Goal: Information Seeking & Learning: Learn about a topic

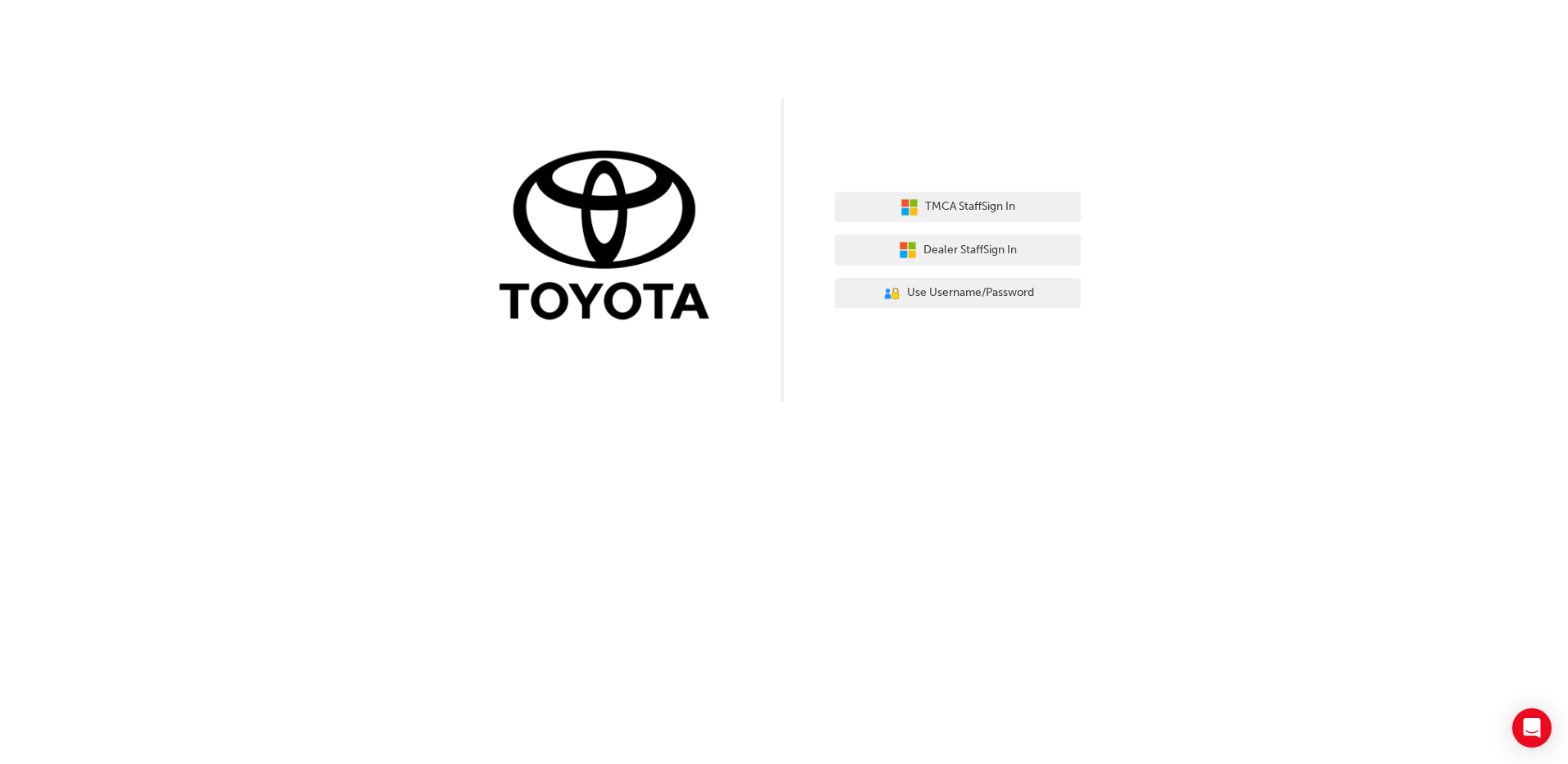
click at [935, 165] on div "TMCA Staff Sign In Dealer Staff Sign In User Authentication Icon - Blue Person,…" at bounding box center [784, 201] width 1568 height 402
click at [959, 291] on span "Use Username/Password" at bounding box center [970, 293] width 127 height 19
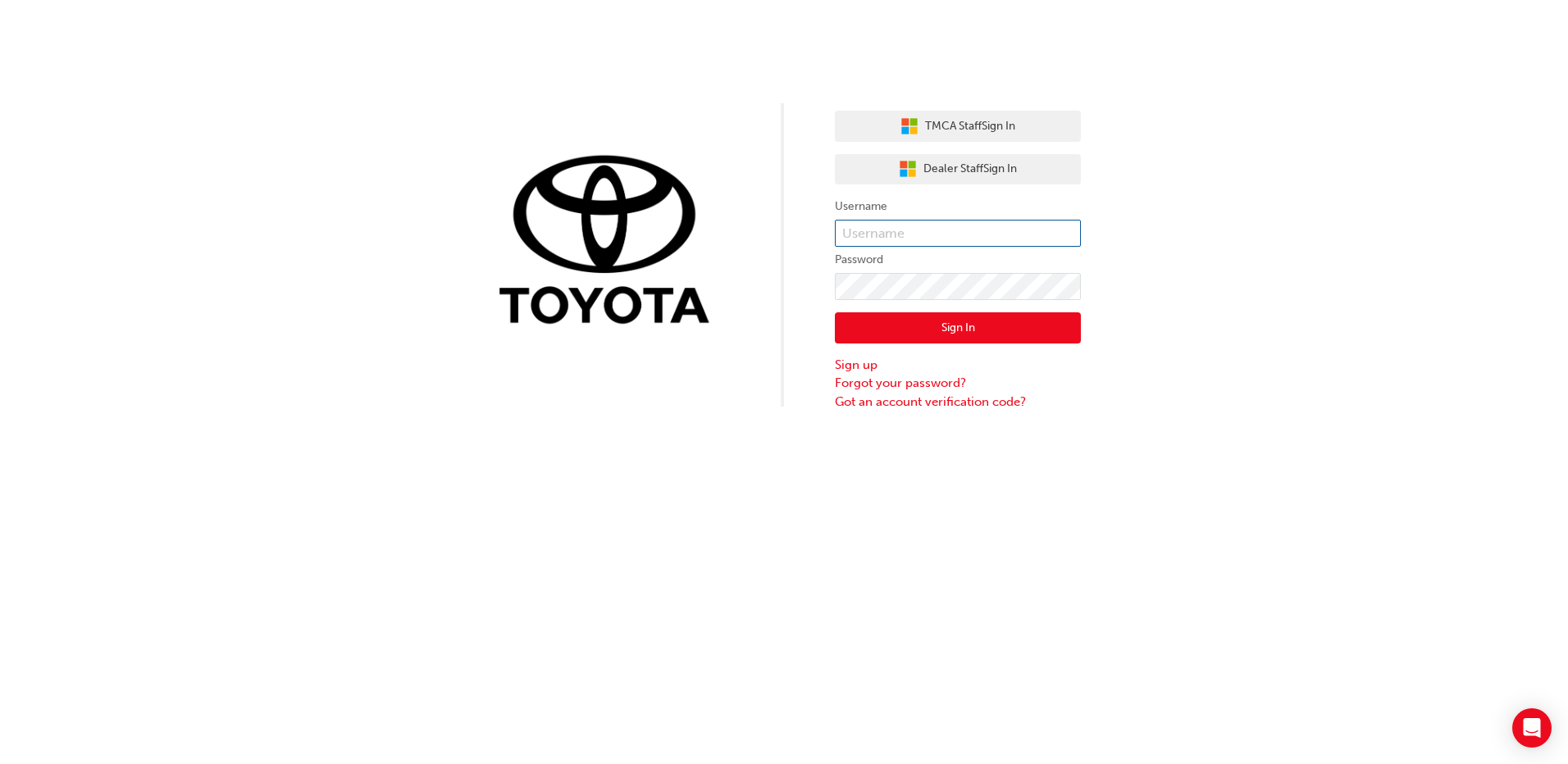
type input "[PERSON_NAME][EMAIL_ADDRESS][PERSON_NAME][DOMAIN_NAME]"
click at [892, 228] on input "[PERSON_NAME][EMAIL_ADDRESS][PERSON_NAME][DOMAIN_NAME]" at bounding box center [958, 234] width 246 height 28
drag, startPoint x: 819, startPoint y: 267, endPoint x: 822, endPoint y: 276, distance: 9.5
click at [819, 267] on div "TMCA Staff Sign In Dealer Staff Sign In Username [PERSON_NAME][EMAIL_ADDRESS][P…" at bounding box center [784, 205] width 1568 height 411
click at [912, 328] on button "Sign In" at bounding box center [958, 328] width 246 height 31
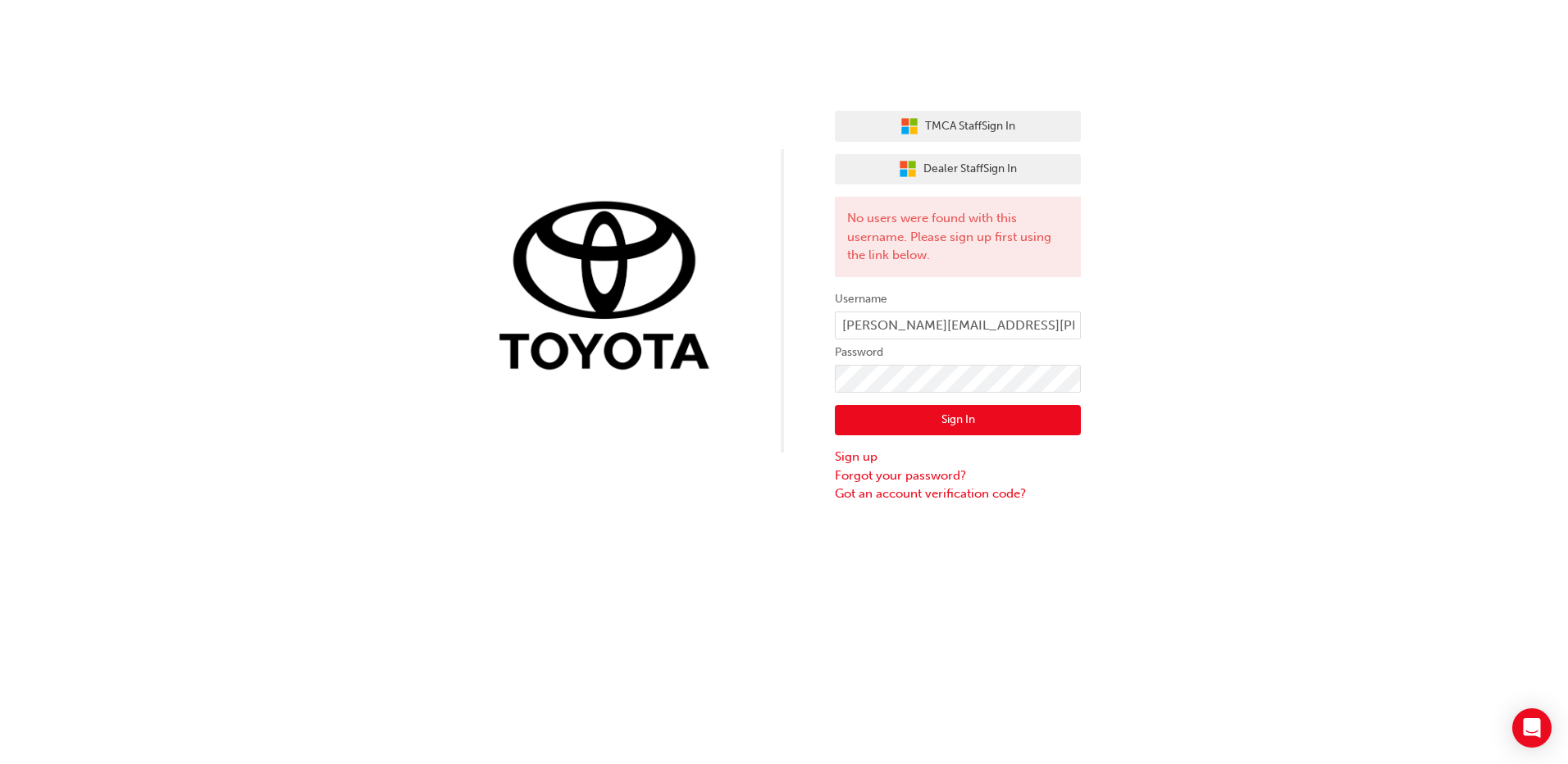
click at [812, 396] on div "TMCA Staff Sign In Dealer Staff Sign In No users were found with this username.…" at bounding box center [784, 252] width 1568 height 504
click at [783, 383] on div "TMCA Staff Sign In Dealer Staff Sign In No users were found with this username.…" at bounding box center [784, 252] width 1568 height 504
click at [854, 414] on button "Sign In" at bounding box center [958, 421] width 246 height 31
click at [876, 472] on link "Forgot your password?" at bounding box center [958, 476] width 246 height 19
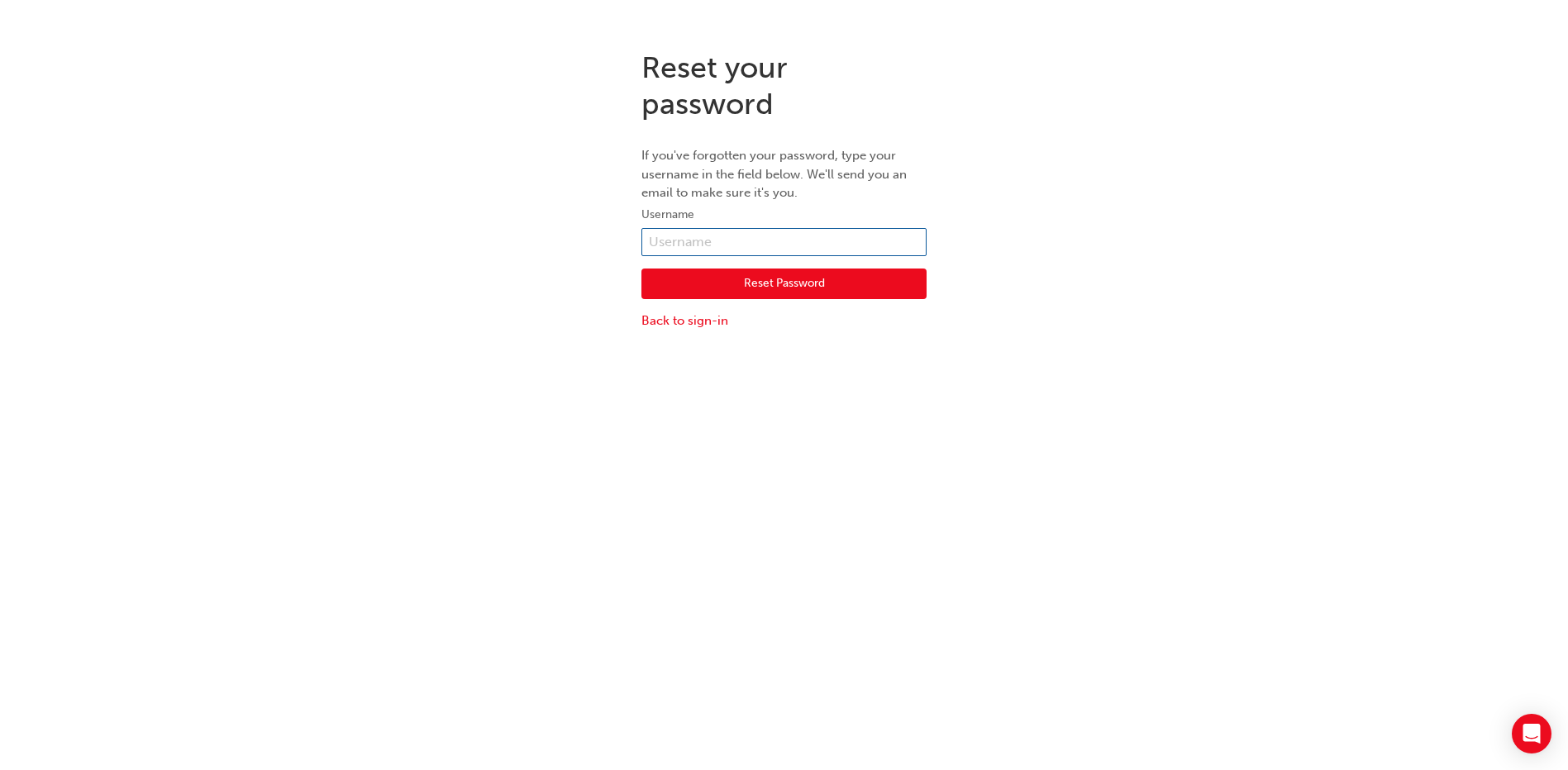
click at [706, 247] on input "text" at bounding box center [784, 242] width 285 height 29
type input "james.zambrano@sydneycitytoyota.com.au"
click at [688, 282] on button "Reset Password" at bounding box center [784, 284] width 285 height 31
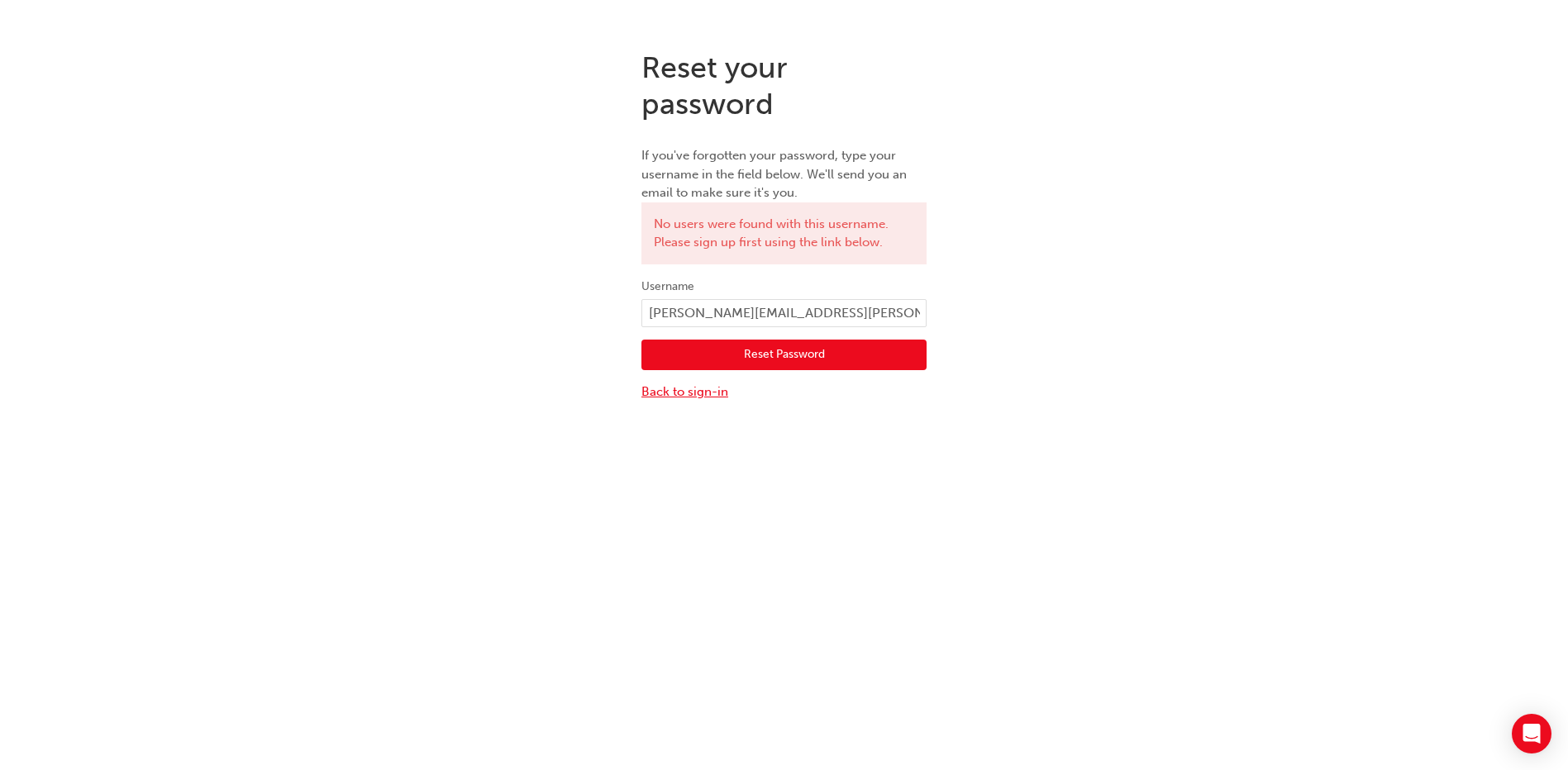
click at [685, 395] on link "Back to sign-in" at bounding box center [784, 392] width 285 height 19
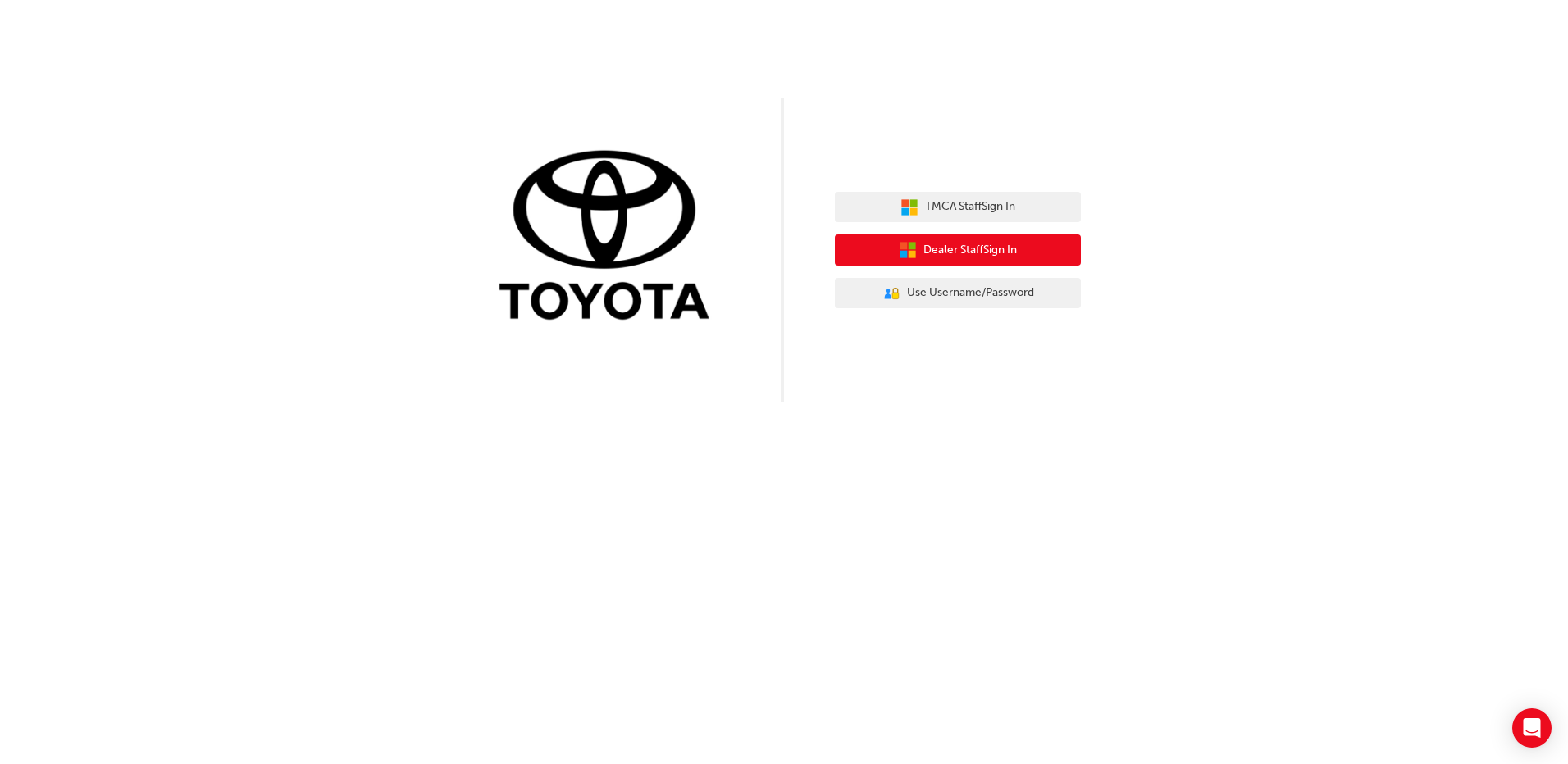
click at [950, 255] on span "Dealer Staff Sign In" at bounding box center [970, 250] width 93 height 19
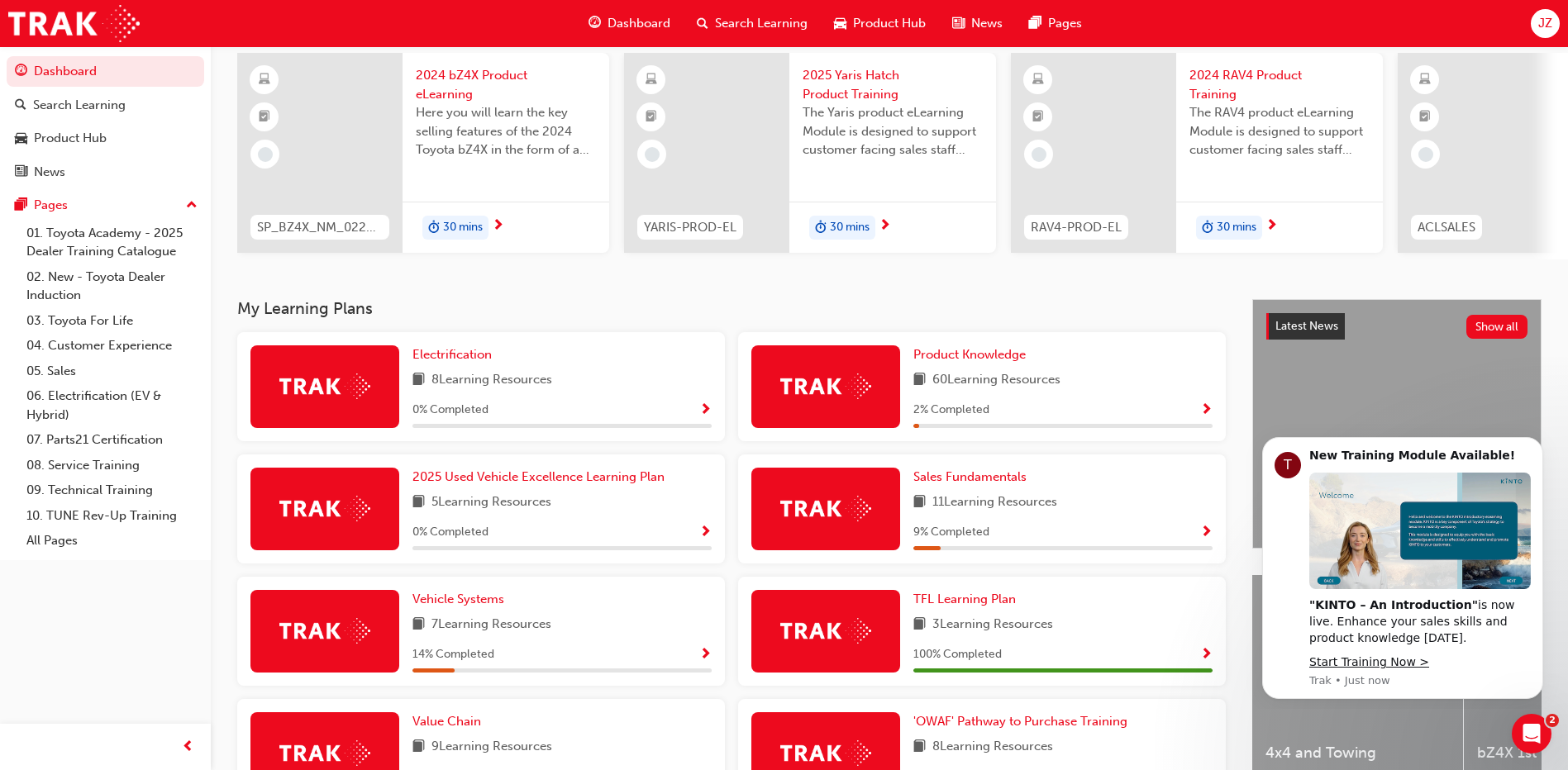
scroll to position [204, 0]
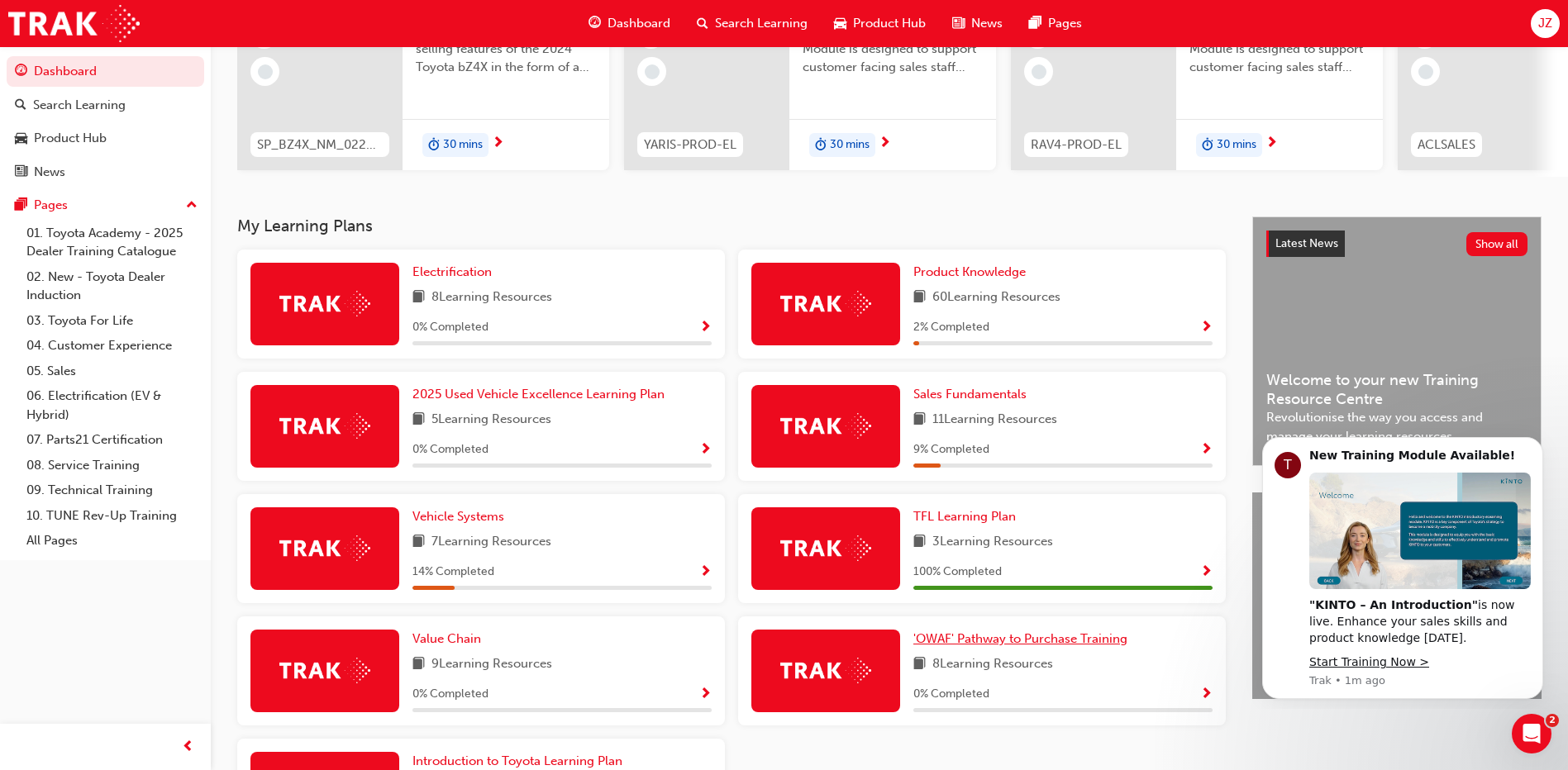
click at [988, 649] on link "'OWAF' Pathway to Purchase Training" at bounding box center [1024, 639] width 221 height 19
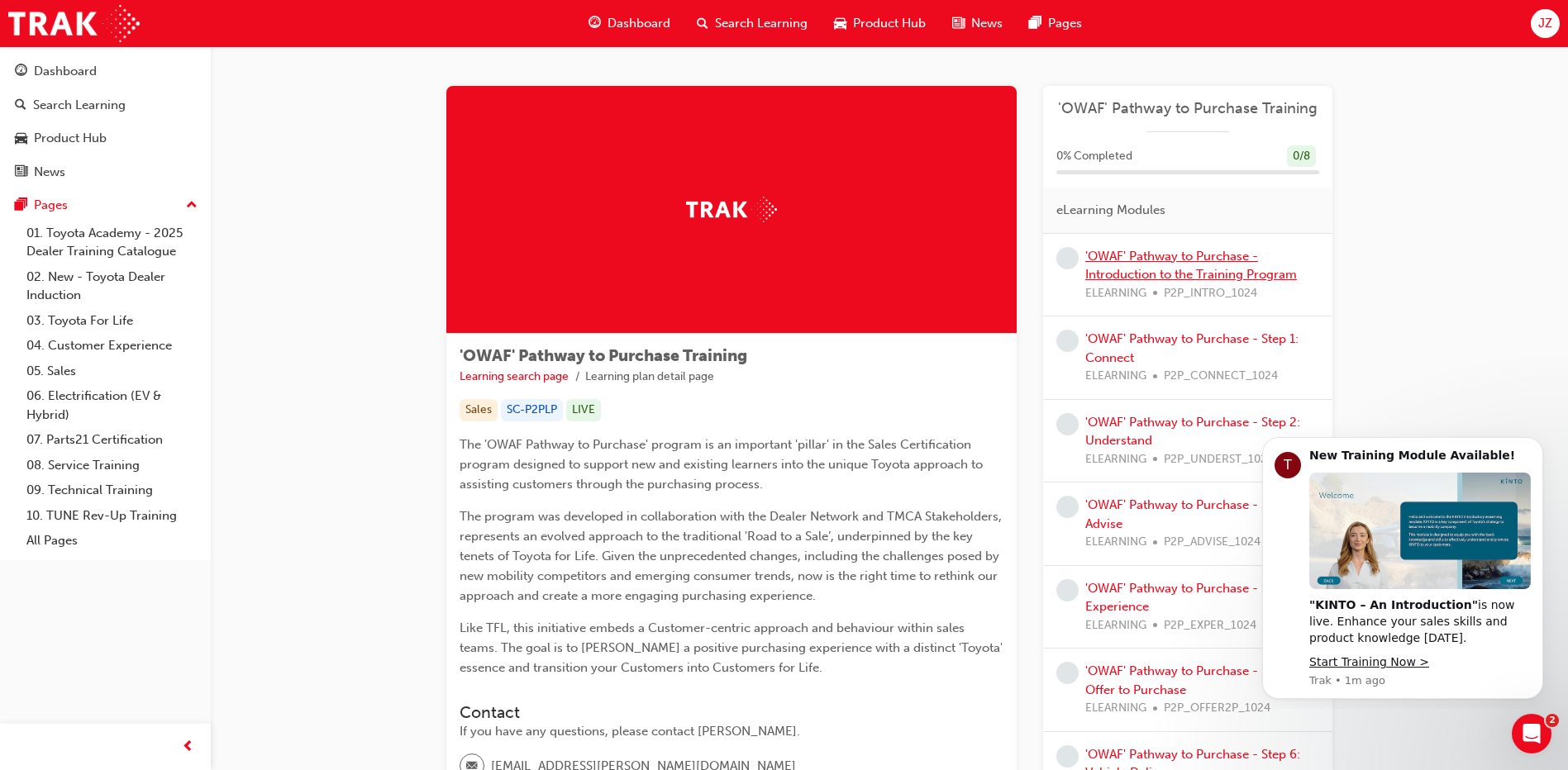
click at [1180, 265] on div "'OWAF' Pathway to Purchase - Introduction to the Training Program ELEARNING P2P…" at bounding box center [1203, 275] width 234 height 56
click at [1147, 259] on link "'OWAF' Pathway to Purchase - Introduction to the Training Program" at bounding box center [1192, 265] width 212 height 34
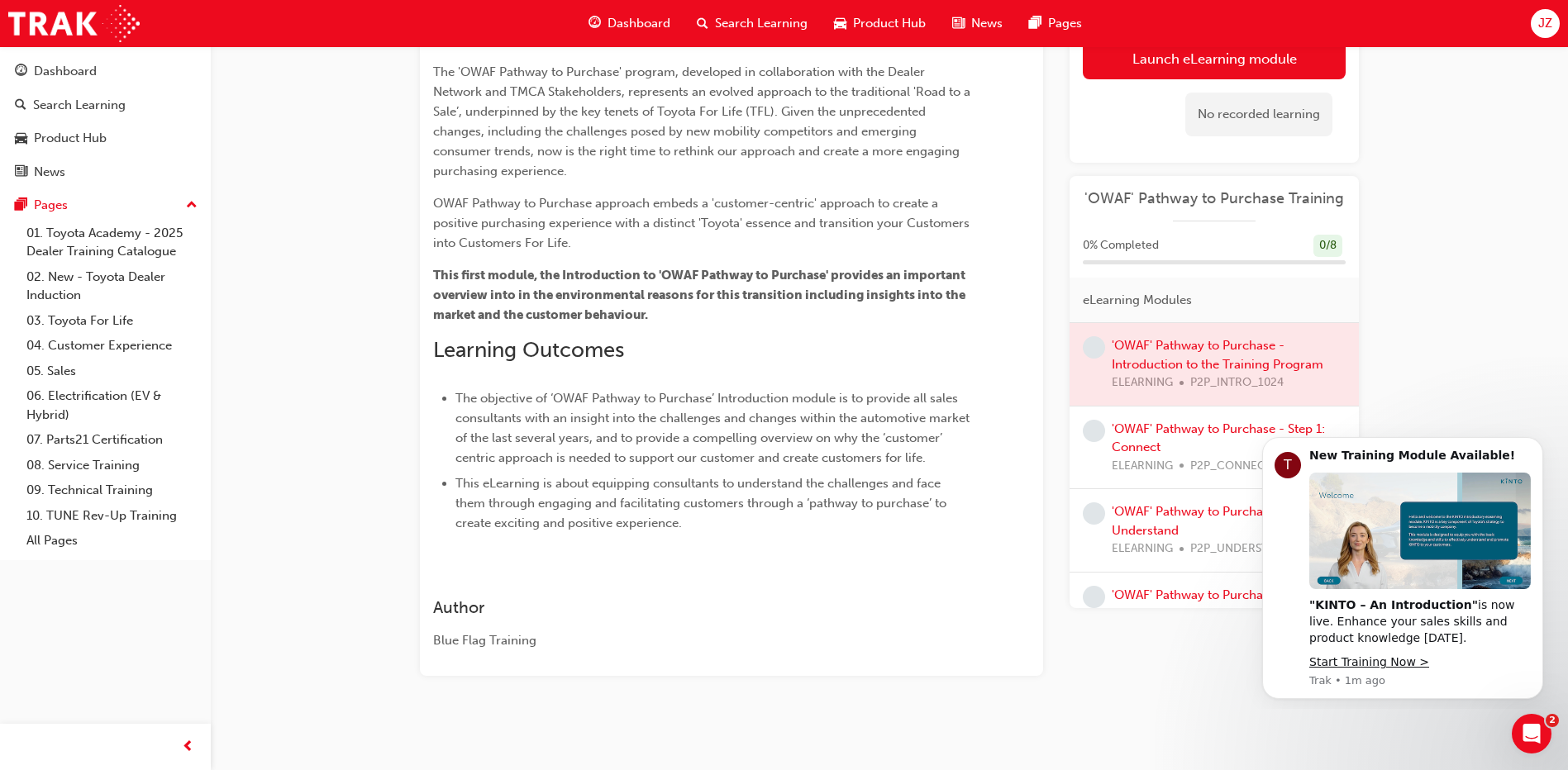
click at [1182, 359] on div at bounding box center [1214, 364] width 289 height 83
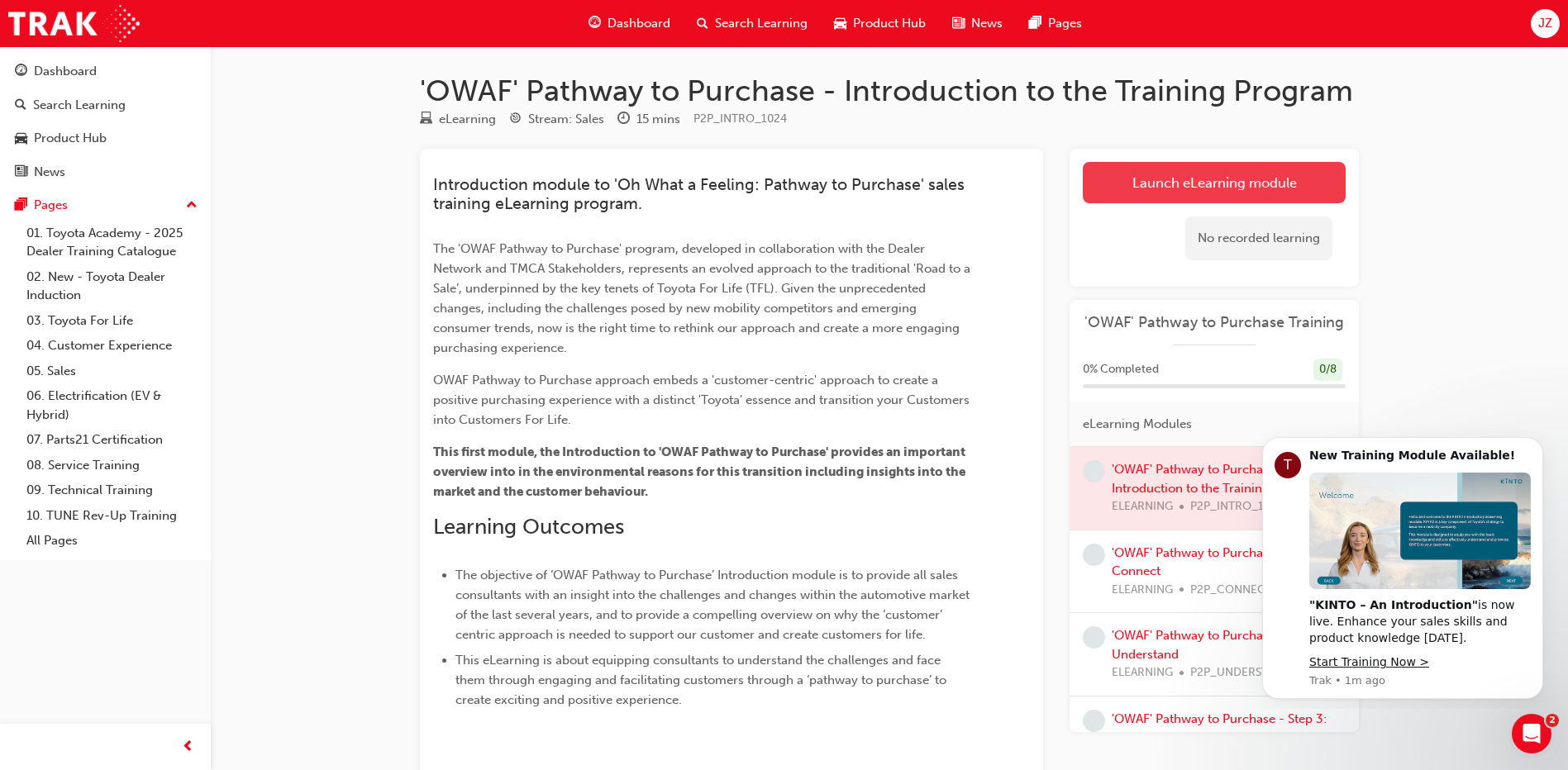
click at [1206, 183] on link "Launch eLearning module" at bounding box center [1215, 182] width 263 height 41
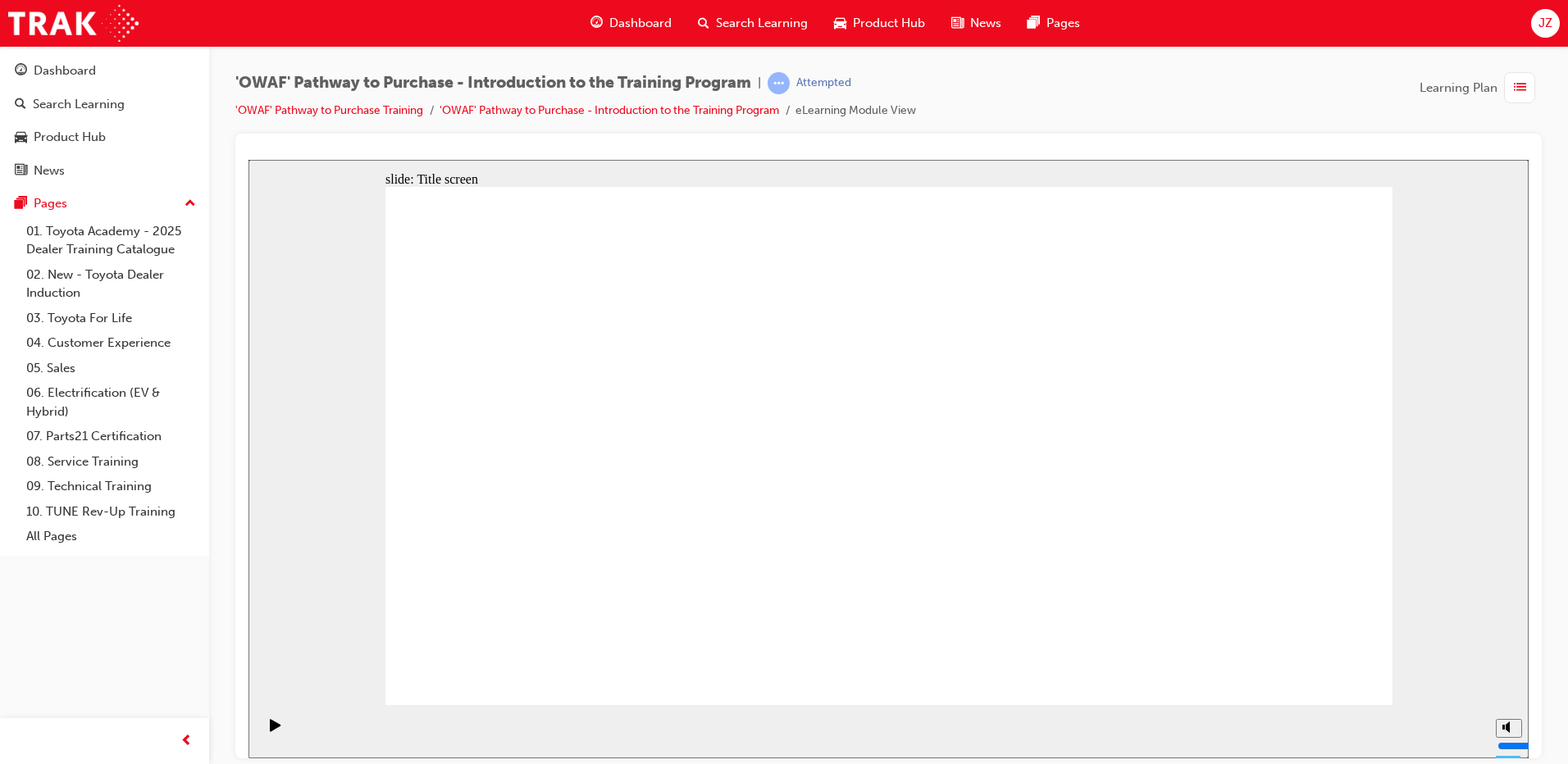
drag, startPoint x: 1286, startPoint y: 655, endPoint x: 1288, endPoint y: 666, distance: 11.2
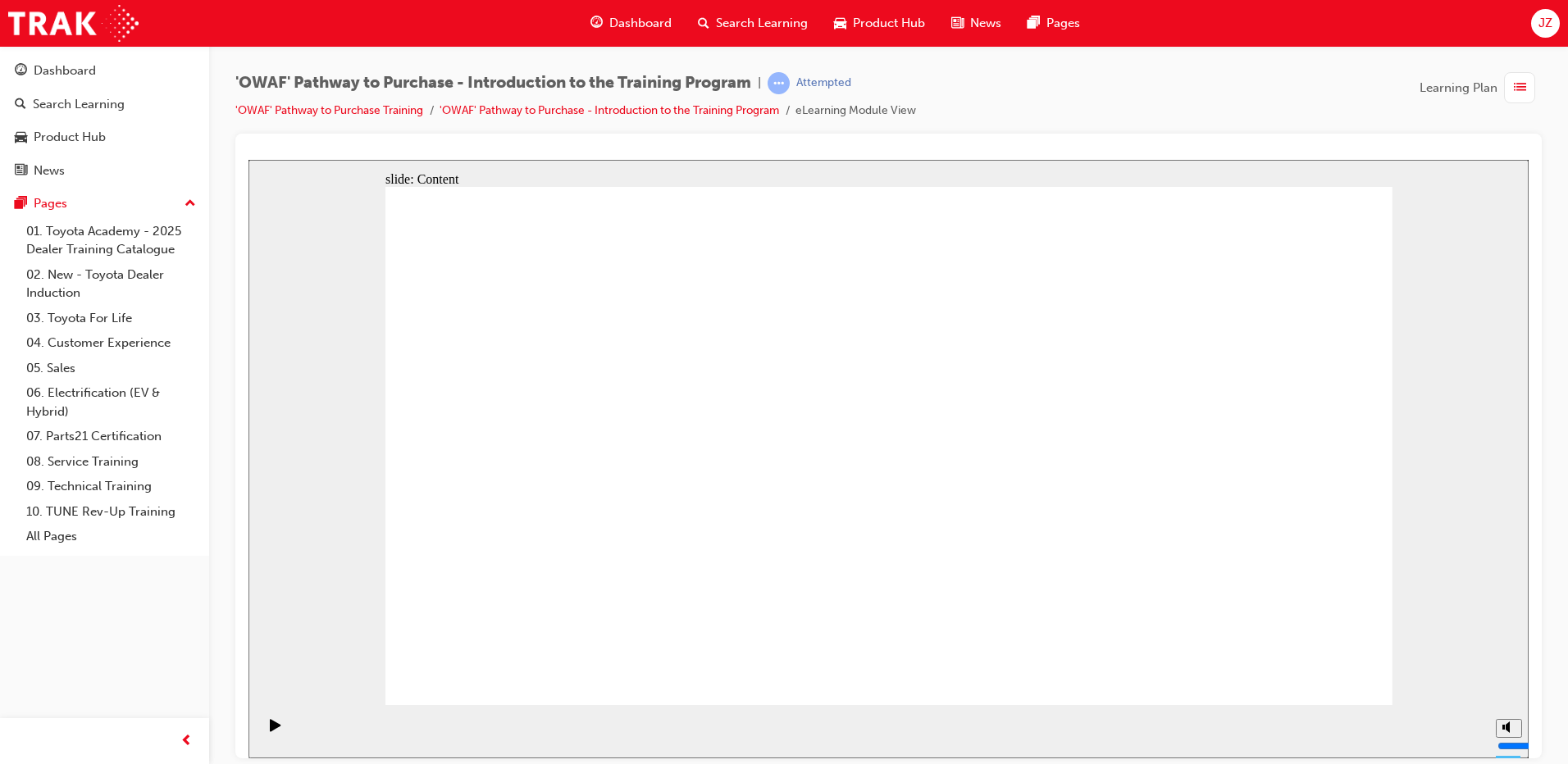
drag, startPoint x: 901, startPoint y: 258, endPoint x: 894, endPoint y: 269, distance: 13.0
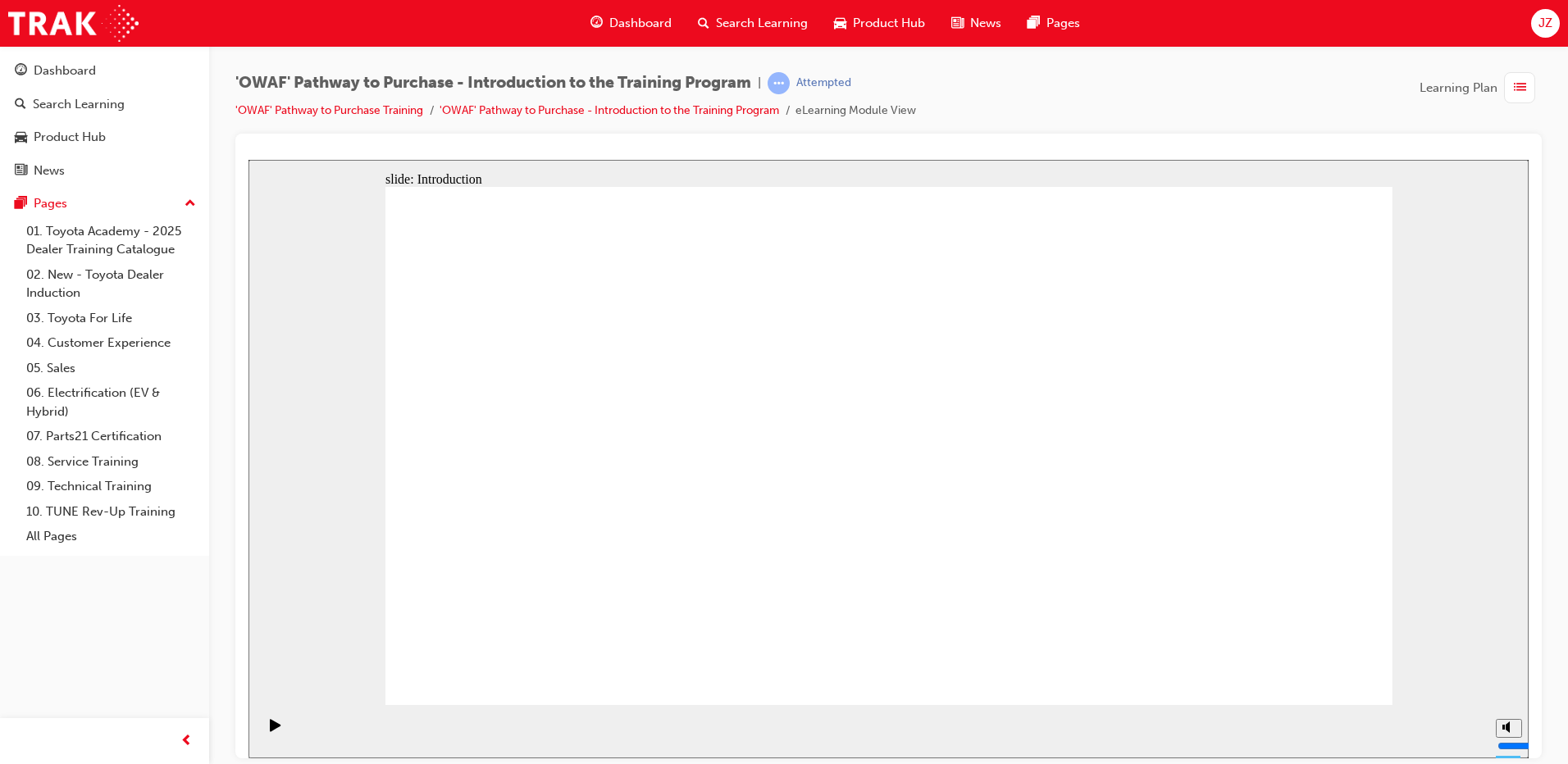
drag, startPoint x: 778, startPoint y: 339, endPoint x: 784, endPoint y: 351, distance: 13.4
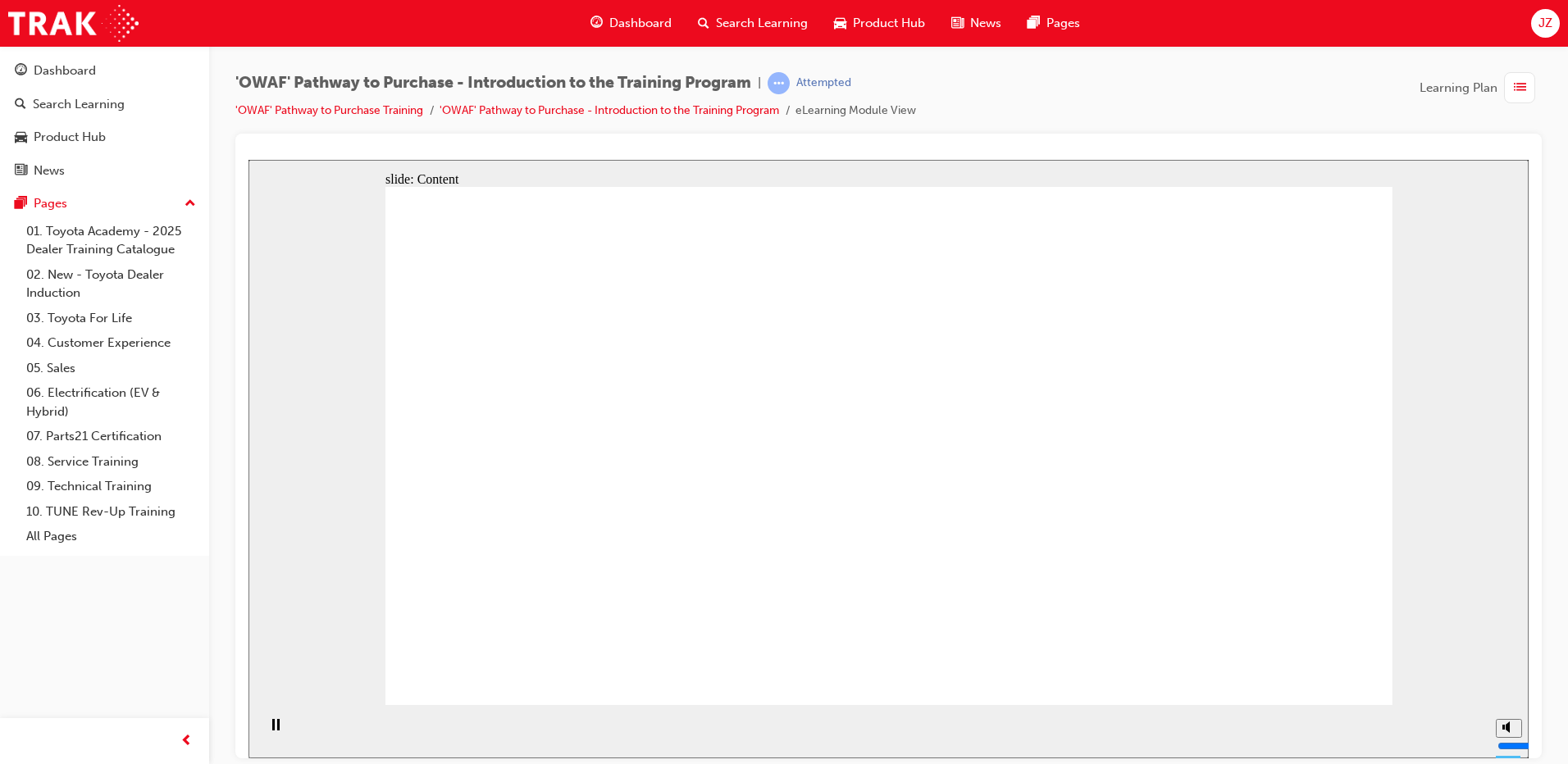
click at [1487, 574] on div "slide: Content Toyota For Life Rectangle Products Rectangle Corporate reputatio…" at bounding box center [888, 458] width 1280 height 599
drag, startPoint x: 802, startPoint y: 326, endPoint x: 820, endPoint y: 328, distance: 18.1
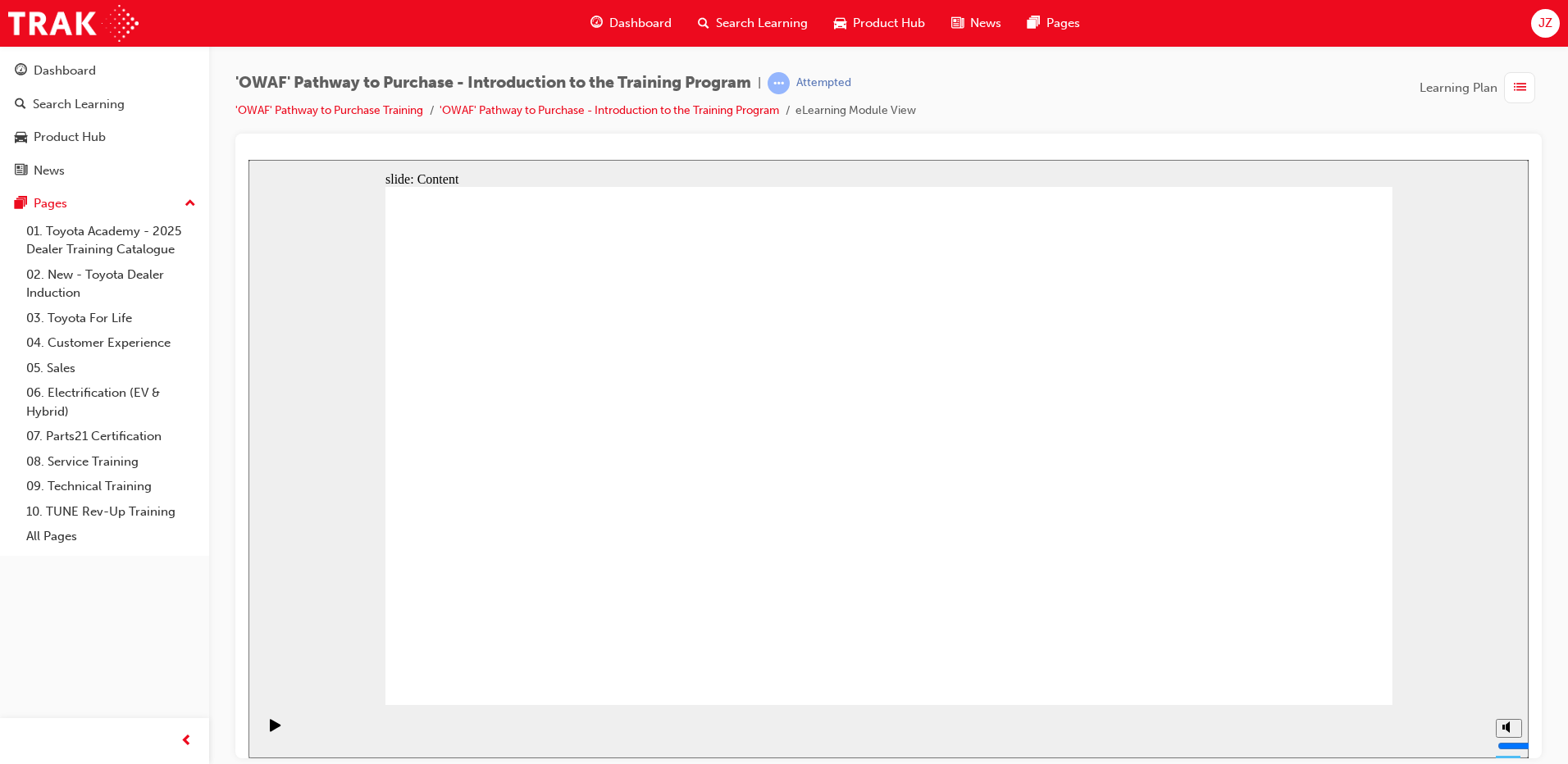
drag, startPoint x: 873, startPoint y: 439, endPoint x: 755, endPoint y: 422, distance: 119.2
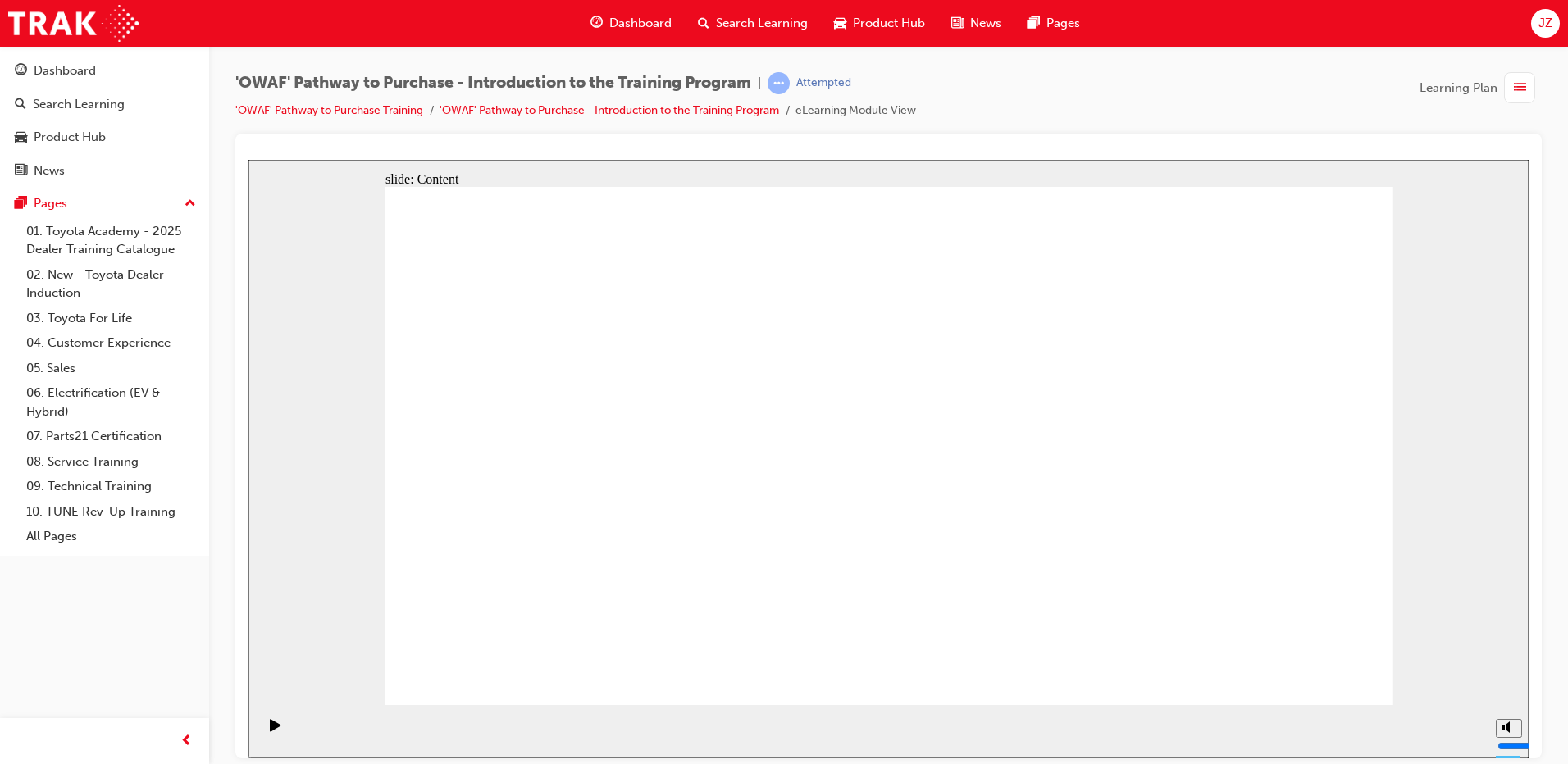
drag, startPoint x: 762, startPoint y: 417, endPoint x: 854, endPoint y: 404, distance: 92.9
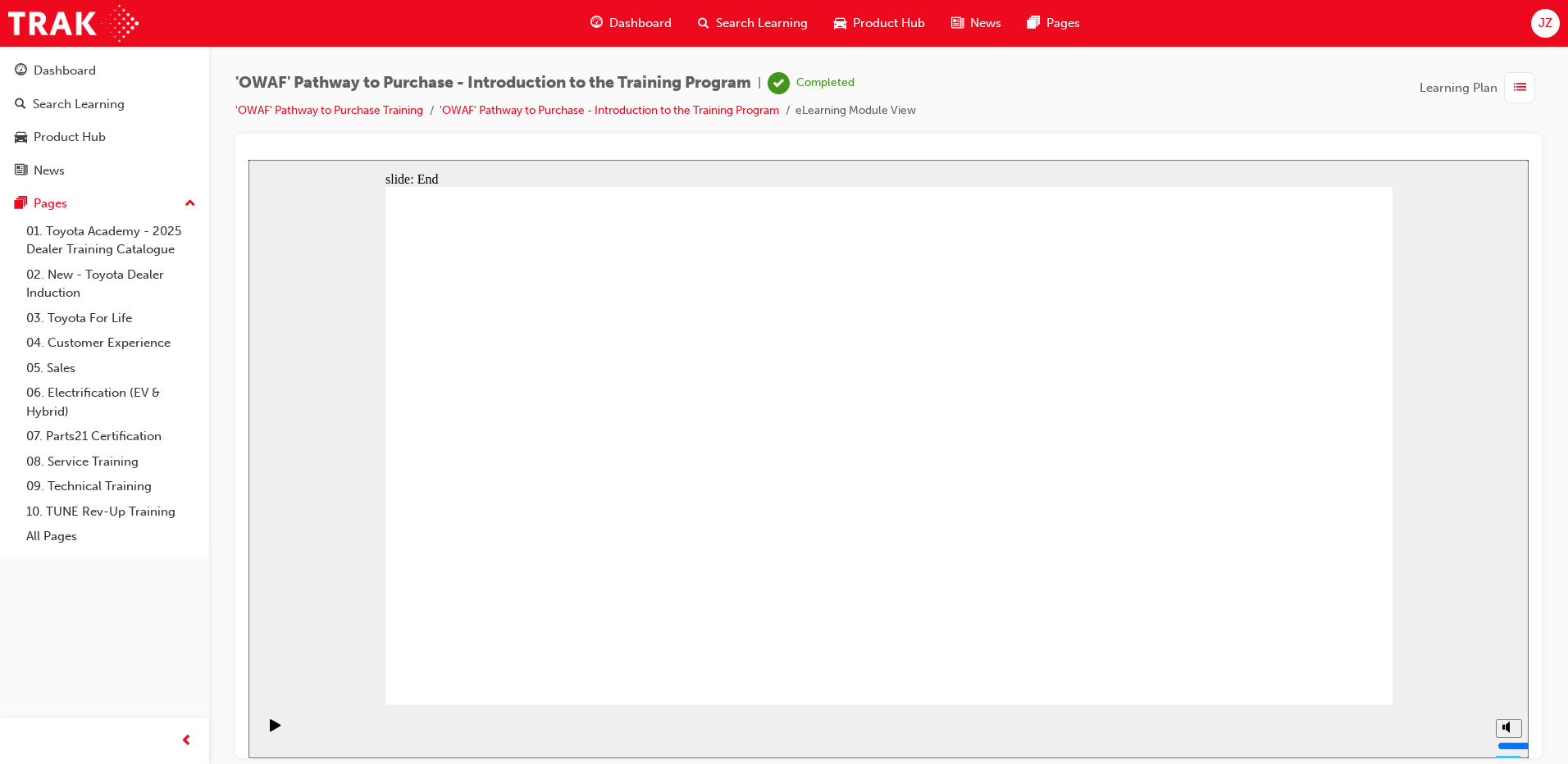
drag, startPoint x: 1192, startPoint y: 463, endPoint x: 1107, endPoint y: 422, distance: 94.4
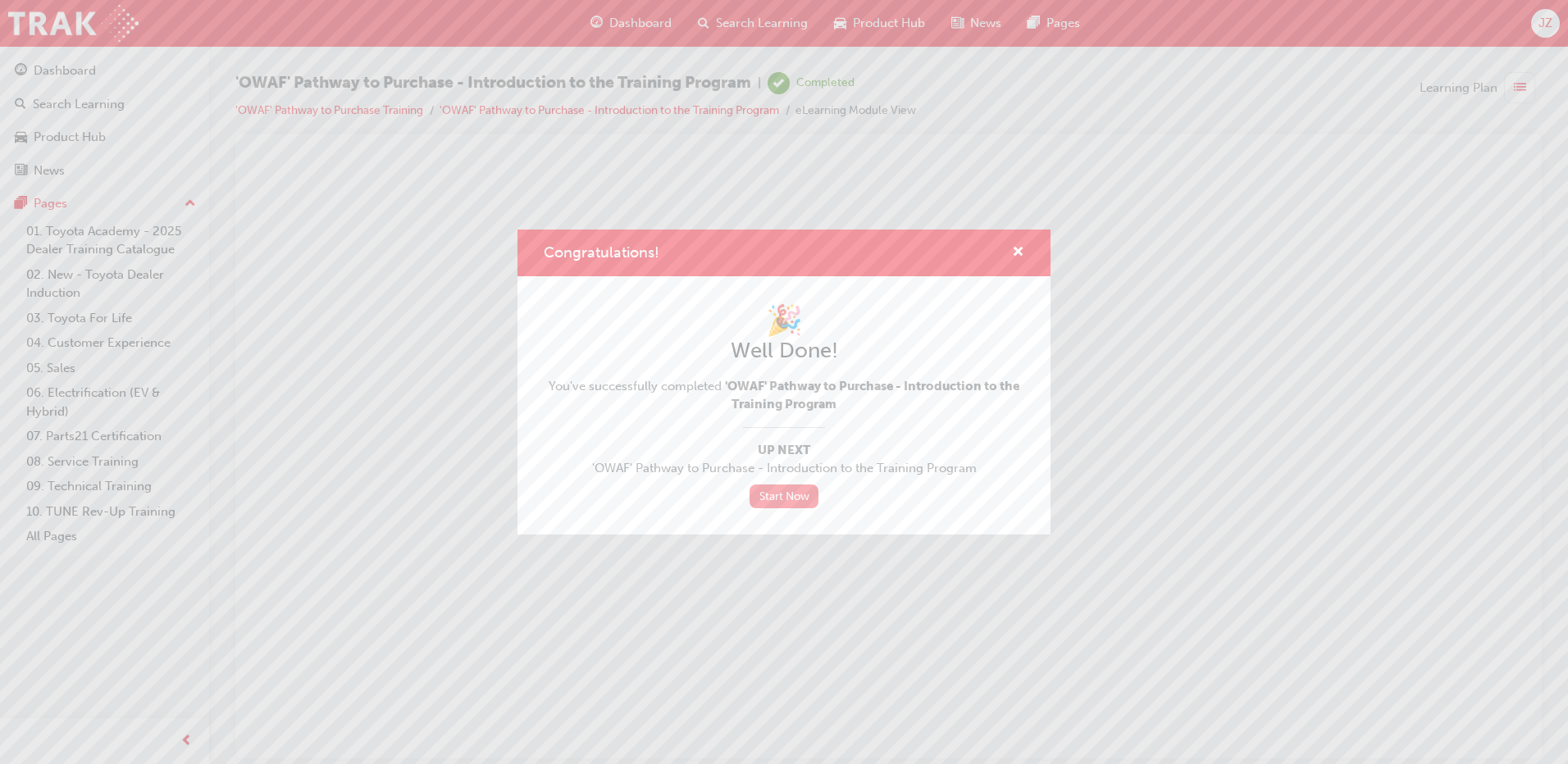
click at [787, 497] on link "Start Now" at bounding box center [783, 497] width 68 height 24
click at [776, 492] on link "Start Now" at bounding box center [783, 497] width 68 height 24
click at [776, 494] on link "Start Now" at bounding box center [783, 497] width 68 height 24
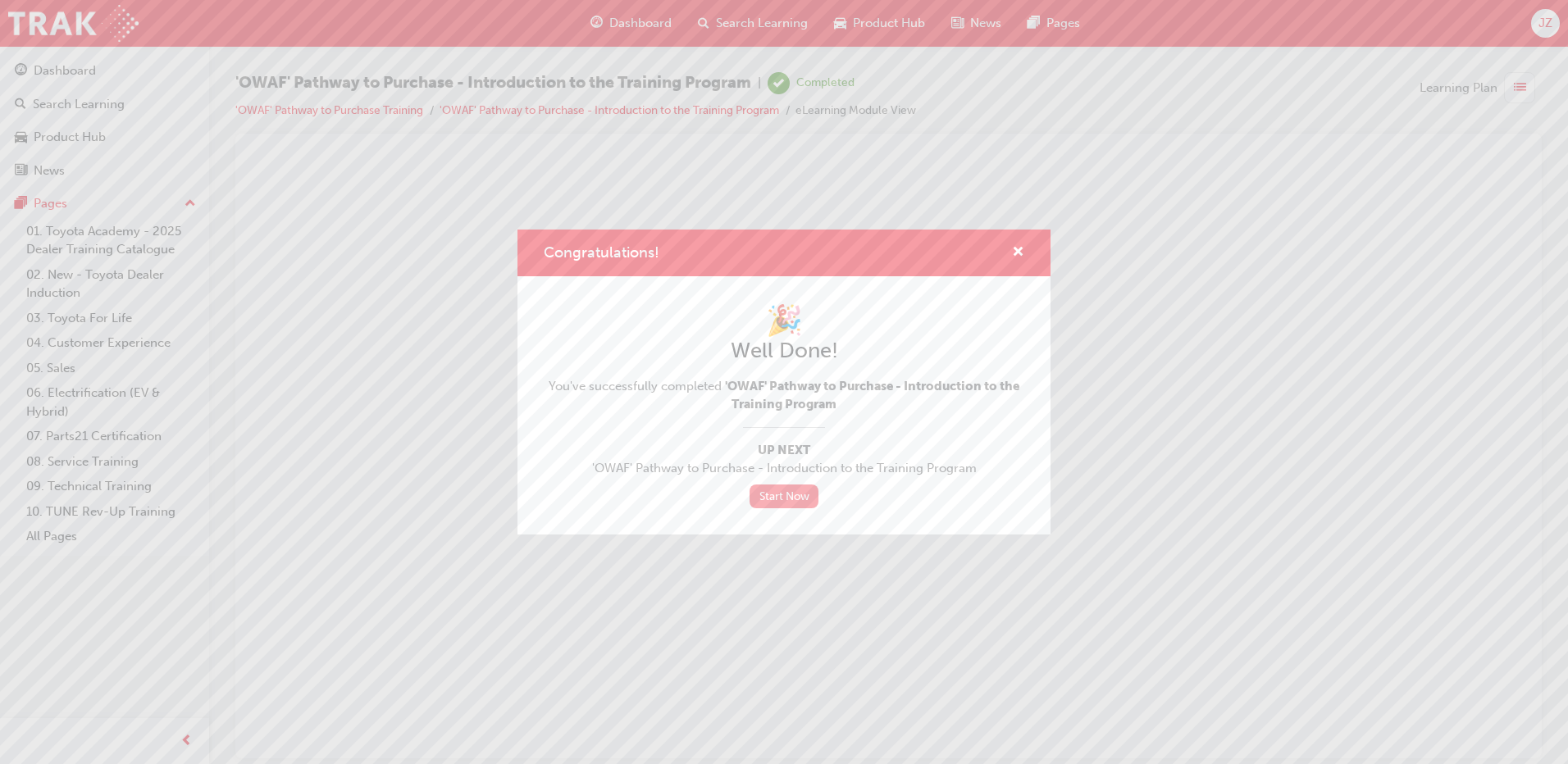
click at [776, 494] on link "Start Now" at bounding box center [783, 497] width 68 height 24
click at [788, 495] on link "Start Now" at bounding box center [783, 497] width 68 height 24
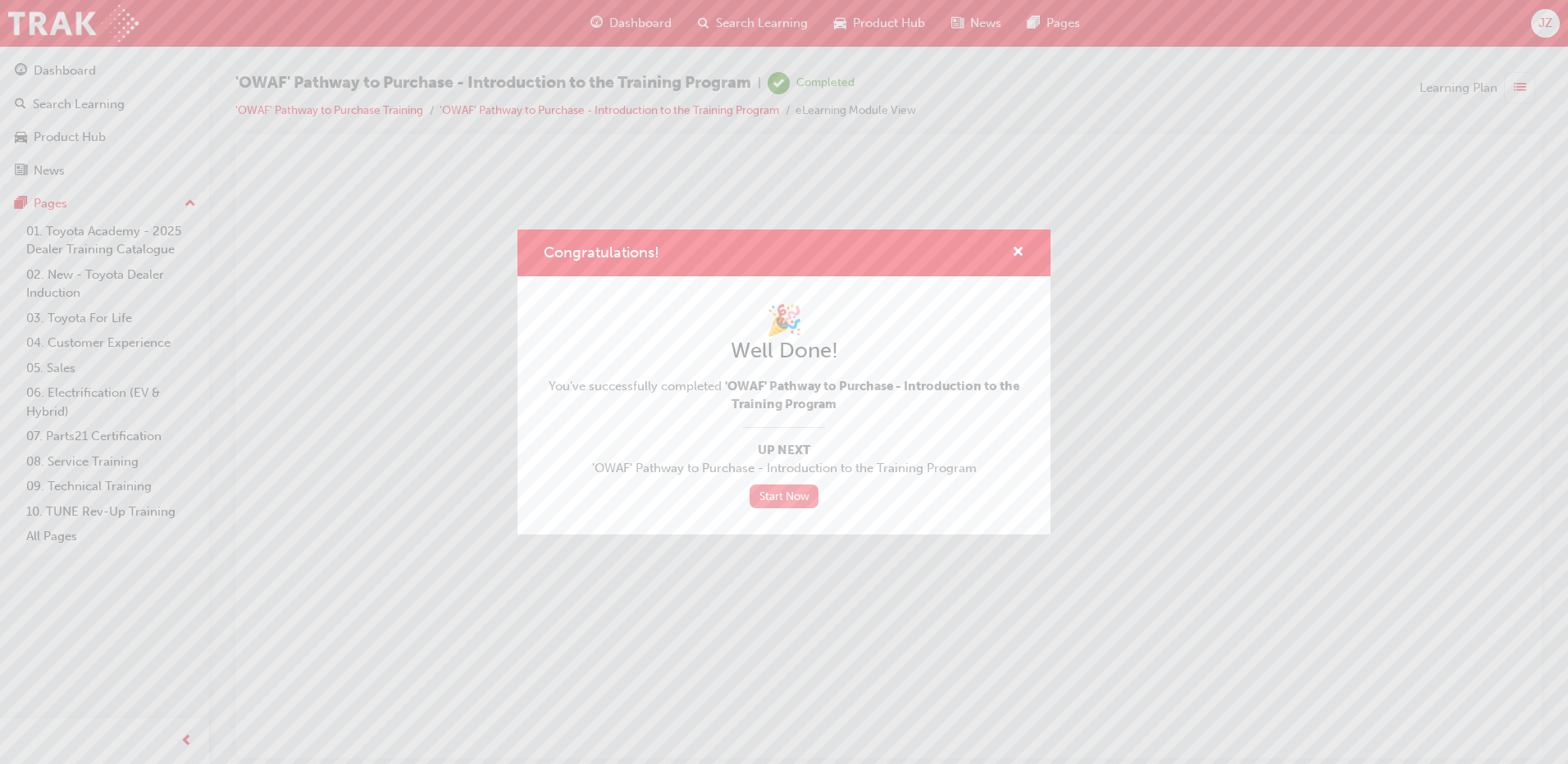
click at [788, 495] on link "Start Now" at bounding box center [783, 497] width 68 height 24
click at [790, 361] on h2 "Well Done!" at bounding box center [784, 351] width 480 height 26
click at [782, 500] on link "Start Now" at bounding box center [783, 497] width 68 height 24
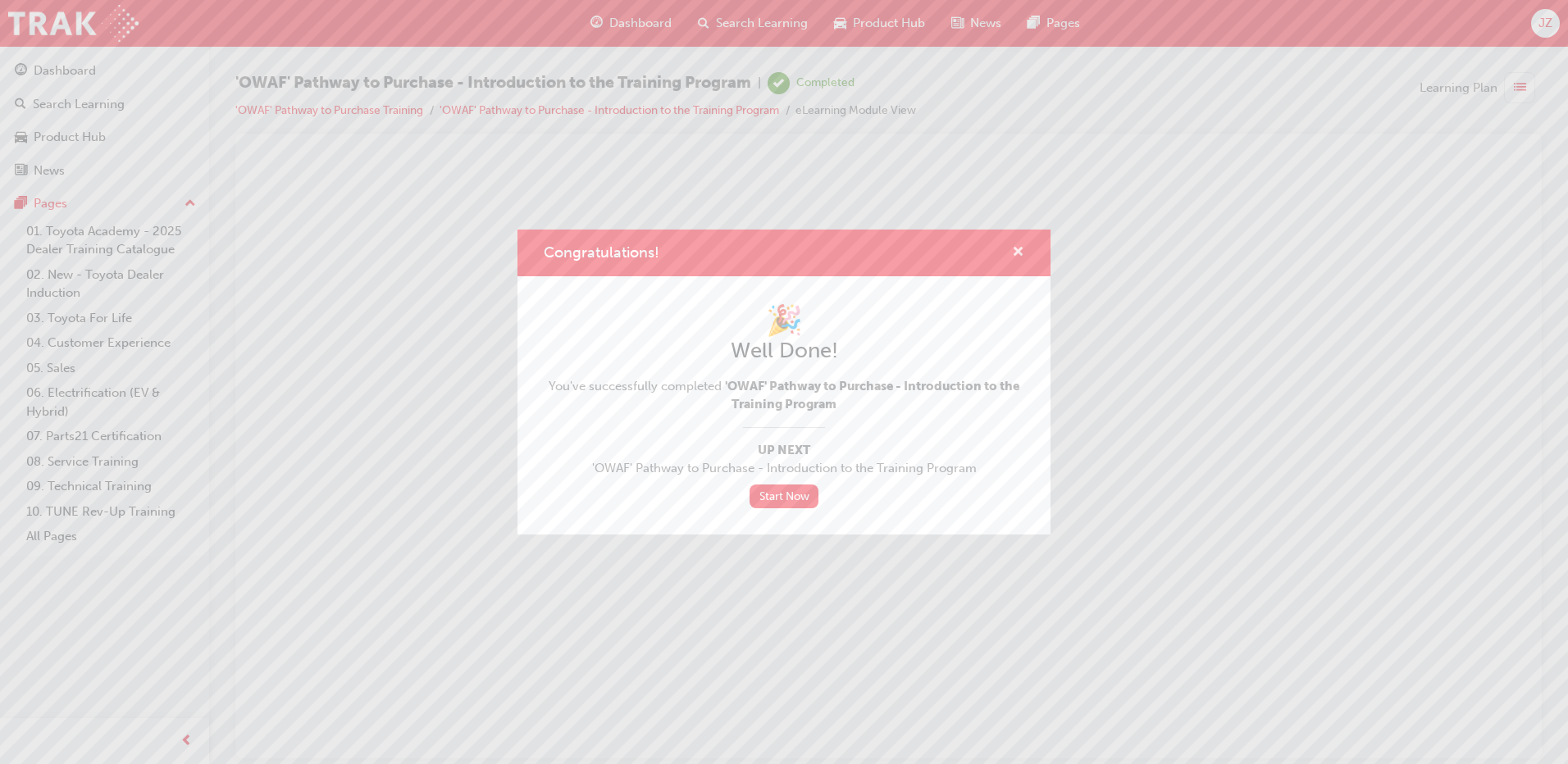
click at [1019, 252] on span "cross-icon" at bounding box center [1018, 254] width 12 height 15
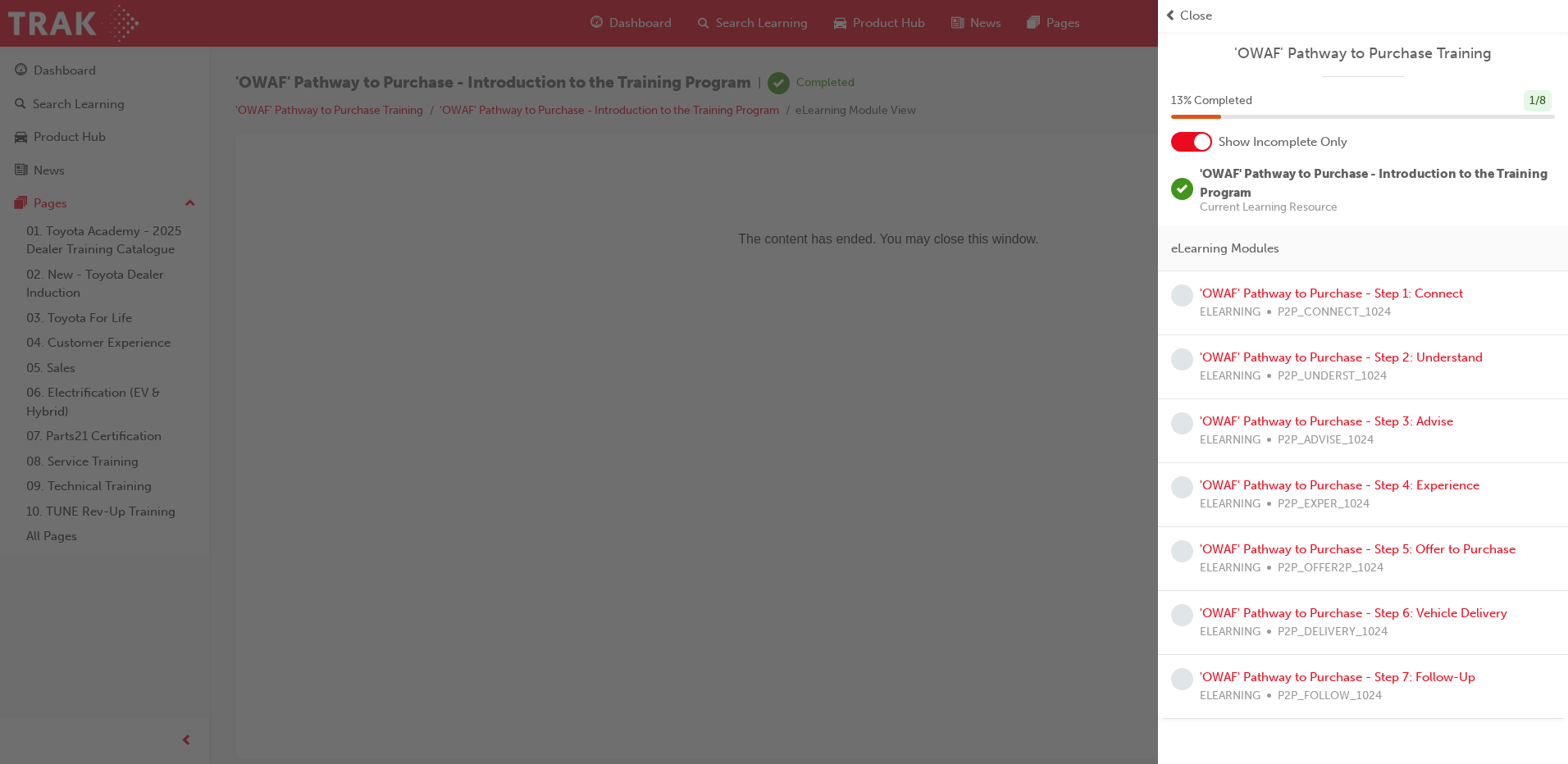
click at [1343, 301] on div "'OWAF' Pathway to Purchase - Step 1: Connect ELEARNING P2P_CONNECT_1024" at bounding box center [1331, 303] width 263 height 37
click at [1350, 294] on link "'OWAF' Pathway to Purchase - Step 1: Connect" at bounding box center [1331, 294] width 263 height 15
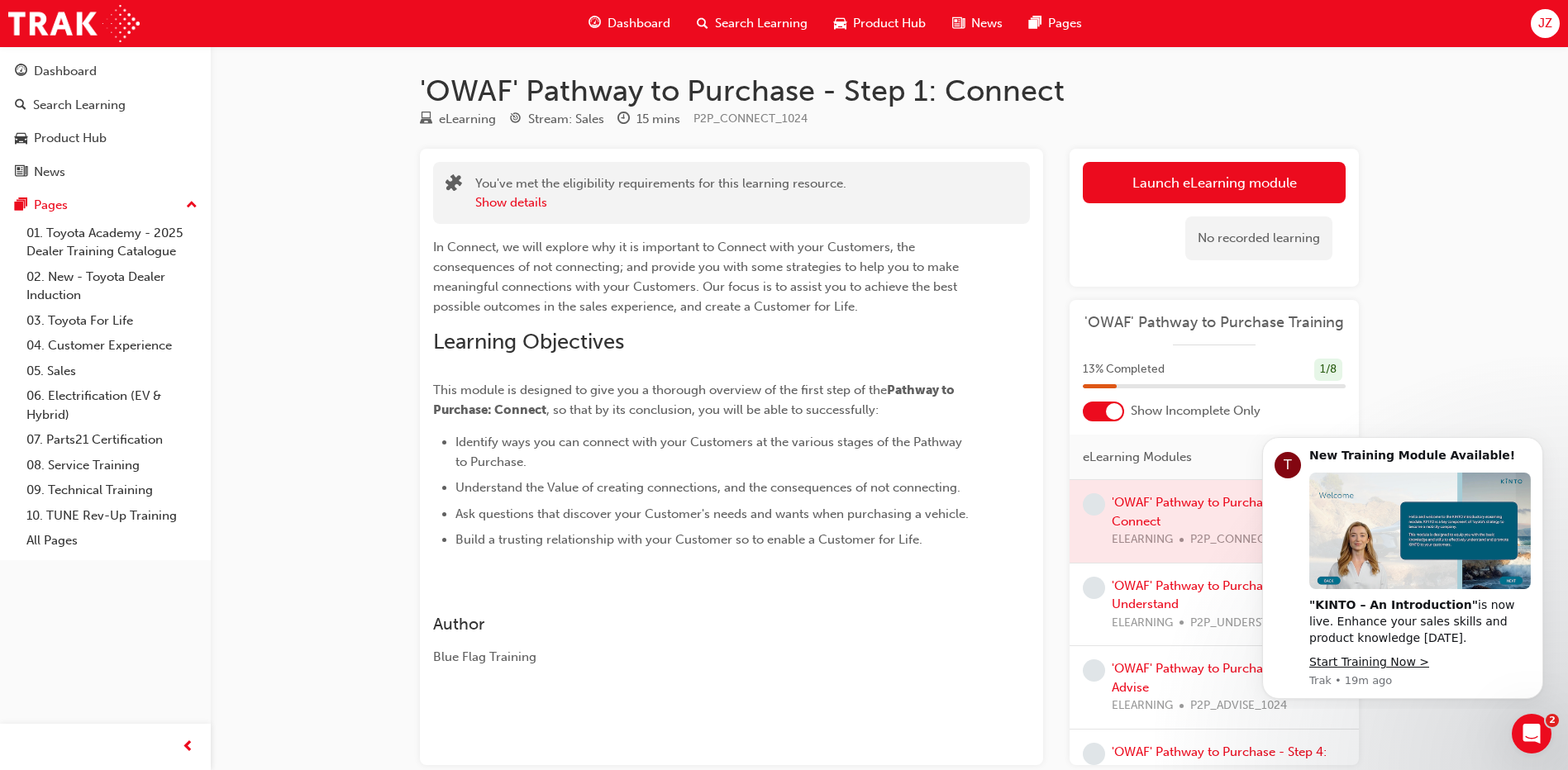
click at [1143, 498] on div at bounding box center [1214, 522] width 289 height 83
click at [1137, 518] on div at bounding box center [1214, 522] width 289 height 83
click at [1163, 503] on div at bounding box center [1214, 522] width 289 height 83
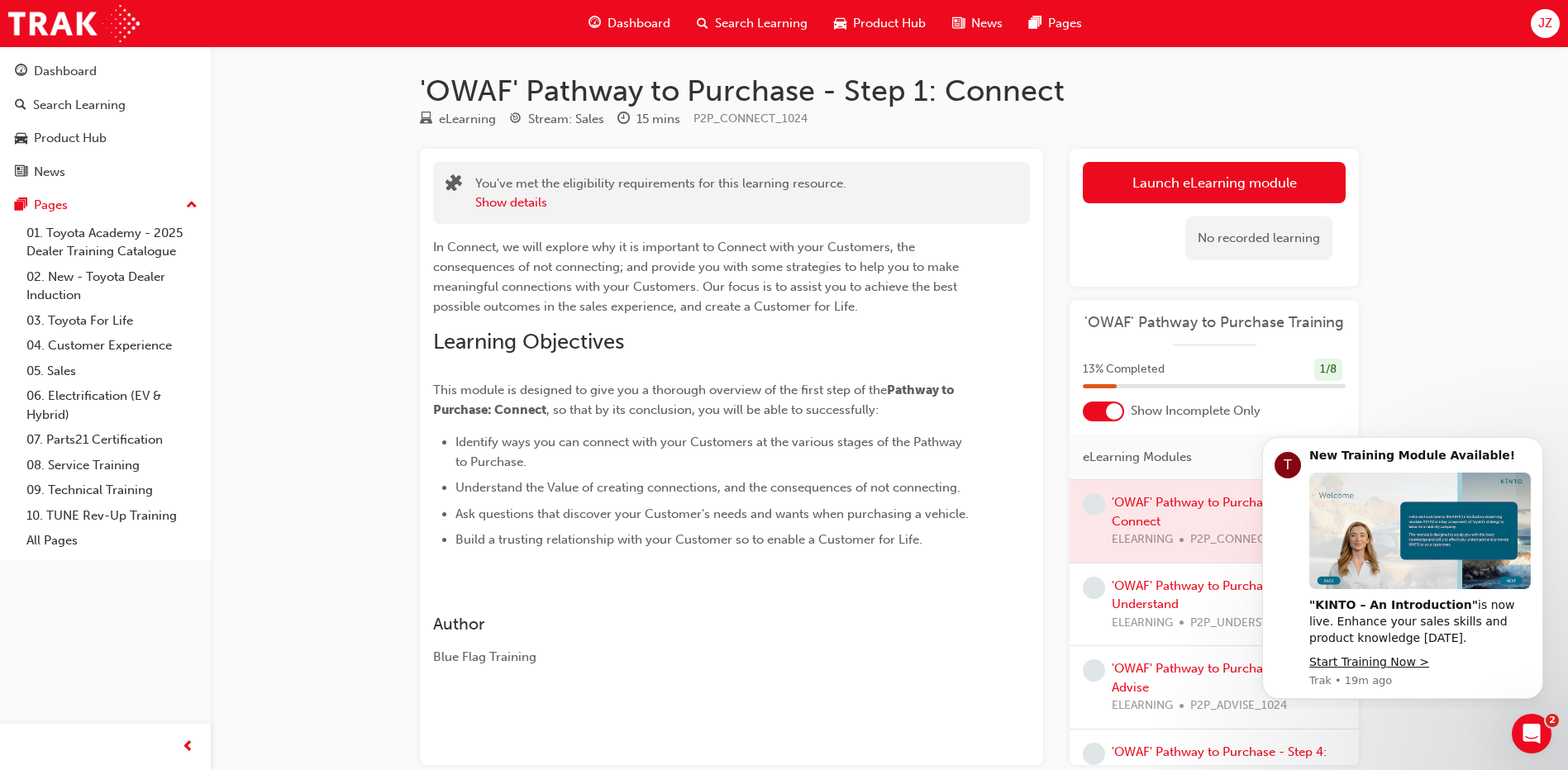
click at [1163, 503] on div at bounding box center [1214, 522] width 289 height 83
click at [1482, 306] on div "'OWAF' Pathway to Purchase - Step 1: Connect eLearning Stream: Sales 15 mins P2…" at bounding box center [784, 430] width 1568 height 859
click at [1196, 178] on link "Launch eLearning module" at bounding box center [1215, 182] width 263 height 41
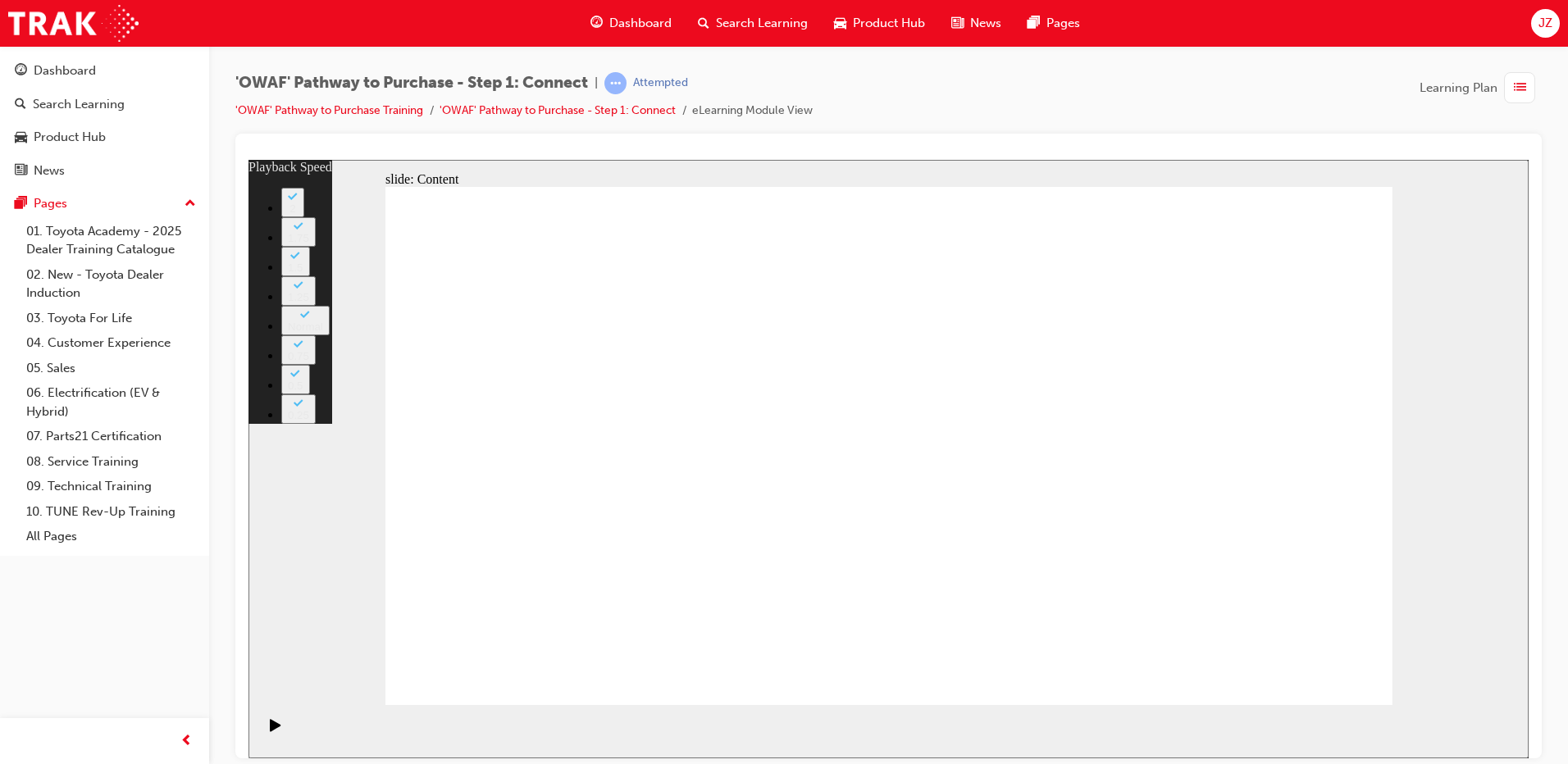
type input "76"
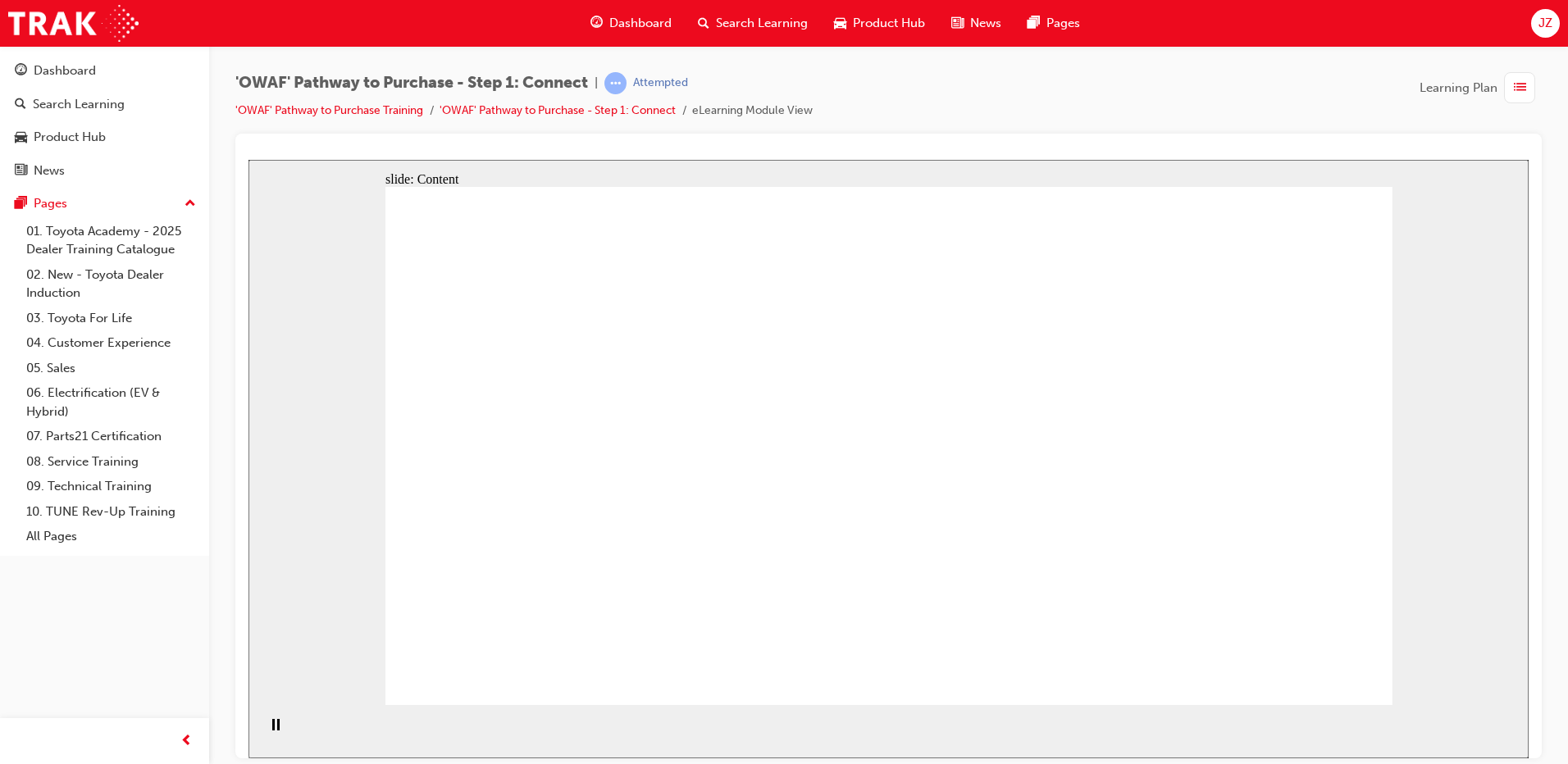
drag, startPoint x: 566, startPoint y: 428, endPoint x: 748, endPoint y: 293, distance: 226.6
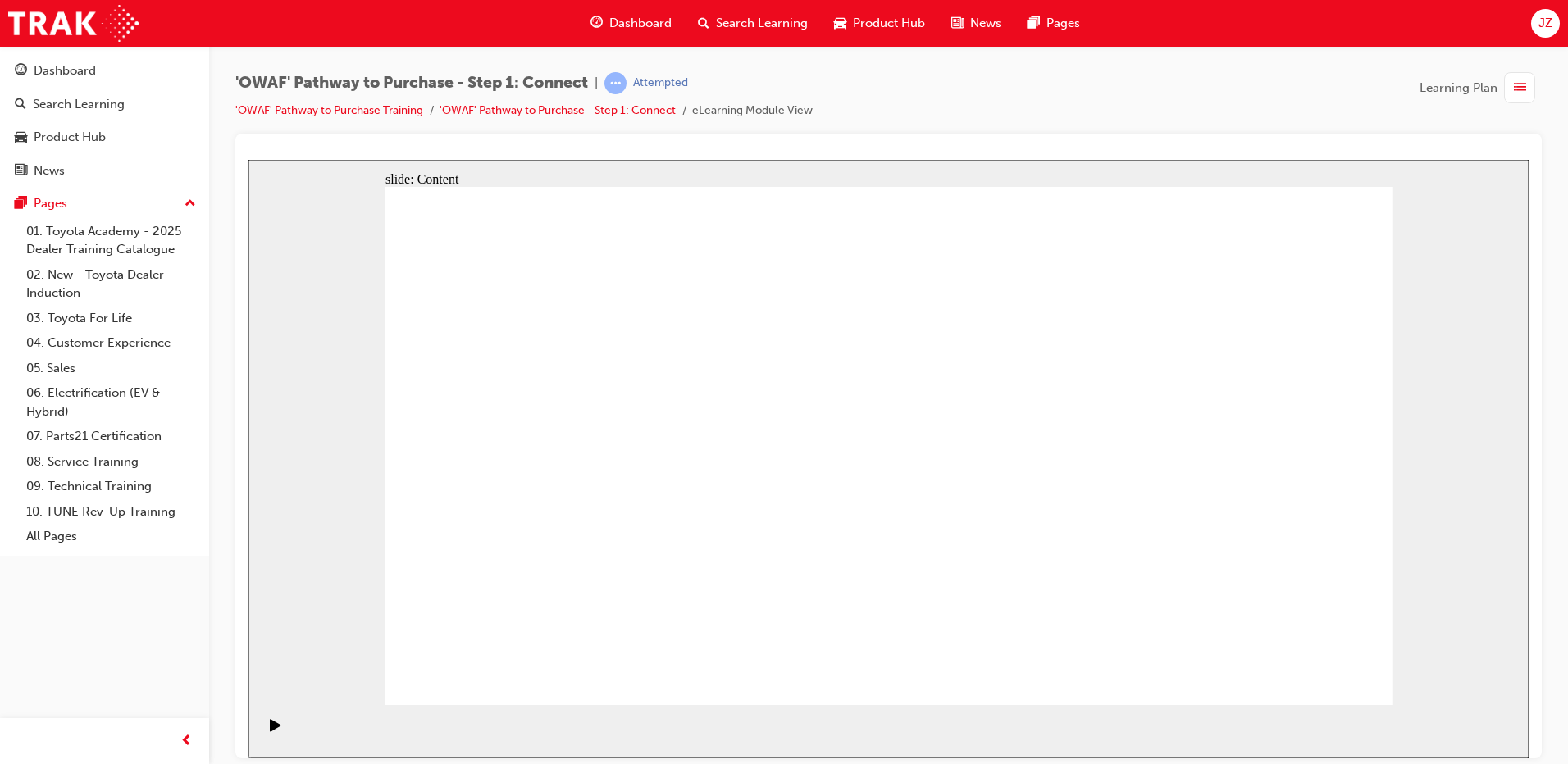
click at [1055, 68] on div "'OWAF' Pathway to Purchase - Step 1: Connect | Attempted 'OWAF' Pathway to Purc…" at bounding box center [888, 384] width 1359 height 677
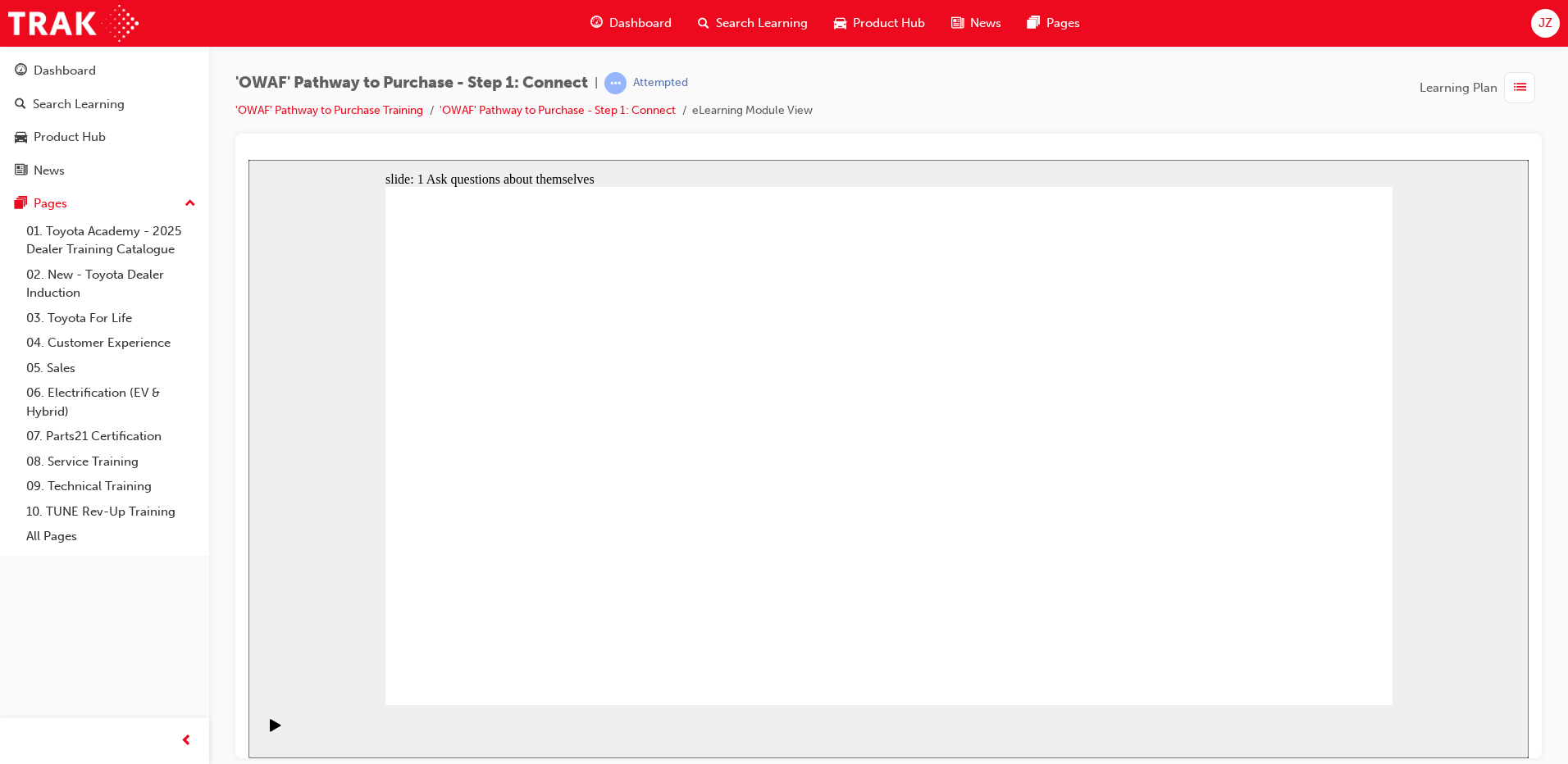
drag, startPoint x: 1092, startPoint y: 474, endPoint x: 1055, endPoint y: 436, distance: 53.0
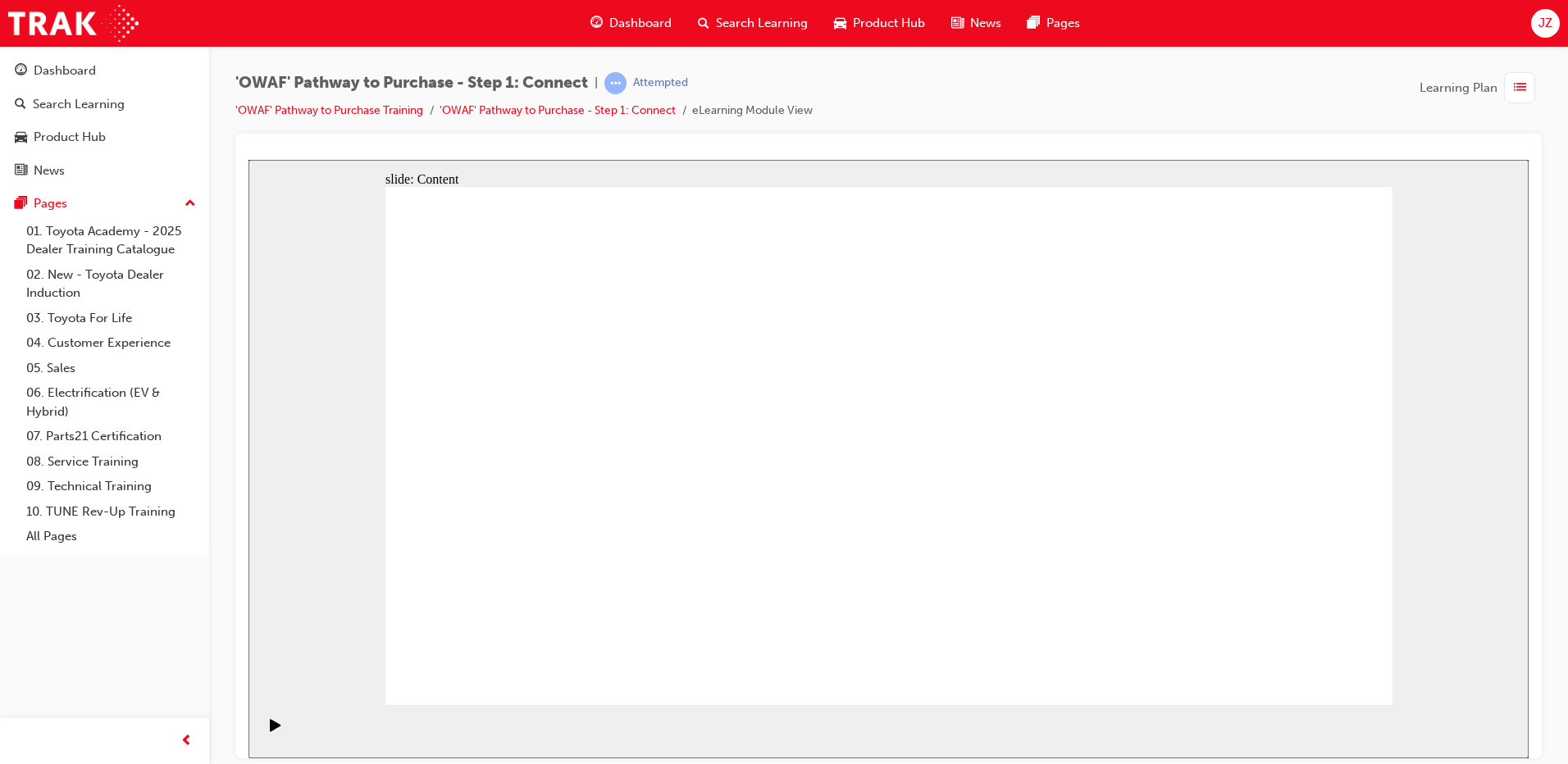
drag, startPoint x: 499, startPoint y: 375, endPoint x: 646, endPoint y: 388, distance: 147.6
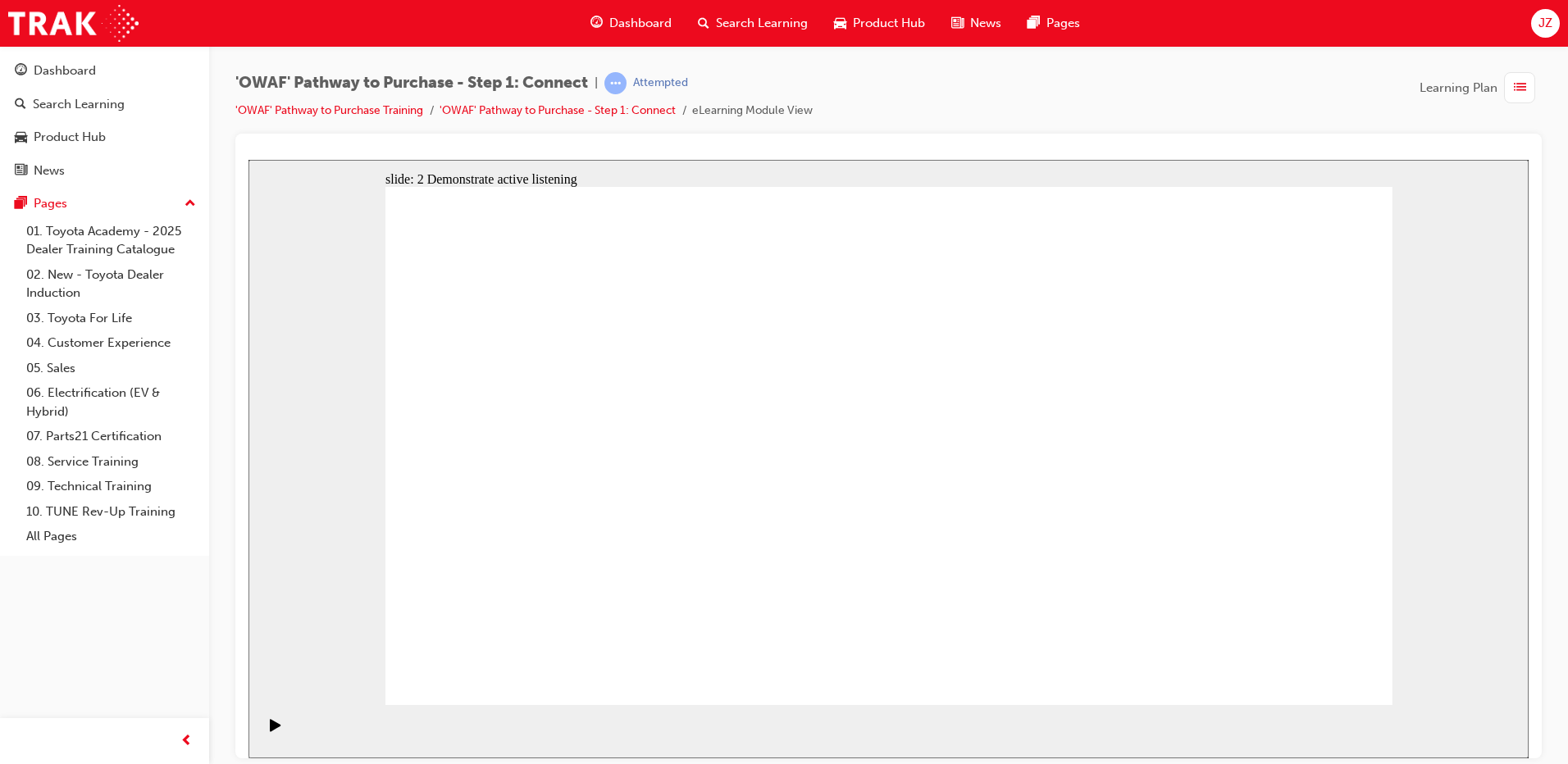
drag, startPoint x: 533, startPoint y: 450, endPoint x: 622, endPoint y: 474, distance: 92.2
drag, startPoint x: 737, startPoint y: 473, endPoint x: 755, endPoint y: 474, distance: 18.0
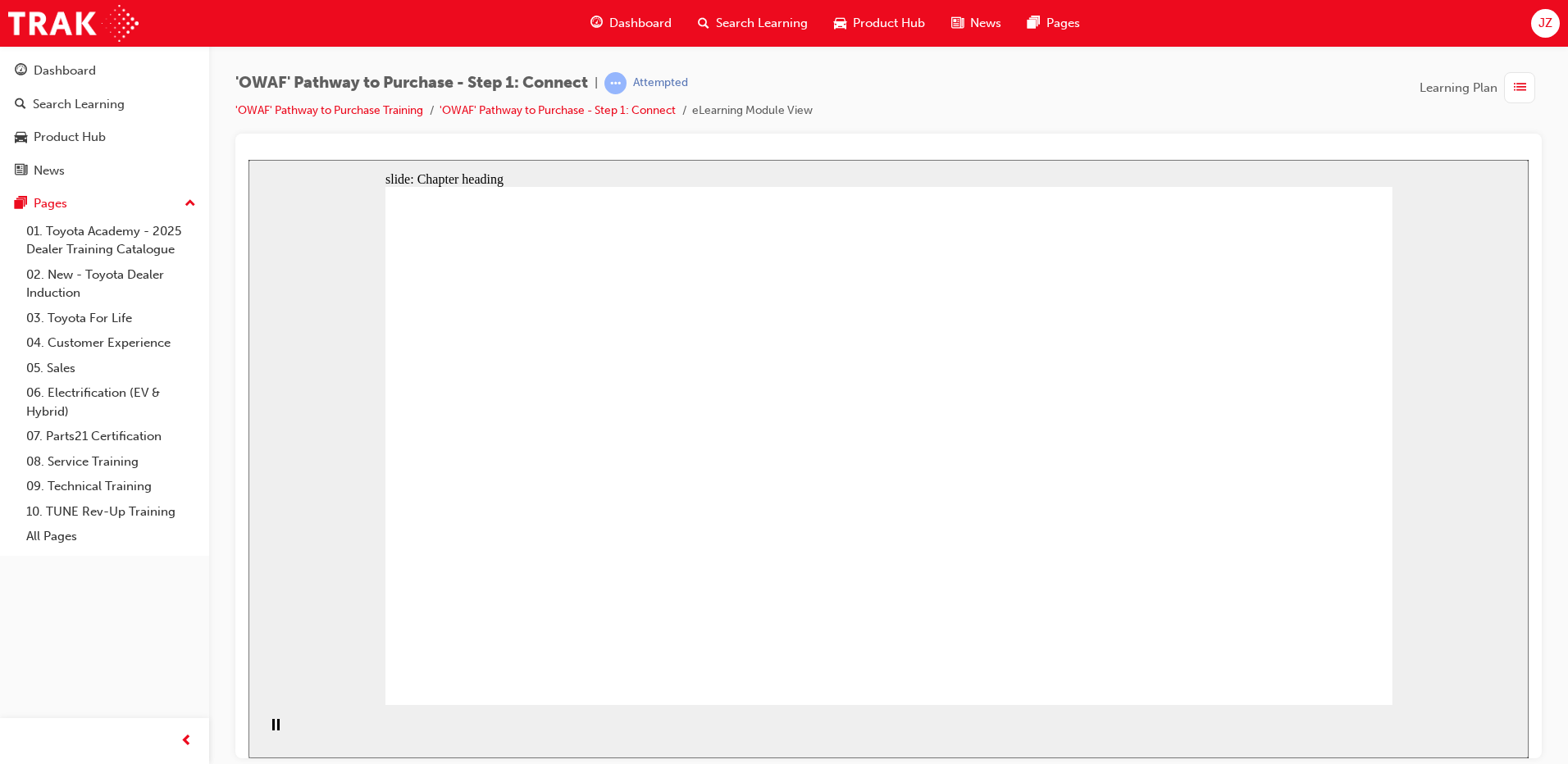
drag, startPoint x: 1006, startPoint y: 591, endPoint x: 954, endPoint y: 575, distance: 54.4
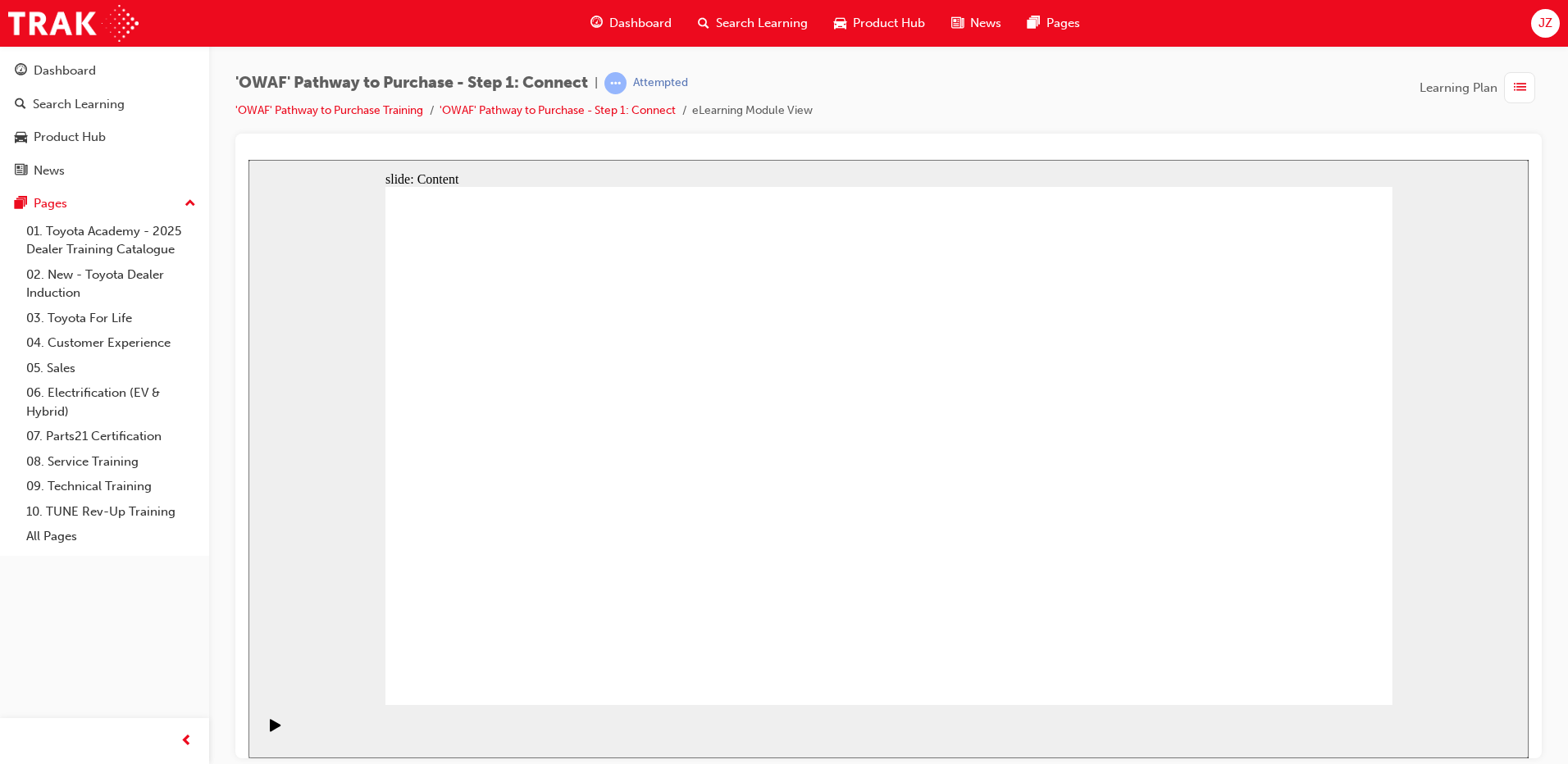
drag, startPoint x: 1359, startPoint y: 673, endPoint x: 1477, endPoint y: 742, distance: 136.7
drag, startPoint x: 554, startPoint y: 593, endPoint x: 1035, endPoint y: 327, distance: 549.7
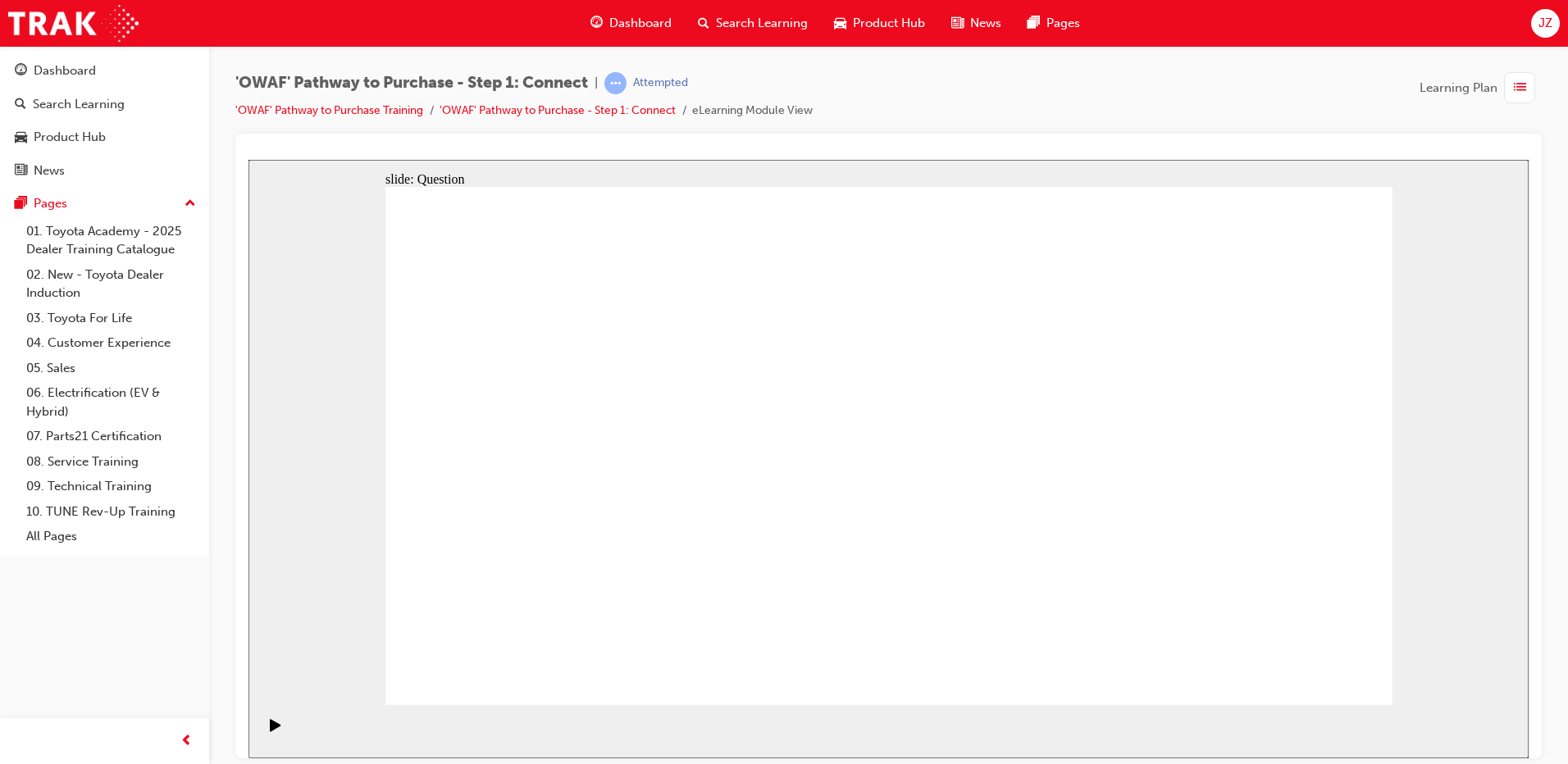
drag, startPoint x: 494, startPoint y: 488, endPoint x: 1016, endPoint y: 473, distance: 522.2
drag, startPoint x: 790, startPoint y: 609, endPoint x: 1162, endPoint y: 277, distance: 498.6
drag, startPoint x: 698, startPoint y: 613, endPoint x: 1306, endPoint y: 350, distance: 662.4
drag, startPoint x: 855, startPoint y: 498, endPoint x: 1102, endPoint y: 585, distance: 261.9
drag, startPoint x: 743, startPoint y: 476, endPoint x: 1335, endPoint y: 441, distance: 593.0
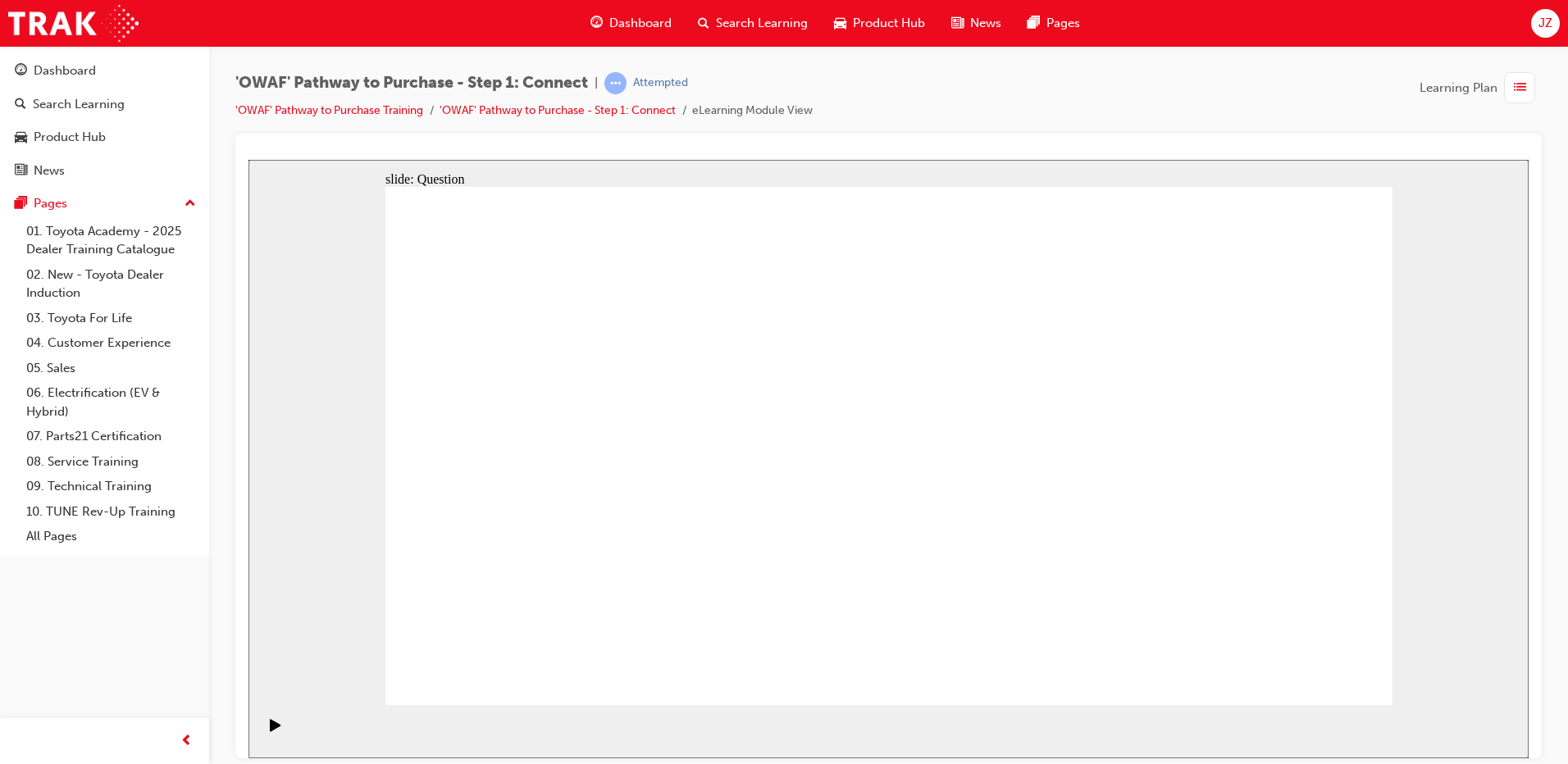
drag, startPoint x: 1322, startPoint y: 456, endPoint x: 1233, endPoint y: 565, distance: 140.7
drag, startPoint x: 693, startPoint y: 487, endPoint x: 1327, endPoint y: 465, distance: 634.4
drag, startPoint x: 1167, startPoint y: 279, endPoint x: 714, endPoint y: 545, distance: 525.3
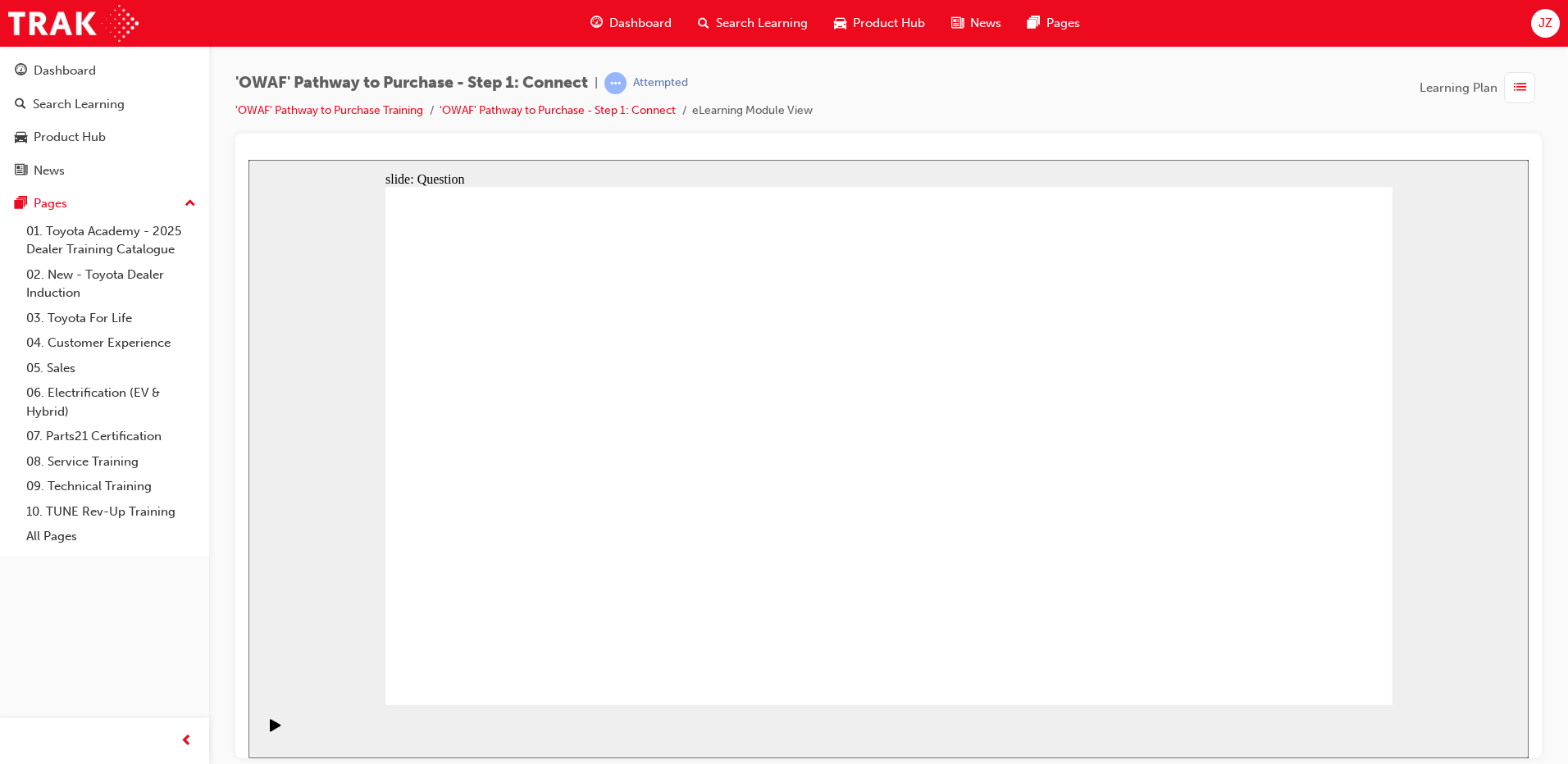
drag, startPoint x: 1281, startPoint y: 332, endPoint x: 1145, endPoint y: 260, distance: 153.9
drag, startPoint x: 797, startPoint y: 594, endPoint x: 1263, endPoint y: 547, distance: 468.4
drag, startPoint x: 1238, startPoint y: 464, endPoint x: 1232, endPoint y: 448, distance: 17.1
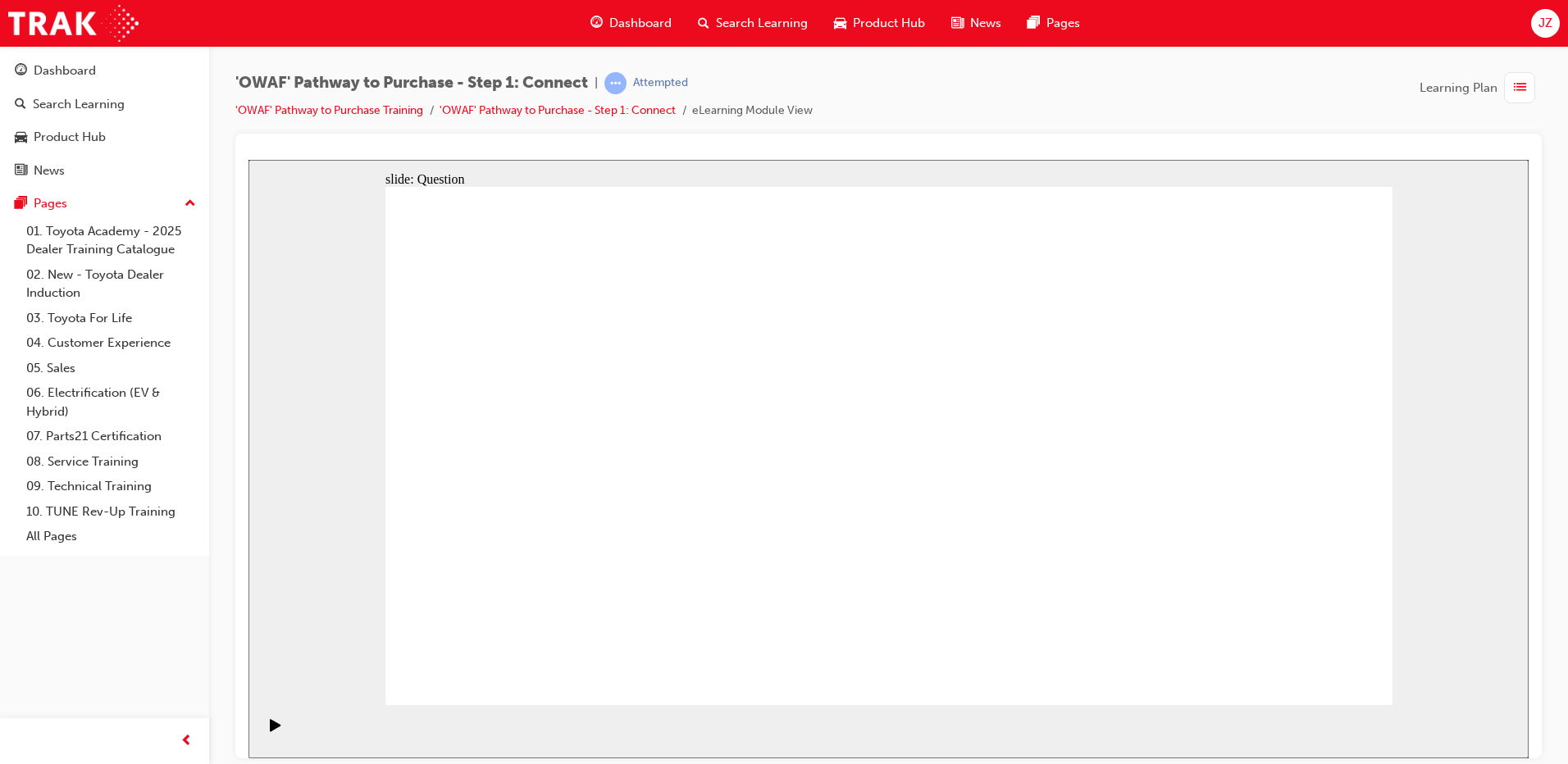
drag, startPoint x: 1239, startPoint y: 493, endPoint x: 920, endPoint y: 500, distance: 319.1
drag, startPoint x: 1247, startPoint y: 526, endPoint x: 648, endPoint y: 535, distance: 599.1
drag, startPoint x: 1262, startPoint y: 508, endPoint x: 961, endPoint y: 506, distance: 301.0
drag, startPoint x: 1254, startPoint y: 518, endPoint x: 968, endPoint y: 520, distance: 286.0
drag, startPoint x: 1230, startPoint y: 505, endPoint x: 936, endPoint y: 506, distance: 294.0
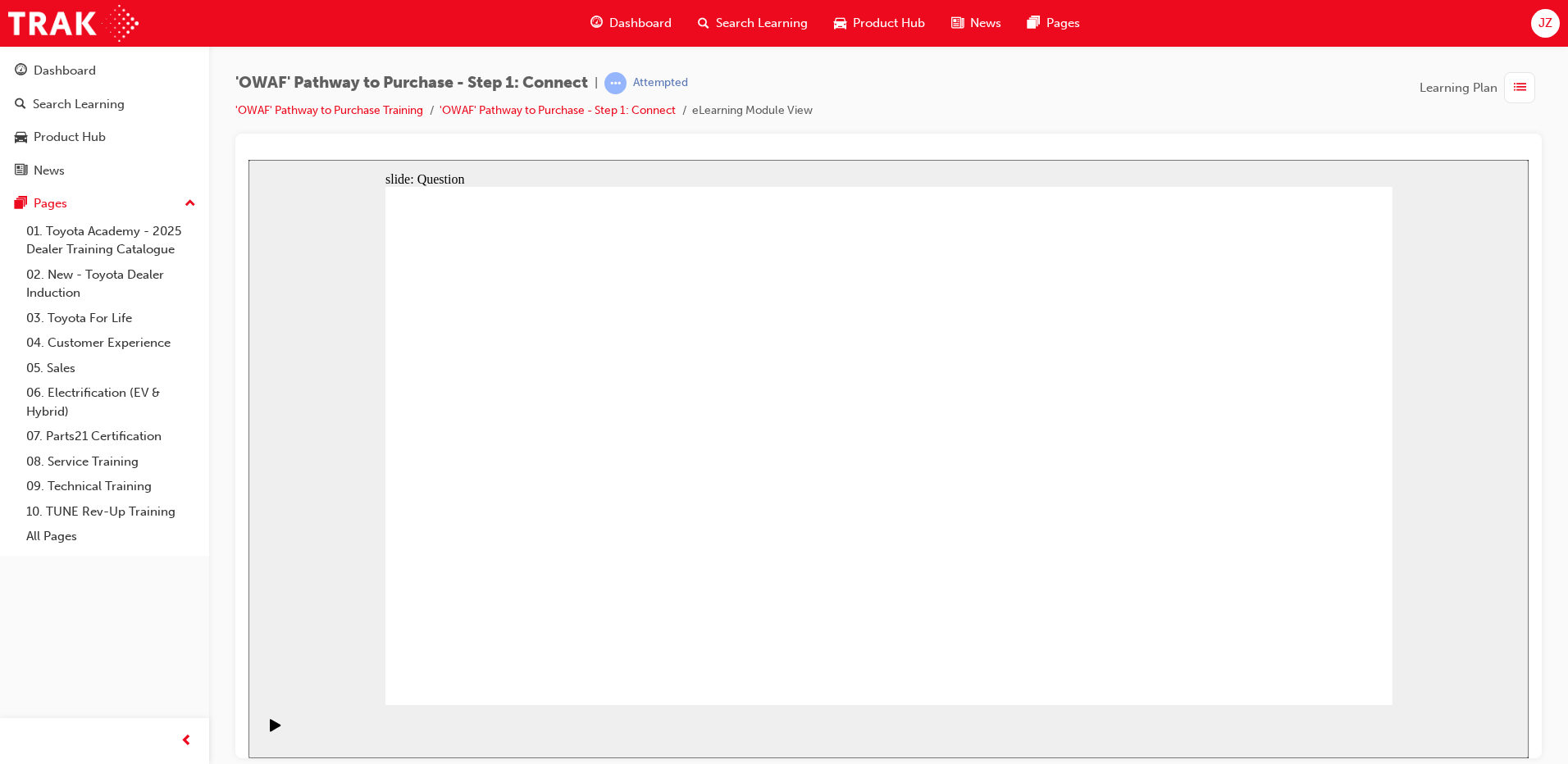
drag, startPoint x: 1243, startPoint y: 513, endPoint x: 649, endPoint y: 497, distance: 594.2
drag, startPoint x: 1235, startPoint y: 512, endPoint x: 644, endPoint y: 496, distance: 591.2
drag, startPoint x: 1287, startPoint y: 520, endPoint x: 692, endPoint y: 497, distance: 595.4
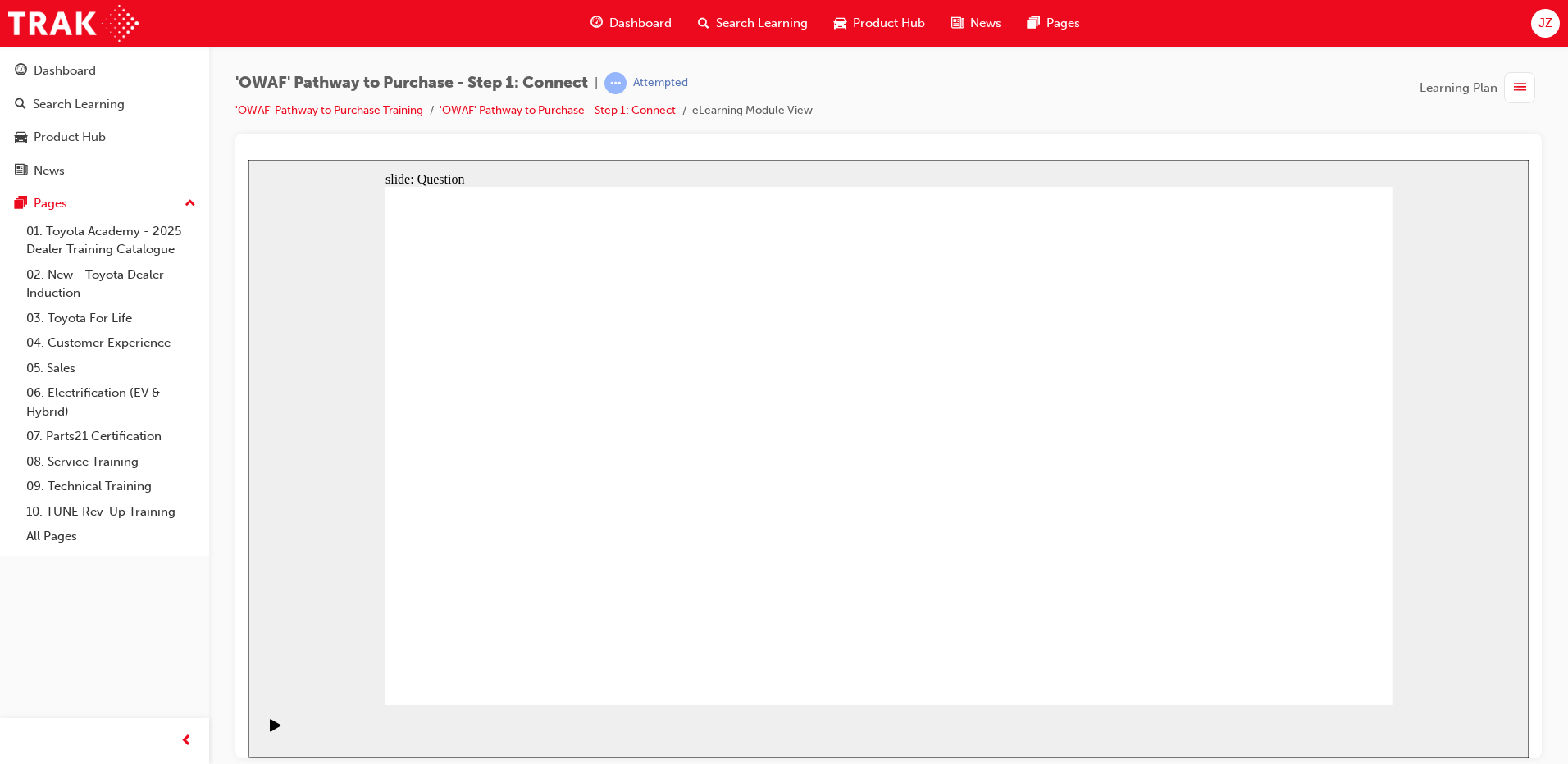
radio input "true"
drag, startPoint x: 1097, startPoint y: 335, endPoint x: 1105, endPoint y: 290, distance: 45.7
radio input "false"
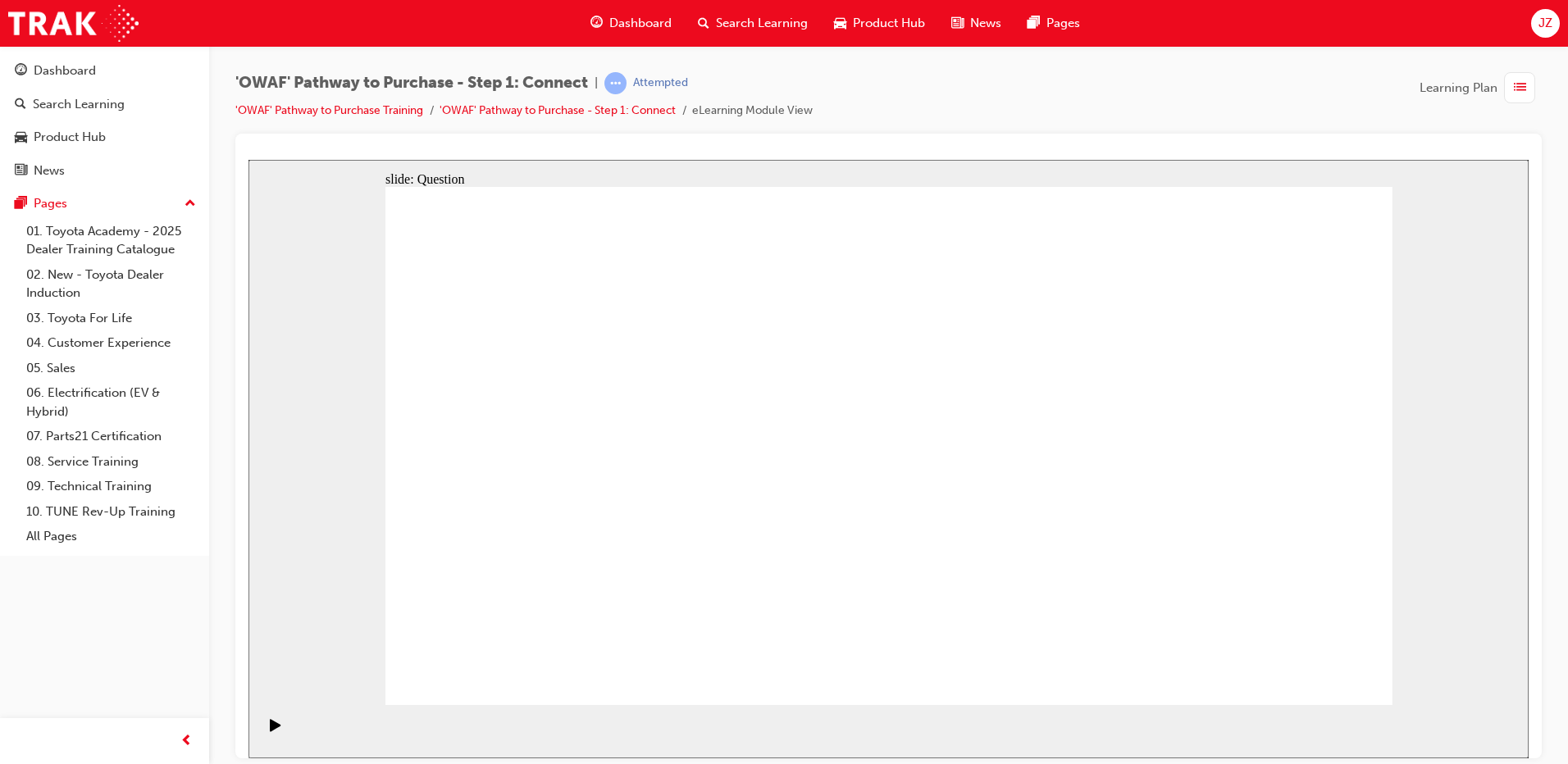
radio input "true"
radio input "false"
drag, startPoint x: 1084, startPoint y: 400, endPoint x: 1108, endPoint y: 443, distance: 49.2
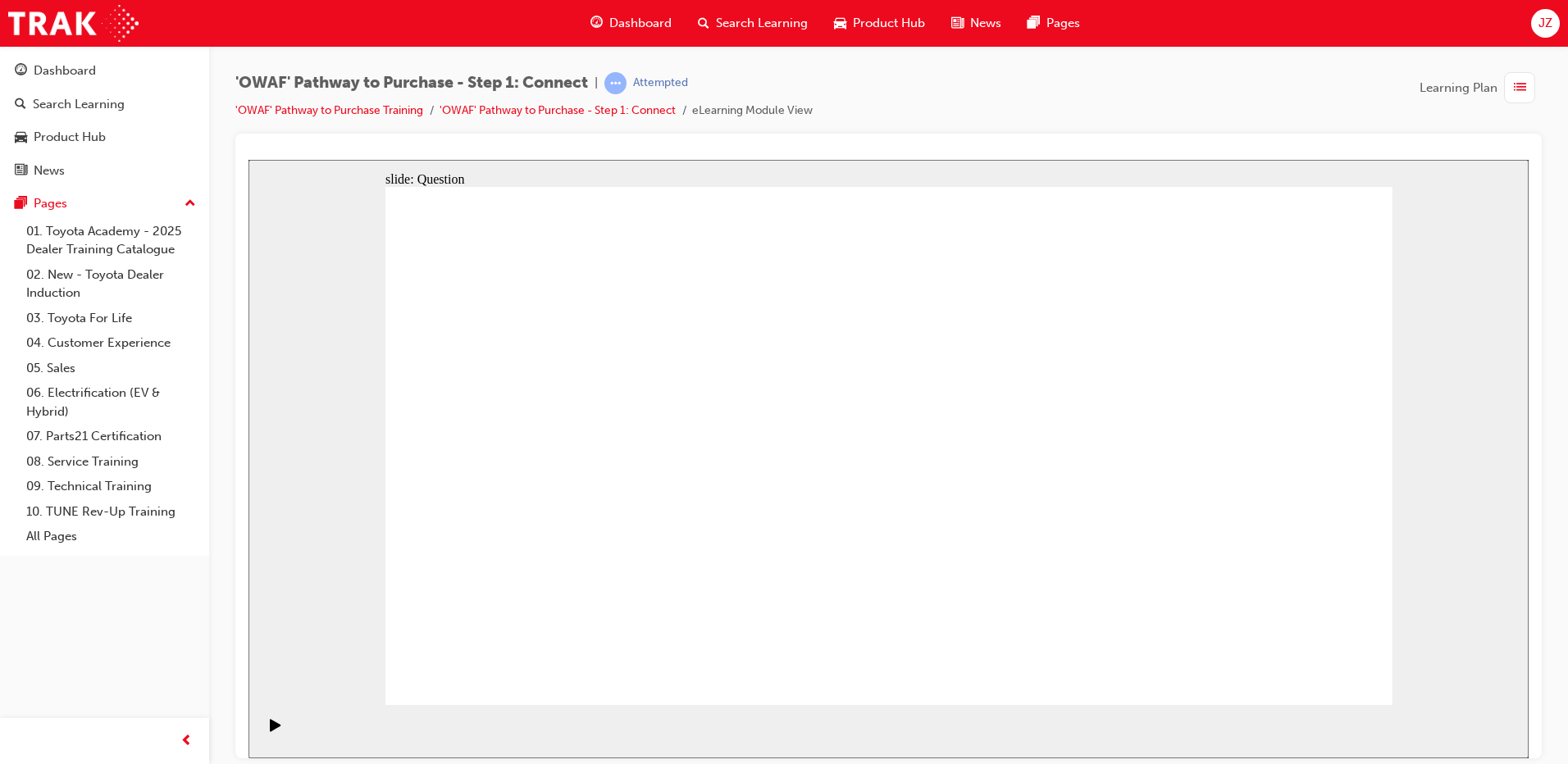
radio input "false"
radio input "true"
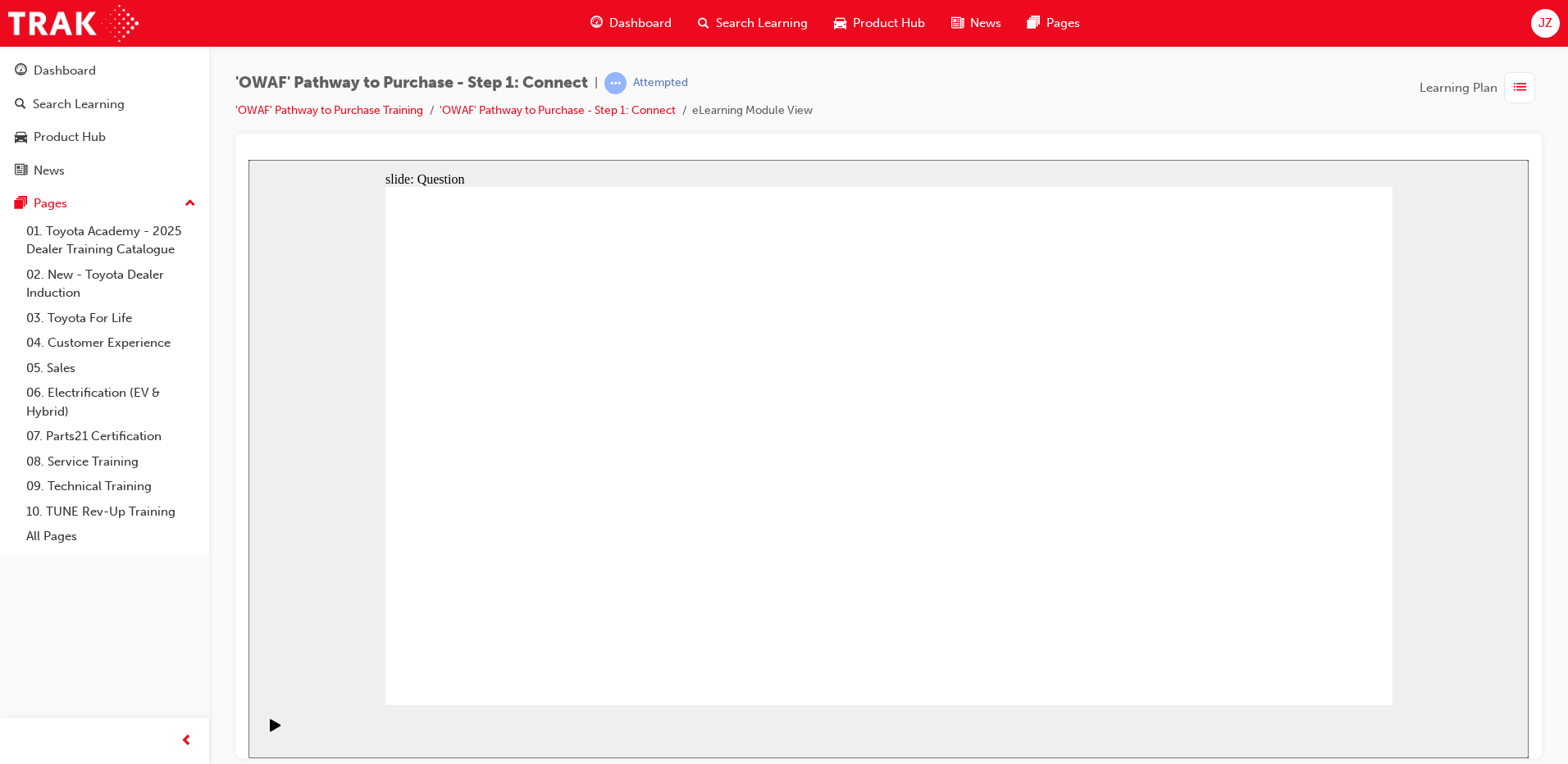
radio input "false"
radio input "true"
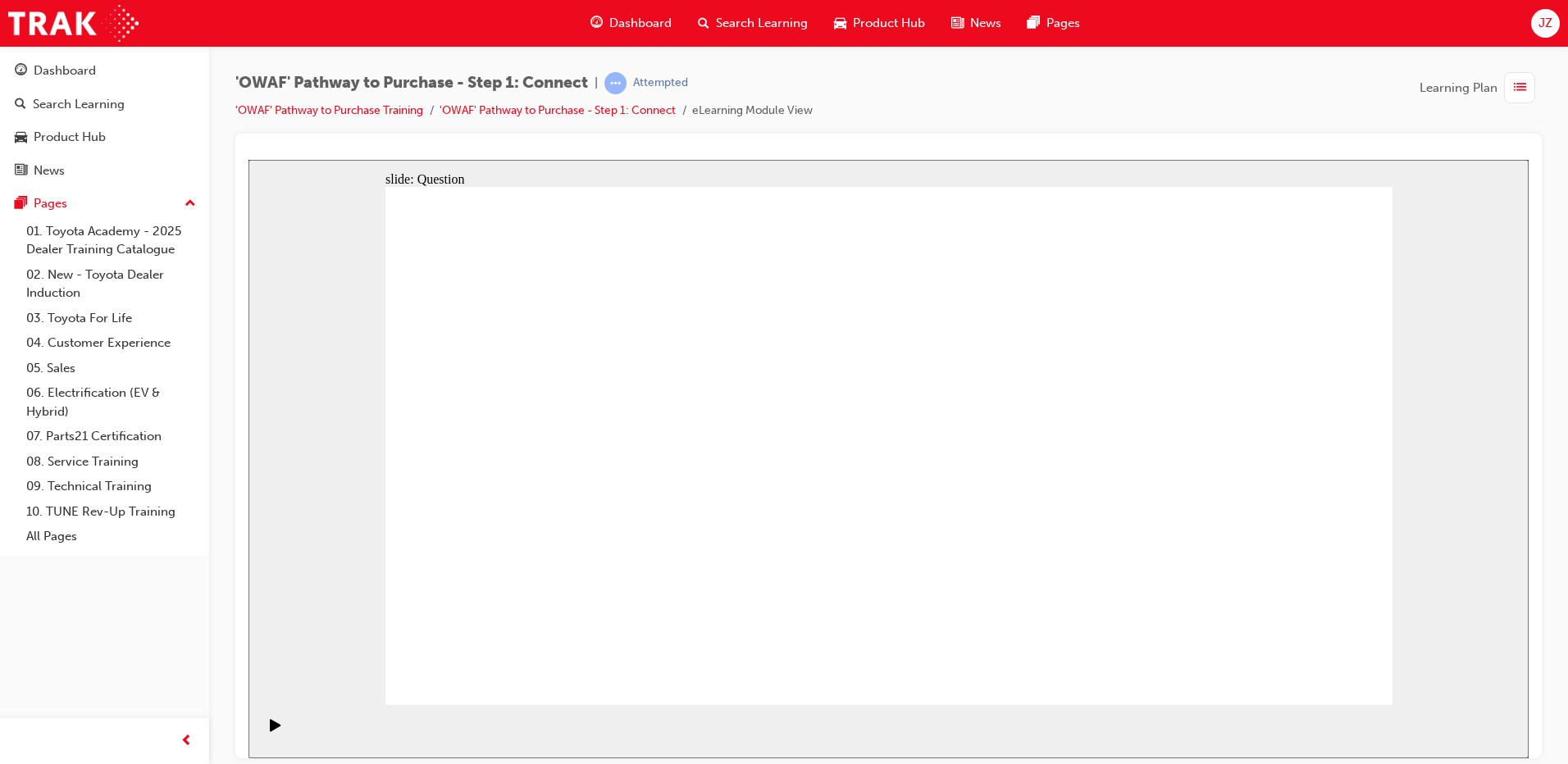
radio input "false"
radio input "true"
drag, startPoint x: 1113, startPoint y: 344, endPoint x: 1116, endPoint y: 310, distance: 34.1
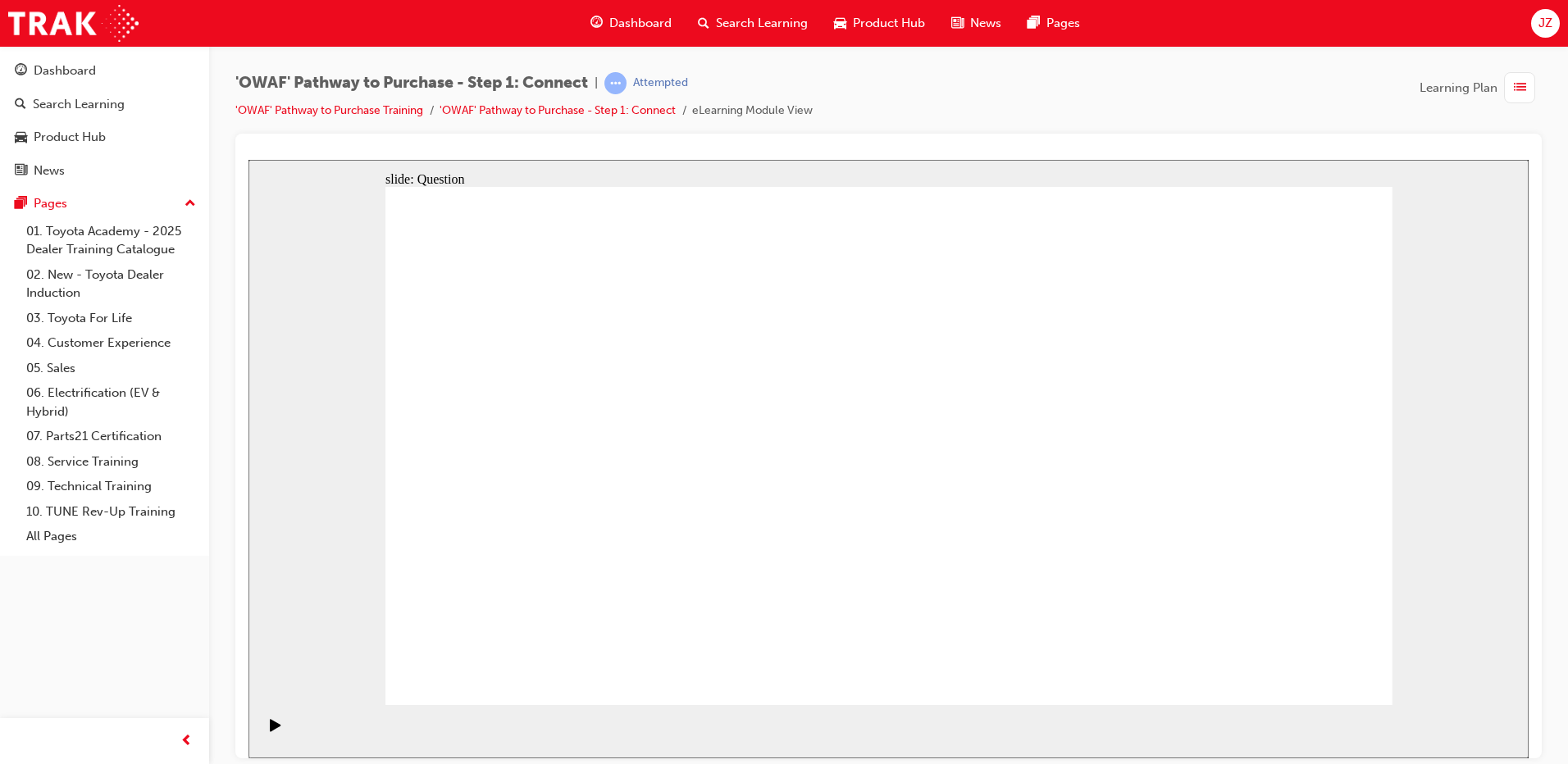
radio input "false"
radio input "true"
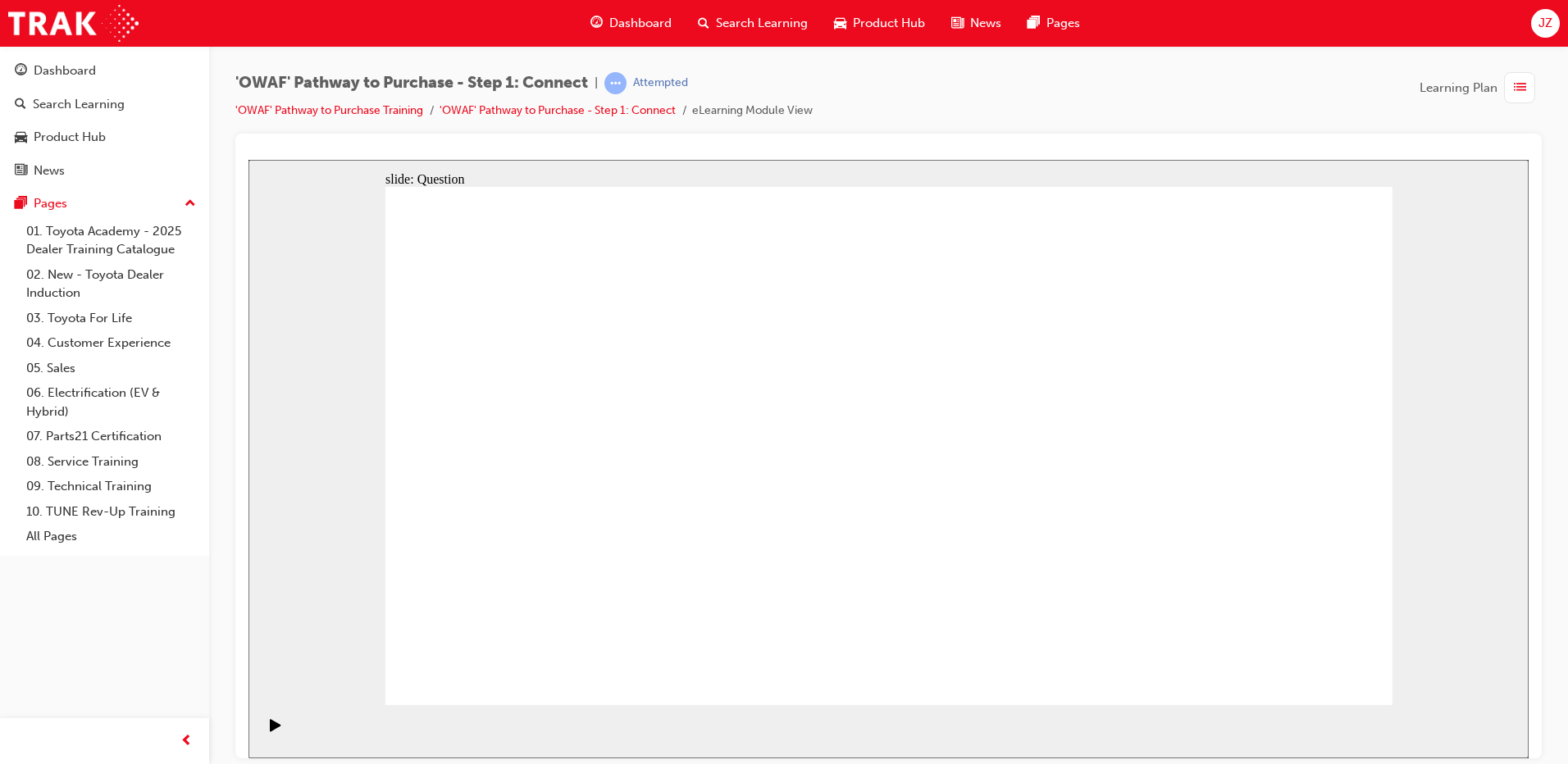
radio input "false"
radio input "true"
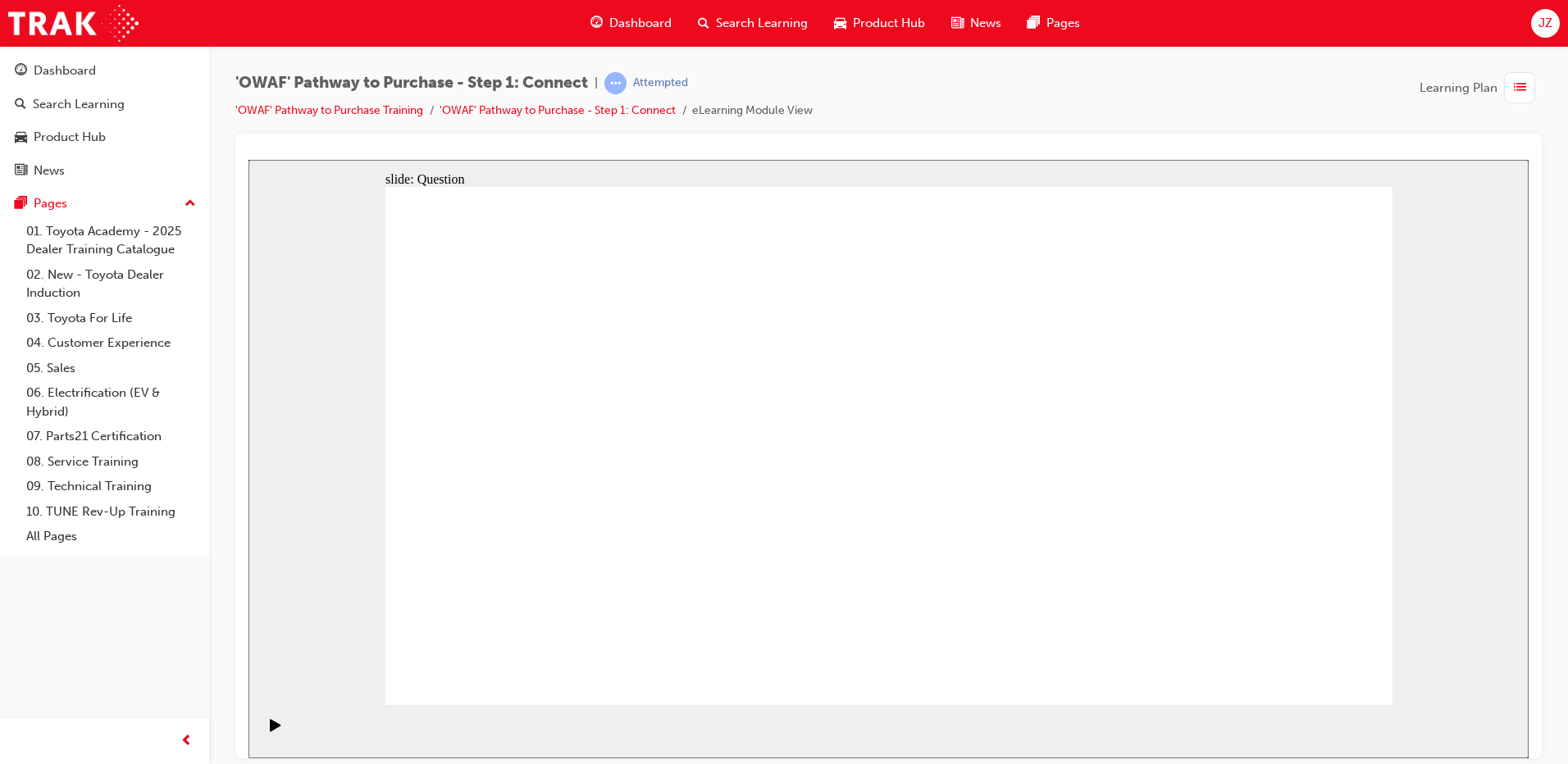
radio input "false"
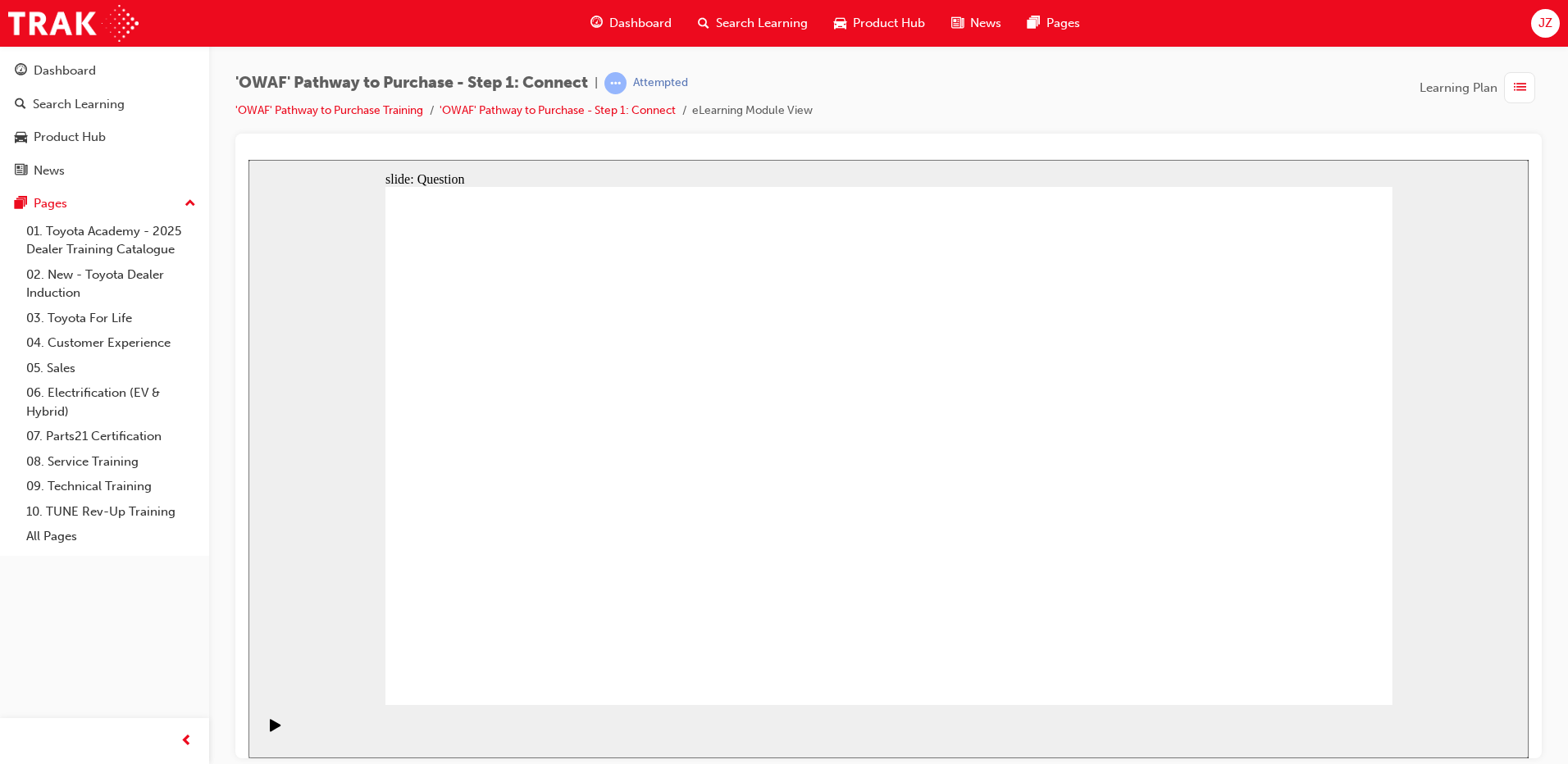
radio input "true"
drag, startPoint x: 1105, startPoint y: 465, endPoint x: 1113, endPoint y: 374, distance: 91.4
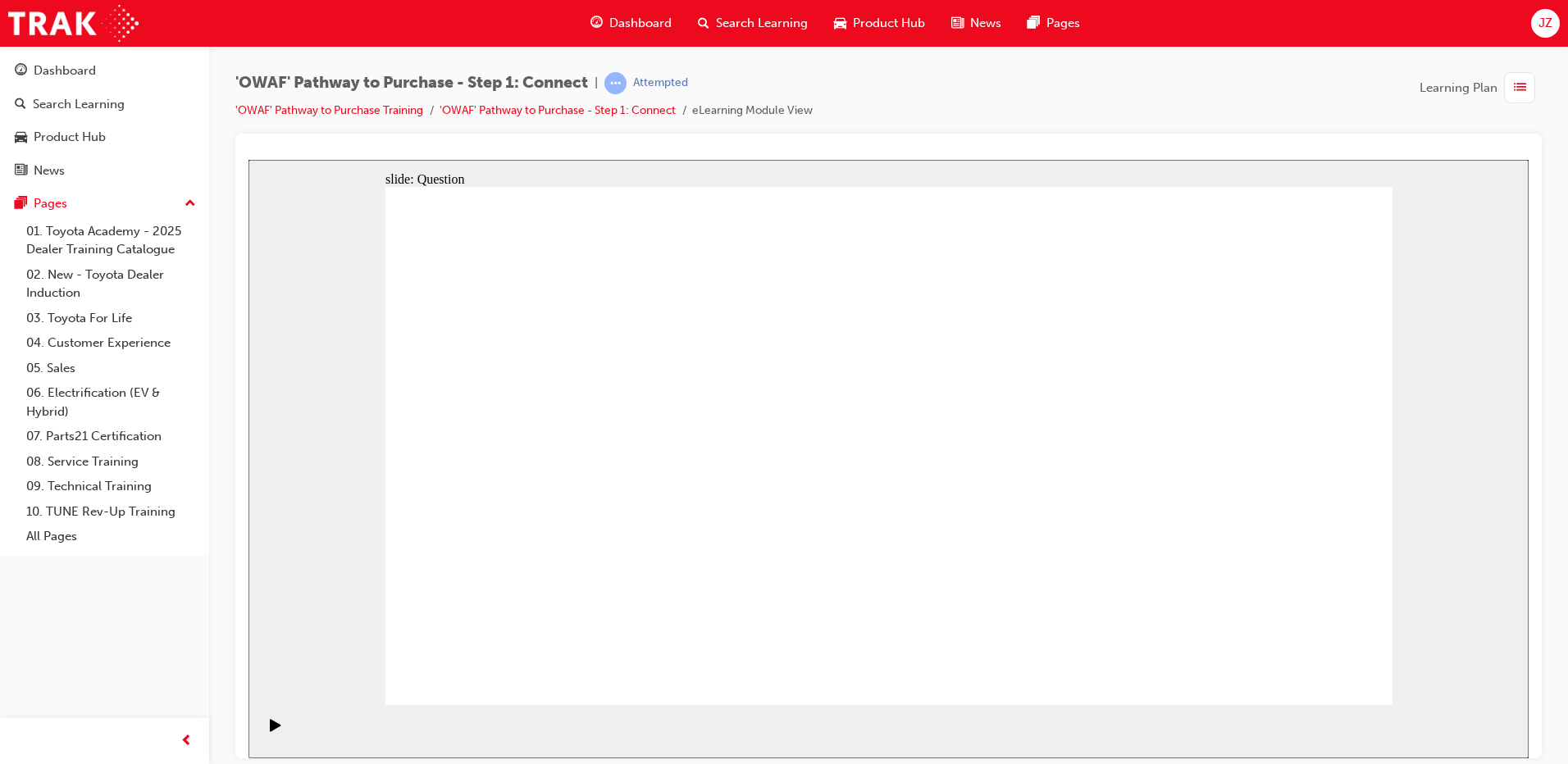
radio input "true"
drag, startPoint x: 1104, startPoint y: 303, endPoint x: 1103, endPoint y: 287, distance: 16.0
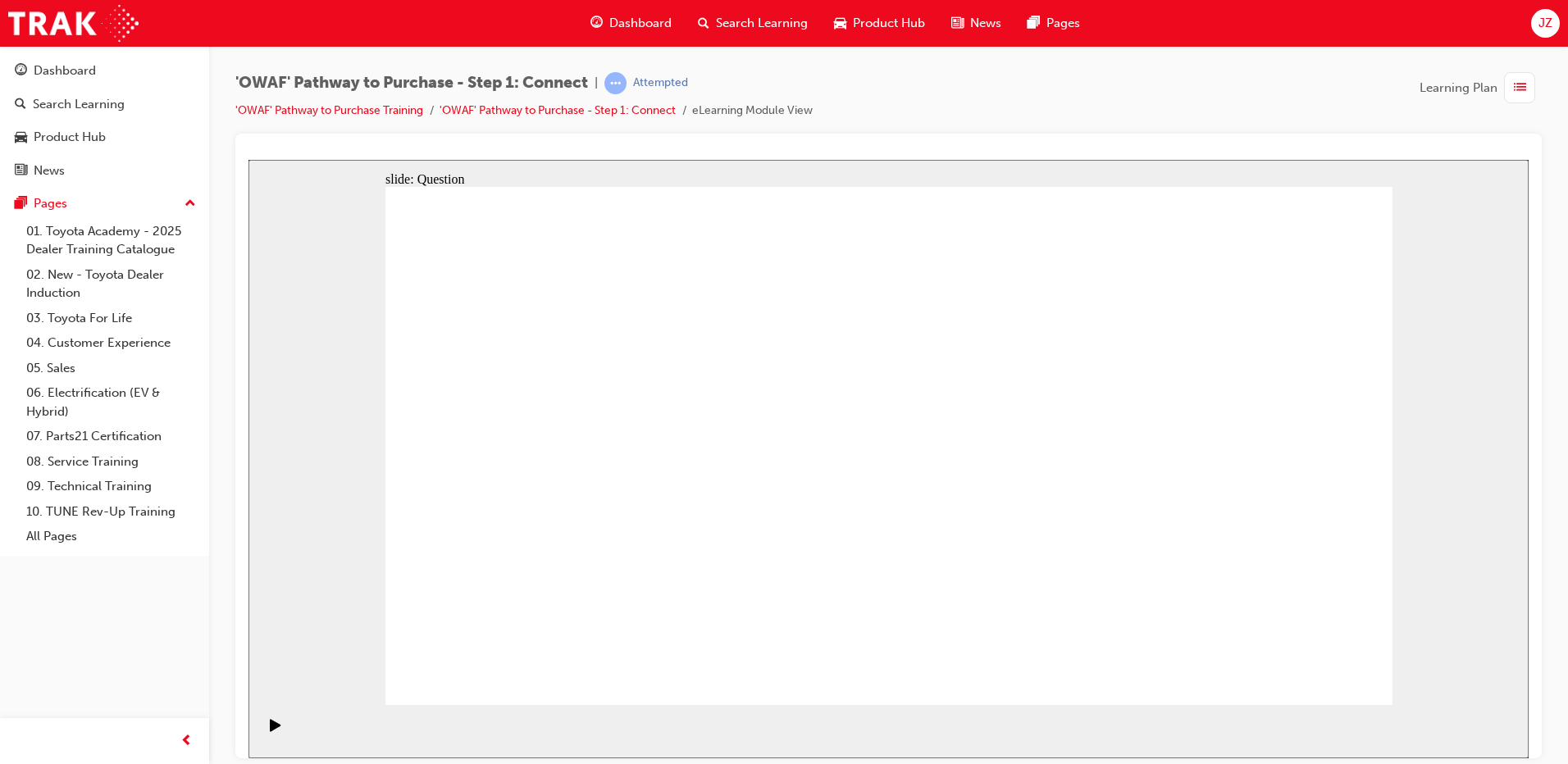
radio input "false"
radio input "true"
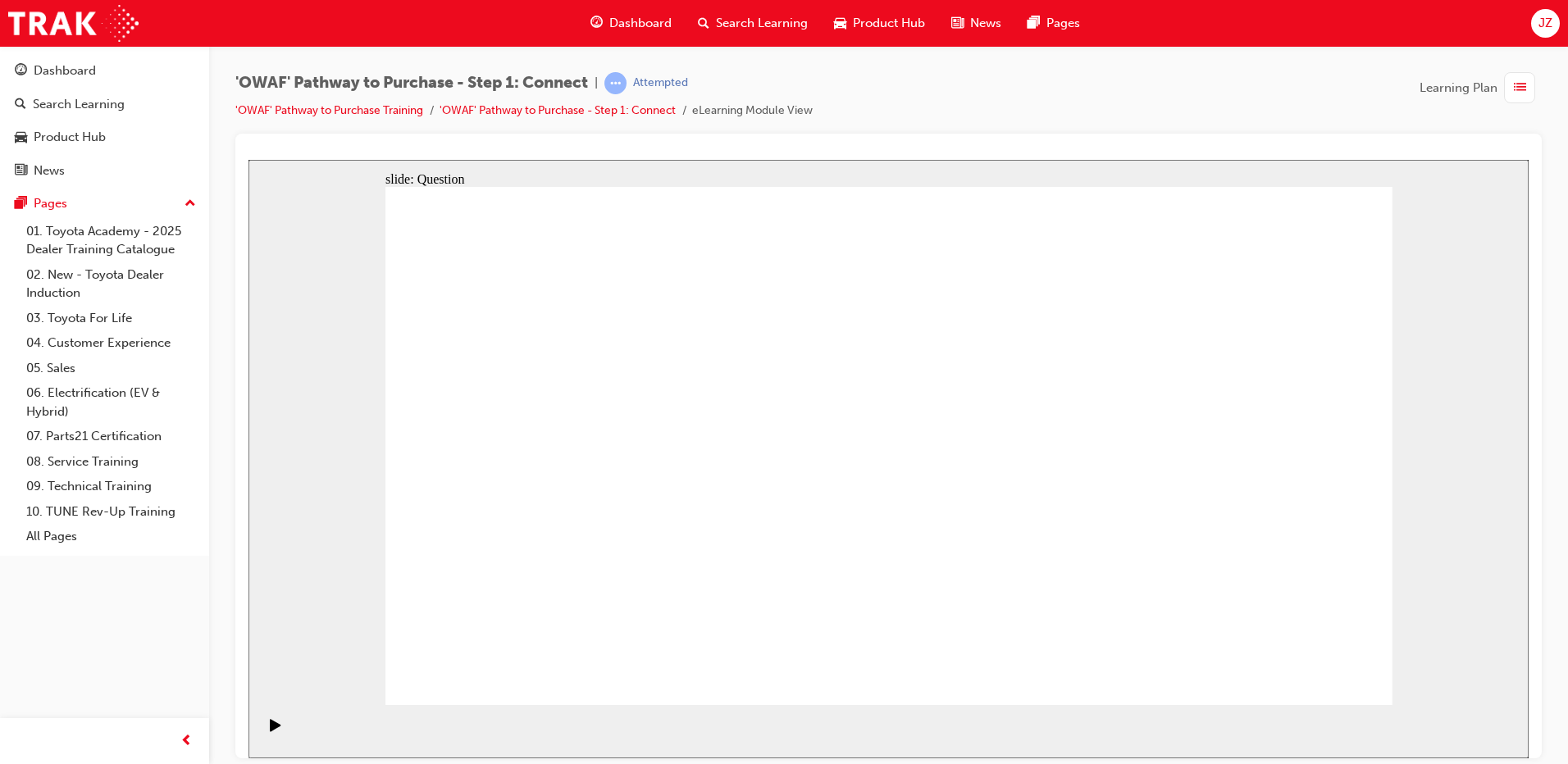
radio input "false"
radio input "true"
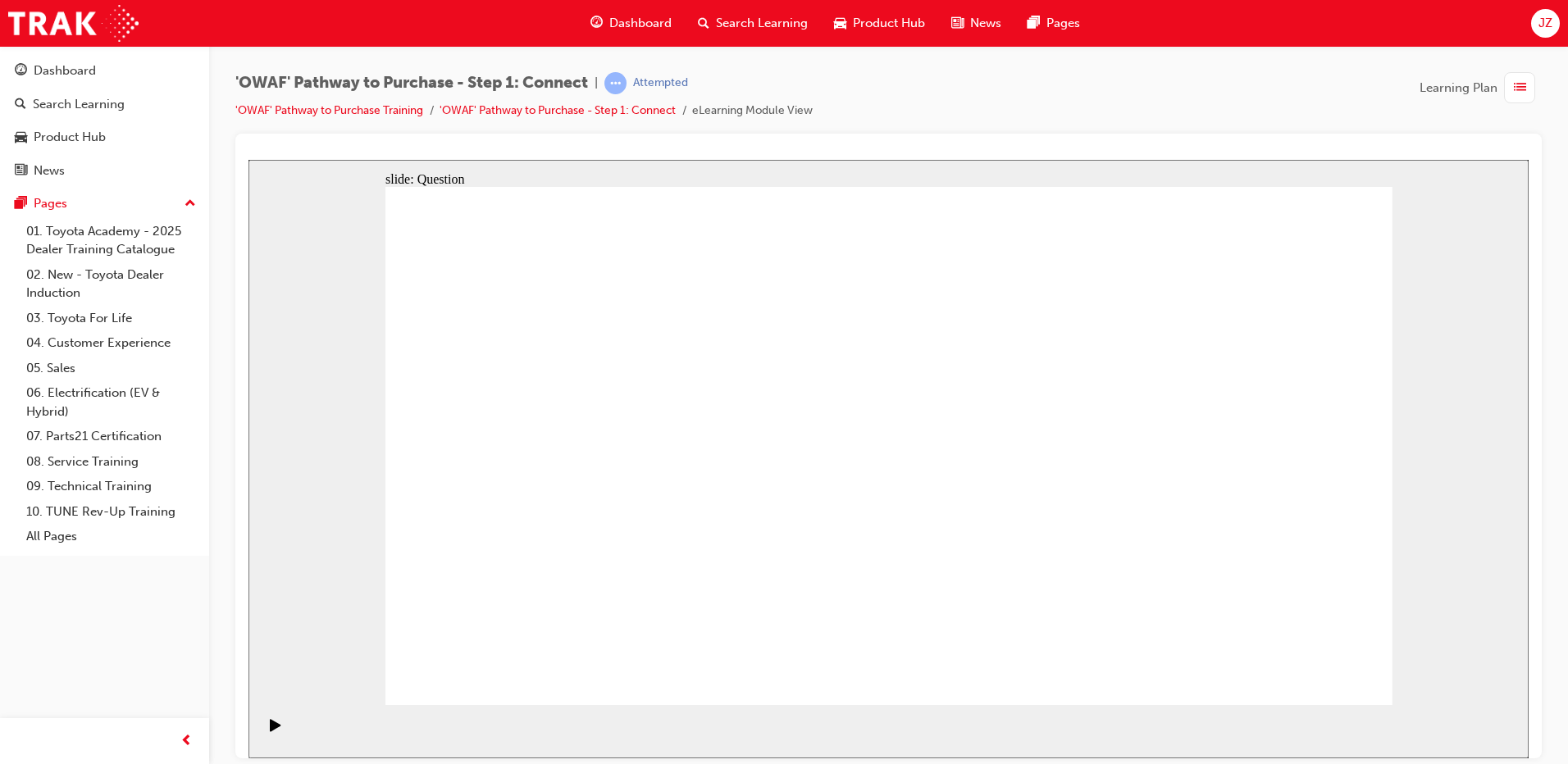
radio input "false"
radio input "true"
click at [913, 142] on div at bounding box center [888, 445] width 1306 height 625
click at [909, 141] on div at bounding box center [888, 445] width 1306 height 625
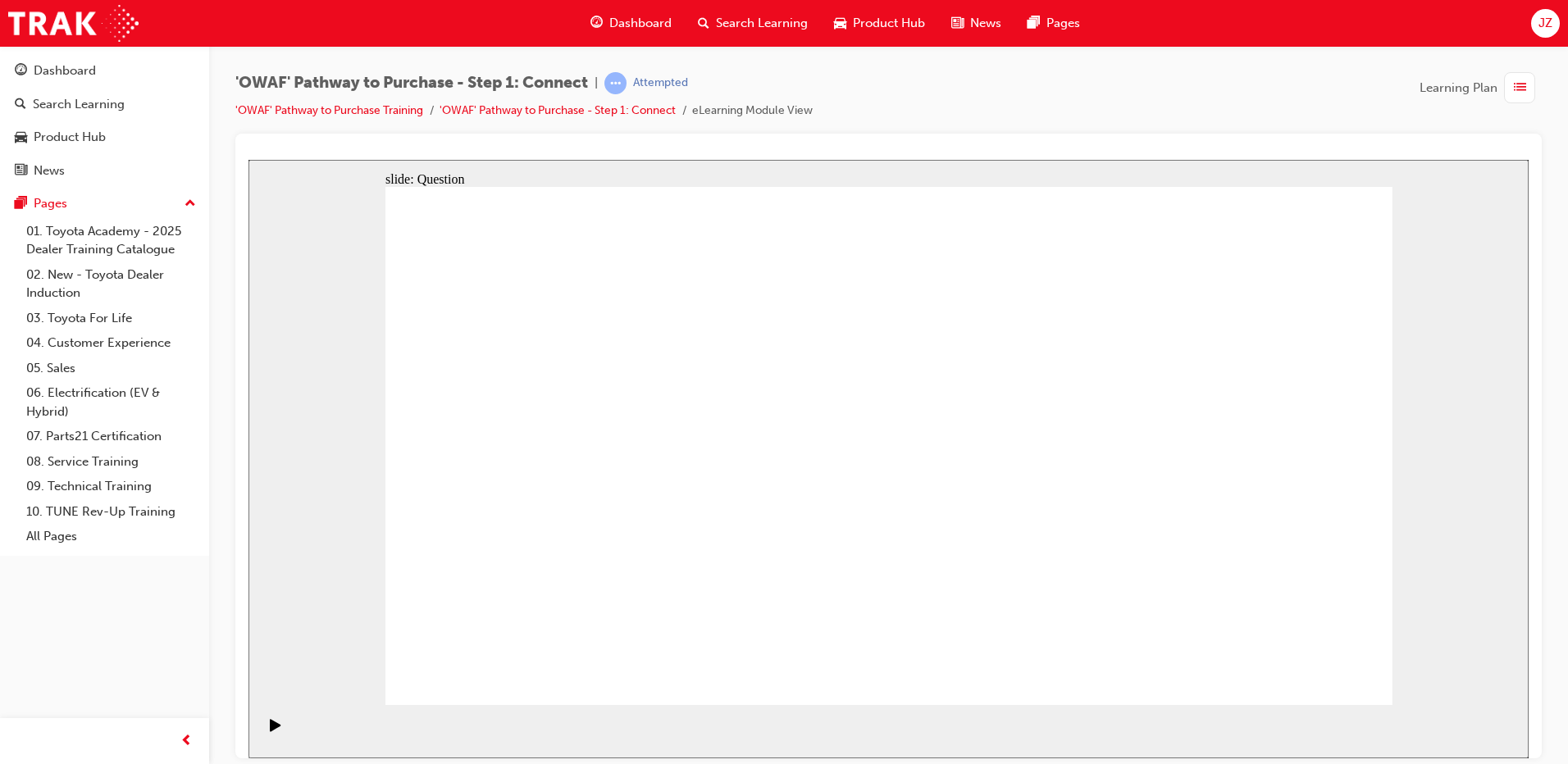
click at [883, 145] on div at bounding box center [888, 445] width 1306 height 625
click at [883, 141] on div at bounding box center [888, 445] width 1306 height 625
radio input "false"
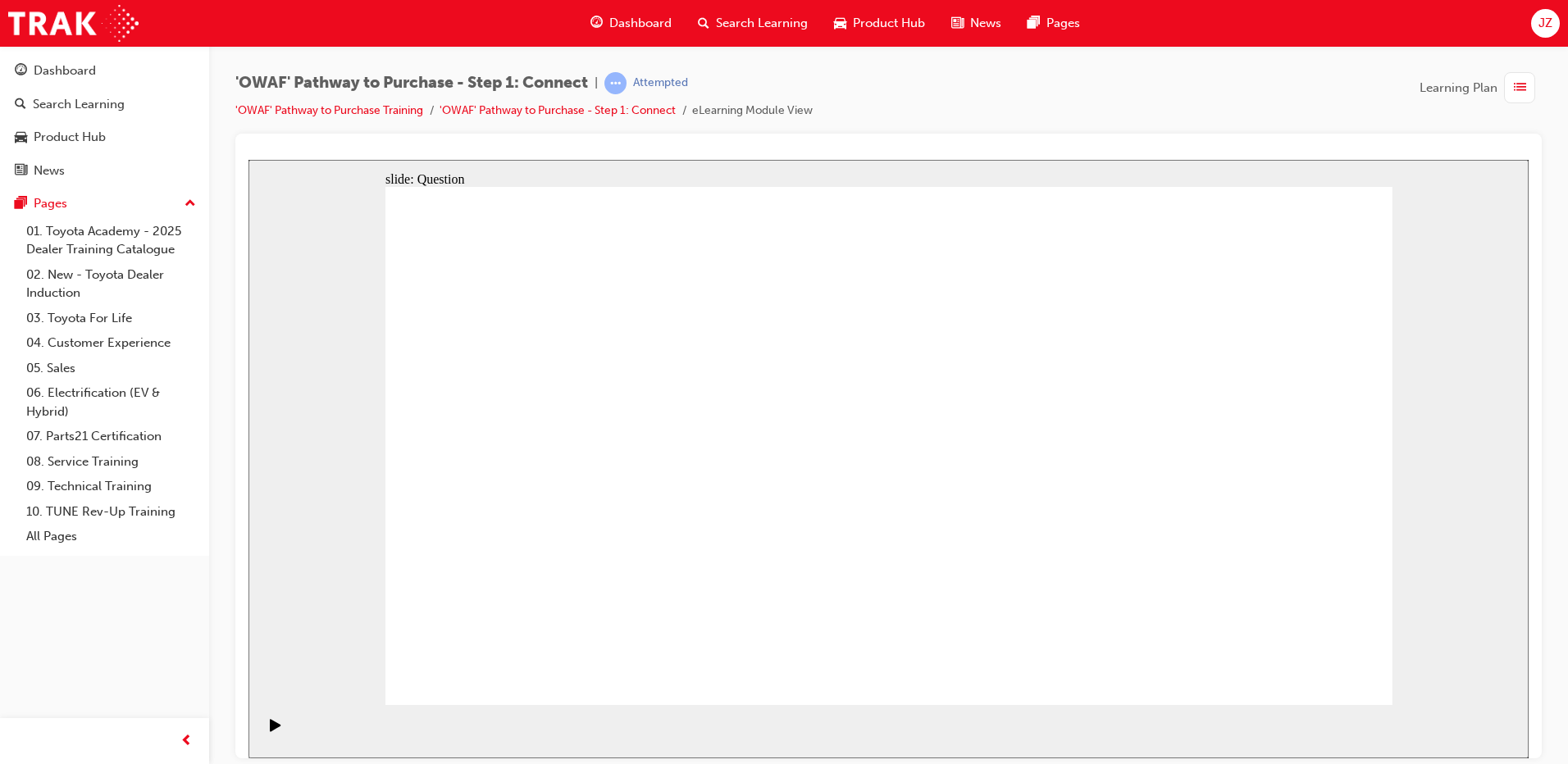
radio input "false"
drag, startPoint x: 1073, startPoint y: 486, endPoint x: 1072, endPoint y: 545, distance: 59.0
radio input "false"
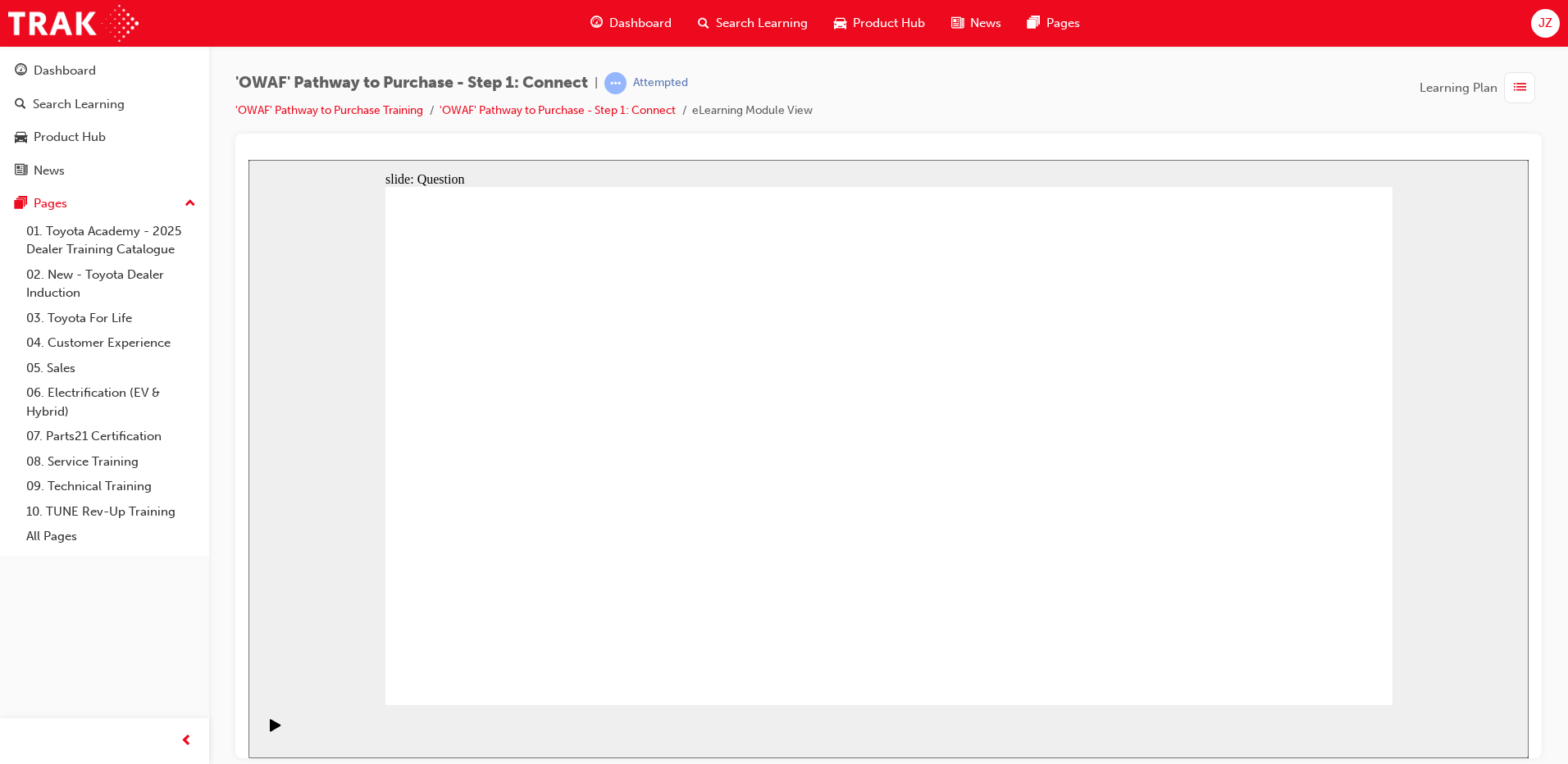
radio input "false"
radio input "true"
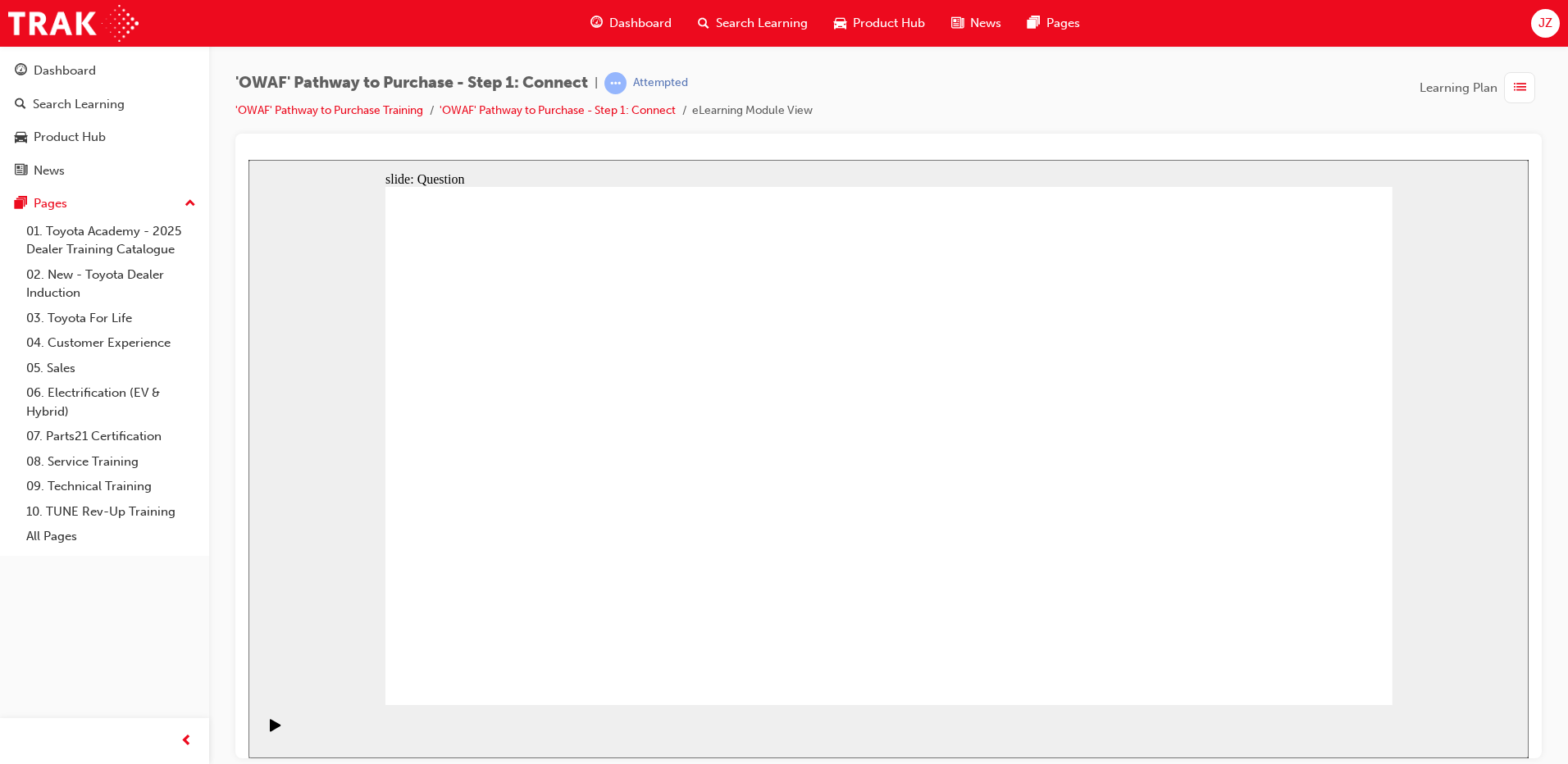
radio input "true"
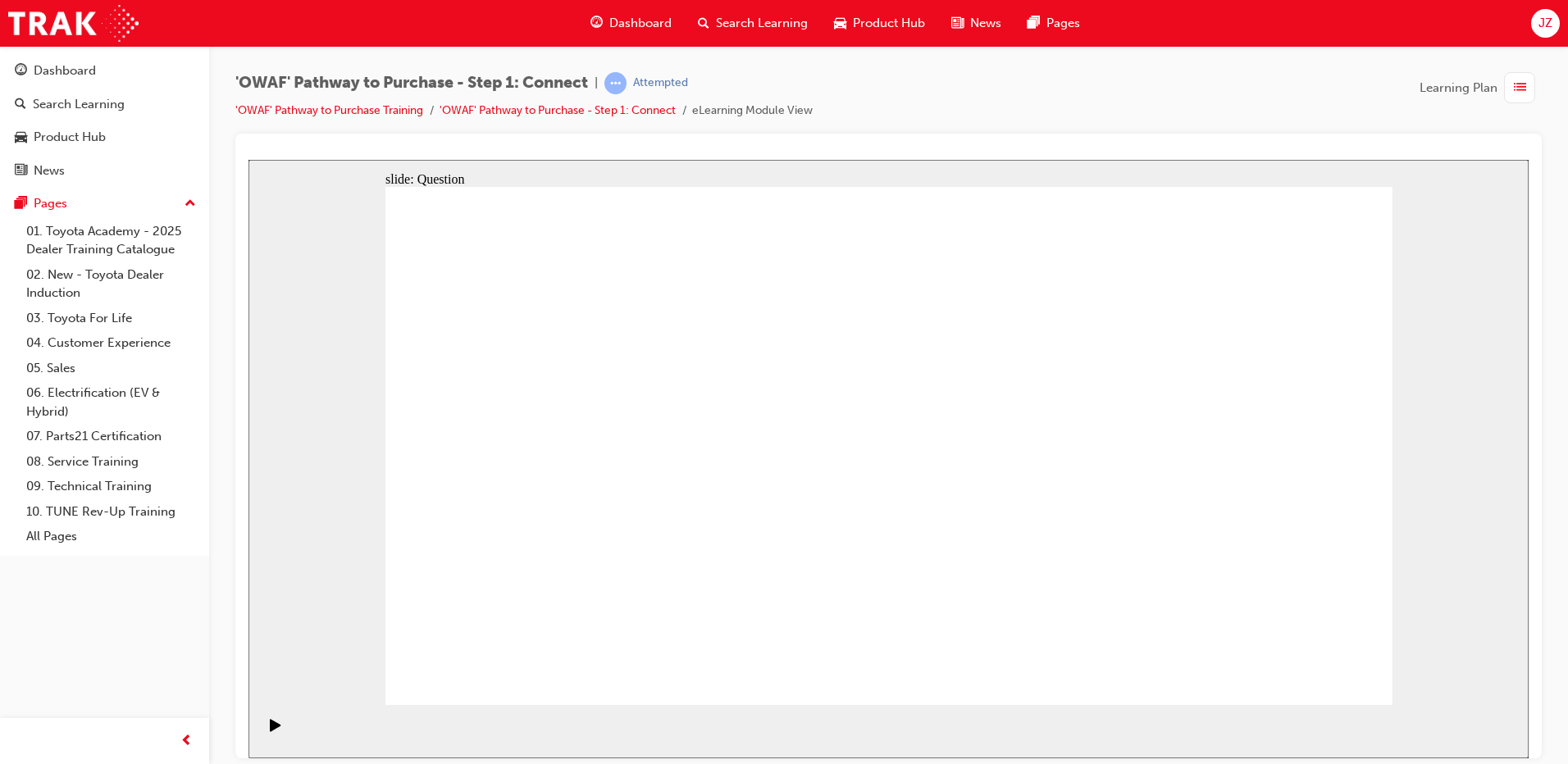
drag, startPoint x: 1092, startPoint y: 270, endPoint x: 1086, endPoint y: 343, distance: 73.2
radio input "false"
radio input "true"
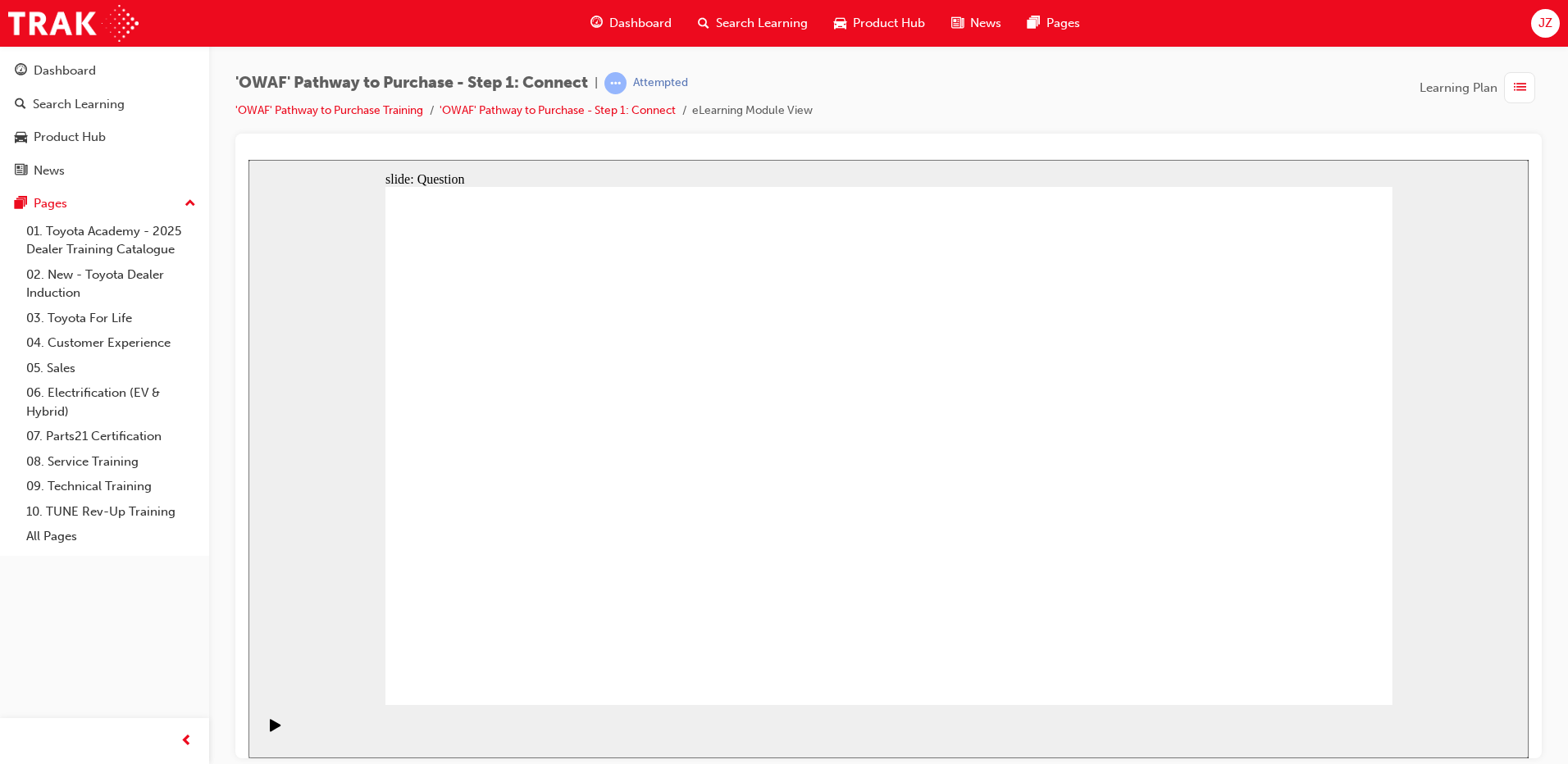
radio input "false"
radio input "true"
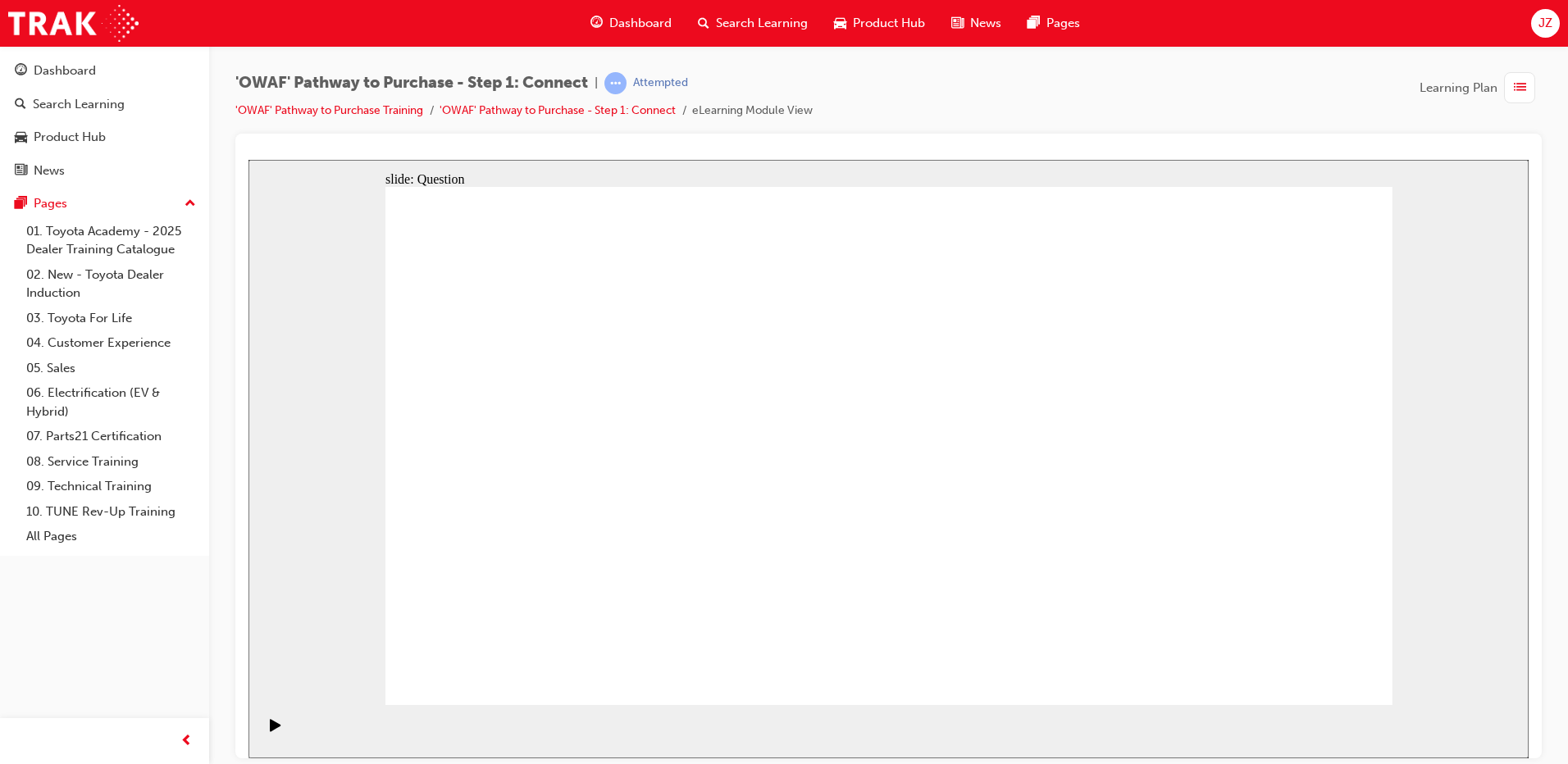
radio input "true"
drag, startPoint x: 645, startPoint y: 459, endPoint x: 746, endPoint y: 461, distance: 101.0
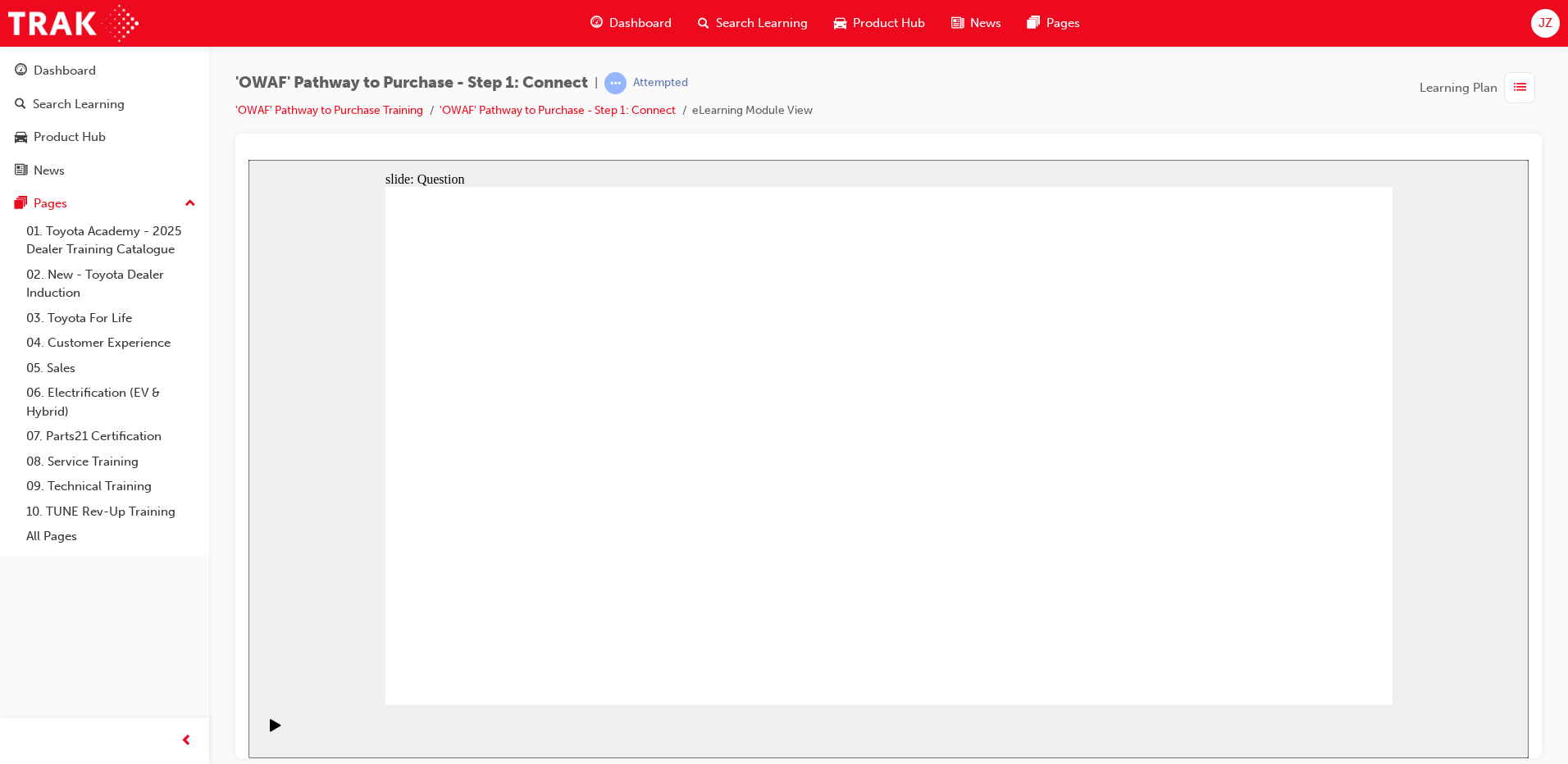
checkbox input "true"
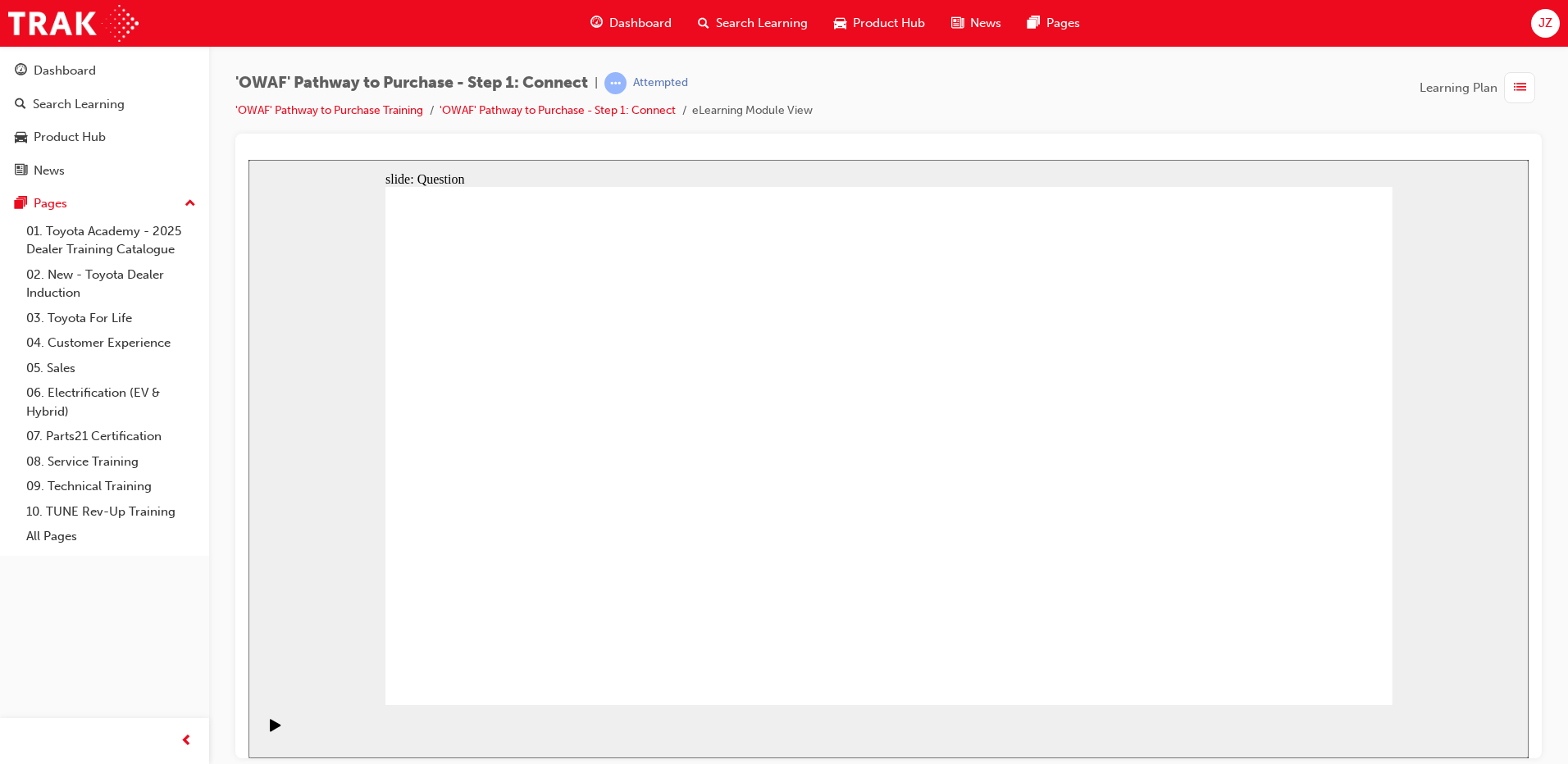
checkbox input "true"
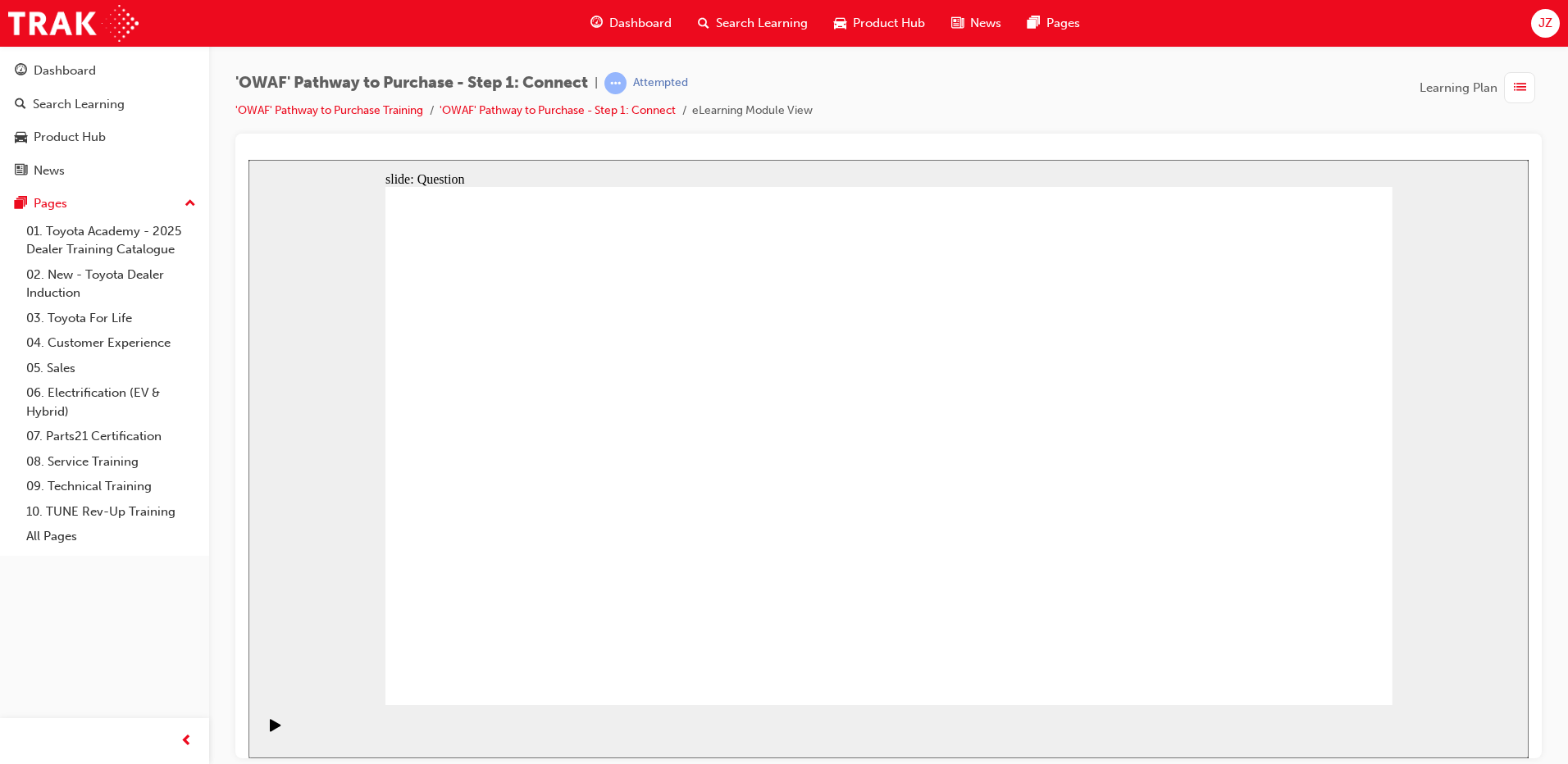
drag, startPoint x: 616, startPoint y: 605, endPoint x: 964, endPoint y: 362, distance: 424.4
drag, startPoint x: 799, startPoint y: 654, endPoint x: 1130, endPoint y: 373, distance: 434.2
drag, startPoint x: 1176, startPoint y: 552, endPoint x: 851, endPoint y: 440, distance: 343.8
drag, startPoint x: 967, startPoint y: 595, endPoint x: 573, endPoint y: 404, distance: 437.9
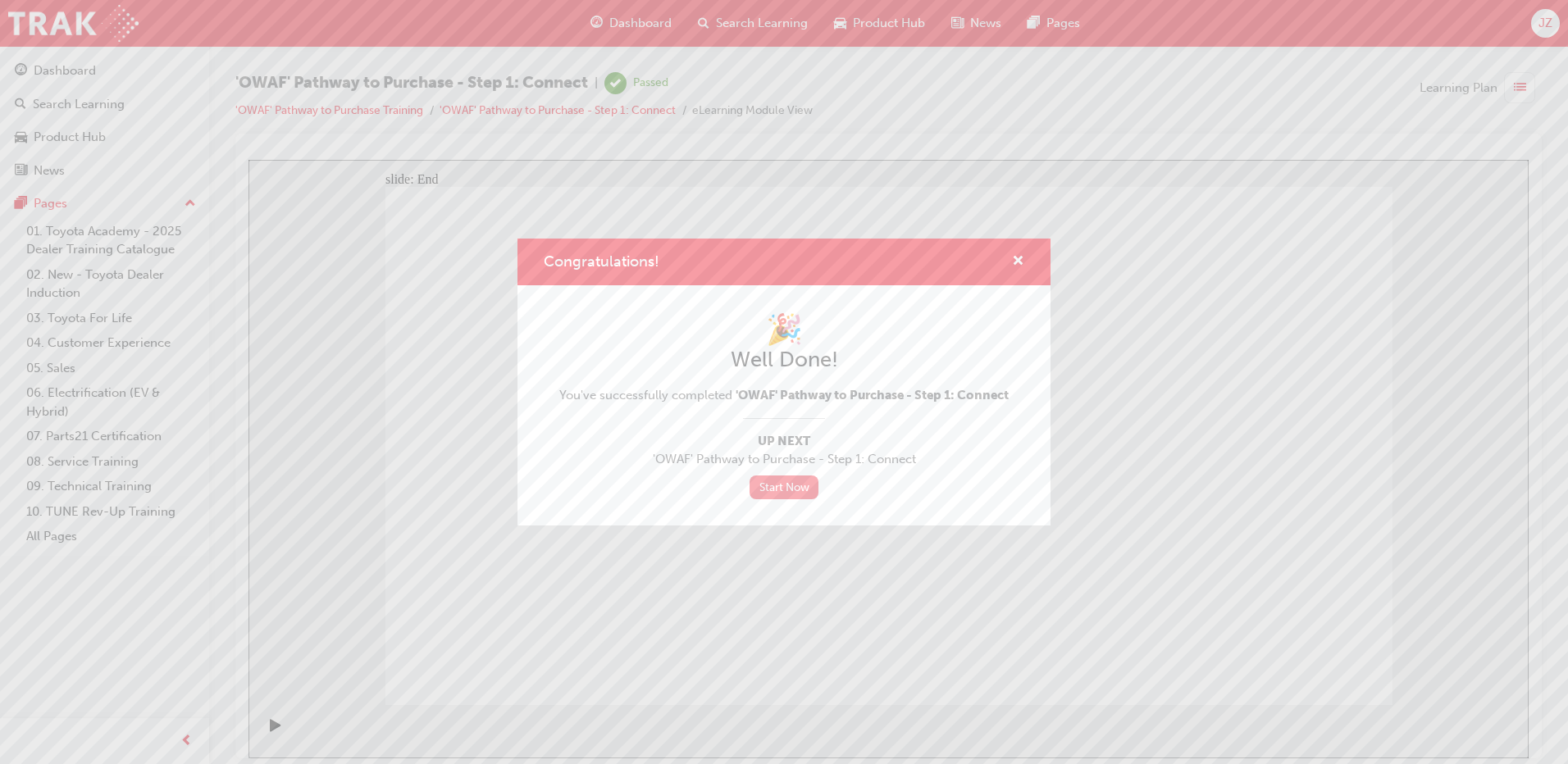
click at [789, 487] on link "Start Now" at bounding box center [783, 487] width 68 height 24
click at [768, 484] on link "Start Now" at bounding box center [783, 487] width 68 height 24
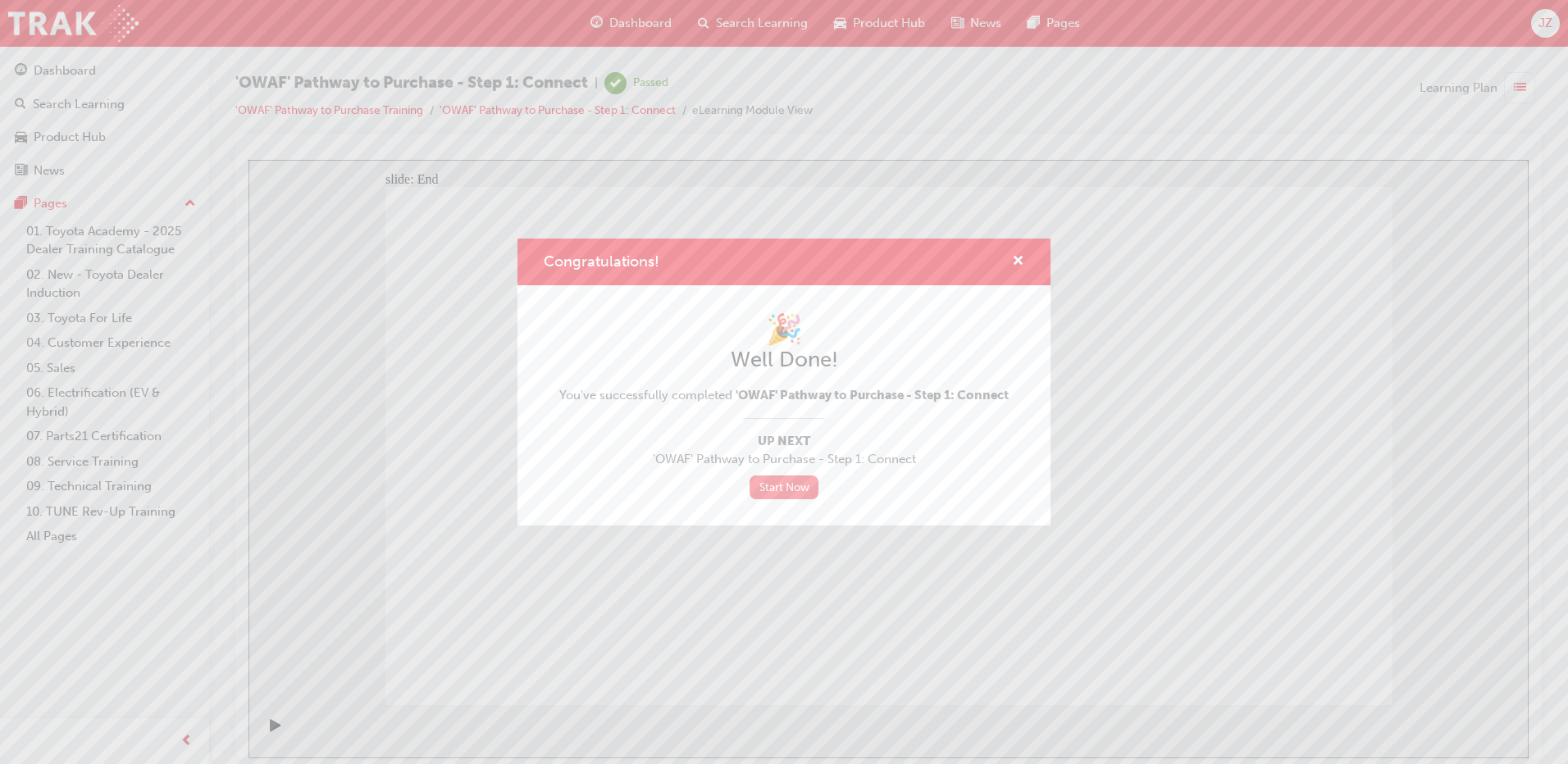
click at [768, 484] on link "Start Now" at bounding box center [783, 487] width 68 height 24
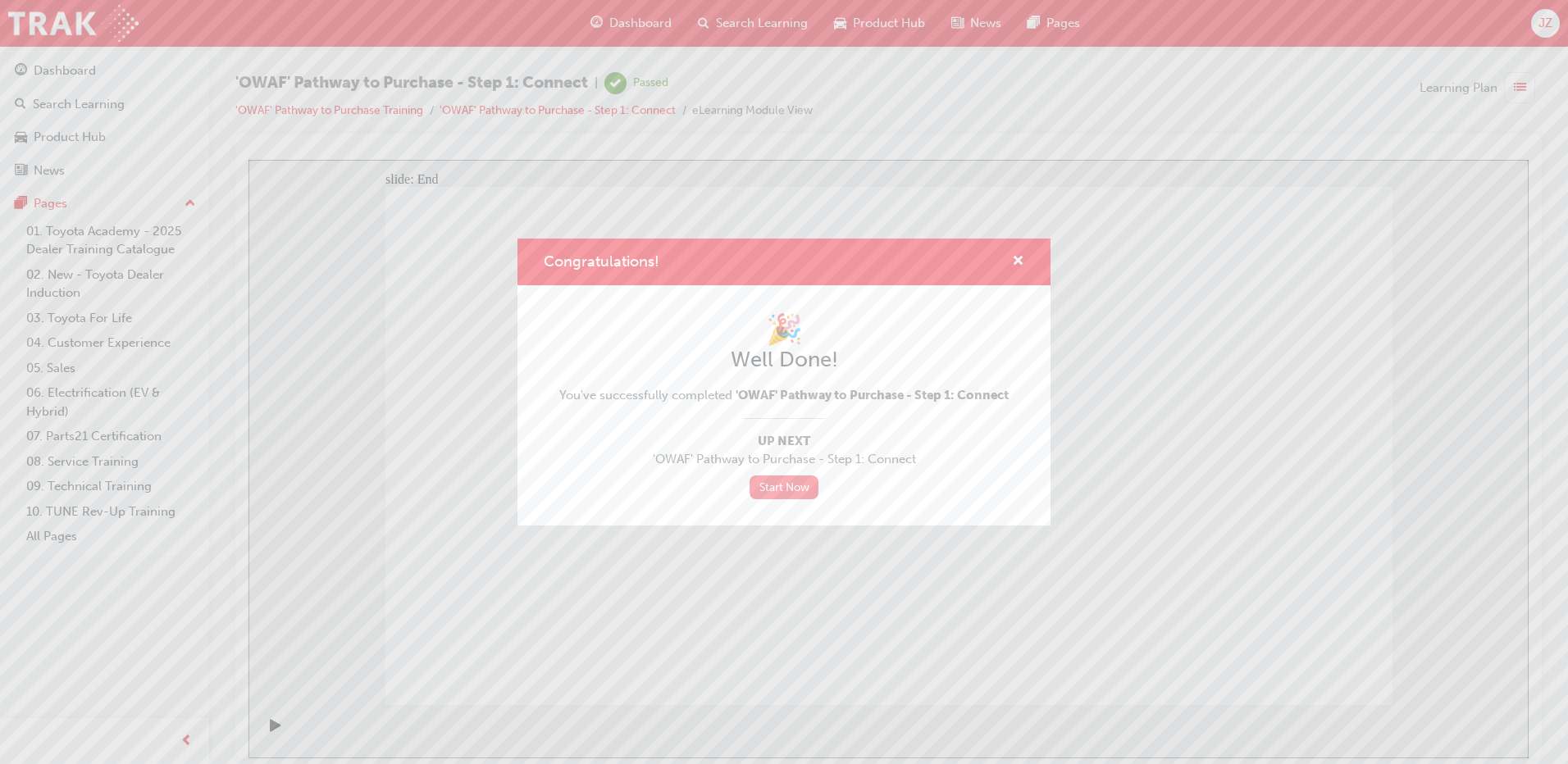
click at [768, 484] on link "Start Now" at bounding box center [783, 487] width 68 height 24
click at [781, 491] on link "Start Now" at bounding box center [783, 487] width 68 height 24
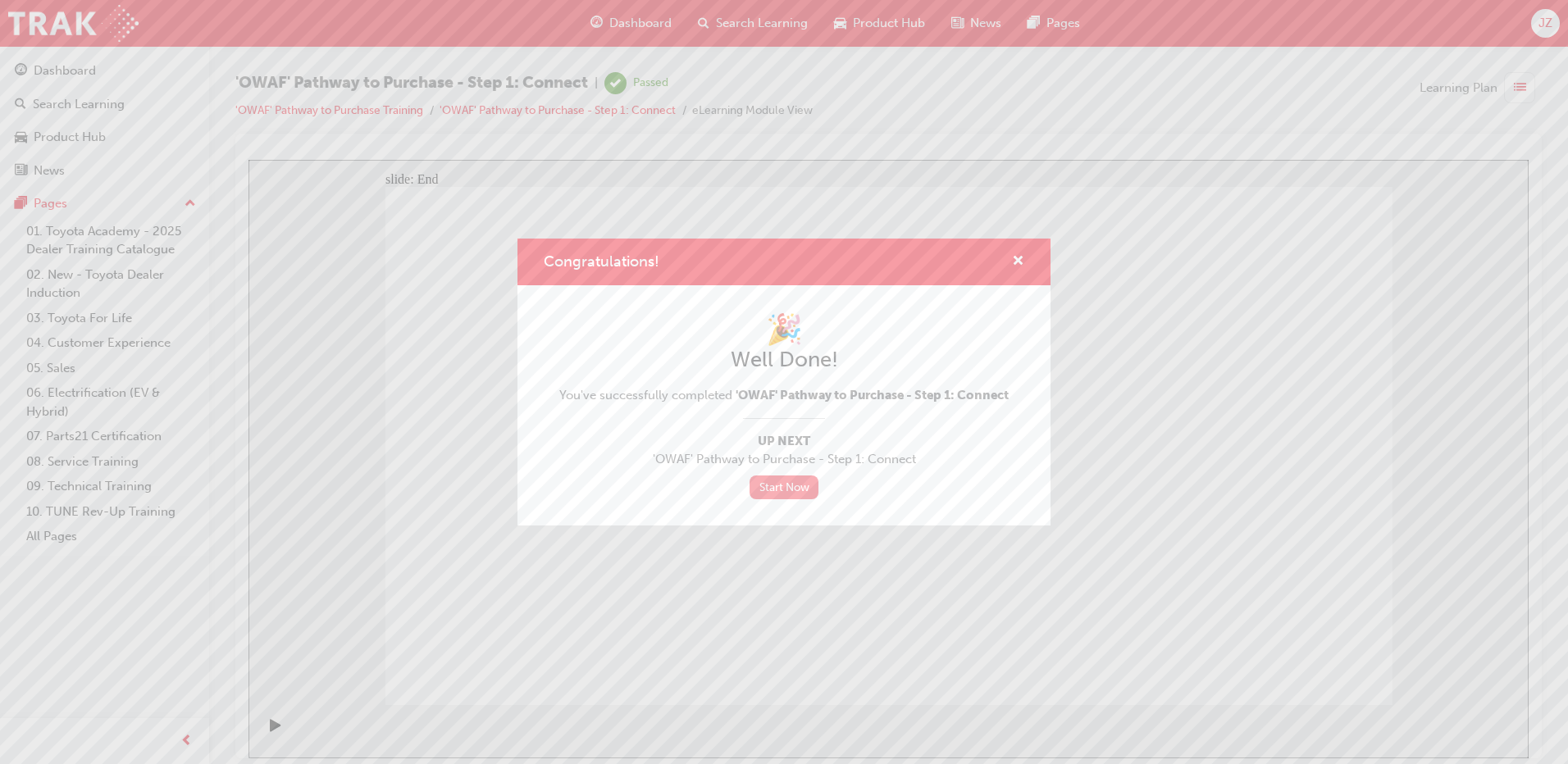
click at [770, 485] on link "Start Now" at bounding box center [783, 487] width 68 height 24
click at [1017, 255] on span "cross-icon" at bounding box center [1018, 262] width 12 height 15
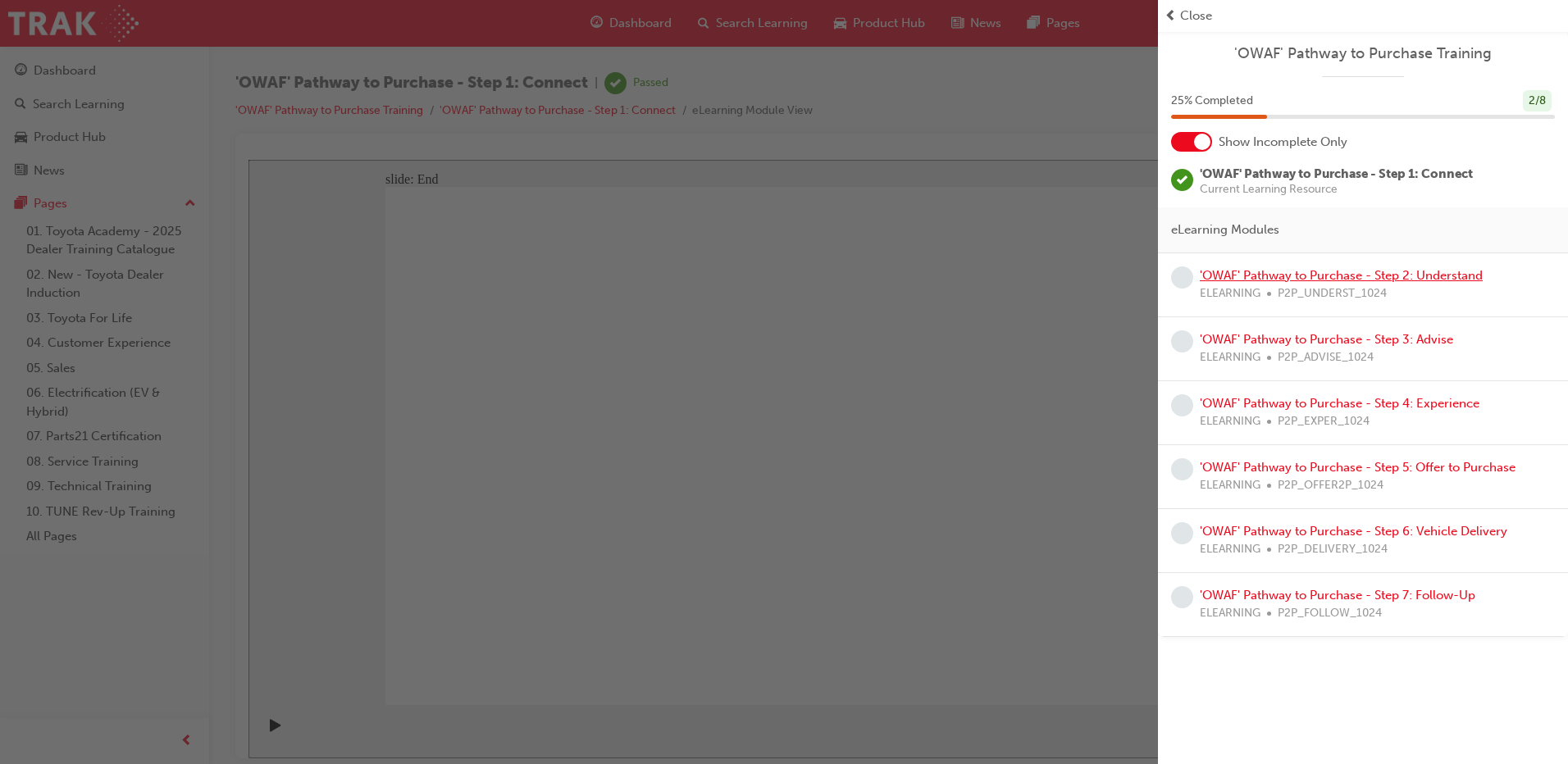
click at [1266, 281] on link "'OWAF' Pathway to Purchase - Step 2: Understand" at bounding box center [1341, 276] width 283 height 15
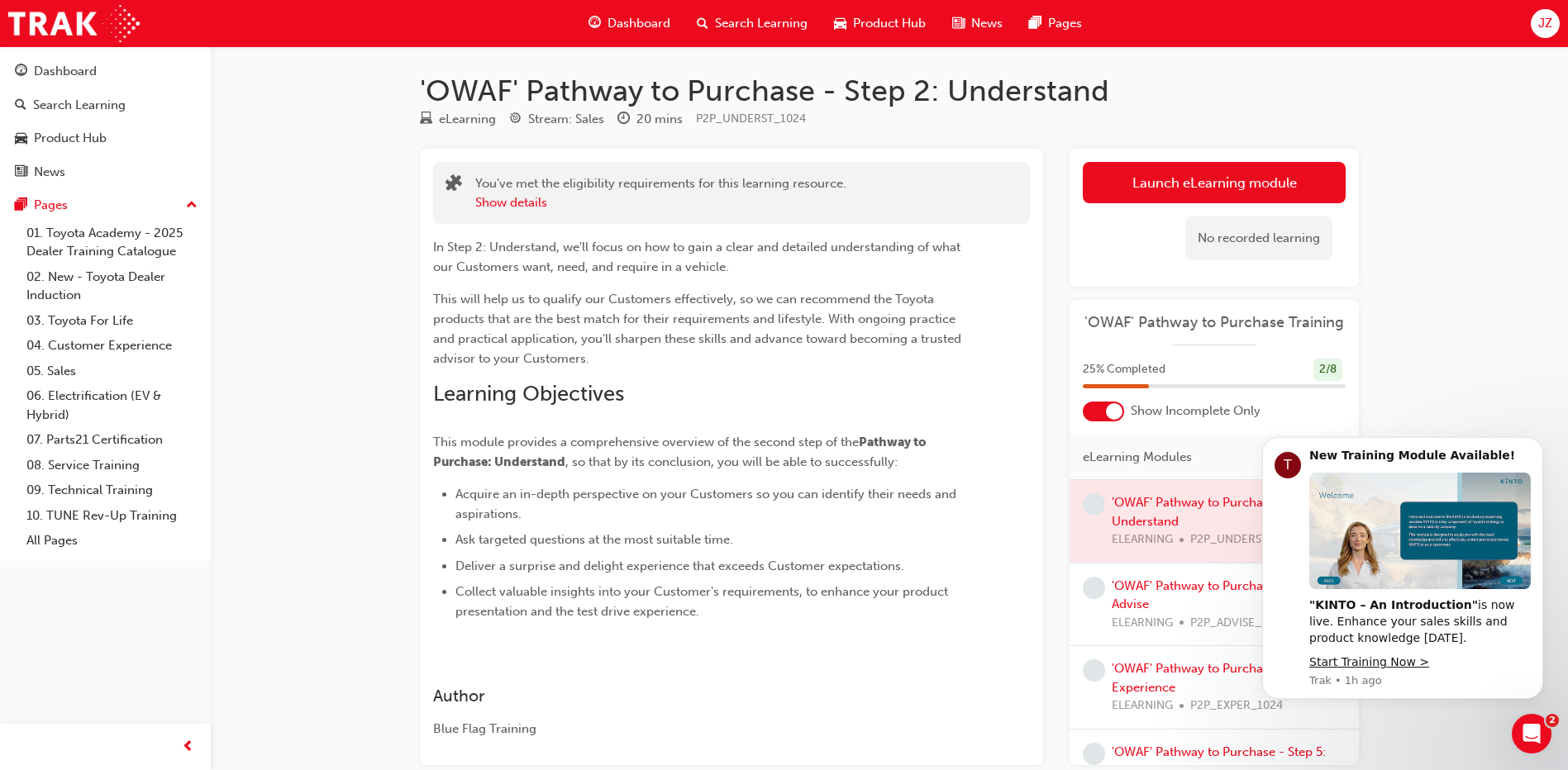
scroll to position [89, 0]
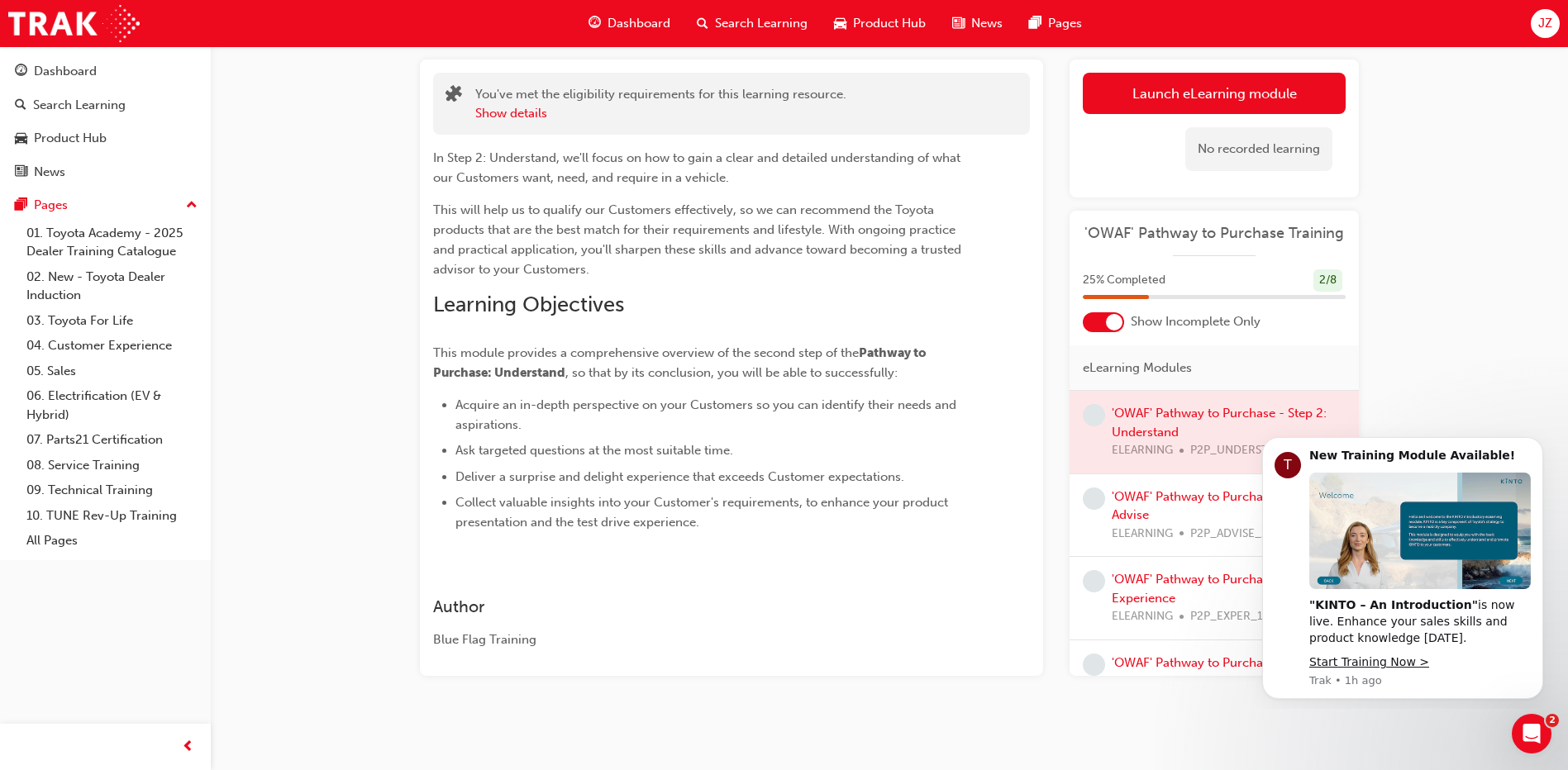
click at [1148, 411] on div at bounding box center [1214, 432] width 289 height 83
click at [1099, 419] on span "learningRecordVerb_NONE-icon" at bounding box center [1094, 415] width 22 height 22
click at [1156, 410] on div at bounding box center [1214, 432] width 289 height 83
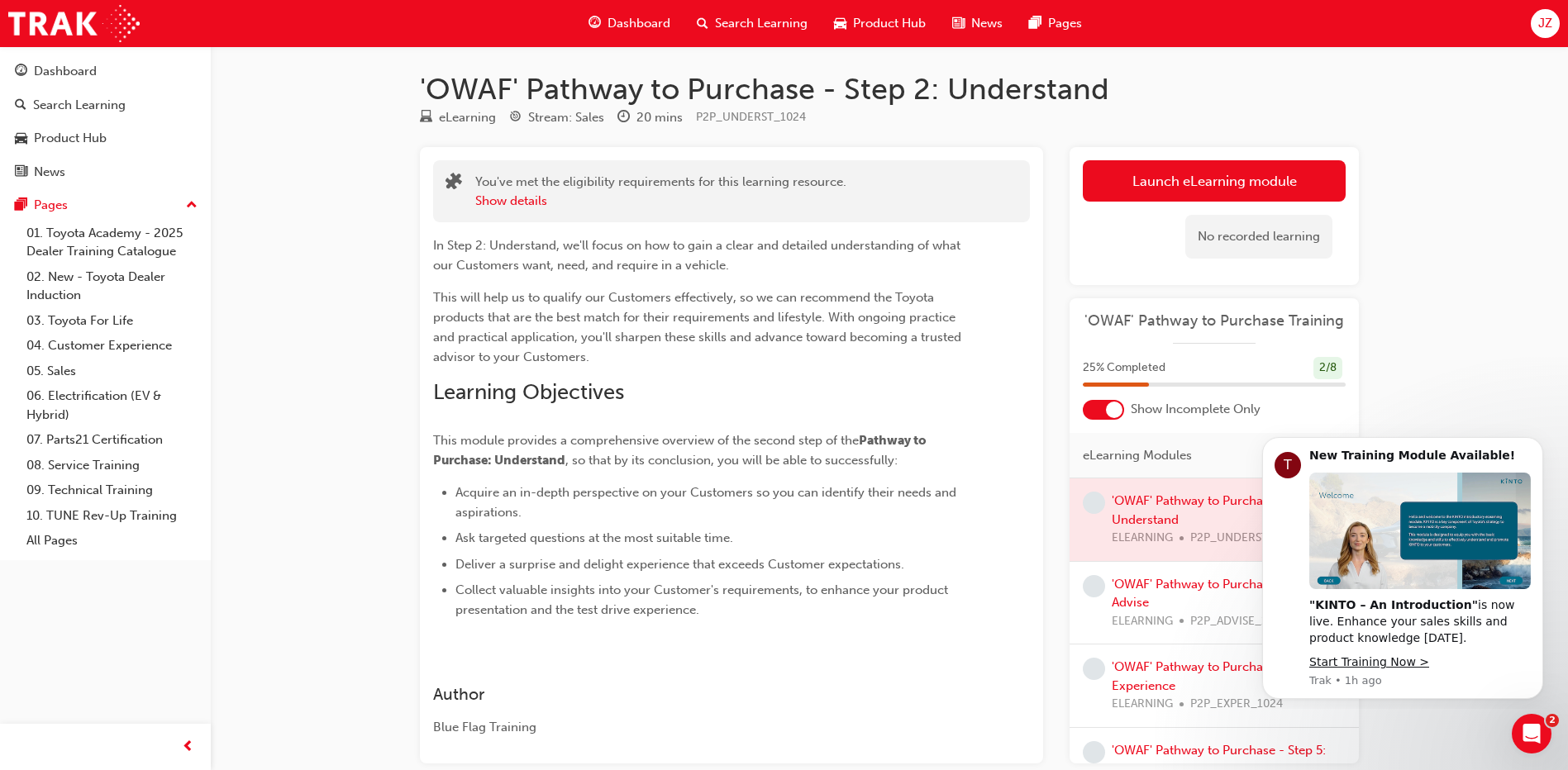
scroll to position [0, 0]
click at [1168, 505] on div at bounding box center [1214, 522] width 289 height 83
click at [535, 199] on button "Show details" at bounding box center [512, 202] width 72 height 19
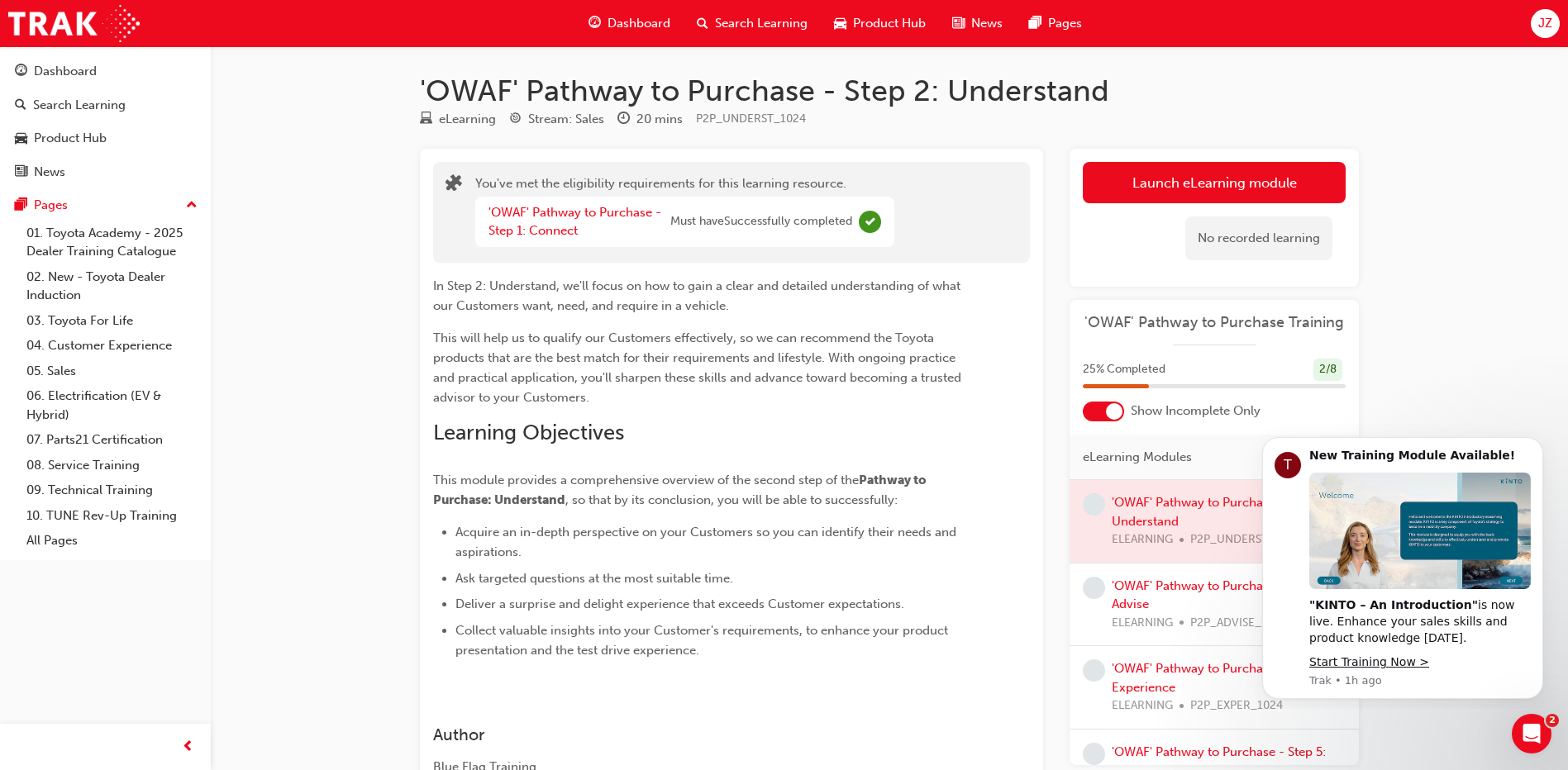
click at [1139, 502] on div at bounding box center [1214, 522] width 289 height 83
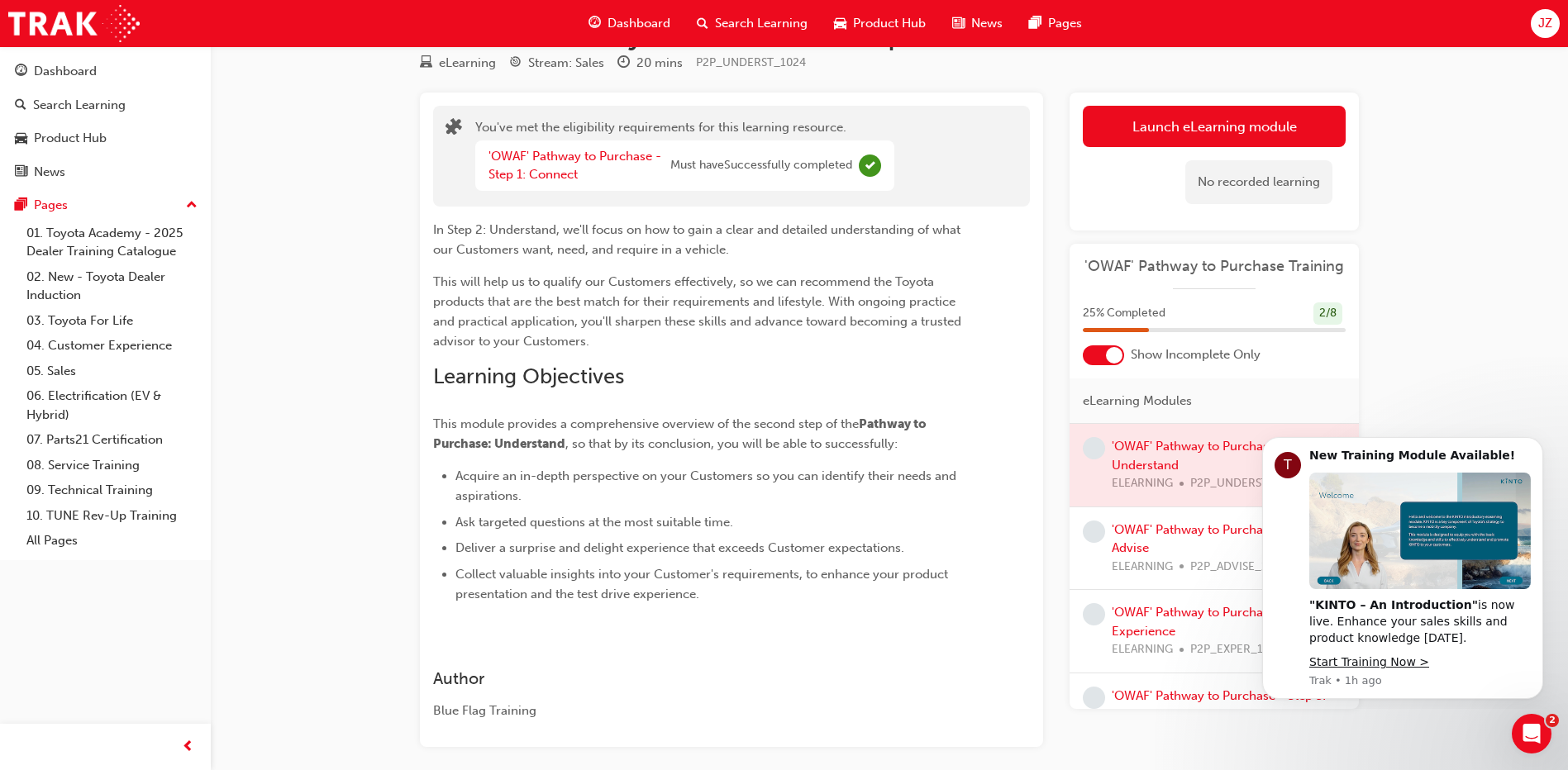
scroll to position [127, 0]
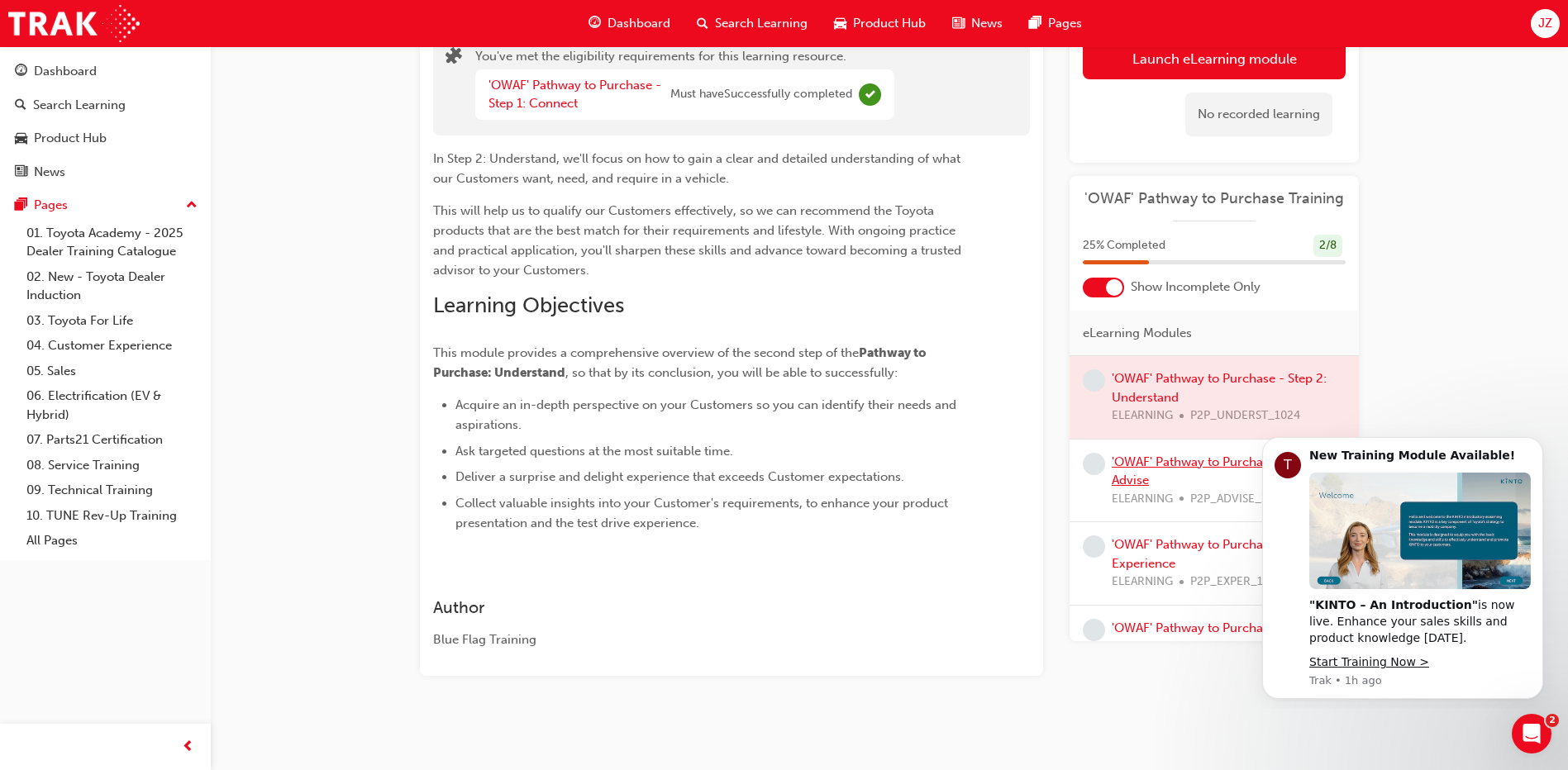
click at [1116, 468] on link "'OWAF' Pathway to Purchase - Step 3: Advise" at bounding box center [1219, 471] width 215 height 34
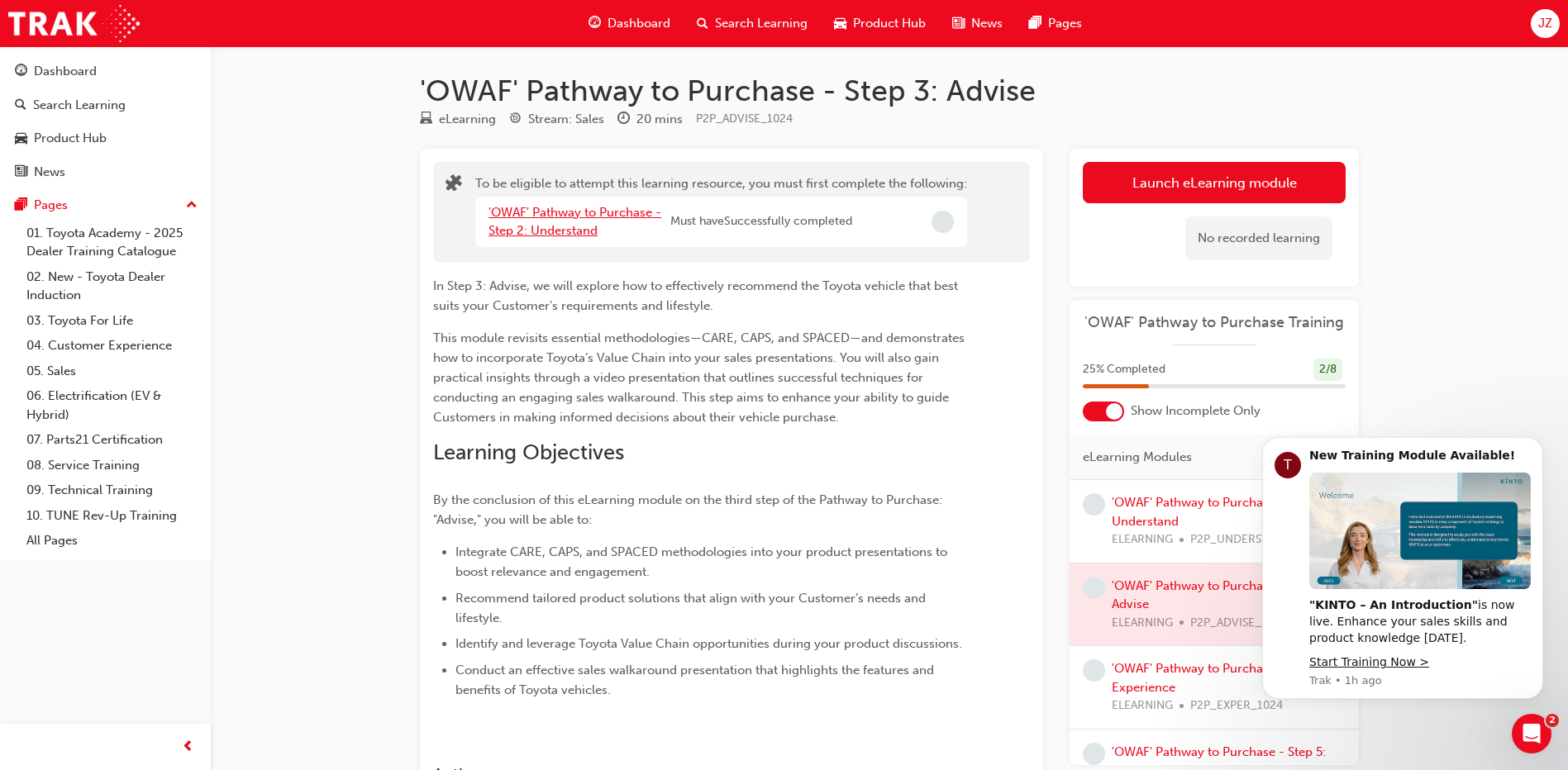
click at [571, 225] on link "'OWAF' Pathway to Purchase - Step 2: Understand" at bounding box center [575, 222] width 173 height 34
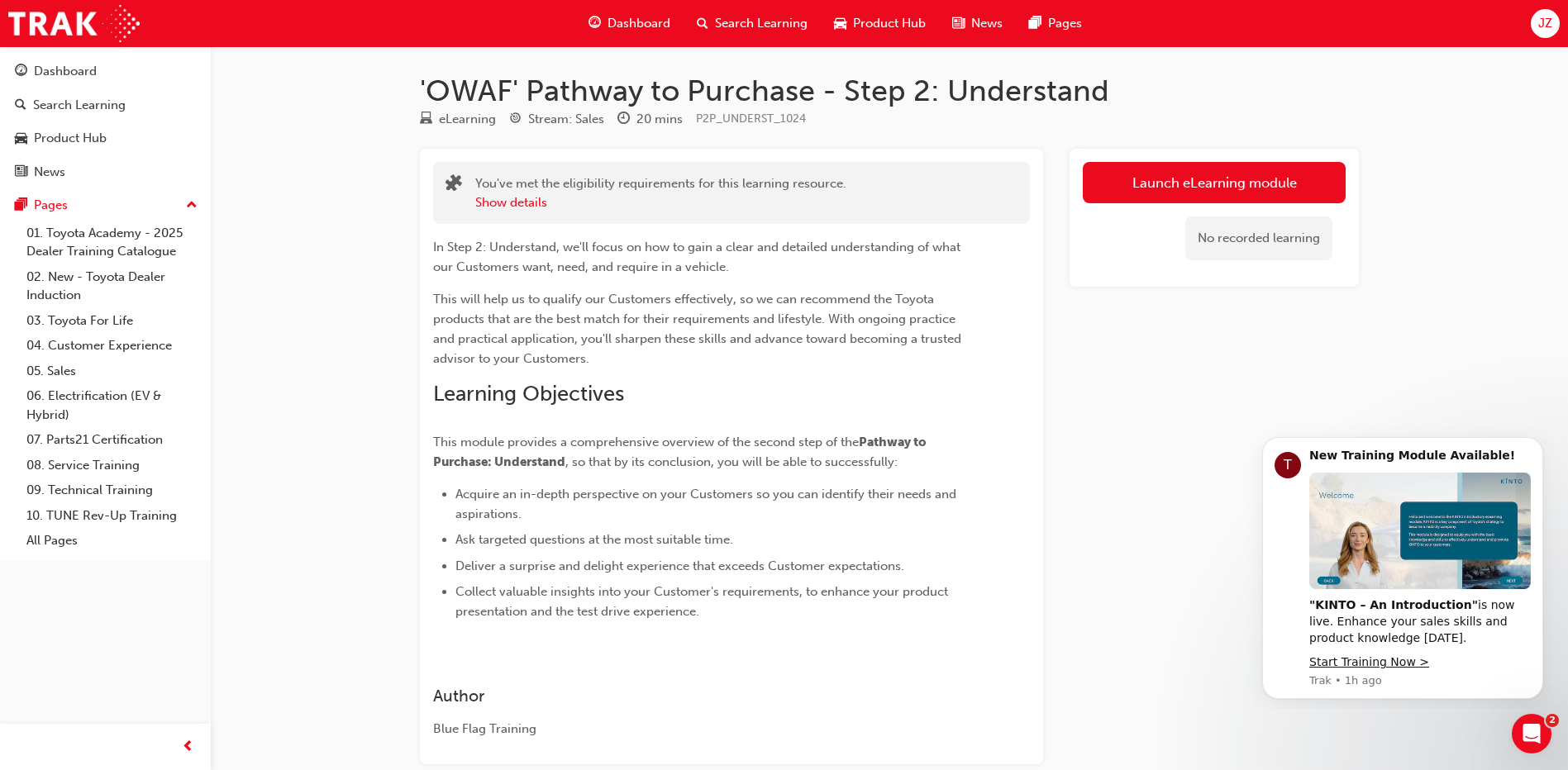
click at [483, 190] on div "You've met the eligibility requirements for this learning resource. Show details" at bounding box center [661, 193] width 371 height 37
click at [502, 196] on button "Show details" at bounding box center [512, 202] width 72 height 19
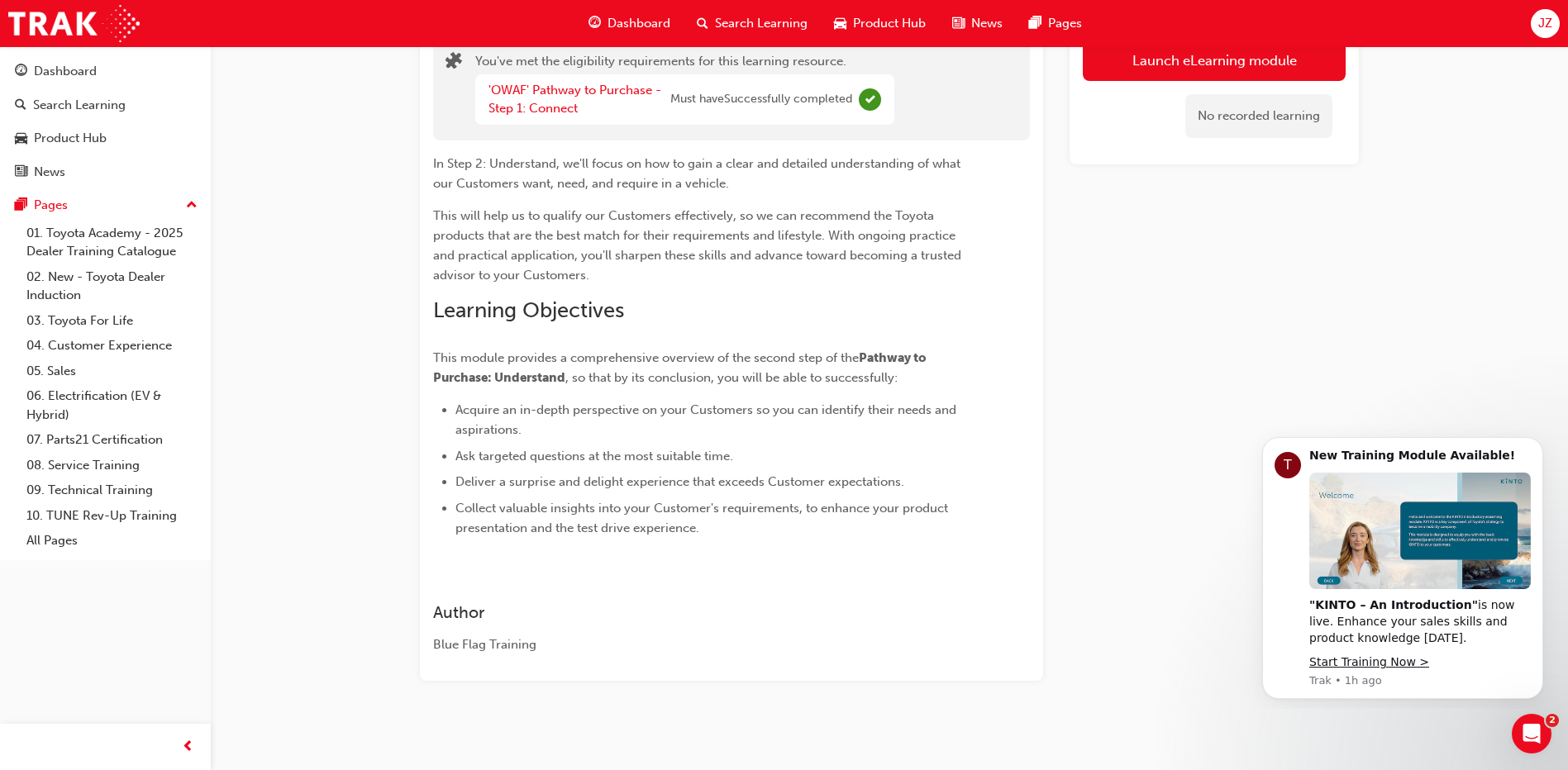
scroll to position [127, 0]
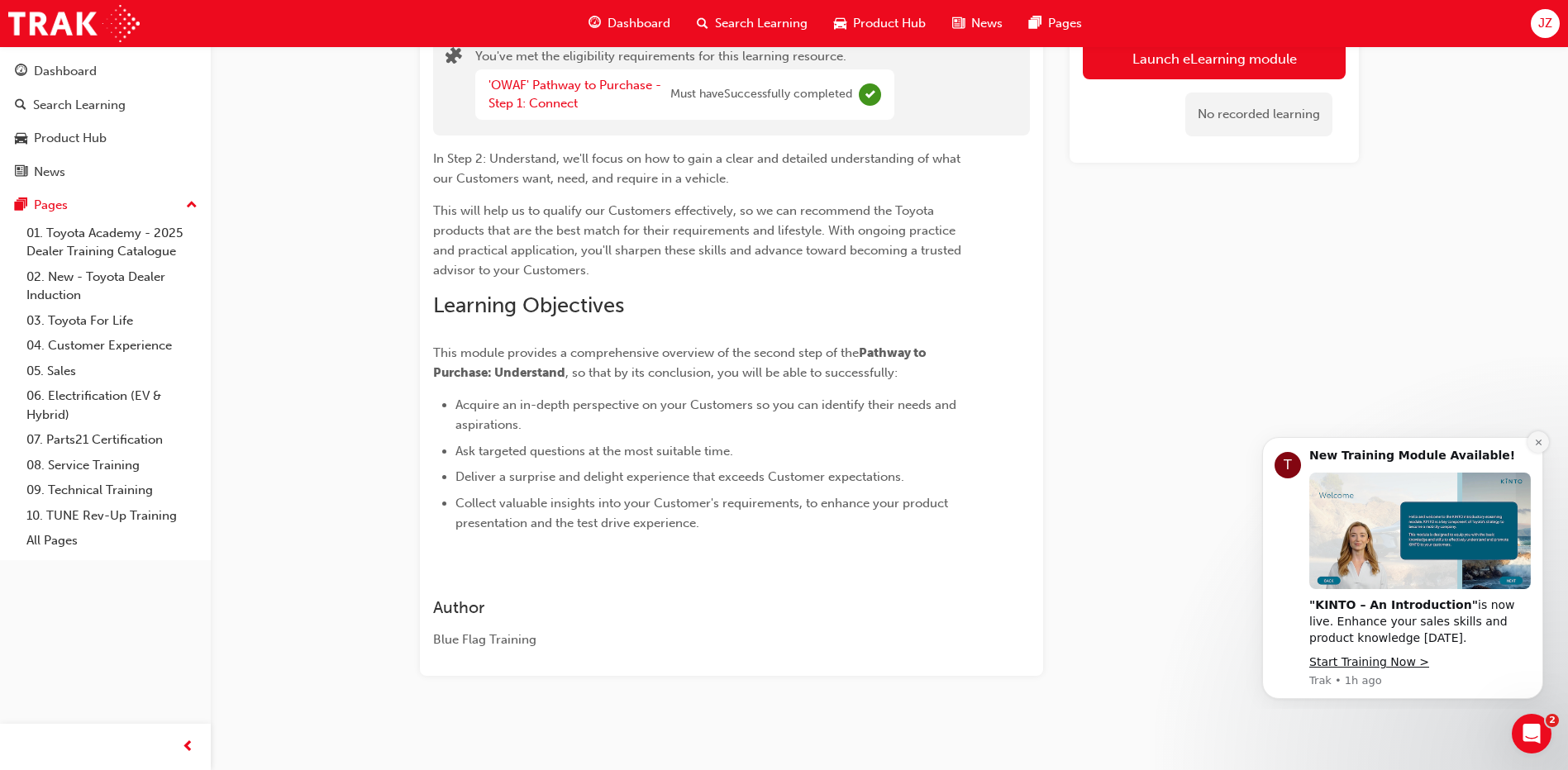
click at [1535, 442] on icon "Dismiss notification" at bounding box center [1539, 442] width 9 height 9
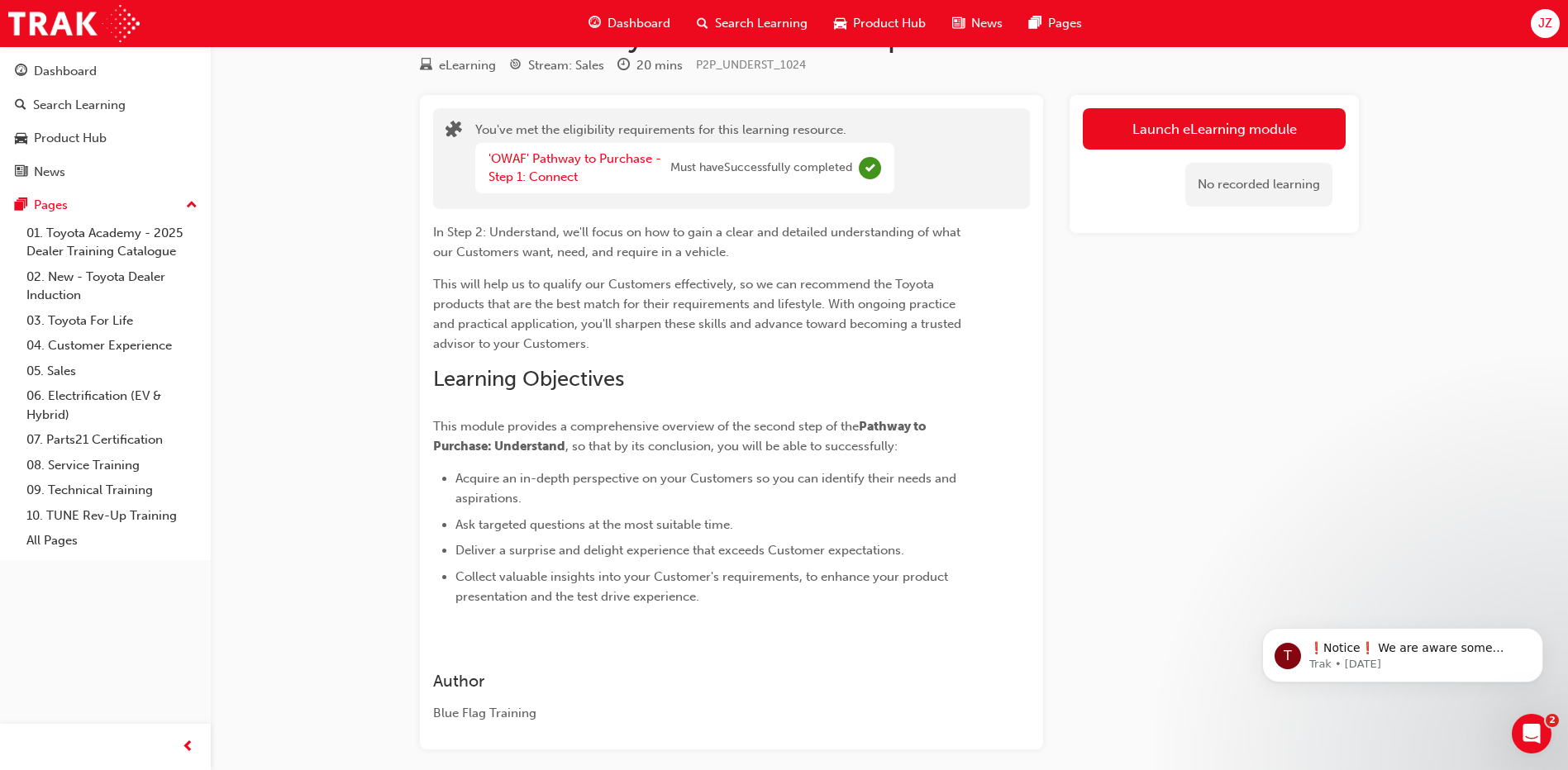
scroll to position [0, 0]
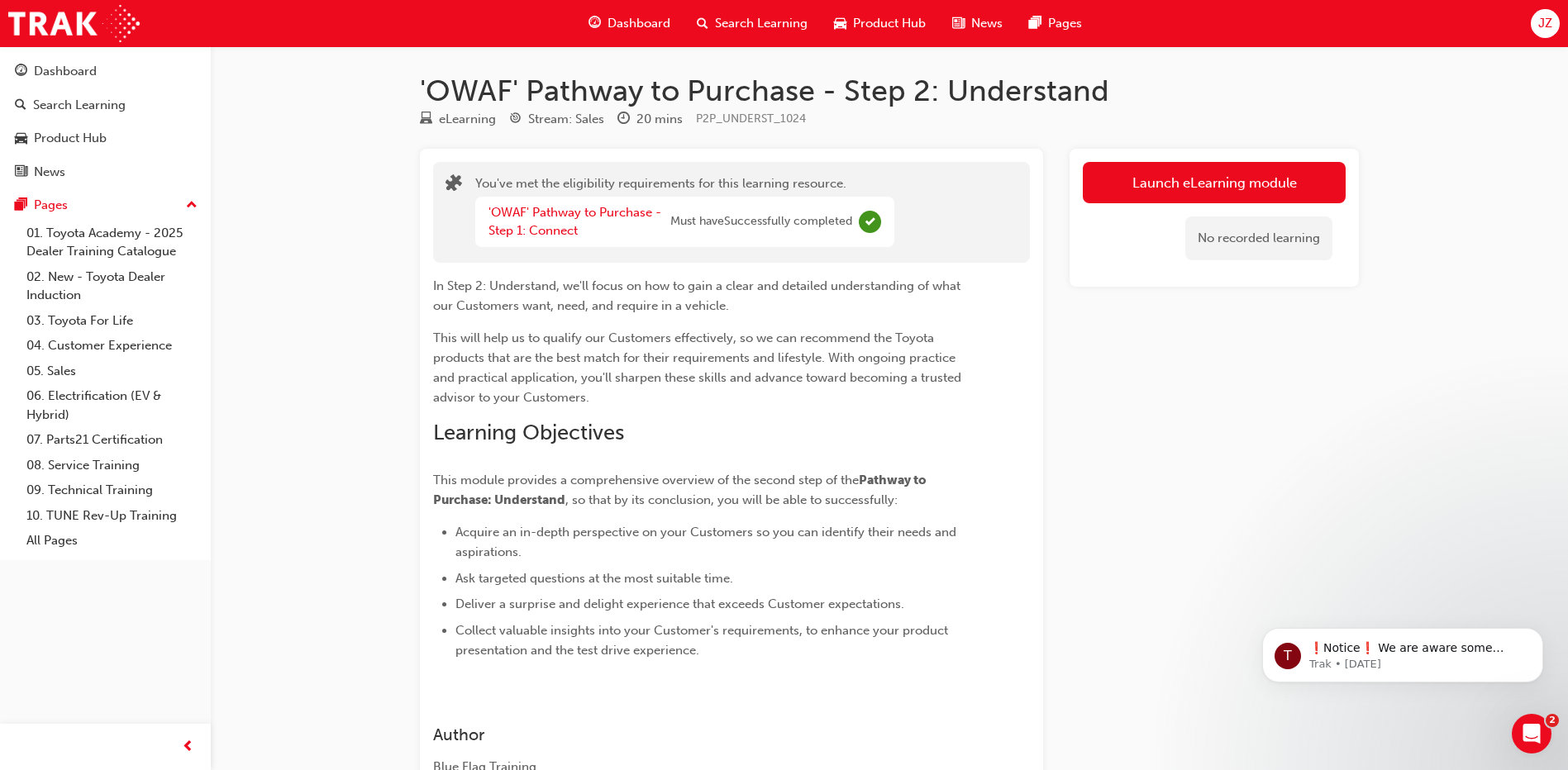
drag, startPoint x: 1102, startPoint y: 120, endPoint x: 1059, endPoint y: 133, distance: 44.9
click at [1098, 123] on div "eLearning Stream: Sales 20 mins P2P_UNDERST_1024" at bounding box center [889, 123] width 940 height 28
click at [880, 142] on div "'OWAF' Pathway to Purchase - Step 2: Understand eLearning Stream: Sales 20 mins…" at bounding box center [890, 465] width 992 height 784
click at [916, 132] on div "eLearning Stream: Sales 20 mins P2P_UNDERST_1024" at bounding box center [889, 123] width 940 height 28
click at [635, 297] on span "In Step 2: Understand, we'll focus on how to gain a clear and detailed understa…" at bounding box center [698, 296] width 531 height 35
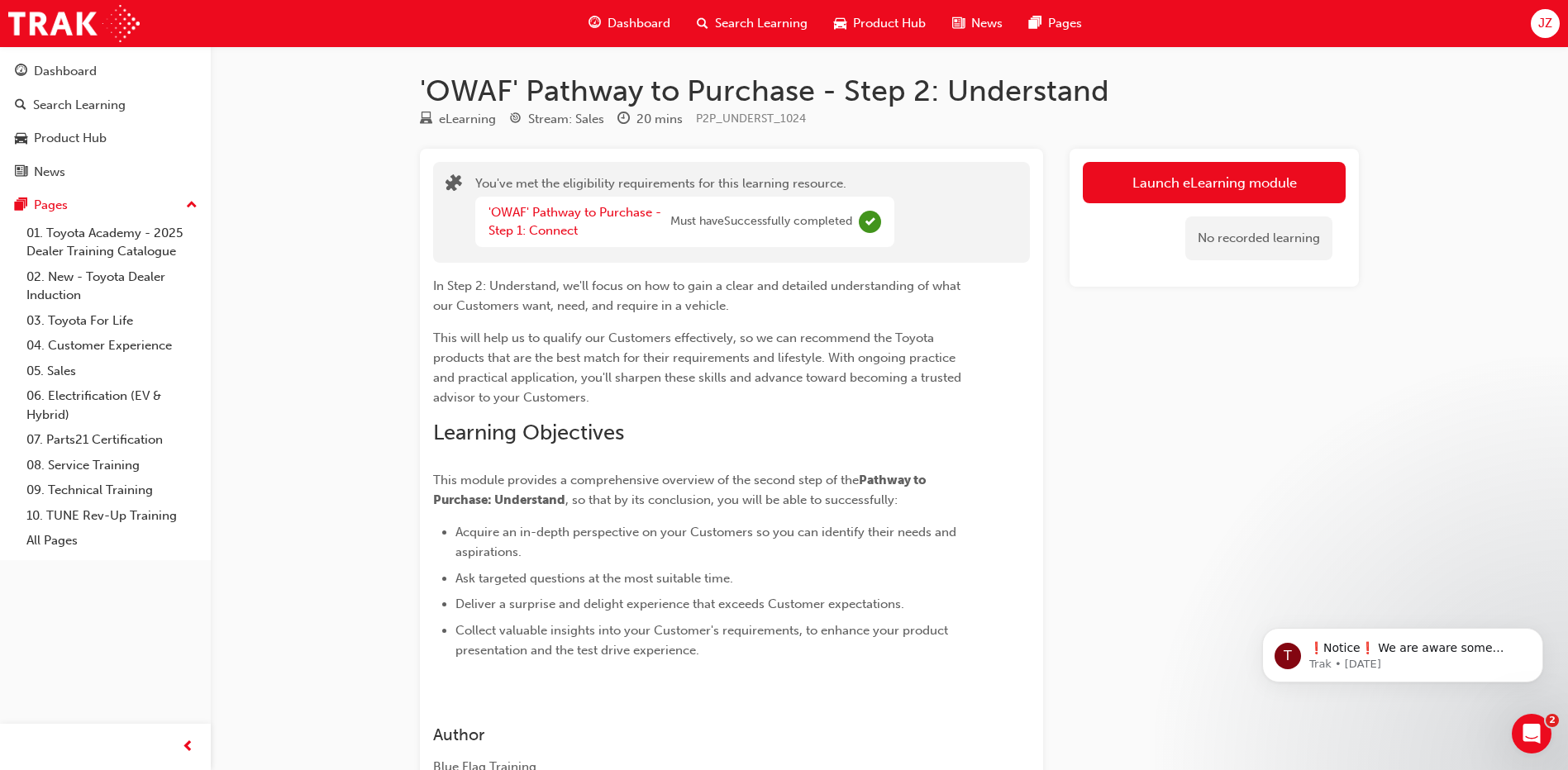
click at [744, 214] on span "Must have Successfully completed" at bounding box center [762, 222] width 182 height 19
click at [743, 224] on span "Must have Successfully completed" at bounding box center [762, 222] width 182 height 19
click at [702, 267] on div "In Step 2: Understand, we'll focus on how to gain a clear and detailed understa…" at bounding box center [732, 462] width 597 height 397
click at [77, 241] on link "01. Toyota Academy - 2025 Dealer Training Catalogue" at bounding box center [112, 243] width 184 height 44
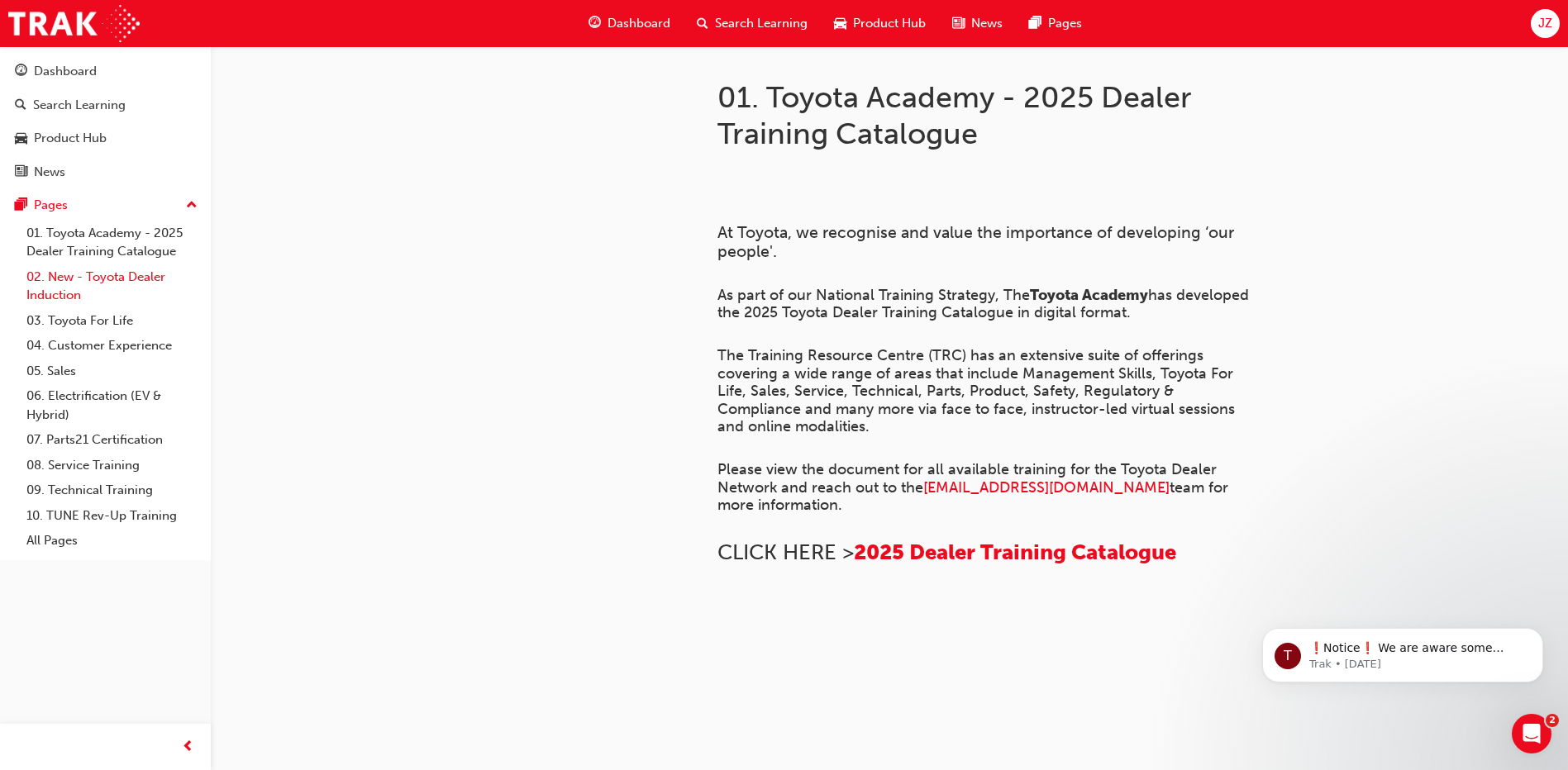
click at [94, 277] on link "02. New - Toyota Dealer Induction" at bounding box center [112, 286] width 184 height 44
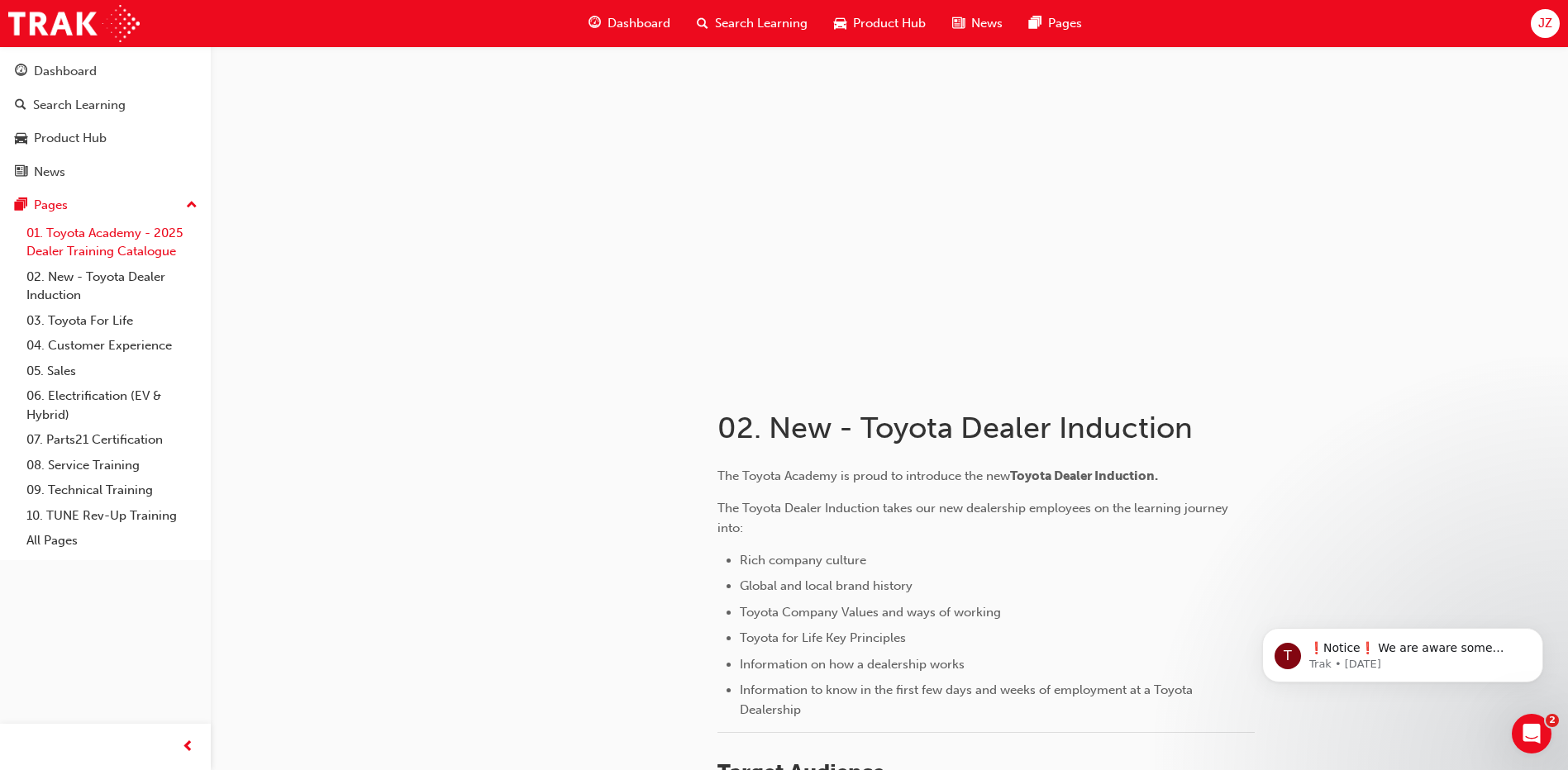
click at [95, 234] on link "01. Toyota Academy - 2025 Dealer Training Catalogue" at bounding box center [112, 243] width 184 height 44
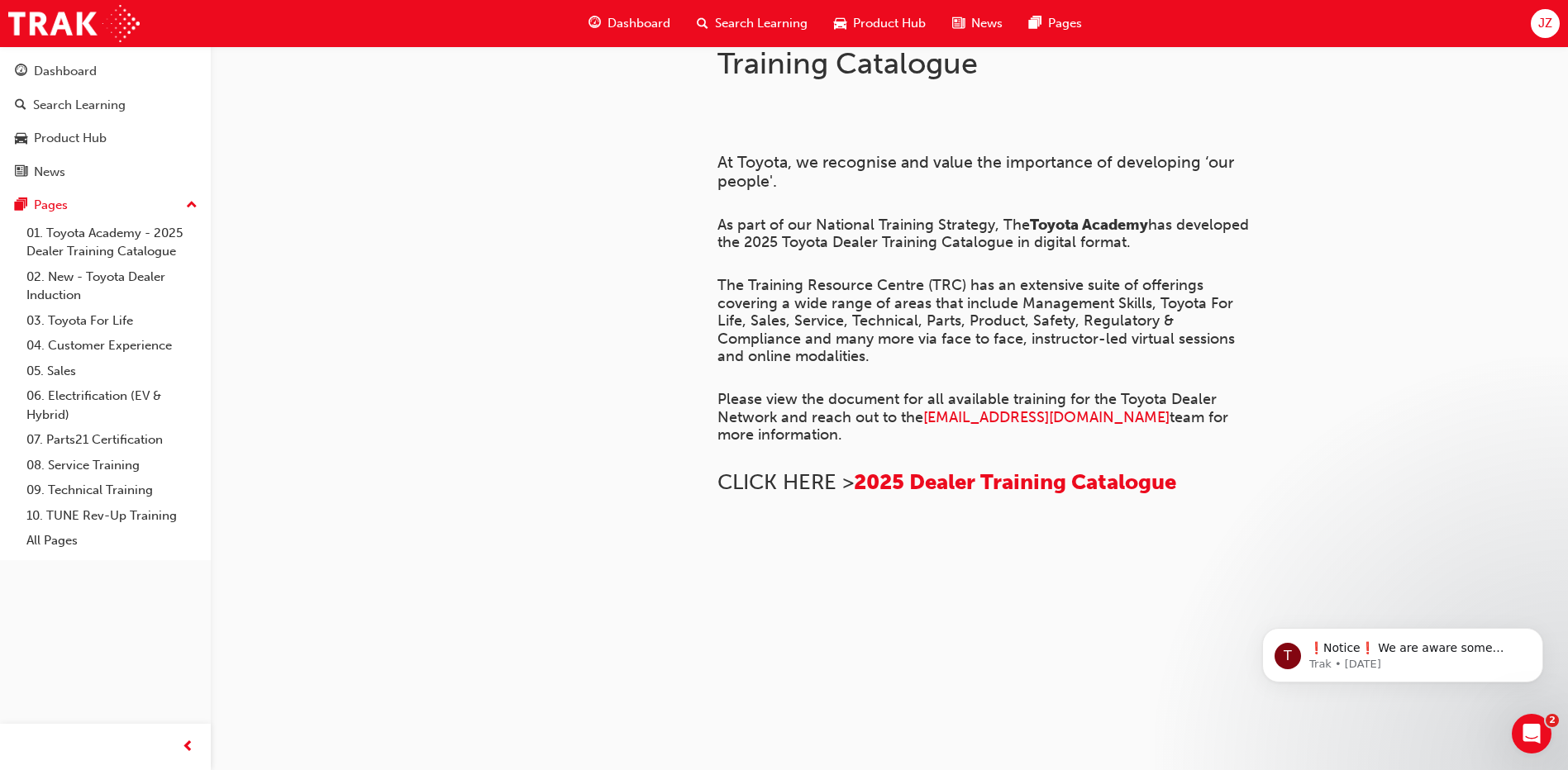
scroll to position [1075, 0]
click at [52, 263] on link "01. Toyota Academy - 2025 Dealer Training Catalogue" at bounding box center [112, 243] width 184 height 44
click at [90, 225] on link "01. Toyota Academy - 2025 Dealer Training Catalogue" at bounding box center [112, 243] width 184 height 44
click at [92, 245] on link "01. Toyota Academy - 2025 Dealer Training Catalogue" at bounding box center [112, 243] width 184 height 44
click at [94, 201] on div "Pages" at bounding box center [105, 205] width 181 height 20
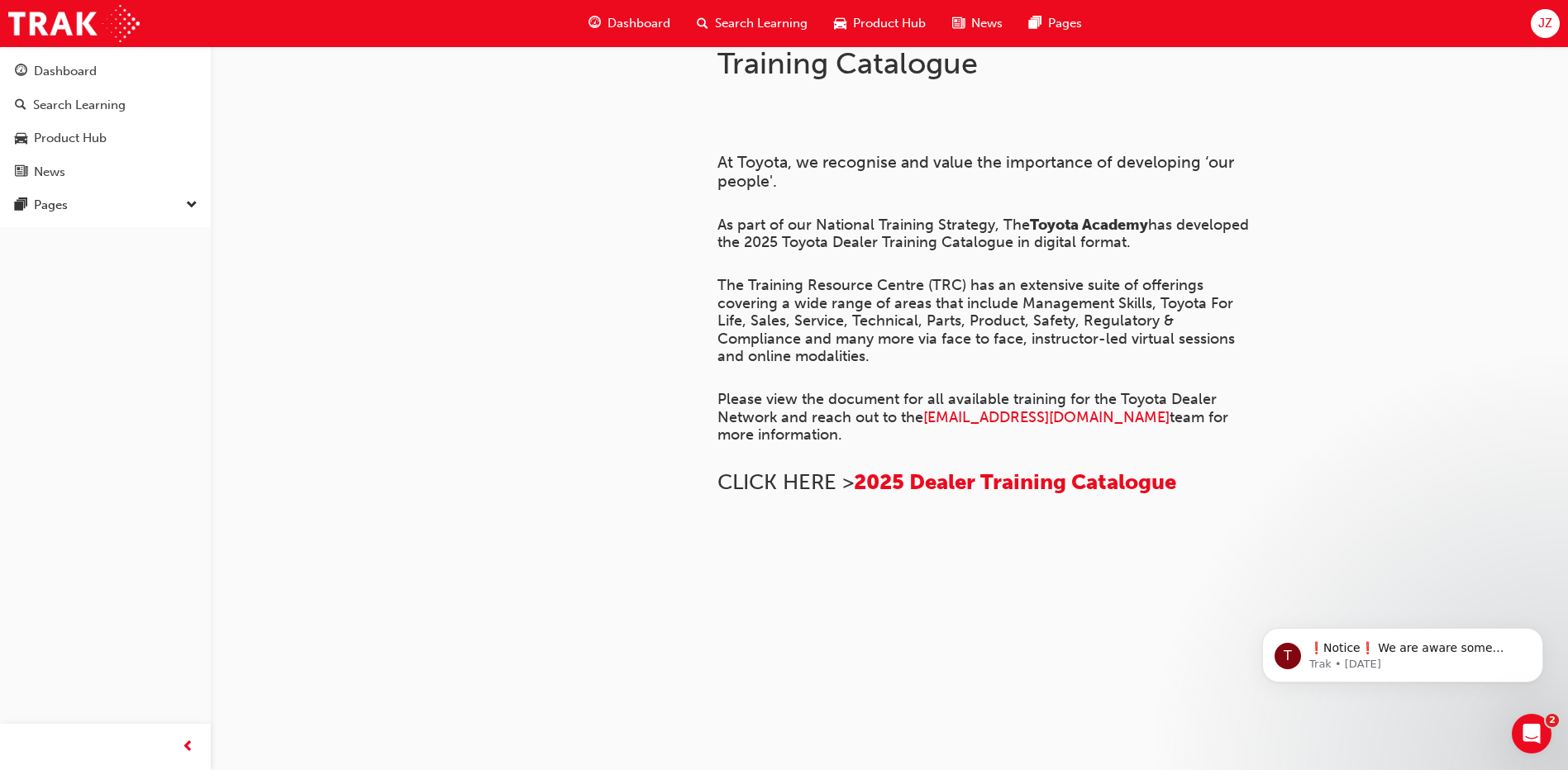
click at [130, 224] on div "Dashboard Search Learning Product Hub News Pages Pages" at bounding box center [105, 136] width 211 height 181
click at [180, 197] on div "Pages" at bounding box center [105, 205] width 181 height 20
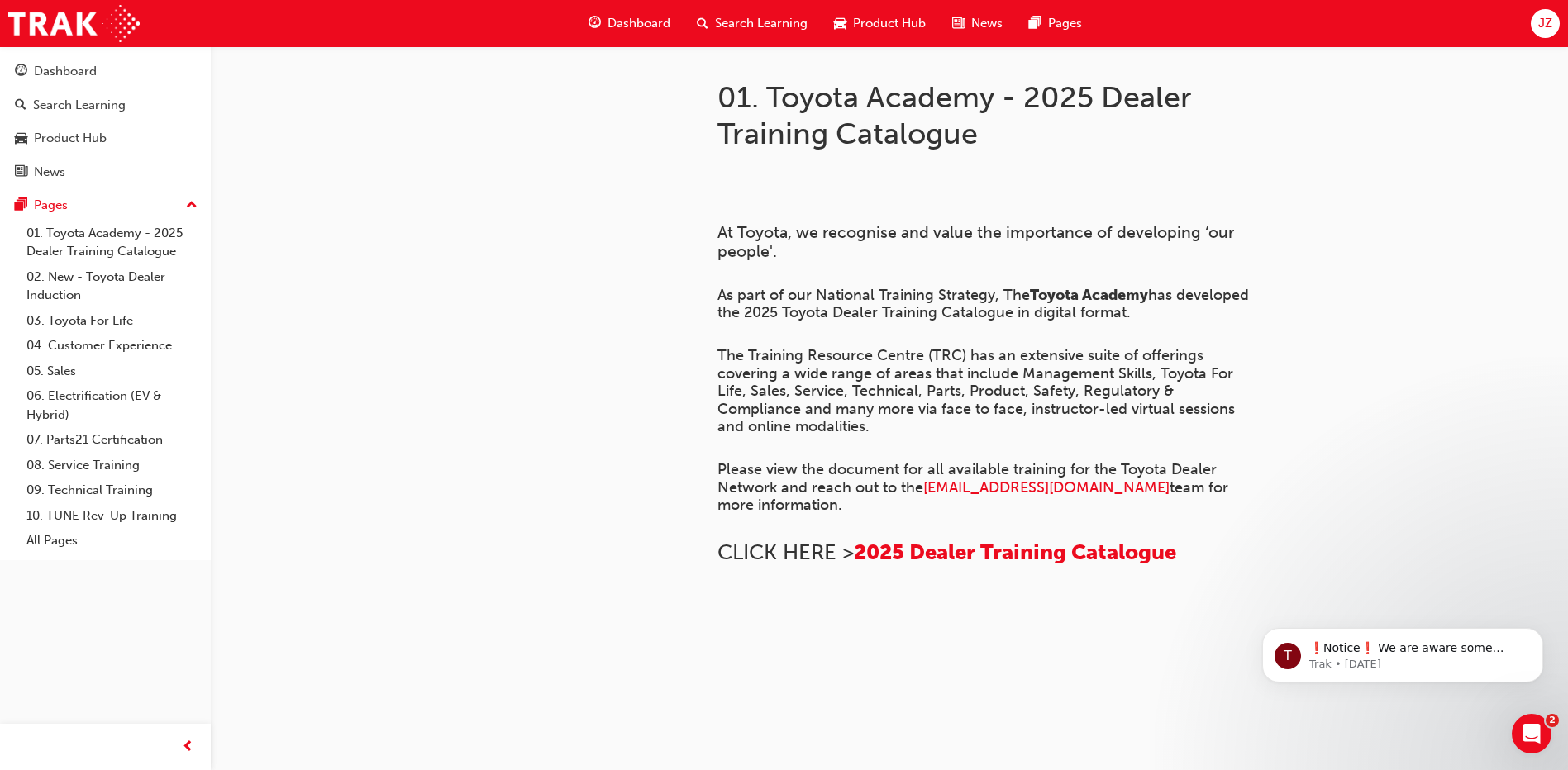
click at [604, 18] on div "Dashboard" at bounding box center [629, 23] width 109 height 34
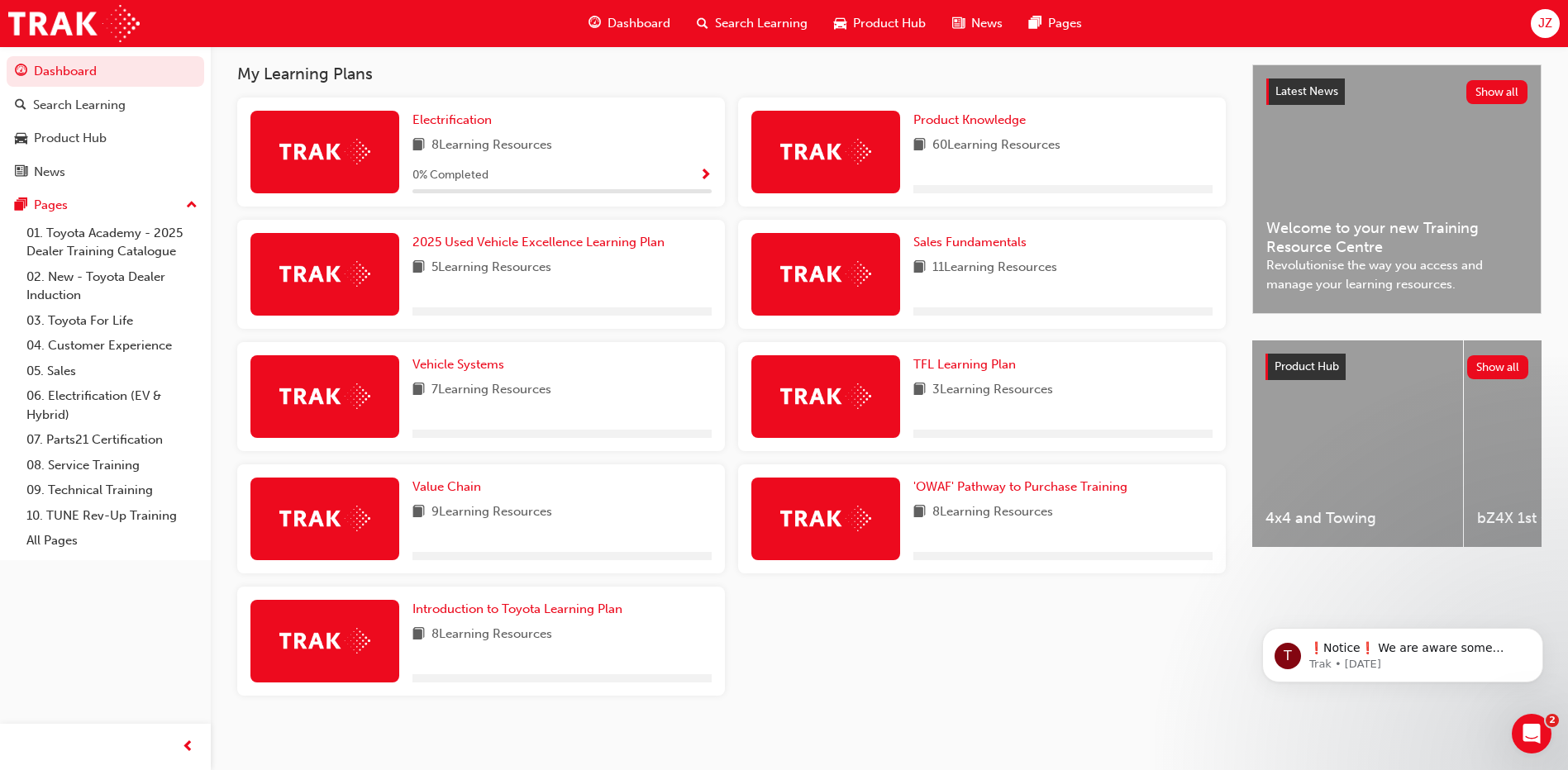
scroll to position [370, 0]
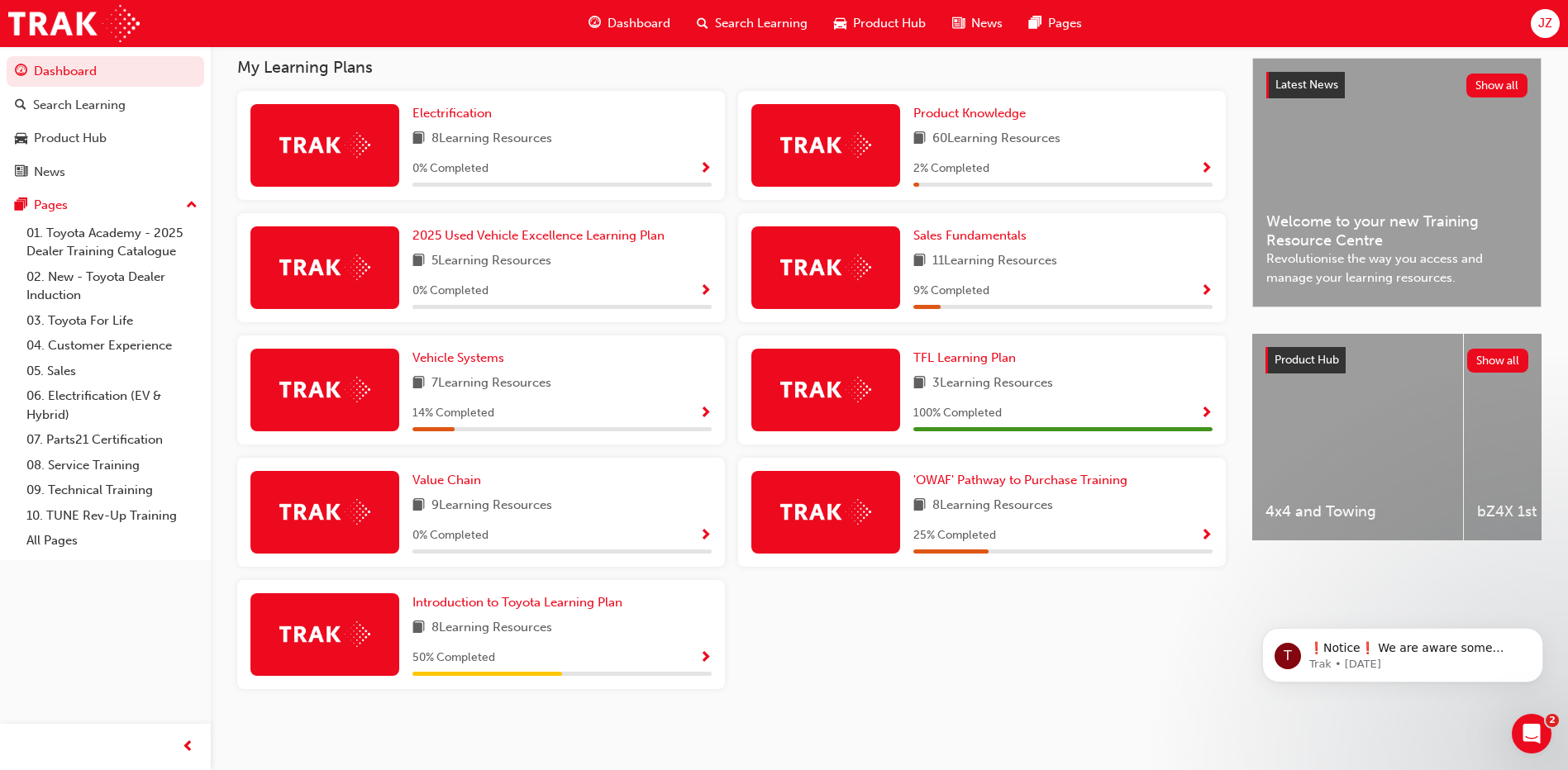
click at [843, 511] on img at bounding box center [825, 512] width 91 height 26
click at [875, 508] on div at bounding box center [826, 512] width 149 height 83
click at [1210, 532] on span "Show Progress" at bounding box center [1205, 536] width 12 height 15
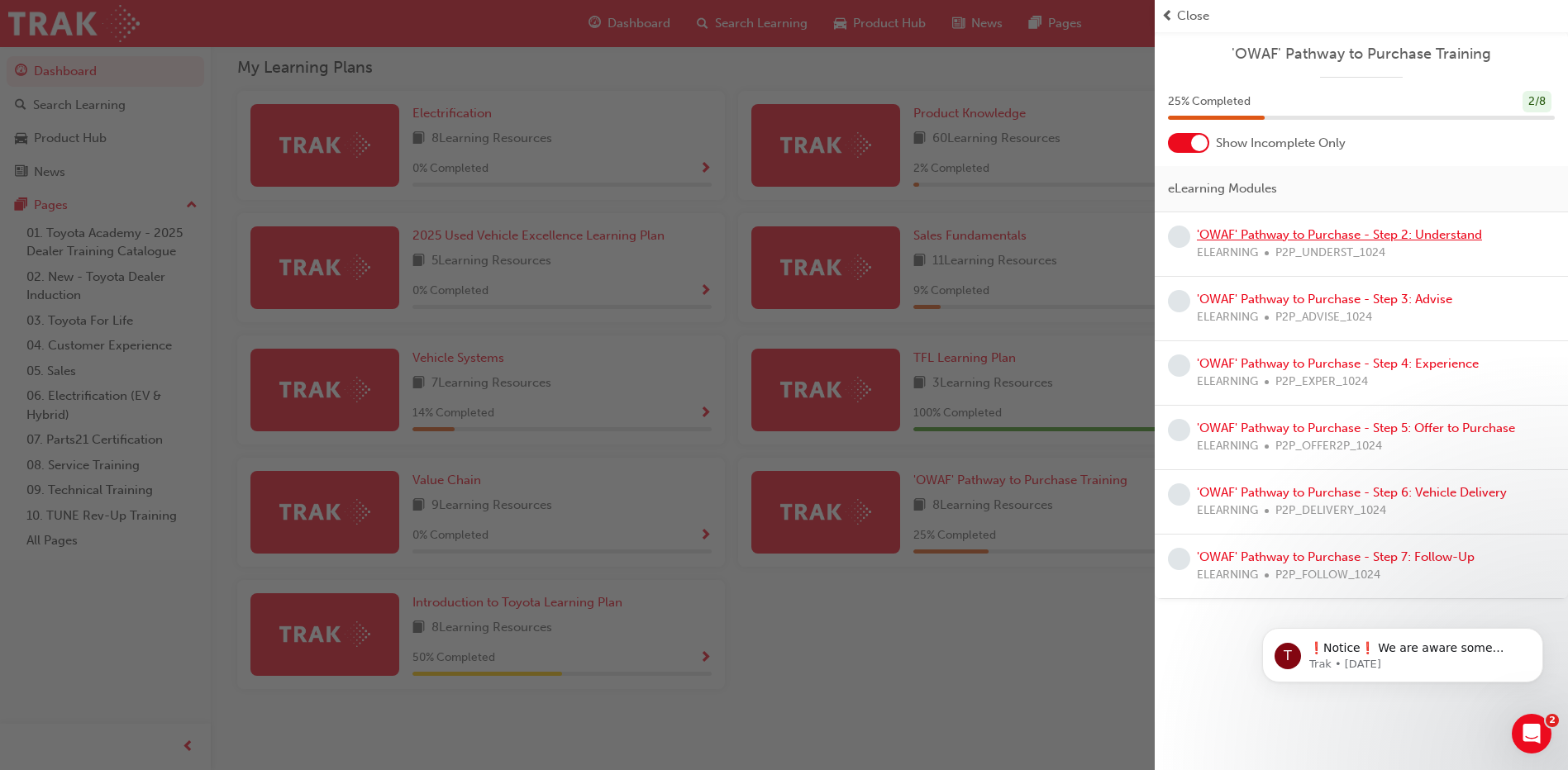
click at [1237, 233] on link "'OWAF' Pathway to Purchase - Step 2: Understand" at bounding box center [1340, 235] width 285 height 15
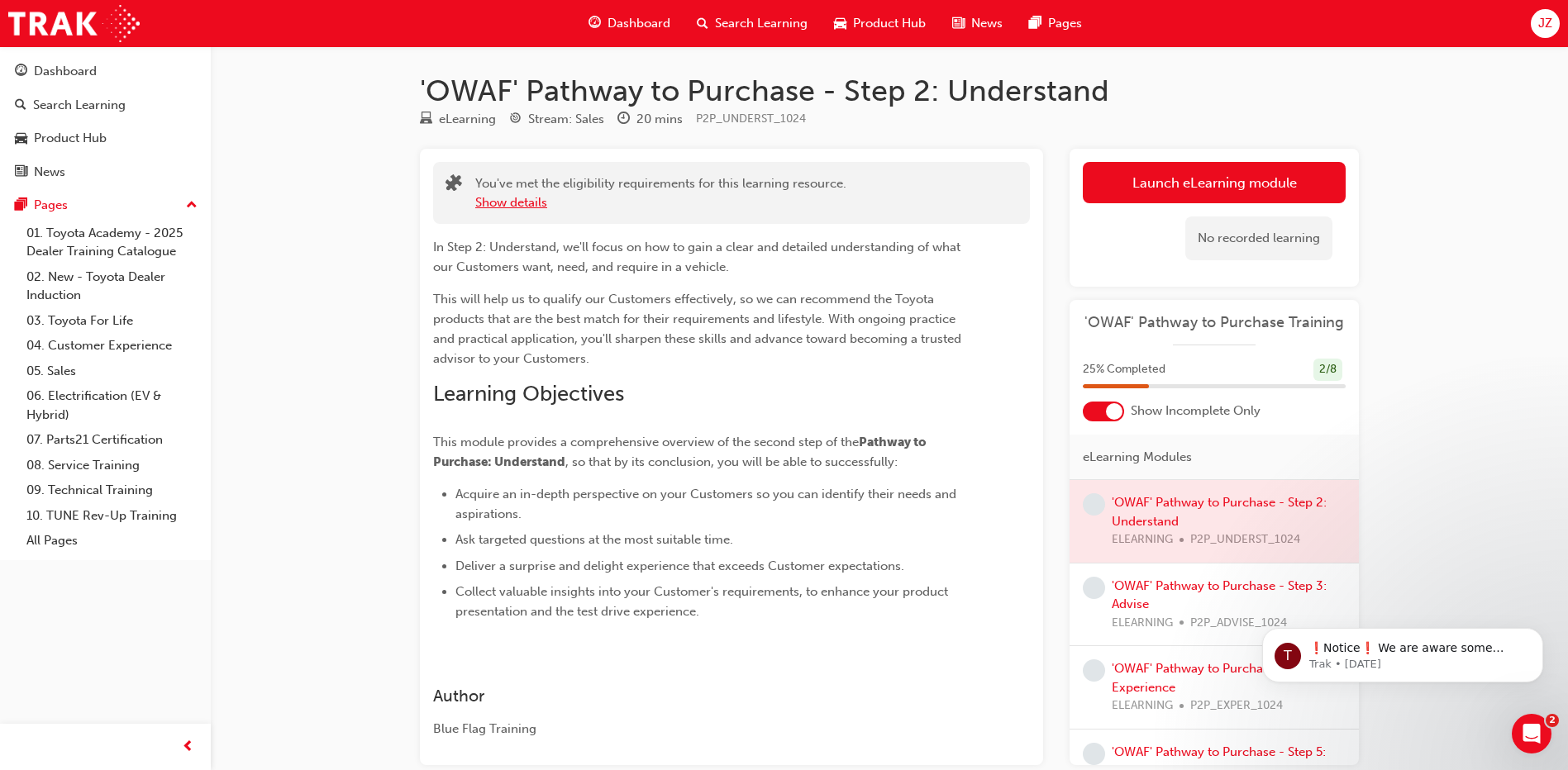
click at [525, 200] on button "Show details" at bounding box center [512, 202] width 72 height 19
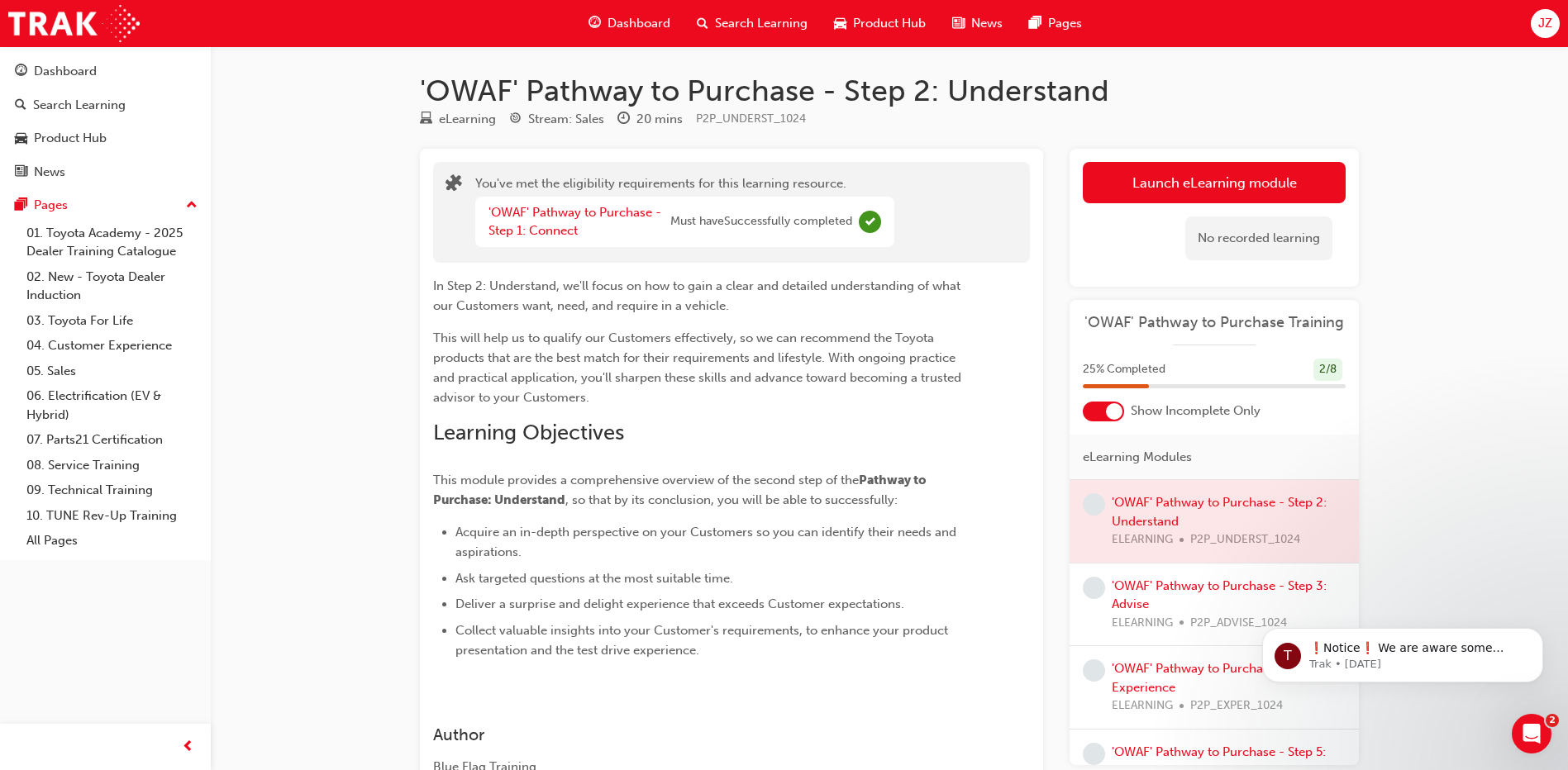
click at [1007, 438] on div "In Step 2: Understand, we'll focus on how to gain a clear and detailed understa…" at bounding box center [732, 462] width 597 height 397
click at [1139, 504] on div at bounding box center [1214, 522] width 289 height 83
click at [1101, 503] on span "learningRecordVerb_NONE-icon" at bounding box center [1094, 504] width 22 height 22
click at [1163, 495] on div at bounding box center [1214, 522] width 289 height 83
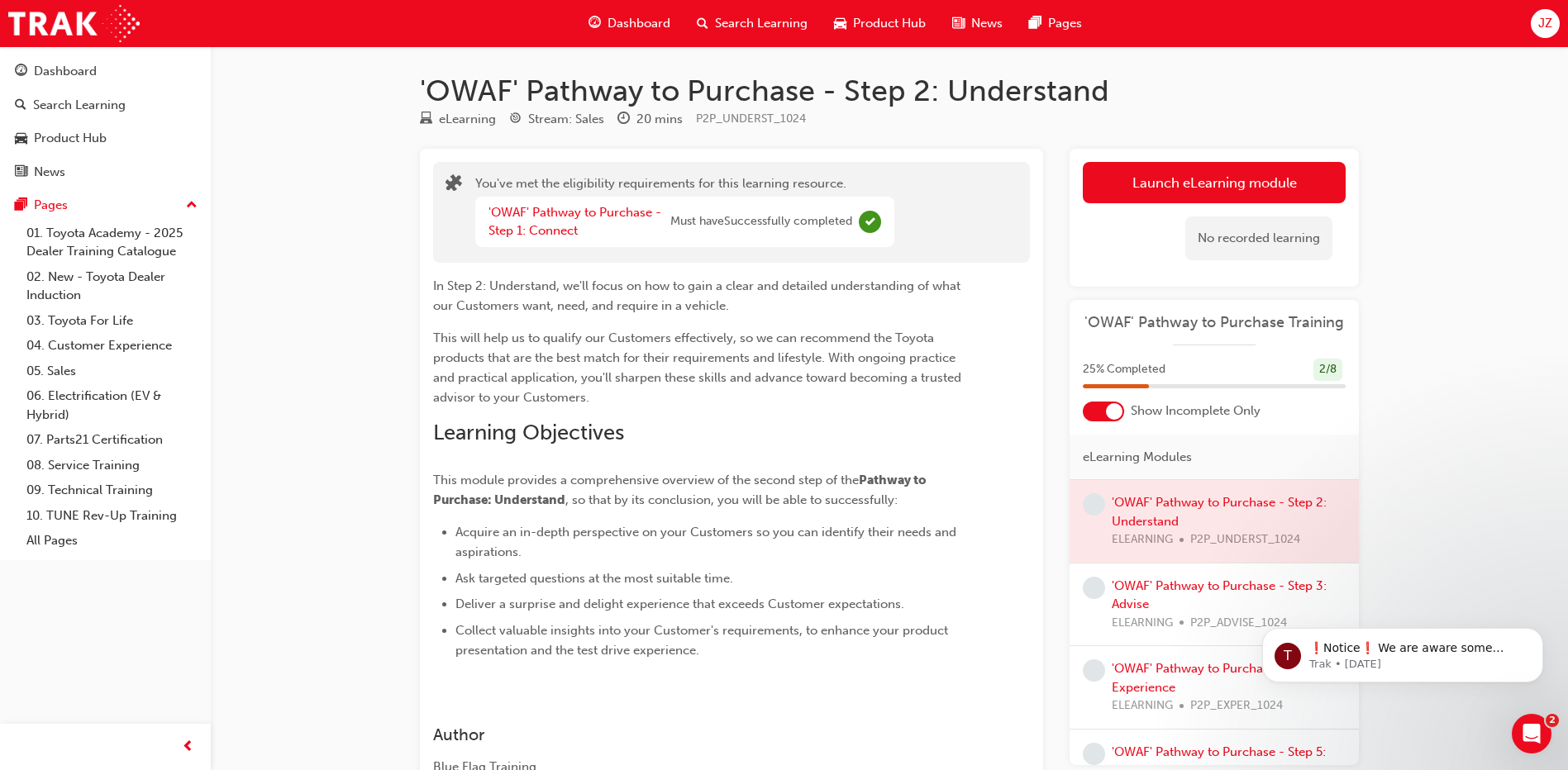
click at [1192, 502] on div at bounding box center [1214, 522] width 289 height 83
click at [988, 390] on div "In Step 2: Understand, we'll focus on how to gain a clear and detailed understa…" at bounding box center [732, 462] width 597 height 397
click at [1281, 516] on div at bounding box center [1214, 522] width 289 height 83
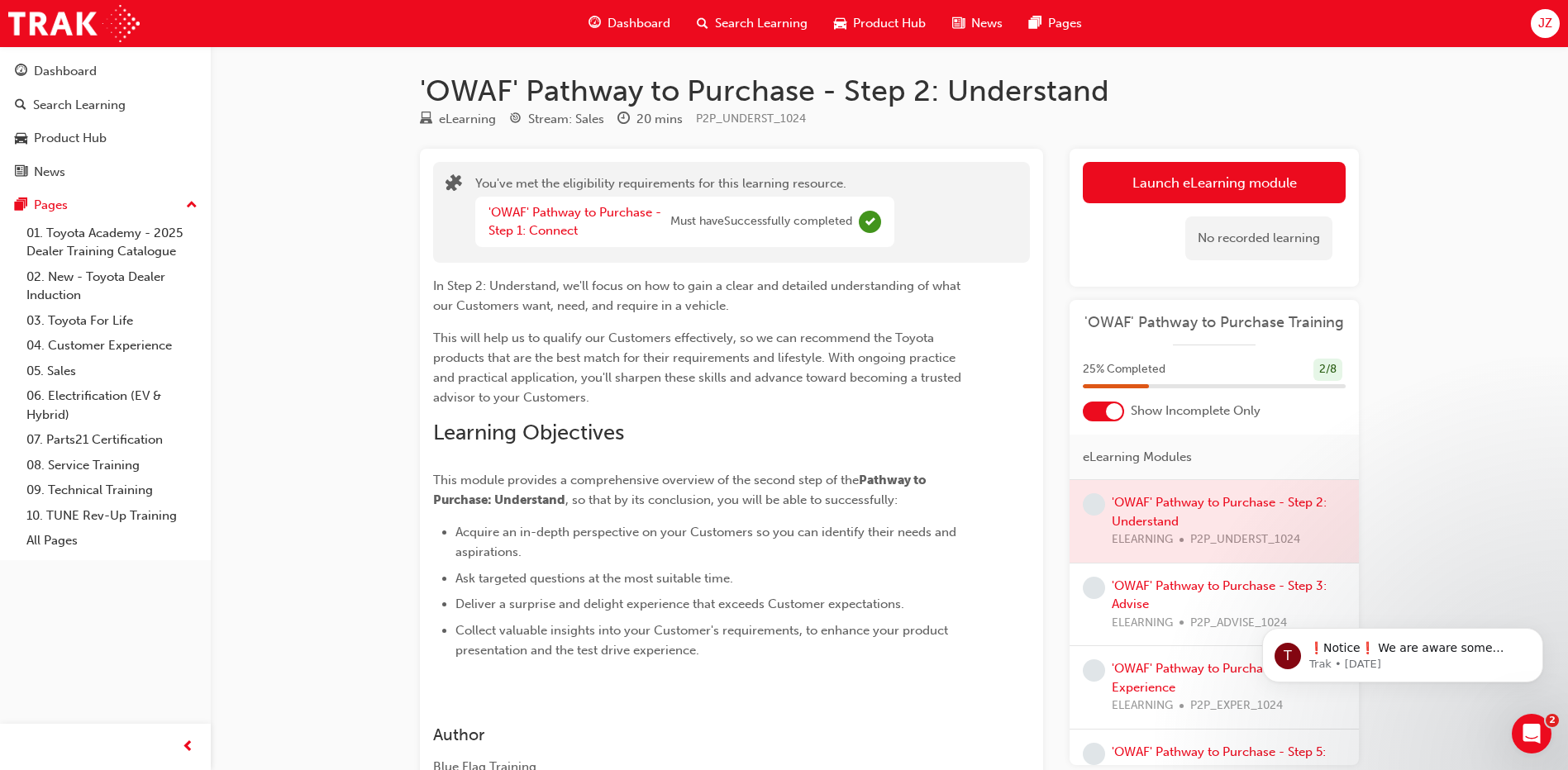
click at [1261, 543] on div at bounding box center [1214, 522] width 289 height 83
click at [1251, 509] on div at bounding box center [1214, 522] width 289 height 83
click at [1258, 503] on div at bounding box center [1214, 522] width 289 height 83
click at [1000, 420] on div "In Step 2: Understand, we'll focus on how to gain a clear and detailed understa…" at bounding box center [732, 462] width 597 height 397
click at [998, 421] on div "In Step 2: Understand, we'll focus on how to gain a clear and detailed understa…" at bounding box center [732, 462] width 597 height 397
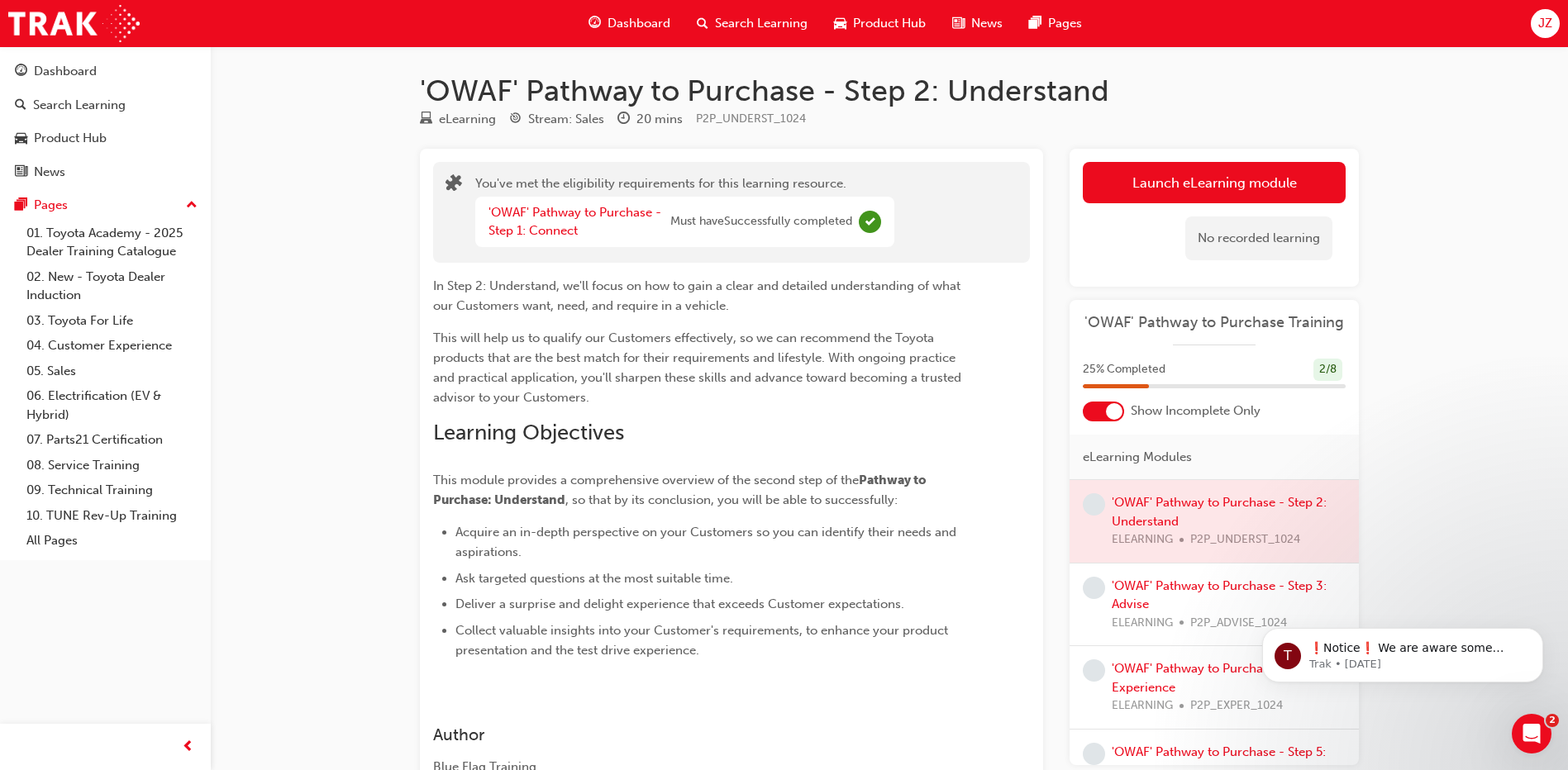
click at [1157, 500] on div at bounding box center [1214, 522] width 289 height 83
click at [739, 154] on div "You've met the eligibility requirements for this learning resource. 'OWAF' Path…" at bounding box center [731, 476] width 623 height 654
click at [727, 158] on div "You've met the eligibility requirements for this learning resource. 'OWAF' Path…" at bounding box center [731, 476] width 623 height 654
click at [735, 152] on div "You've met the eligibility requirements for this learning resource. 'OWAF' Path…" at bounding box center [731, 476] width 623 height 654
click at [773, 217] on span "Must have Successfully completed" at bounding box center [762, 222] width 182 height 19
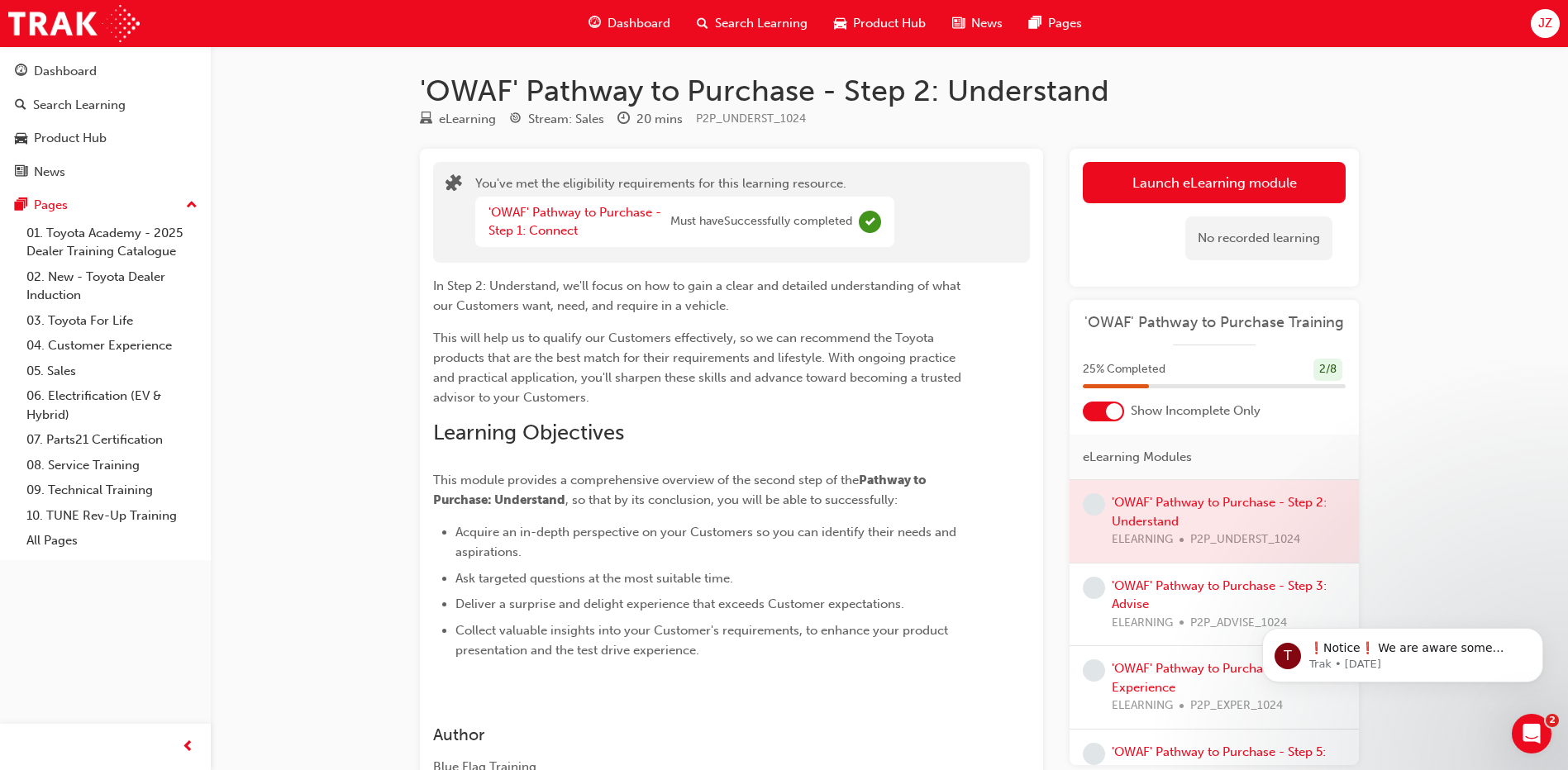
scroll to position [127, 0]
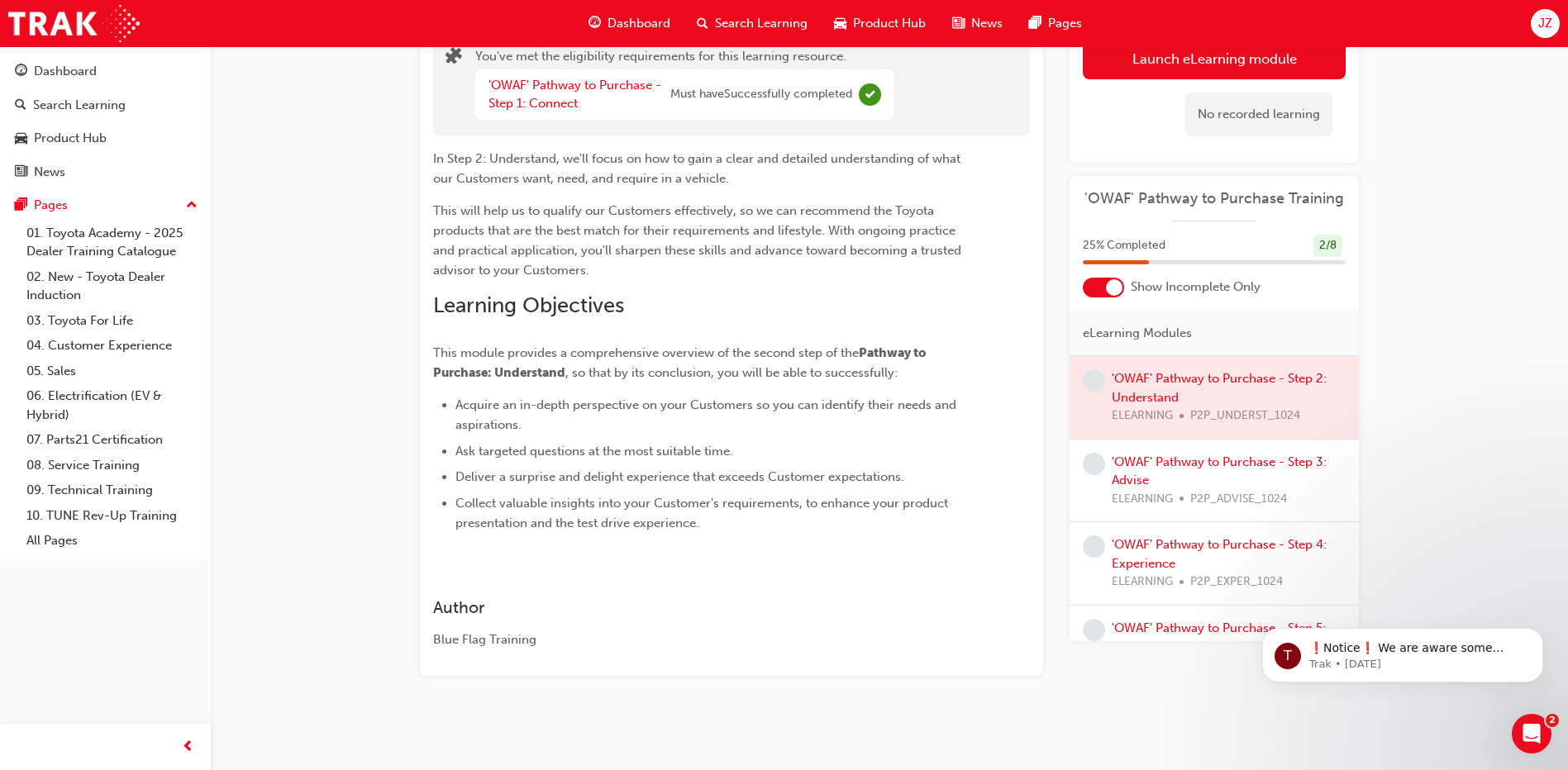
click at [1174, 408] on div at bounding box center [1214, 397] width 289 height 83
click at [1187, 383] on div at bounding box center [1214, 397] width 289 height 83
click at [1181, 374] on div at bounding box center [1214, 397] width 289 height 83
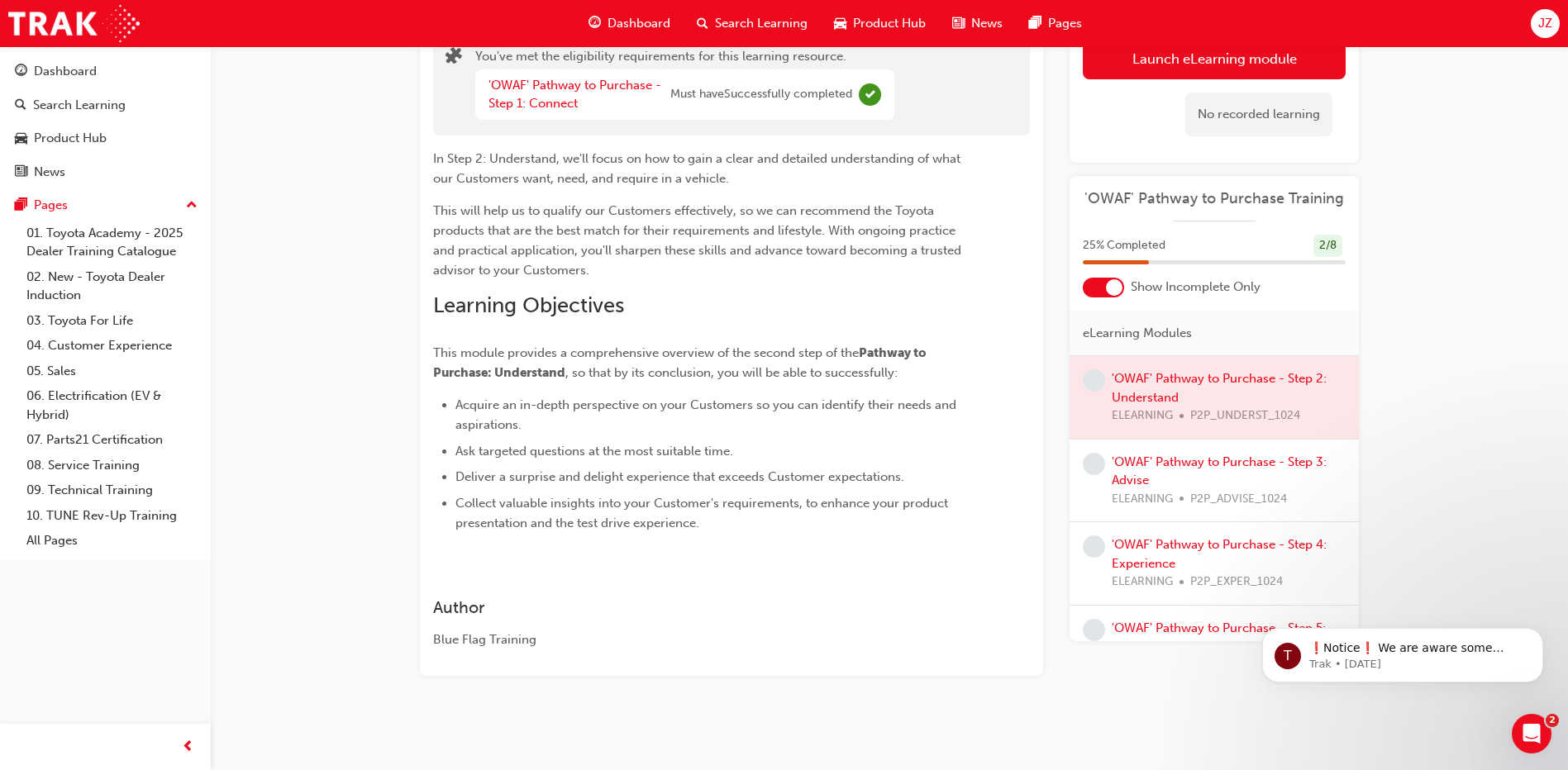
click at [536, 247] on span "This will help us to qualify our Customers effectively, so we can recommend the…" at bounding box center [699, 240] width 532 height 75
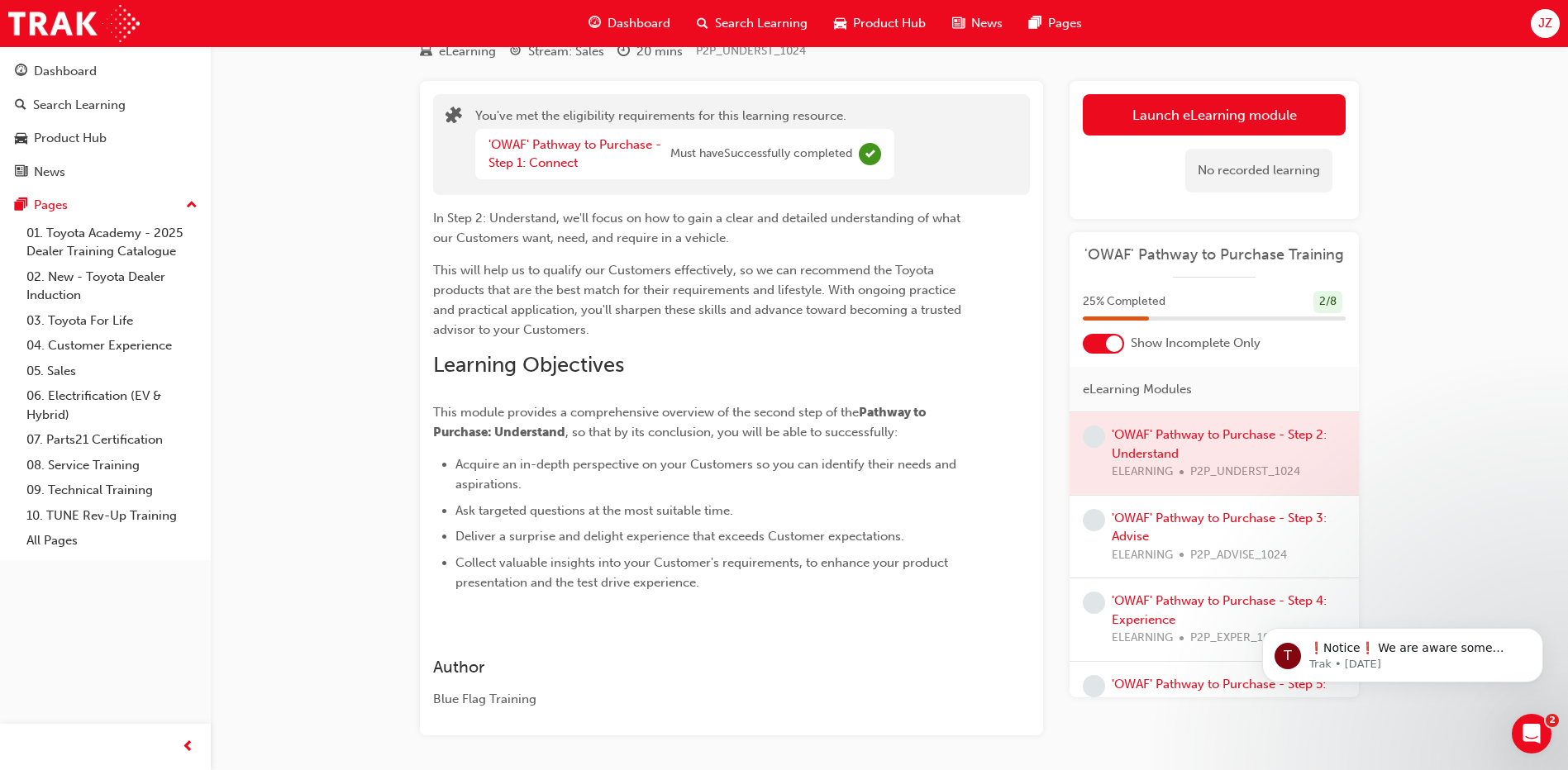
scroll to position [0, 0]
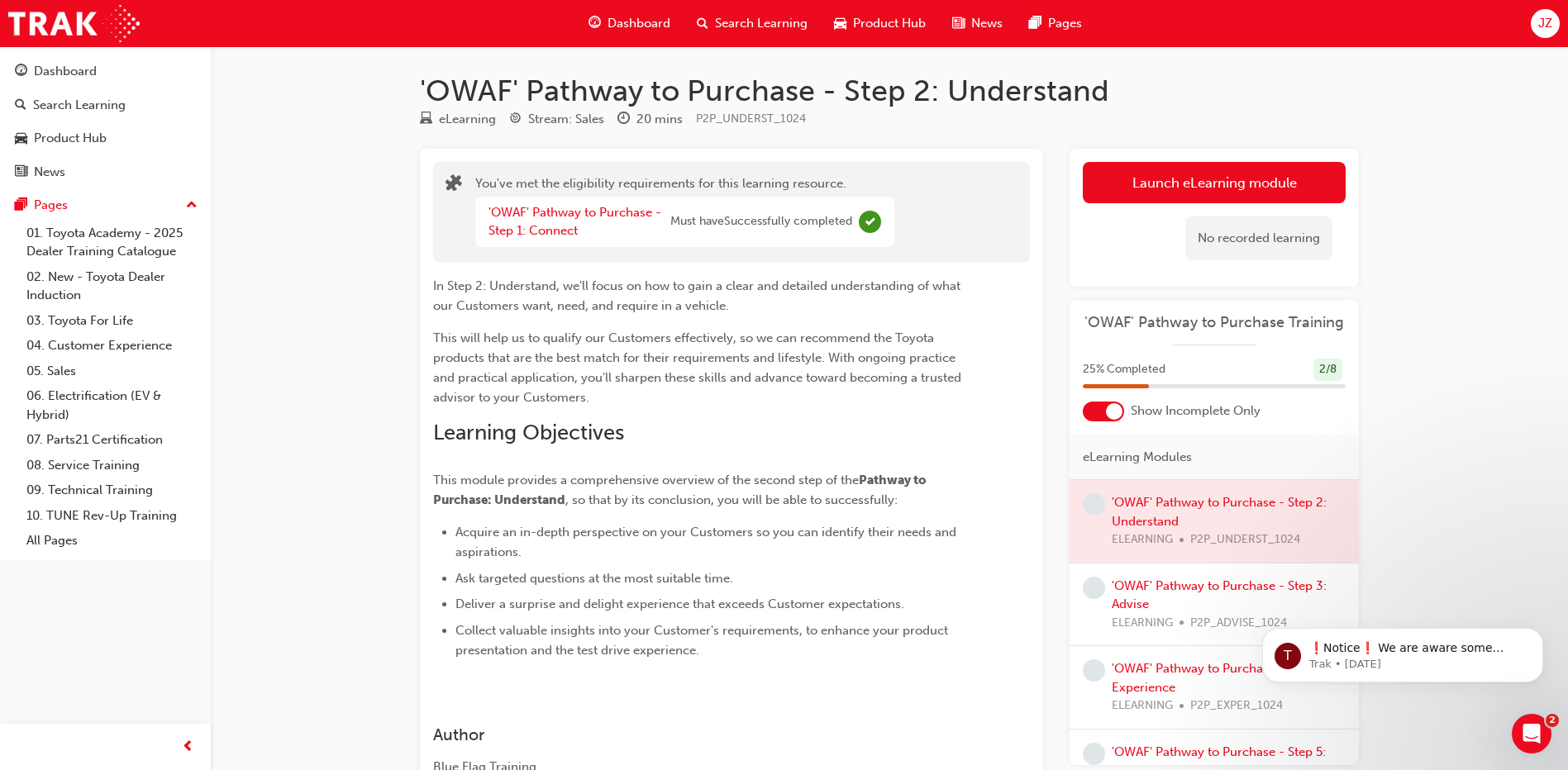
click at [578, 220] on div "'OWAF' Pathway to Purchase - Step 1: Connect" at bounding box center [580, 222] width 182 height 37
click at [548, 224] on link "'OWAF' Pathway to Purchase - Step 1: Connect" at bounding box center [575, 222] width 173 height 34
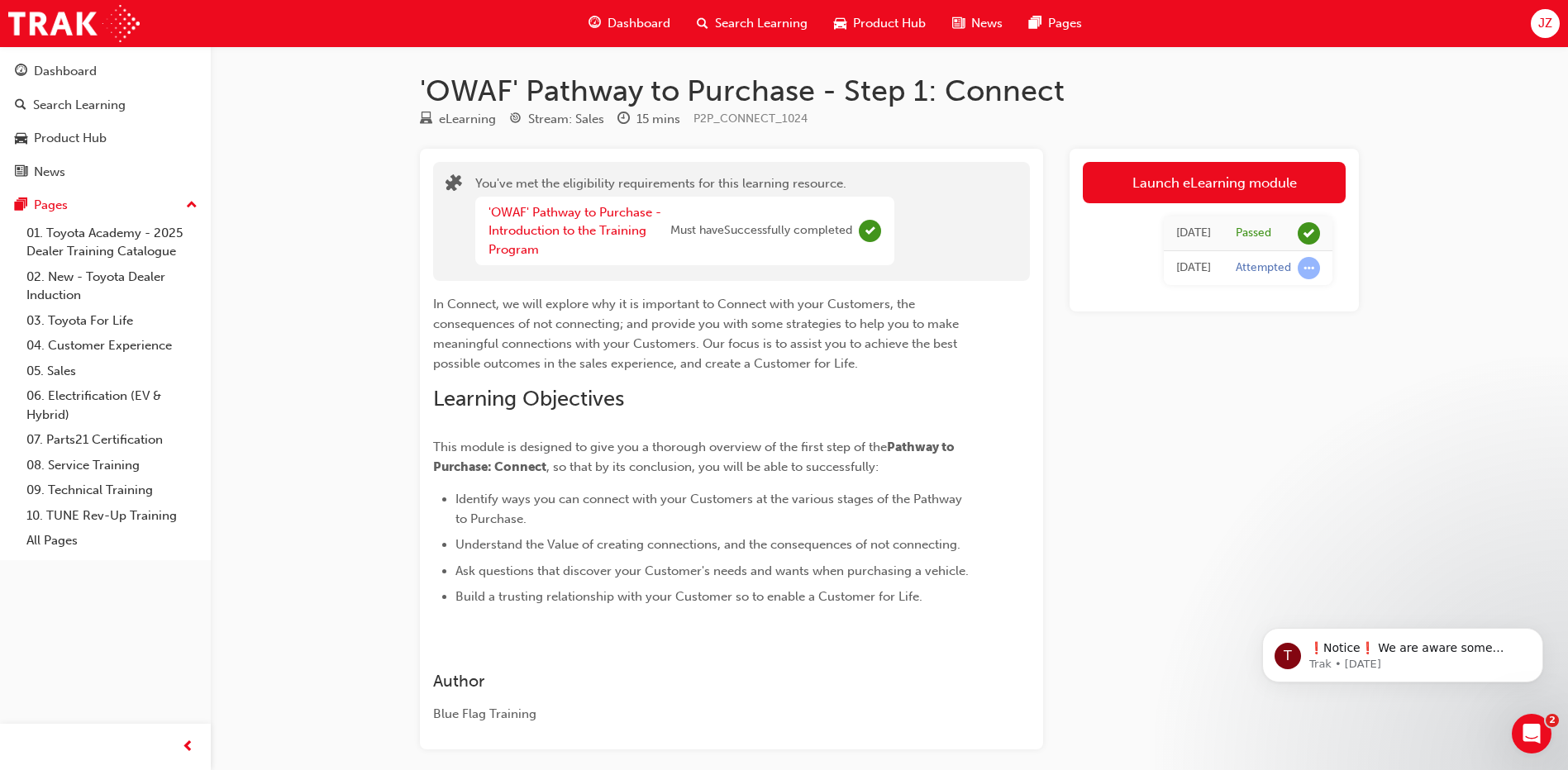
click at [758, 250] on div "'OWAF' Pathway to Purchase - Introduction to the Training Program Must have Suc…" at bounding box center [670, 231] width 363 height 56
click at [571, 236] on link "'OWAF' Pathway to Purchase - Introduction to the Training Program" at bounding box center [575, 231] width 173 height 52
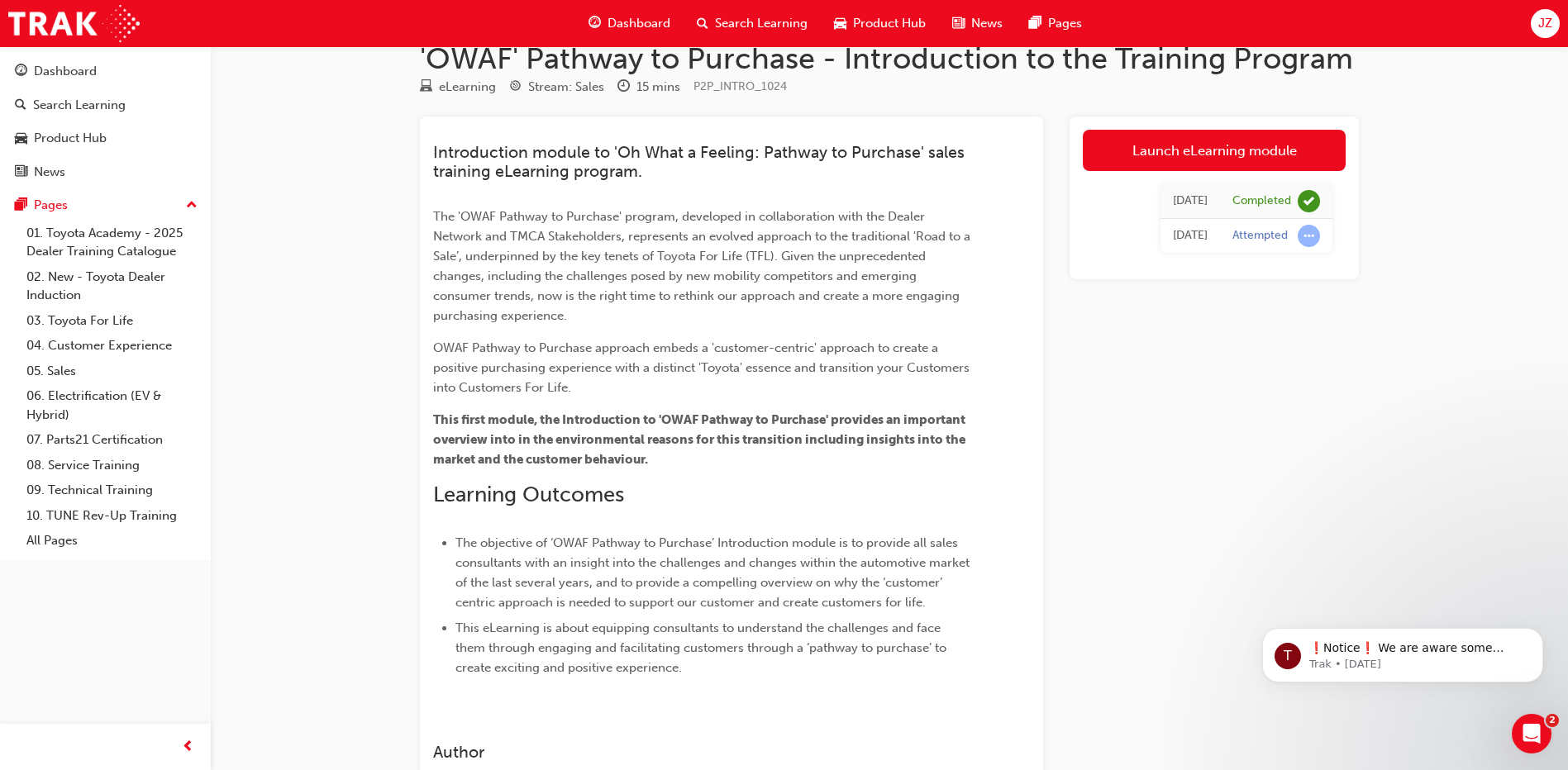
scroll to position [31, 0]
click at [1204, 148] on link "Launch eLearning module" at bounding box center [1215, 151] width 263 height 41
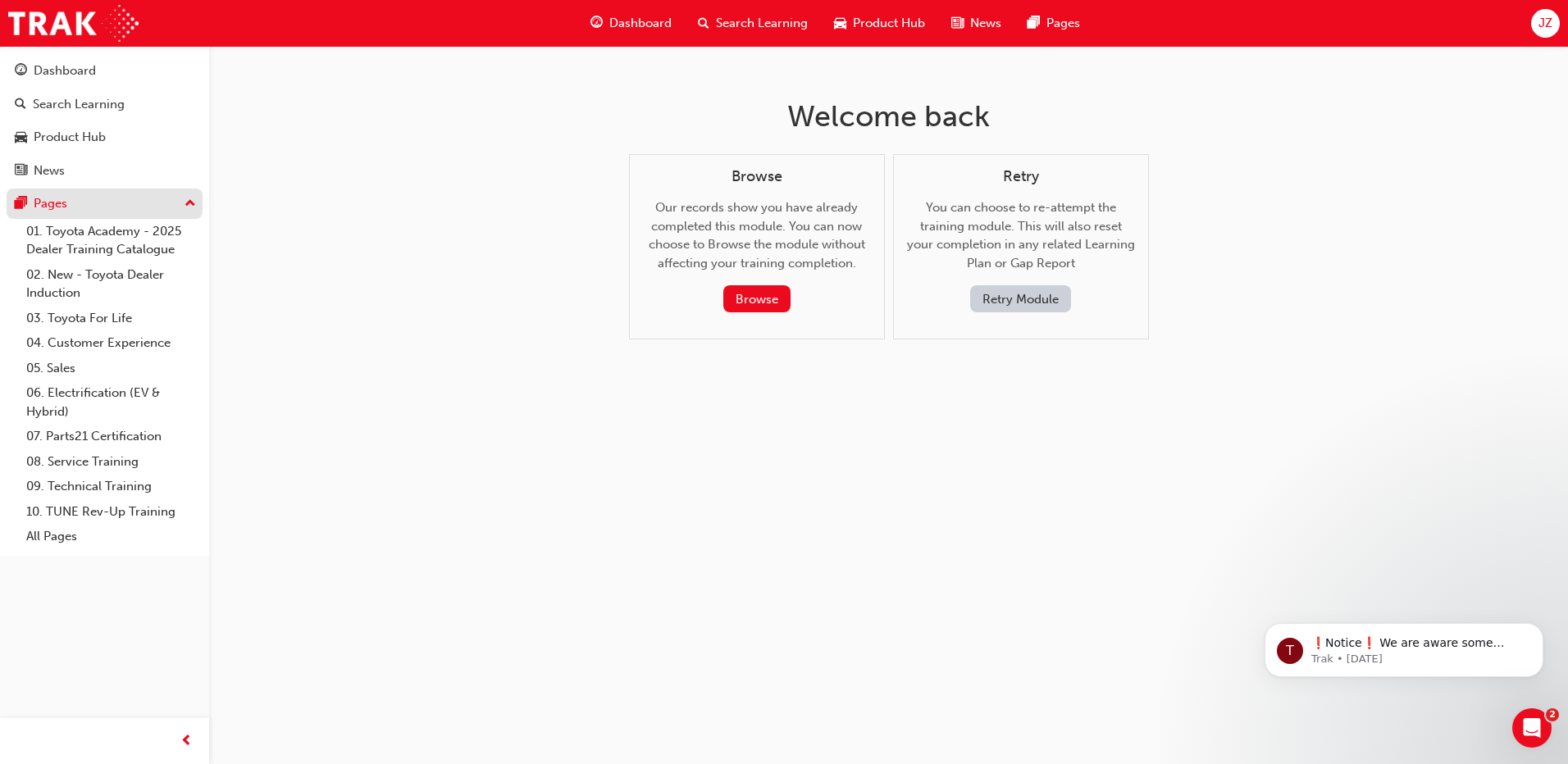
click at [73, 216] on button "Pages" at bounding box center [104, 204] width 196 height 30
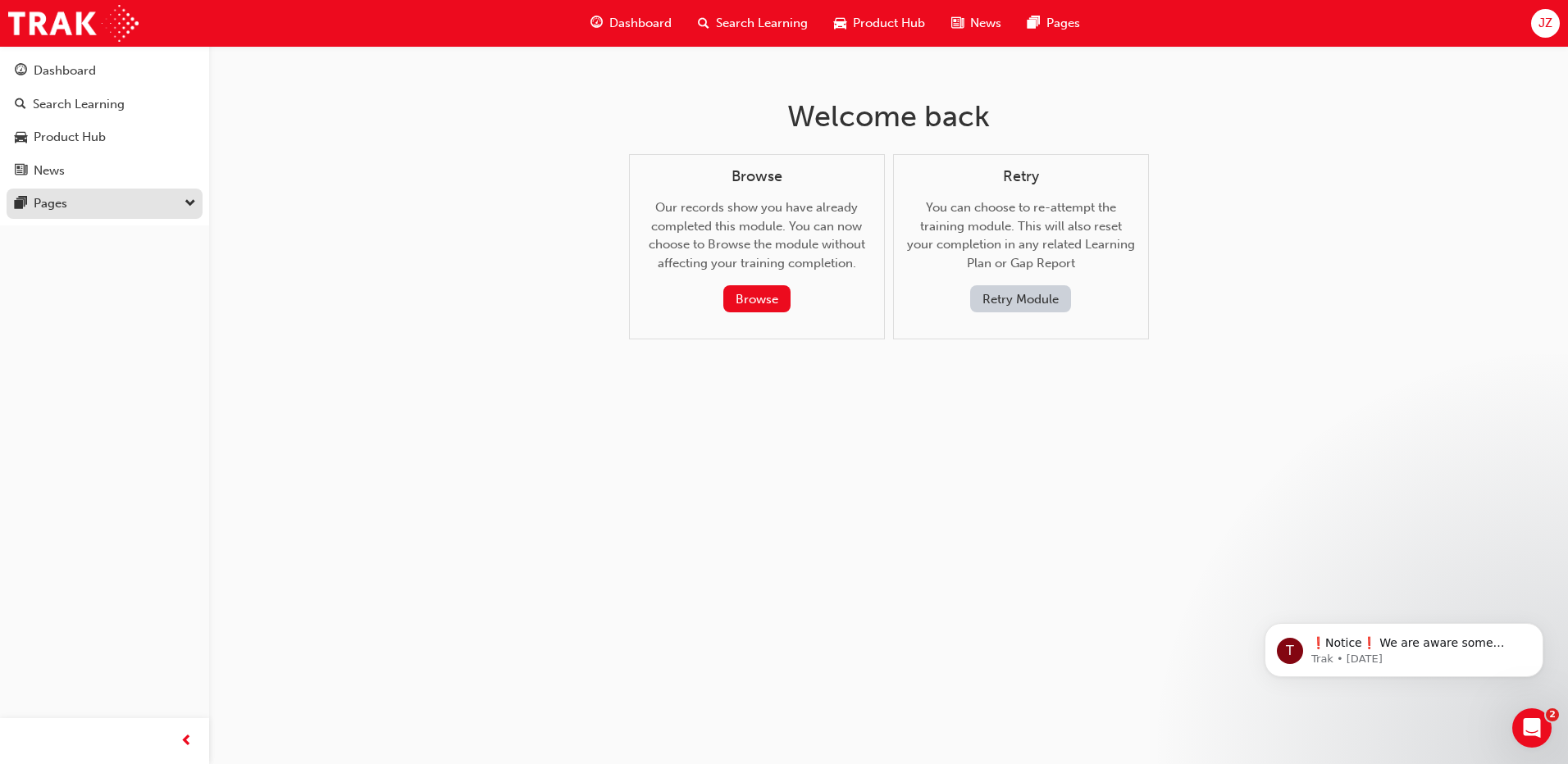
click at [67, 205] on div "Pages" at bounding box center [50, 204] width 34 height 19
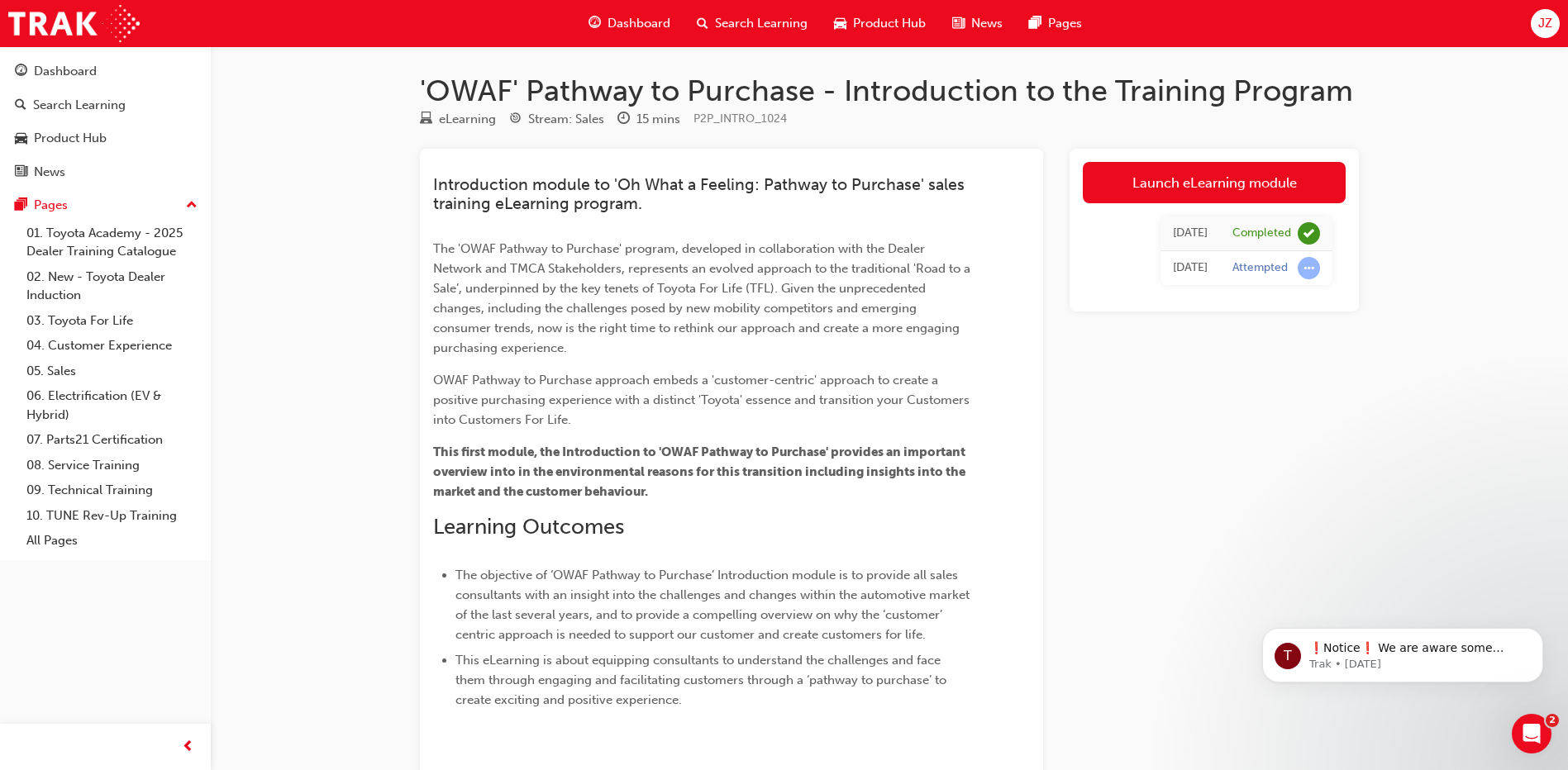
click at [757, 162] on div "Introduction module to 'Oh What a Feeling: Pathway to Purchase' sales training …" at bounding box center [732, 436] width 597 height 548
click at [719, 158] on div "Introduction module to 'Oh What a Feeling: Pathway to Purchase' sales training …" at bounding box center [731, 500] width 623 height 704
click at [706, 175] on div "Introduction module to 'Oh What a Feeling: Pathway to Purchase' sales training …" at bounding box center [732, 436] width 597 height 548
click at [711, 170] on div "Introduction module to 'Oh What a Feeling: Pathway to Purchase' sales training …" at bounding box center [732, 436] width 597 height 548
click at [726, 159] on div "Introduction module to 'Oh What a Feeling: Pathway to Purchase' sales training …" at bounding box center [731, 500] width 623 height 704
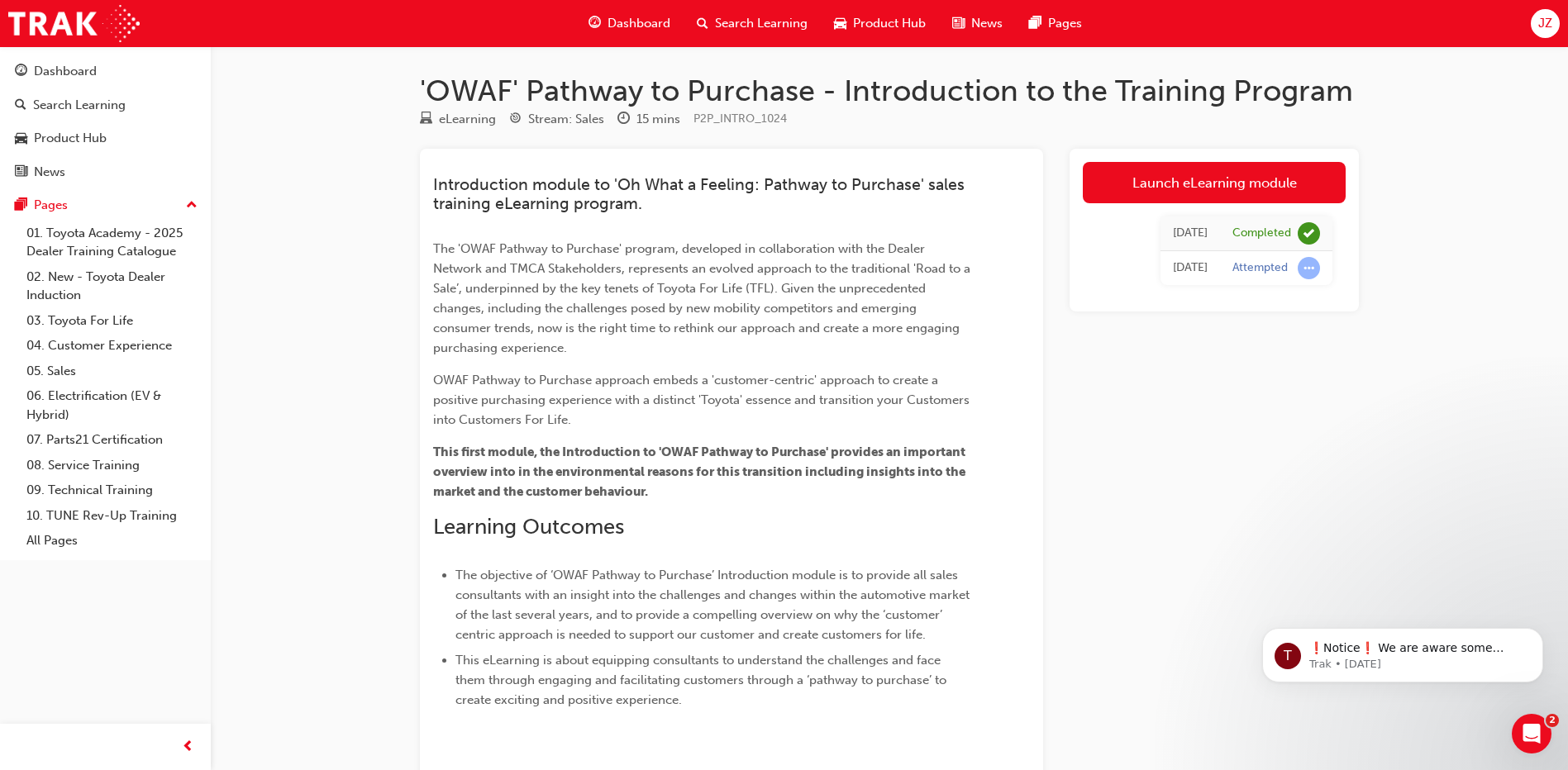
click at [714, 162] on div "Introduction module to 'Oh What a Feeling: Pathway to Purchase' sales training …" at bounding box center [732, 436] width 597 height 548
drag, startPoint x: 714, startPoint y: 162, endPoint x: 720, endPoint y: 155, distance: 9.2
click at [720, 155] on div "Introduction module to 'Oh What a Feeling: Pathway to Purchase' sales training …" at bounding box center [731, 500] width 623 height 704
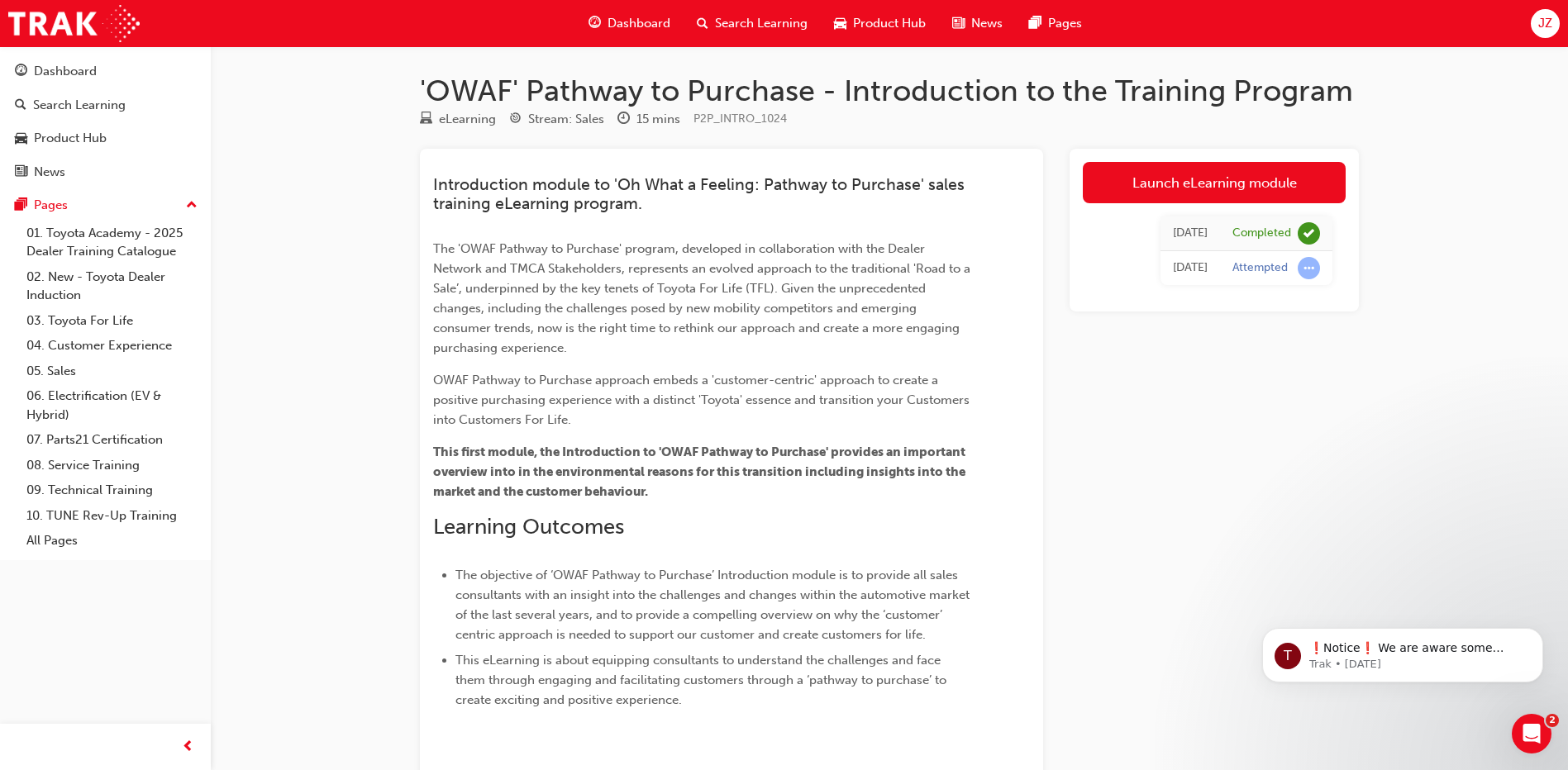
click at [704, 158] on div "Introduction module to 'Oh What a Feeling: Pathway to Purchase' sales training …" at bounding box center [731, 500] width 623 height 704
click at [918, 155] on div "Introduction module to 'Oh What a Feeling: Pathway to Purchase' sales training …" at bounding box center [731, 500] width 623 height 704
click at [874, 155] on div "Introduction module to 'Oh What a Feeling: Pathway to Purchase' sales training …" at bounding box center [731, 500] width 623 height 704
click at [809, 159] on div "Introduction module to 'Oh What a Feeling: Pathway to Purchase' sales training …" at bounding box center [731, 500] width 623 height 704
click at [746, 223] on div "Introduction module to 'Oh What a Feeling: Pathway to Purchase' sales training …" at bounding box center [702, 442] width 537 height 534
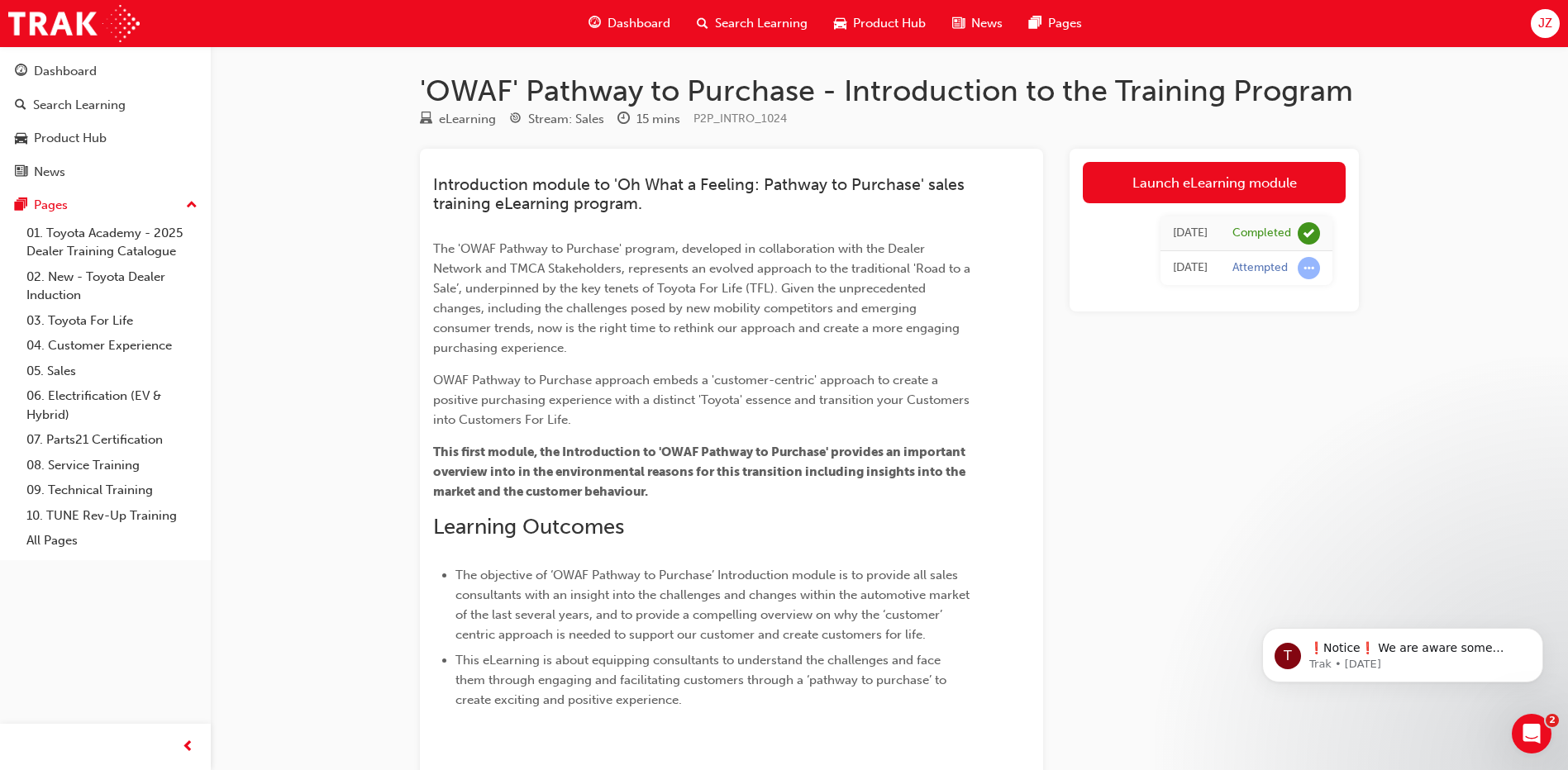
click at [673, 241] on span "The 'OWAF Pathway to Purchase' program, developed in collaboration with the Dea…" at bounding box center [704, 298] width 541 height 114
click at [605, 370] on p "OWAF Pathway to Purchase approach embeds a 'customer-centric' approach to creat…" at bounding box center [702, 399] width 537 height 60
click at [631, 436] on div "Introduction module to 'Oh What a Feeling: Pathway to Purchase' sales training …" at bounding box center [702, 442] width 537 height 534
click at [891, 134] on div "eLearning Stream: Sales 15 mins P2P_INTRO_1024" at bounding box center [889, 123] width 940 height 28
click at [715, 150] on div "Introduction module to 'Oh What a Feeling: Pathway to Purchase' sales training …" at bounding box center [731, 500] width 623 height 704
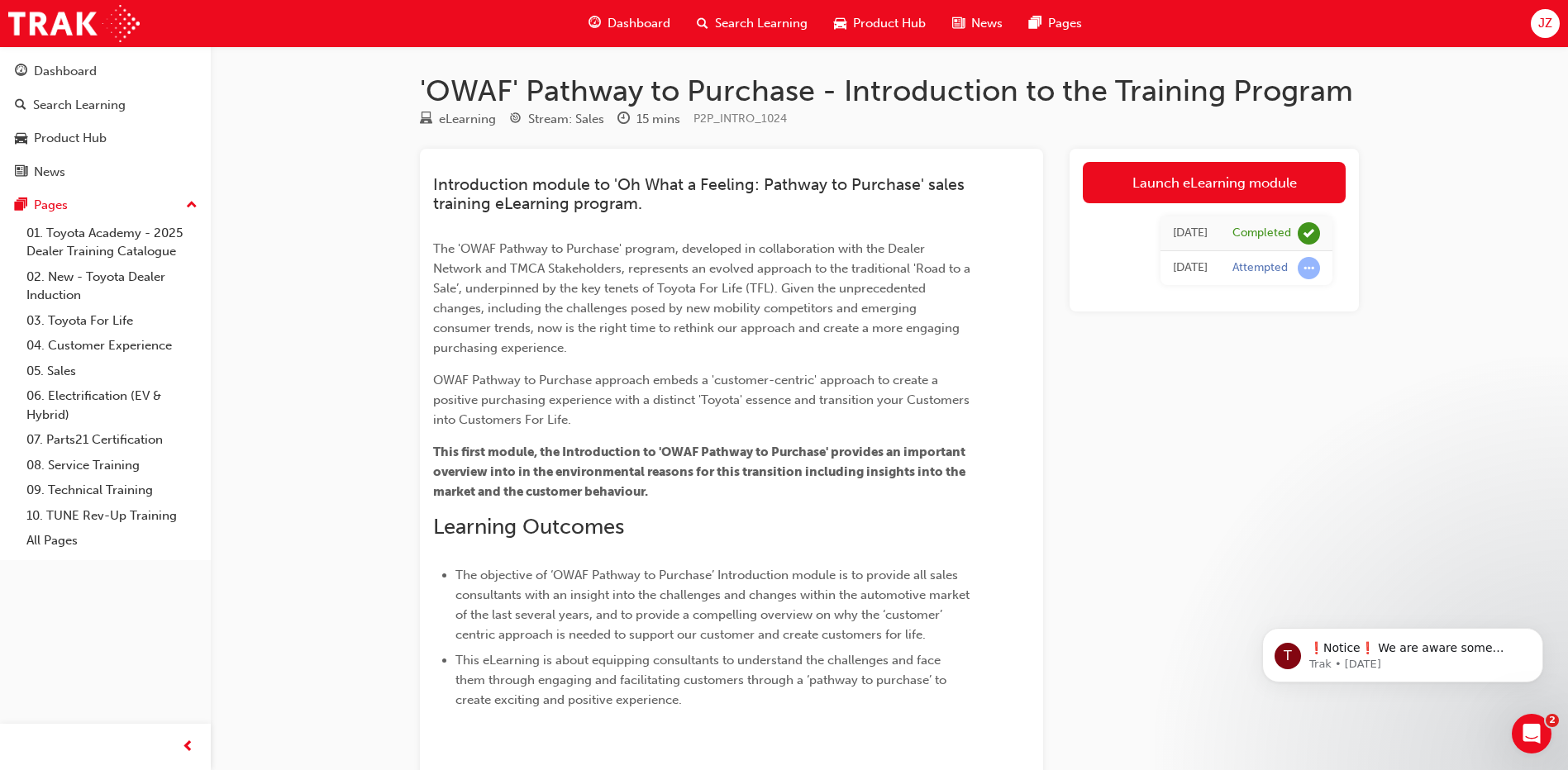
click at [783, 153] on div "Introduction module to 'Oh What a Feeling: Pathway to Purchase' sales training …" at bounding box center [731, 500] width 623 height 704
click at [760, 151] on div "Introduction module to 'Oh What a Feeling: Pathway to Purchase' sales training …" at bounding box center [731, 500] width 623 height 704
click at [744, 151] on div "Introduction module to 'Oh What a Feeling: Pathway to Purchase' sales training …" at bounding box center [731, 500] width 623 height 704
click at [722, 157] on div "Introduction module to 'Oh What a Feeling: Pathway to Purchase' sales training …" at bounding box center [731, 500] width 623 height 704
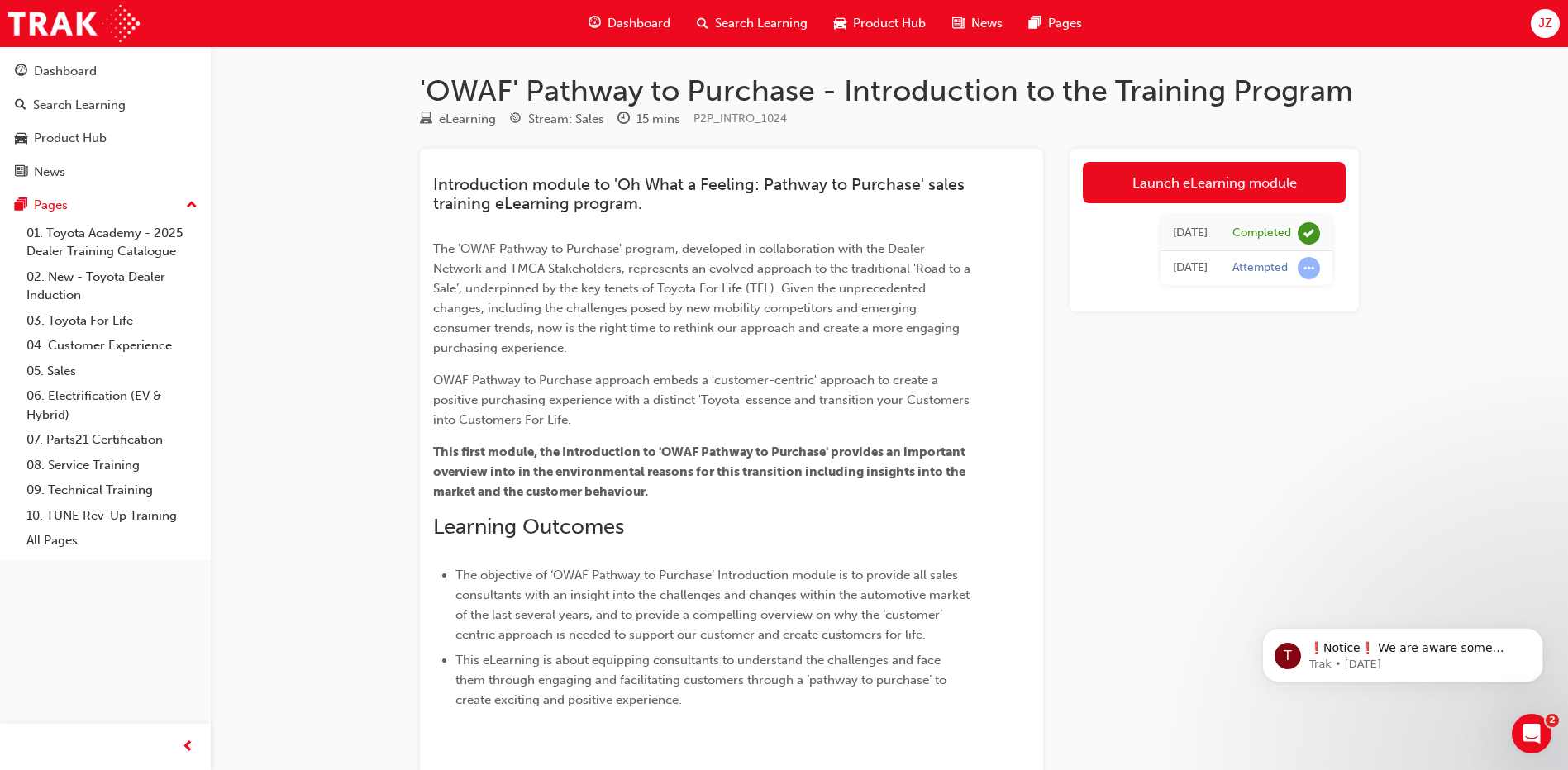
click at [722, 157] on div "Introduction module to 'Oh What a Feeling: Pathway to Purchase' sales training …" at bounding box center [731, 500] width 623 height 704
click at [725, 157] on div "Introduction module to 'Oh What a Feeling: Pathway to Purchase' sales training …" at bounding box center [731, 500] width 623 height 704
click at [731, 155] on div "Introduction module to 'Oh What a Feeling: Pathway to Purchase' sales training …" at bounding box center [731, 500] width 623 height 704
click at [86, 236] on link "01. Toyota Academy - 2025 Dealer Training Catalogue" at bounding box center [112, 243] width 184 height 44
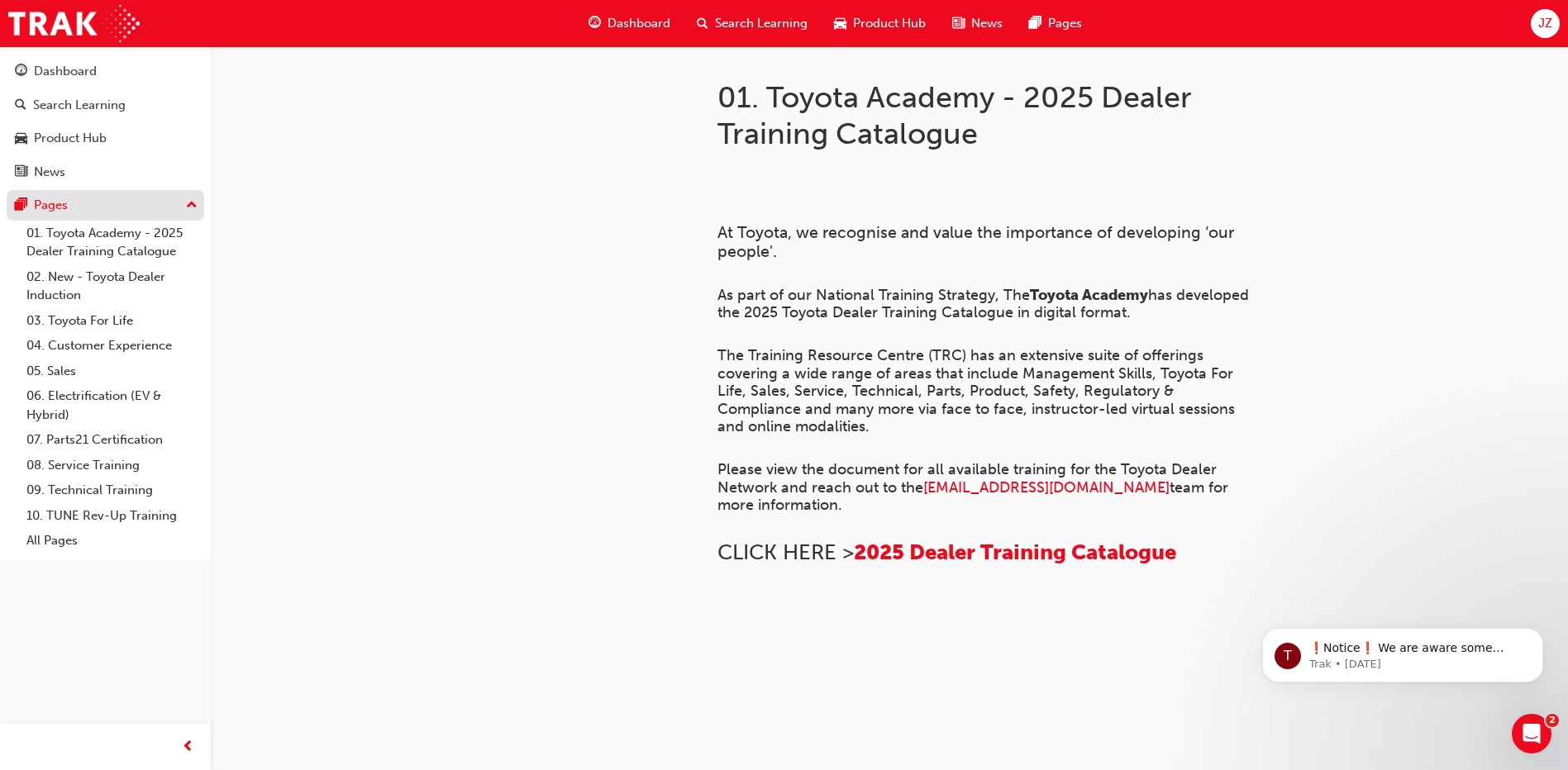
click at [82, 201] on div "Pages" at bounding box center [105, 205] width 181 height 20
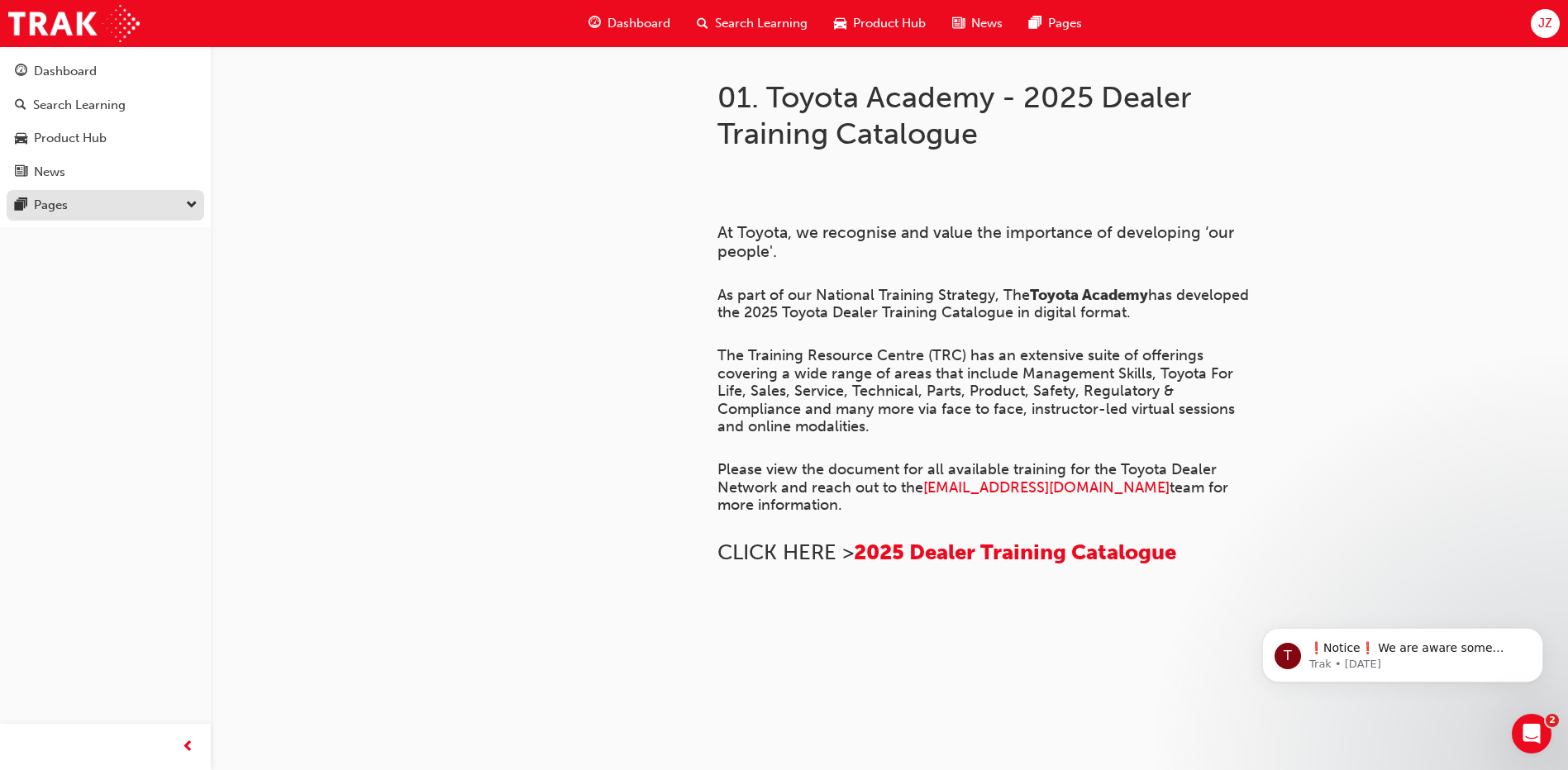
click at [82, 201] on div "Pages" at bounding box center [105, 205] width 181 height 20
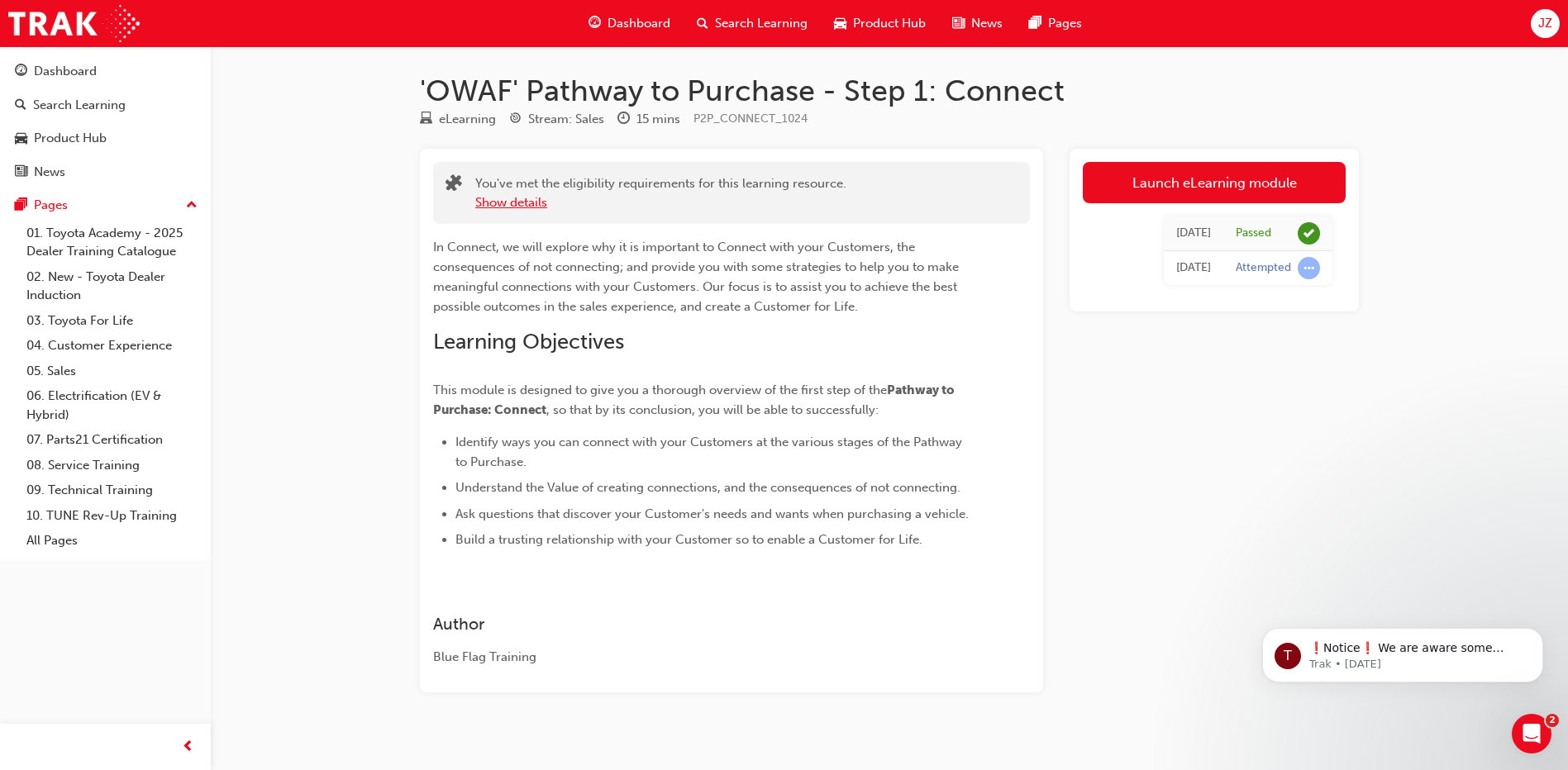
click at [529, 202] on button "Show details" at bounding box center [512, 202] width 72 height 19
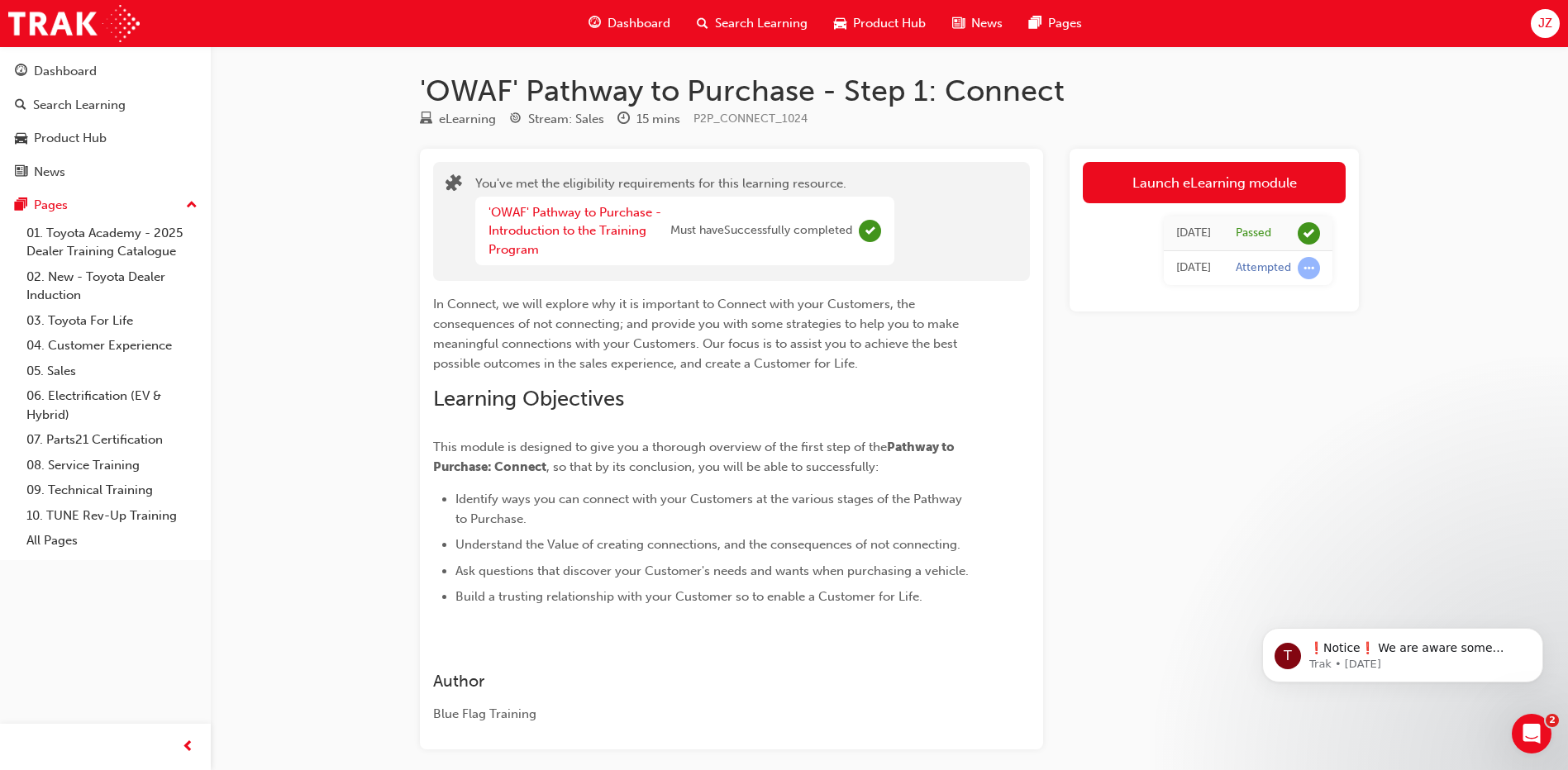
click at [1225, 347] on div "Launch eLearning module Today Passed Today Attempted" at bounding box center [1214, 449] width 289 height 601
click at [1261, 118] on div "eLearning Stream: Sales 15 mins P2P_CONNECT_1024" at bounding box center [889, 123] width 940 height 28
click at [1203, 109] on div "eLearning Stream: Sales 15 mins P2P_CONNECT_1024" at bounding box center [889, 123] width 940 height 28
click at [1309, 271] on span "learningRecordVerb_ATTEMPT-icon" at bounding box center [1309, 268] width 22 height 22
click at [1295, 270] on div "Attempted" at bounding box center [1278, 268] width 85 height 22
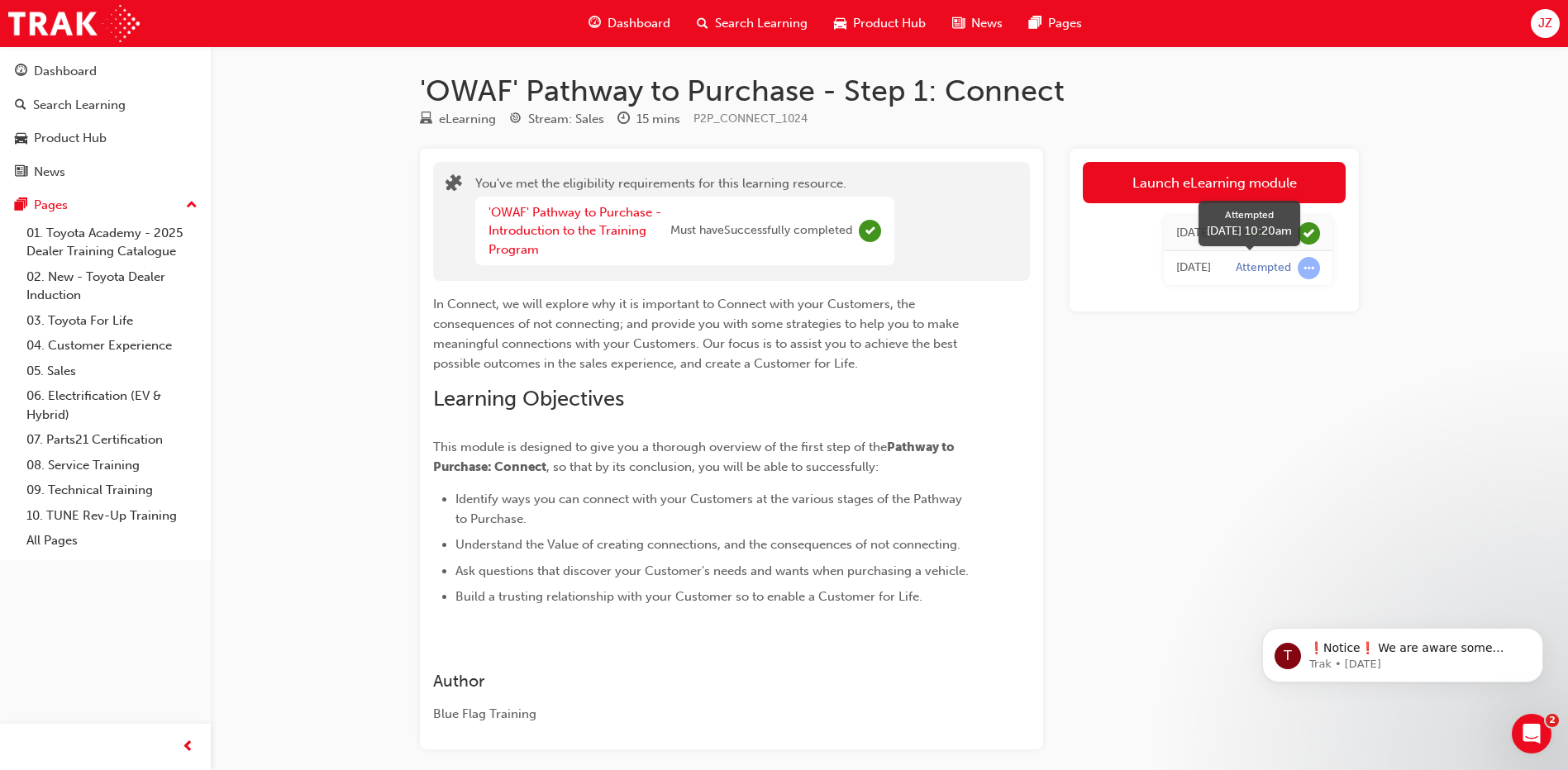
click at [1256, 273] on div "Attempted" at bounding box center [1263, 268] width 55 height 16
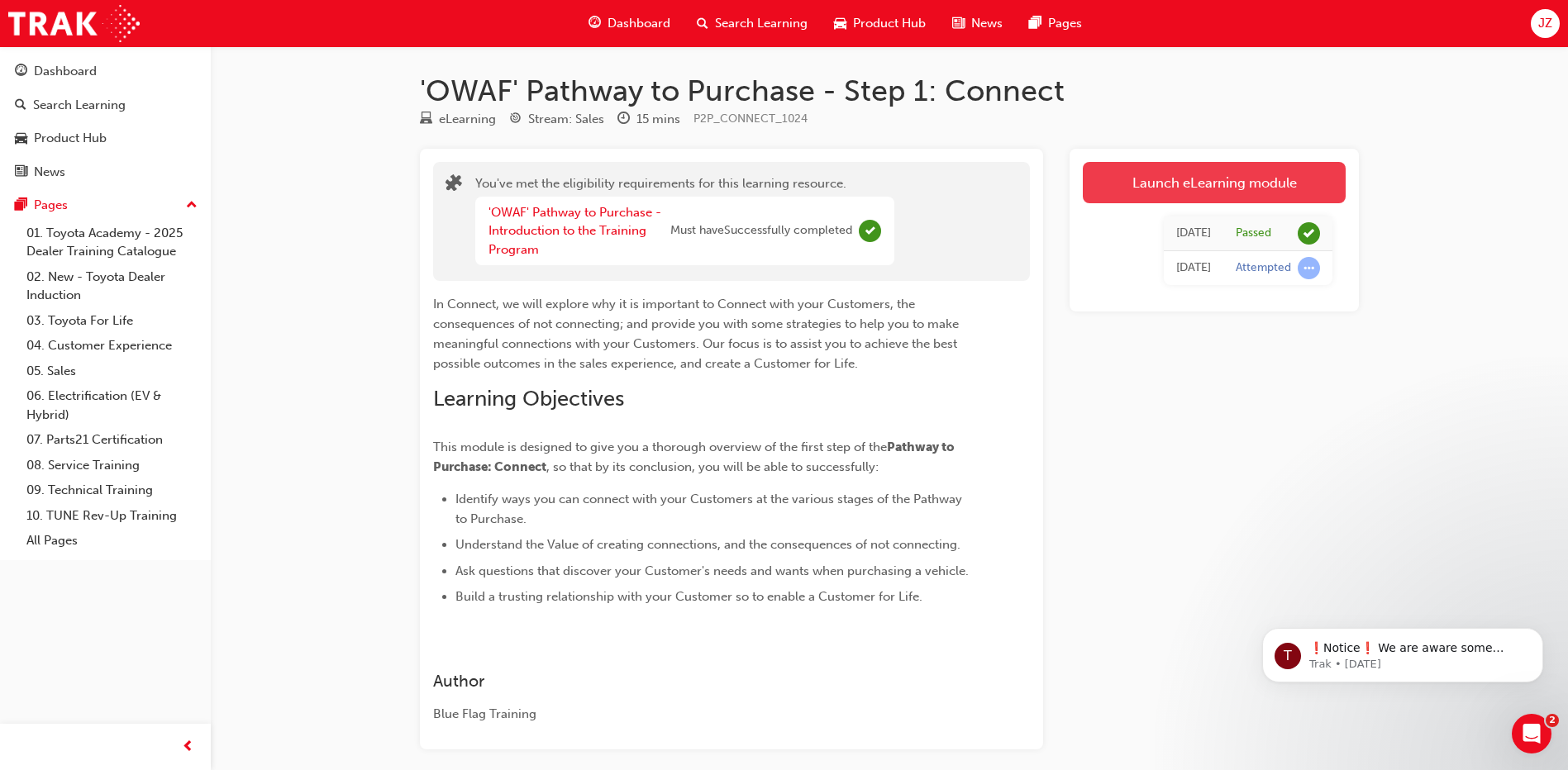
click at [1135, 181] on link "Launch eLearning module" at bounding box center [1215, 182] width 263 height 41
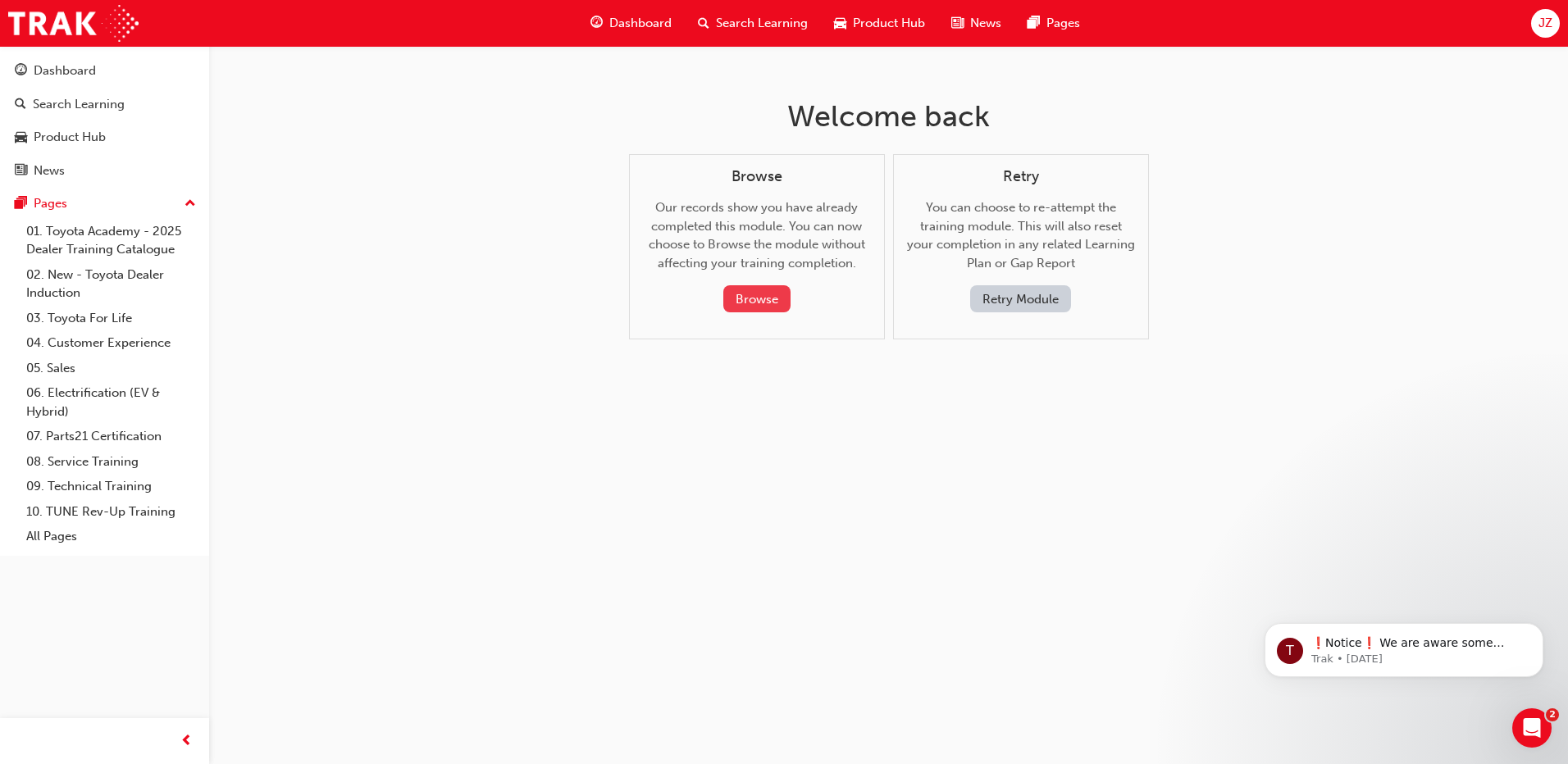
click at [774, 295] on button "Browse" at bounding box center [757, 299] width 68 height 27
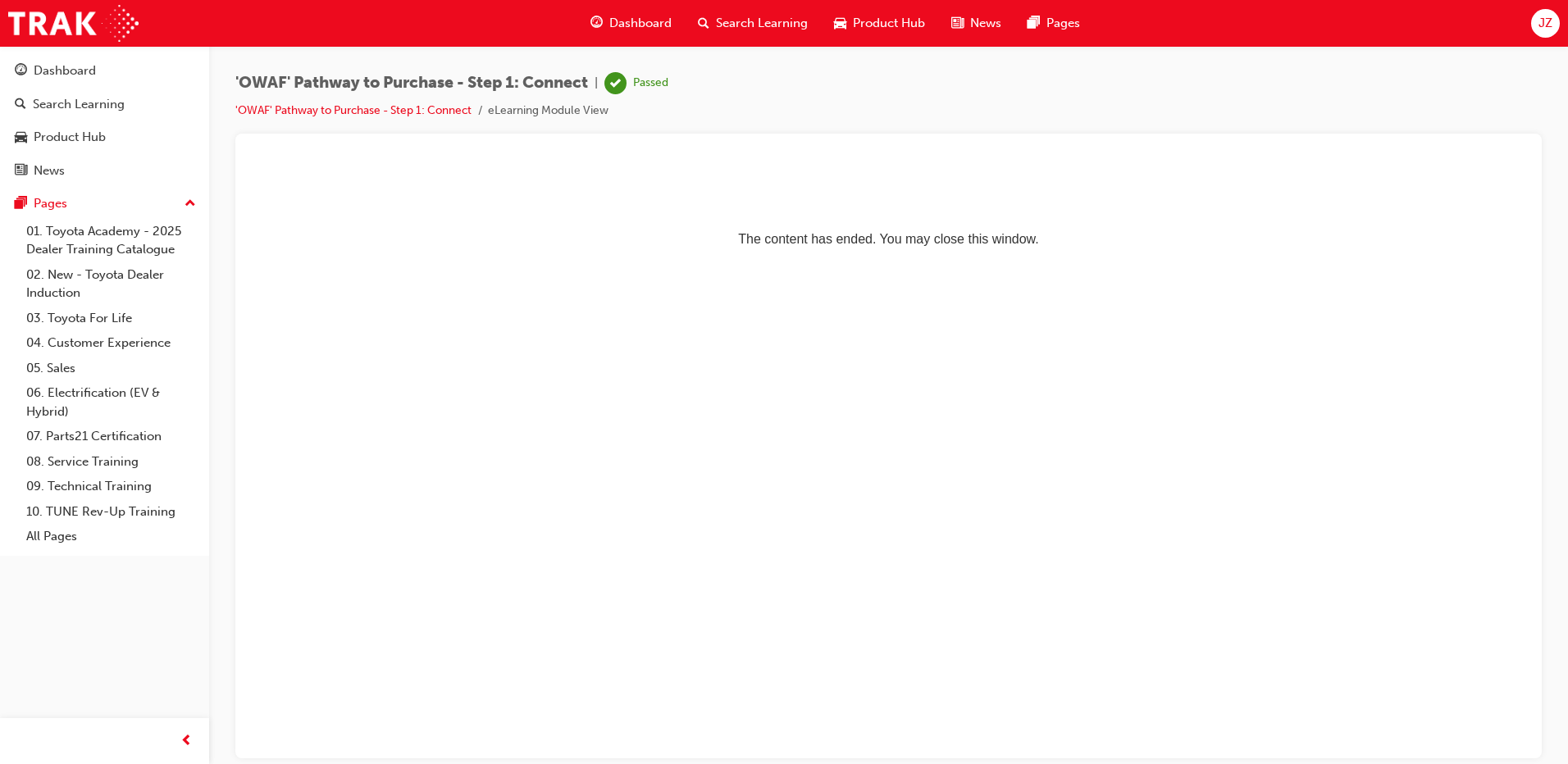
click at [689, 106] on div "'OWAF' Pathway to Purchase - Step 1: Connect | Passed 'OWAF' Pathway to Purchas…" at bounding box center [888, 102] width 1306 height 61
click at [690, 113] on div "'OWAF' Pathway to Purchase - Step 1: Connect | Passed 'OWAF' Pathway to Purchas…" at bounding box center [888, 102] width 1306 height 61
click at [712, 110] on div "'OWAF' Pathway to Purchase - Step 1: Connect | Passed 'OWAF' Pathway to Purchas…" at bounding box center [888, 102] width 1306 height 61
click at [841, 88] on div "'OWAF' Pathway to Purchase - Step 1: Connect | Passed 'OWAF' Pathway to Purchas…" at bounding box center [888, 102] width 1306 height 61
click at [840, 85] on div "'OWAF' Pathway to Purchase - Step 1: Connect | Passed 'OWAF' Pathway to Purchas…" at bounding box center [888, 102] width 1306 height 61
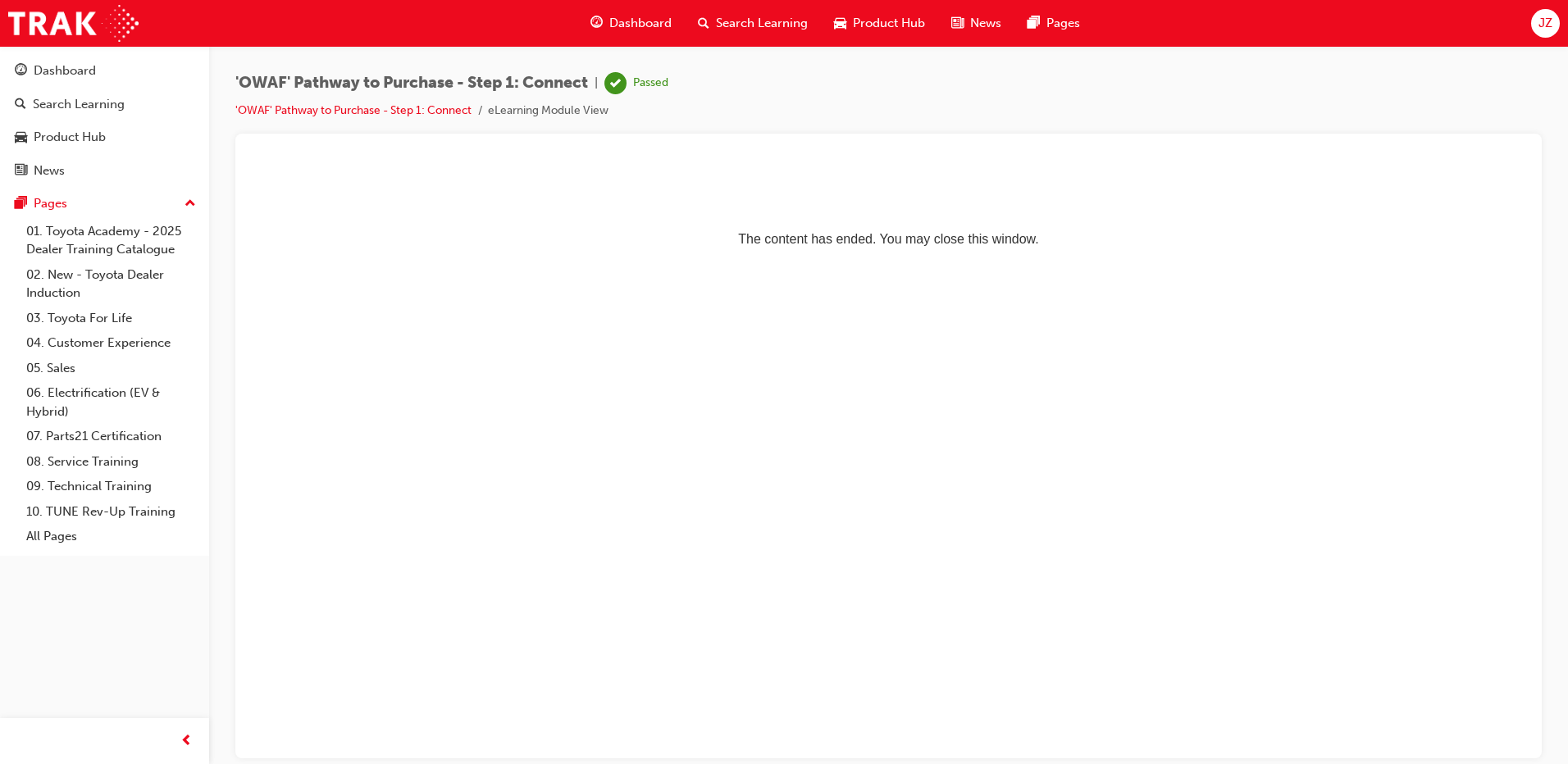
click at [409, 27] on div "Dashboard Search Learning Product Hub News Pages JZ" at bounding box center [784, 23] width 1568 height 47
click at [855, 99] on div "'OWAF' Pathway to Purchase - Step 1: Connect | Passed 'OWAF' Pathway to Purchas…" at bounding box center [888, 102] width 1306 height 61
click at [841, 87] on div "'OWAF' Pathway to Purchase - Step 1: Connect | Passed 'OWAF' Pathway to Purchas…" at bounding box center [888, 102] width 1306 height 61
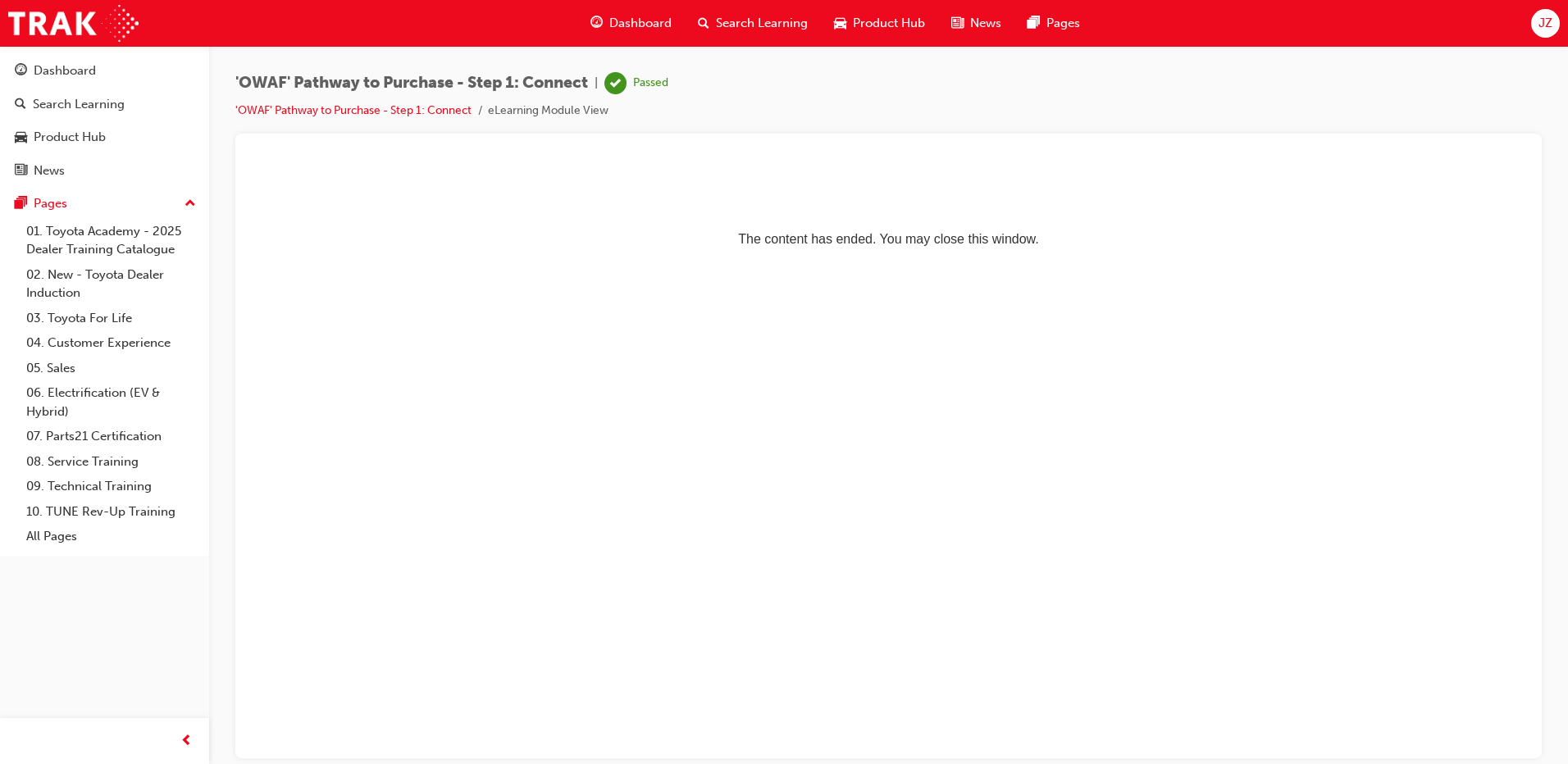
click at [429, 23] on div "Dashboard Search Learning Product Hub News Pages JZ" at bounding box center [784, 23] width 1568 height 47
click at [406, 32] on div "Dashboard Search Learning Product Hub News Pages JZ" at bounding box center [784, 23] width 1568 height 47
click at [403, 45] on div "Dashboard Search Learning Product Hub News Pages JZ" at bounding box center [784, 23] width 1568 height 47
click at [405, 20] on div "Dashboard Search Learning Product Hub News Pages JZ" at bounding box center [784, 23] width 1568 height 47
click at [406, 52] on div "'OWAF' Pathway to Purchase - Step 1: Connect | Passed 'OWAF' Pathway to Purchas…" at bounding box center [888, 384] width 1359 height 677
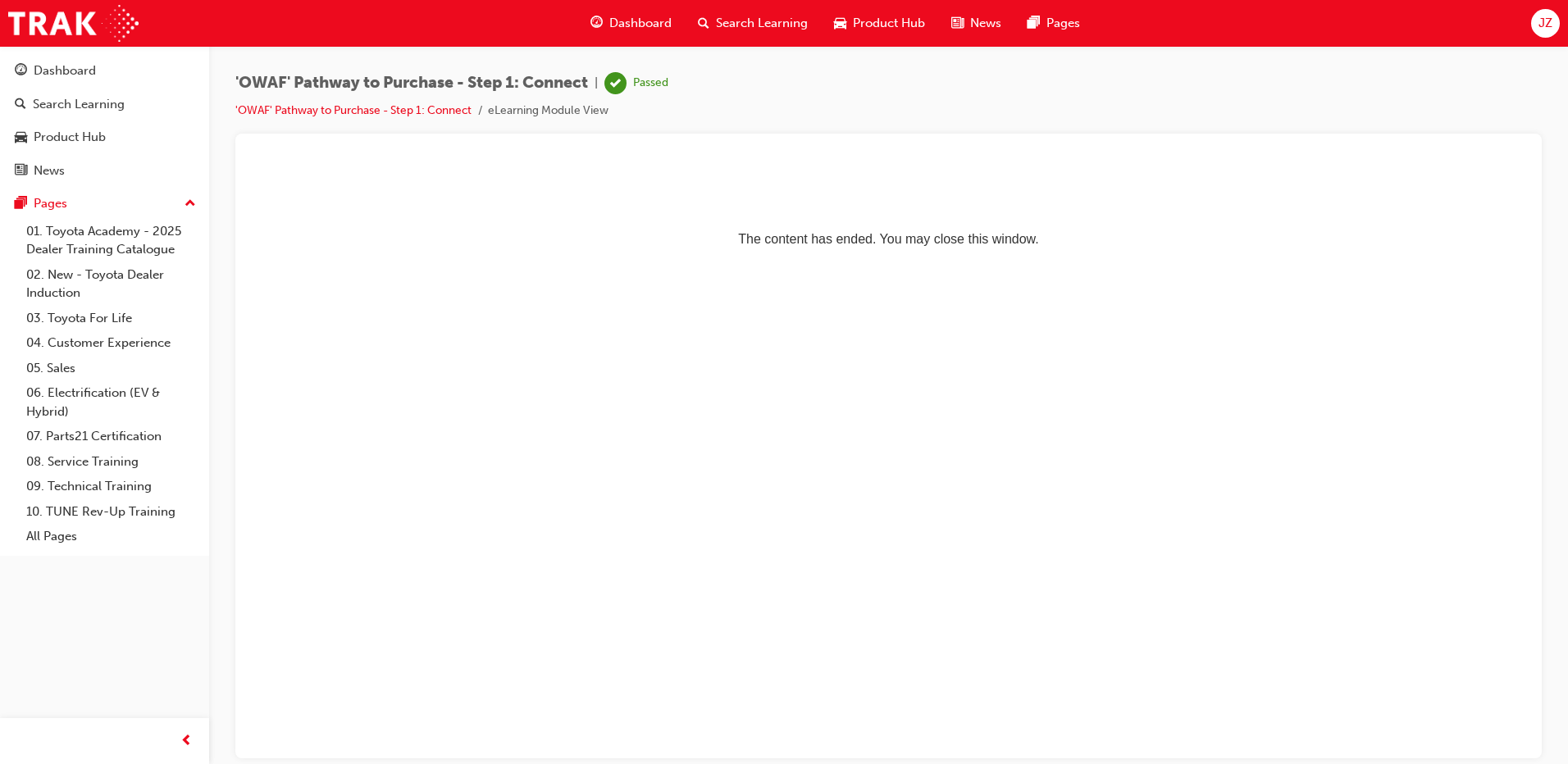
click at [409, 20] on div "Dashboard Search Learning Product Hub News Pages JZ" at bounding box center [784, 23] width 1568 height 47
click at [287, 83] on span "'OWAF' Pathway to Purchase - Step 1: Connect" at bounding box center [412, 83] width 352 height 19
drag, startPoint x: 232, startPoint y: 74, endPoint x: 592, endPoint y: 72, distance: 360.0
click at [592, 72] on div "'OWAF' Pathway to Purchase - Step 1: Connect | Passed 'OWAF' Pathway to Purchas…" at bounding box center [888, 384] width 1359 height 677
drag, startPoint x: 592, startPoint y: 72, endPoint x: 520, endPoint y: 63, distance: 72.6
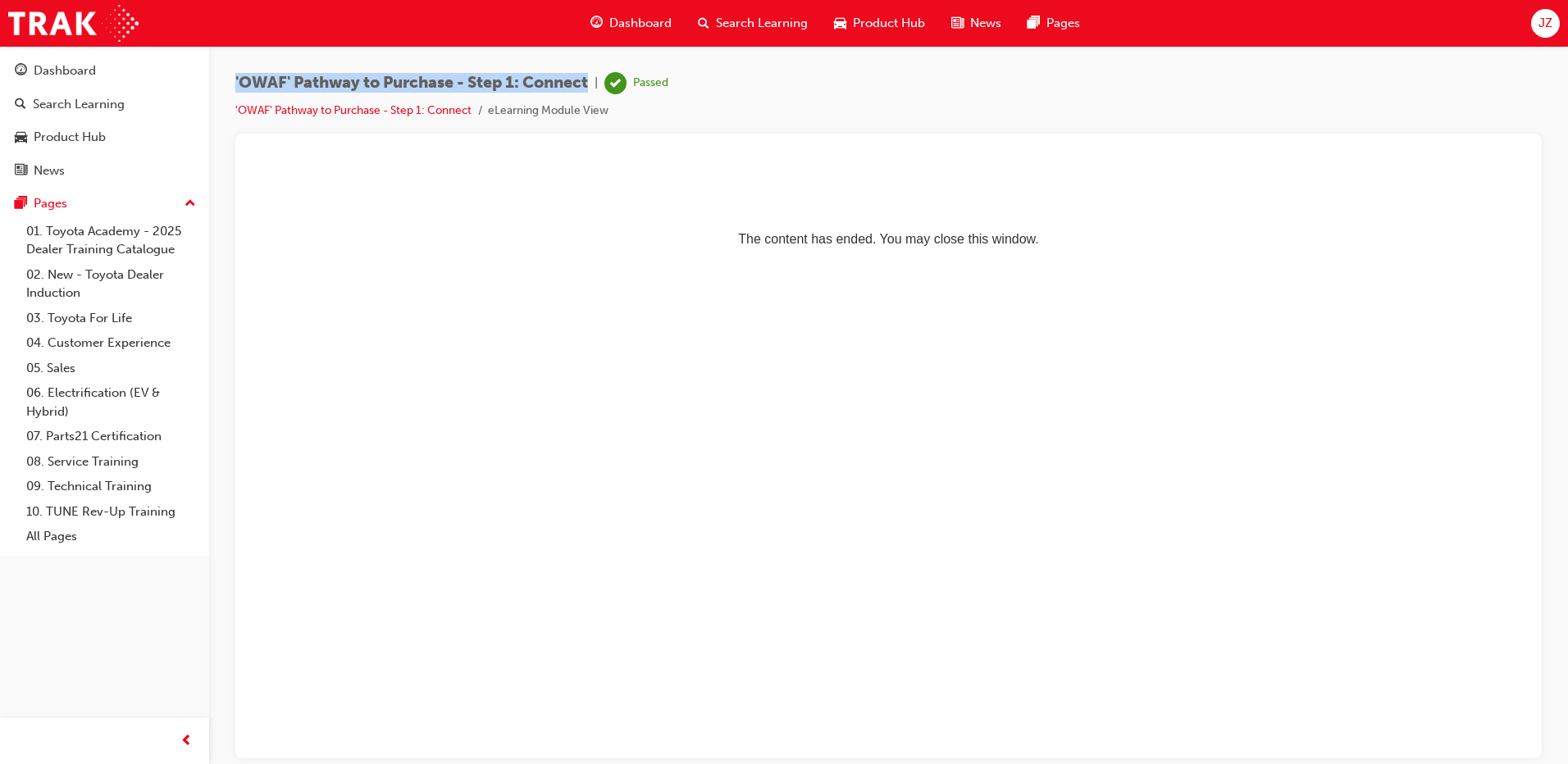
click at [521, 63] on div "'OWAF' Pathway to Purchase - Step 1: Connect | Passed 'OWAF' Pathway to Purchas…" at bounding box center [888, 384] width 1359 height 677
click at [385, 30] on div "Dashboard Search Learning Product Hub News Pages JZ" at bounding box center [784, 23] width 1568 height 47
drag, startPoint x: 557, startPoint y: 361, endPoint x: 513, endPoint y: 243, distance: 125.9
click at [557, 259] on html "The content has ended. You may close this window." at bounding box center [888, 209] width 1280 height 100
click at [468, 165] on html "The content has ended. You may close this window." at bounding box center [888, 209] width 1280 height 100
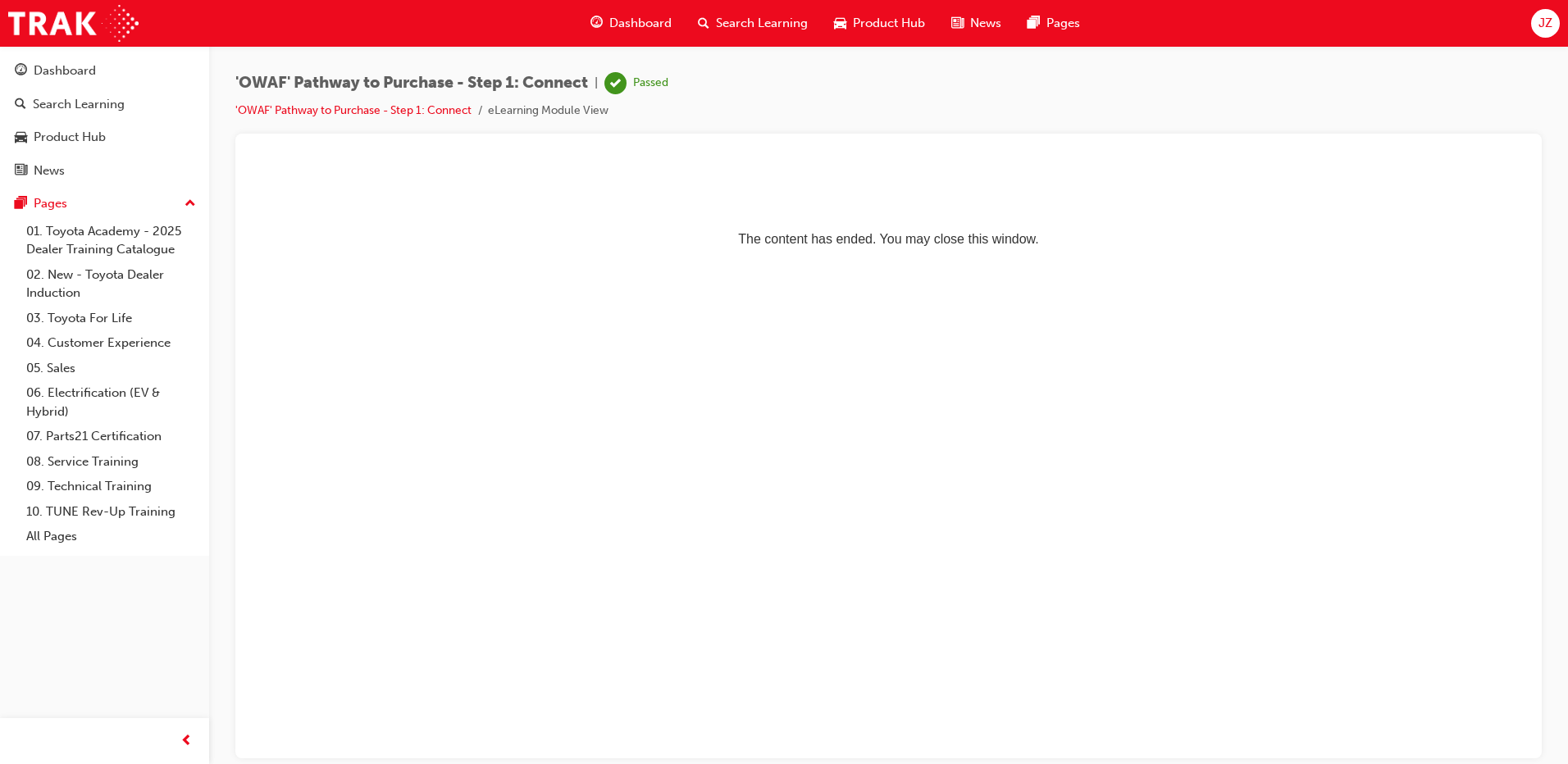
click at [703, 117] on div "'OWAF' Pathway to Purchase - Step 1: Connect | Passed 'OWAF' Pathway to Purchas…" at bounding box center [888, 102] width 1306 height 61
click at [862, 194] on p "The content has ended. You may close this window." at bounding box center [888, 209] width 1267 height 74
click at [909, 200] on p "The content has ended. You may close this window." at bounding box center [888, 209] width 1267 height 74
click at [837, 120] on div "'OWAF' Pathway to Purchase - Step 1: Connect | Passed 'OWAF' Pathway to Purchas…" at bounding box center [888, 102] width 1306 height 61
click at [287, 206] on p "The content has ended. You may close this window." at bounding box center [888, 209] width 1267 height 74
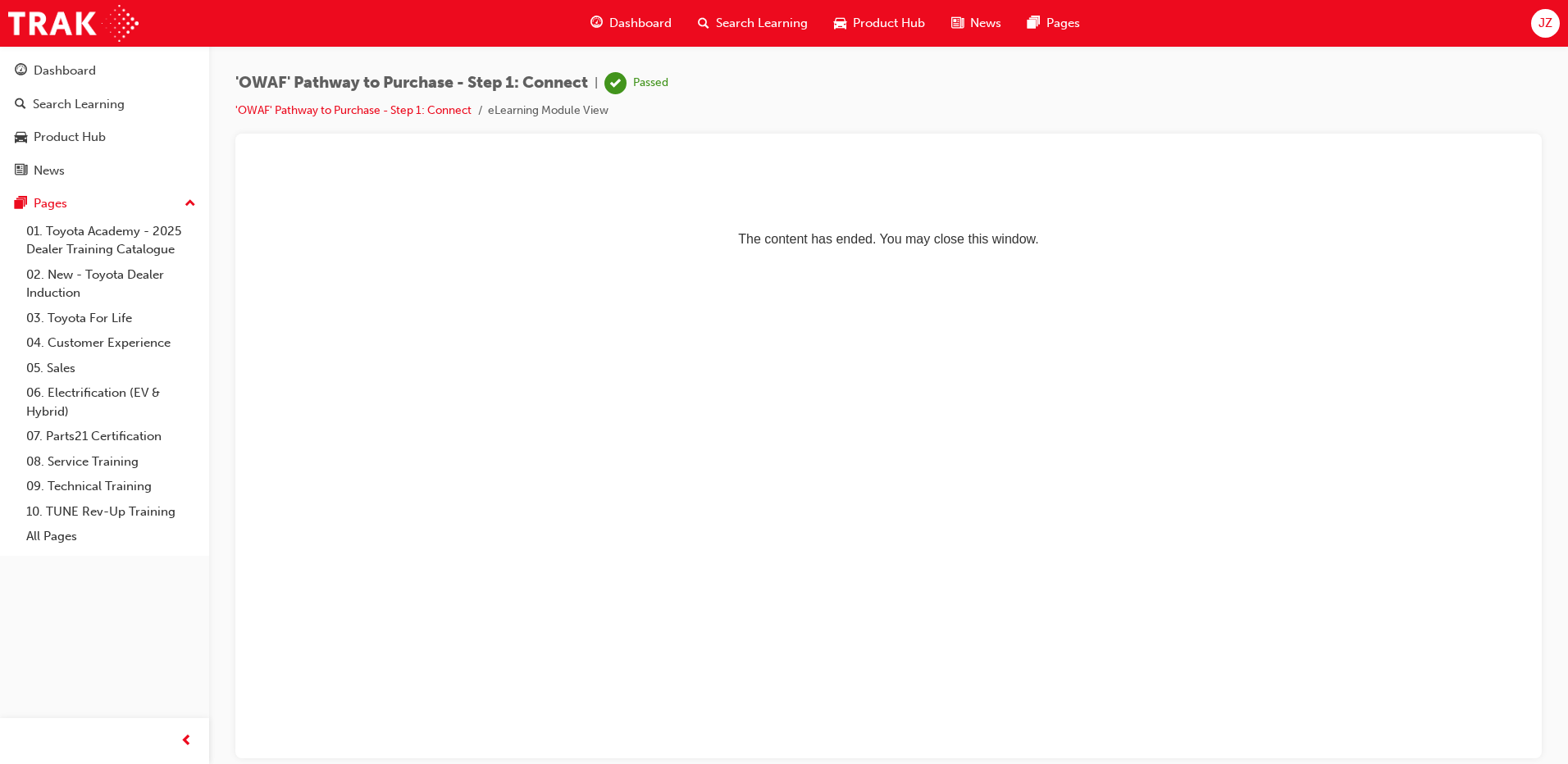
click at [719, 121] on div "'OWAF' Pathway to Purchase - Step 1: Connect | Passed 'OWAF' Pathway to Purchas…" at bounding box center [888, 102] width 1306 height 61
click at [859, 165] on html "The content has ended. You may close this window." at bounding box center [888, 209] width 1280 height 100
click at [900, 183] on p "The content has ended. You may close this window." at bounding box center [888, 209] width 1267 height 74
click at [899, 183] on p "The content has ended. You may close this window." at bounding box center [888, 209] width 1267 height 74
click at [882, 183] on p "The content has ended. You may close this window." at bounding box center [888, 209] width 1267 height 74
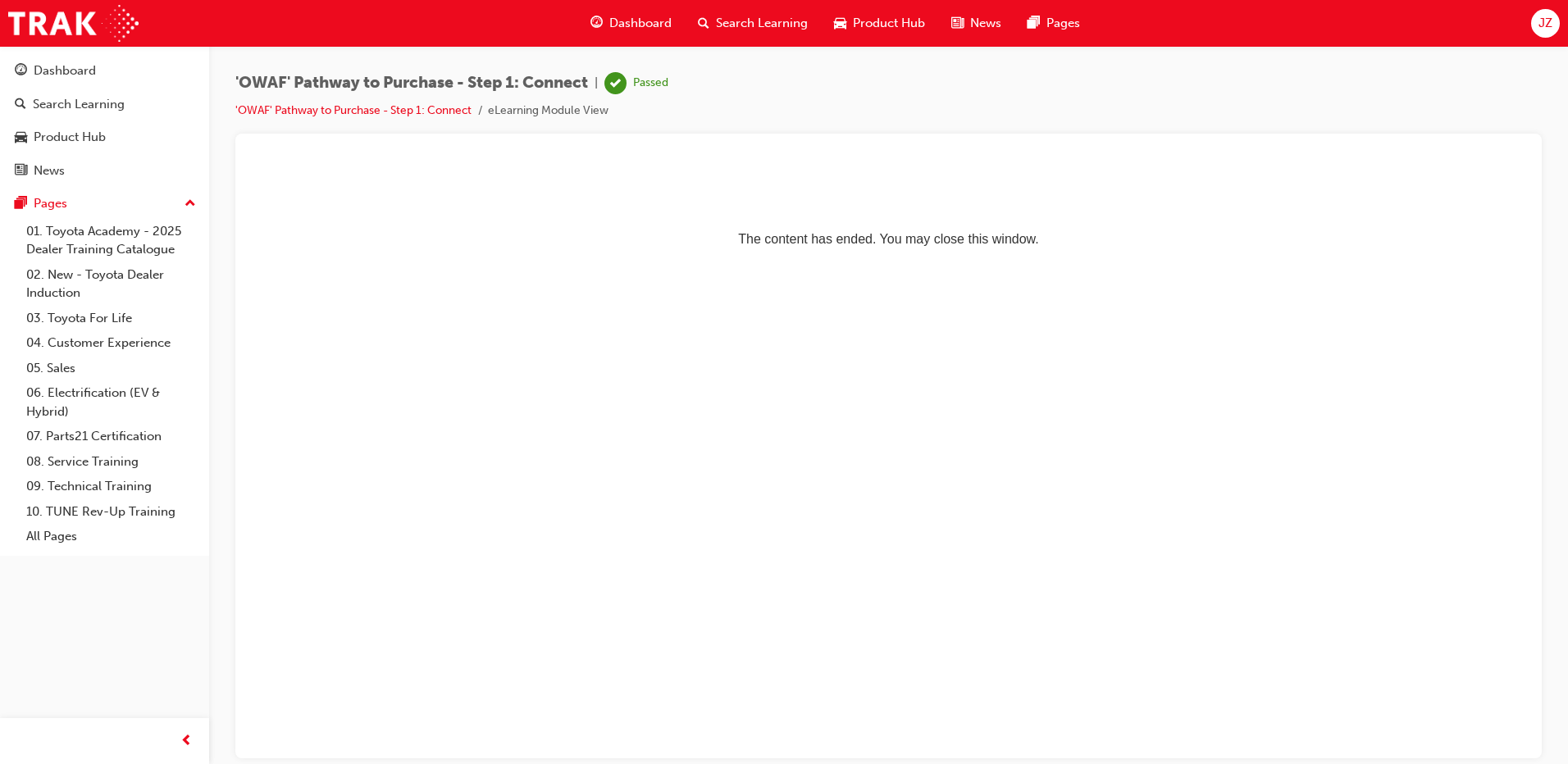
click at [892, 180] on p "The content has ended. You may close this window." at bounding box center [888, 209] width 1267 height 74
click at [881, 106] on div "'OWAF' Pathway to Purchase - Step 1: Connect | Passed 'OWAF' Pathway to Purchas…" at bounding box center [888, 102] width 1306 height 61
click at [894, 171] on html "The content has ended. You may close this window." at bounding box center [888, 209] width 1280 height 100
click at [854, 86] on div "'OWAF' Pathway to Purchase - Step 1: Connect | Passed 'OWAF' Pathway to Purchas…" at bounding box center [888, 102] width 1306 height 61
click at [875, 183] on p "The content has ended. You may close this window." at bounding box center [888, 209] width 1267 height 74
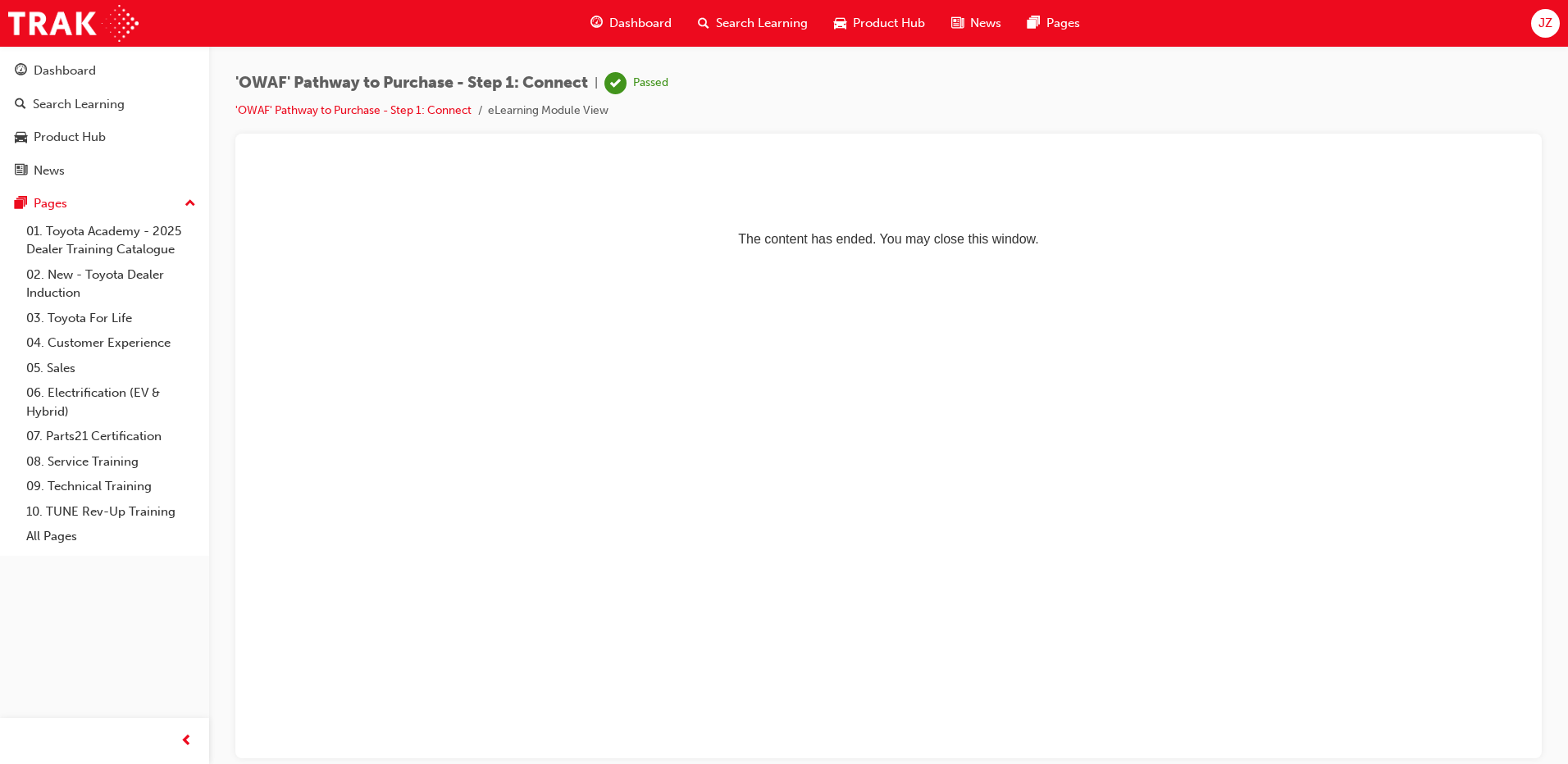
click at [906, 105] on div "'OWAF' Pathway to Purchase - Step 1: Connect | Passed 'OWAF' Pathway to Purchas…" at bounding box center [888, 102] width 1306 height 61
click at [893, 100] on div "'OWAF' Pathway to Purchase - Step 1: Connect | Passed 'OWAF' Pathway to Purchas…" at bounding box center [888, 102] width 1306 height 61
click at [891, 101] on div "'OWAF' Pathway to Purchase - Step 1: Connect | Passed 'OWAF' Pathway to Purchas…" at bounding box center [888, 102] width 1306 height 61
click at [871, 99] on div "'OWAF' Pathway to Purchase - Step 1: Connect | Passed 'OWAF' Pathway to Purchas…" at bounding box center [888, 102] width 1306 height 61
click at [885, 85] on div "'OWAF' Pathway to Purchase - Step 1: Connect | Passed 'OWAF' Pathway to Purchas…" at bounding box center [888, 102] width 1306 height 61
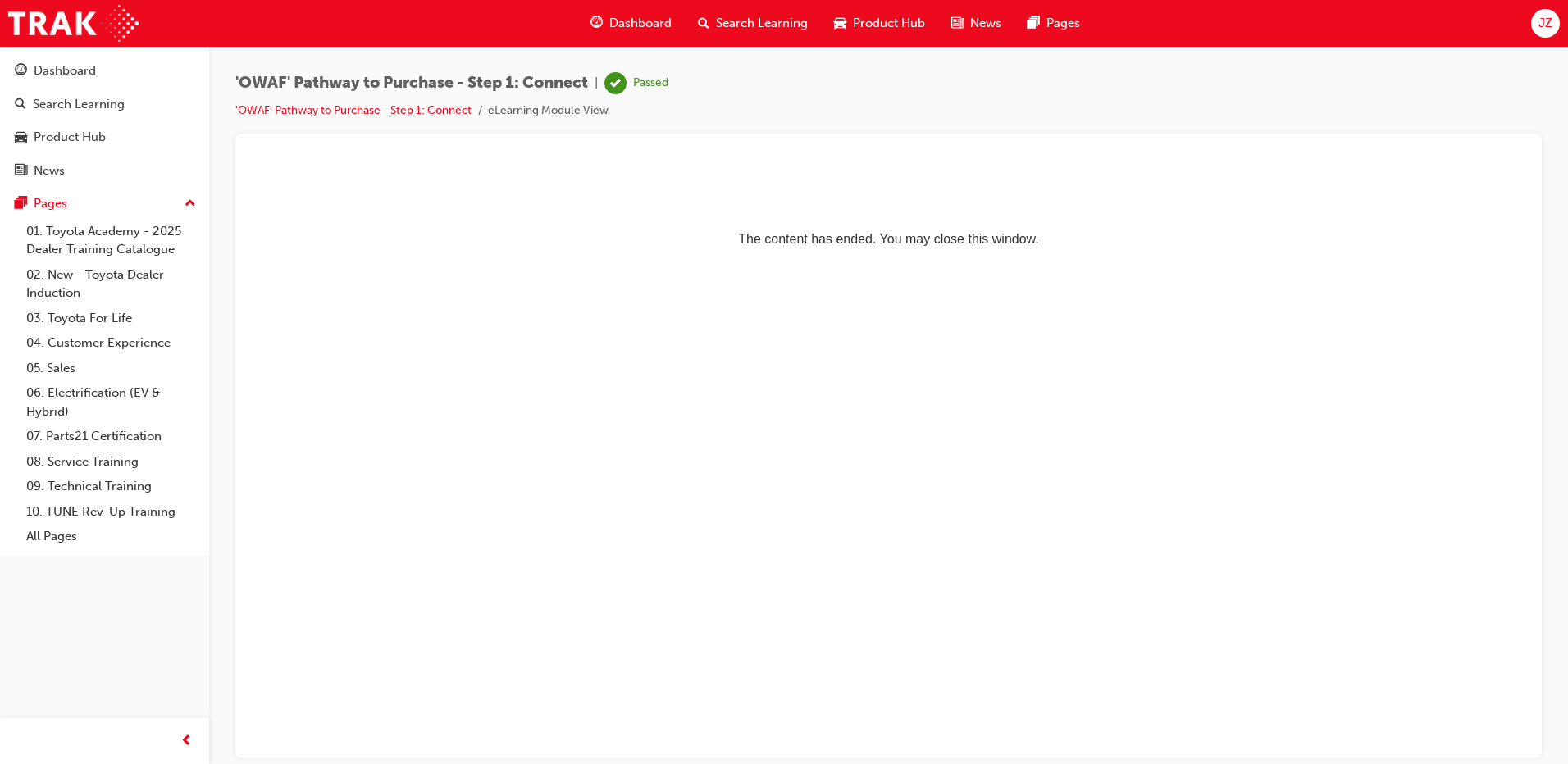
click at [892, 206] on p "The content has ended. You may close this window." at bounding box center [888, 209] width 1267 height 74
click at [892, 106] on div "'OWAF' Pathway to Purchase - Step 1: Connect | Passed 'OWAF' Pathway to Purchas…" at bounding box center [888, 102] width 1306 height 61
drag, startPoint x: 889, startPoint y: 99, endPoint x: 902, endPoint y: 141, distance: 44.0
click at [902, 141] on div "'OWAF' Pathway to Purchase - Step 1: Connect | Passed 'OWAF' Pathway to Purchas…" at bounding box center [888, 384] width 1306 height 625
drag, startPoint x: 1150, startPoint y: 301, endPoint x: 892, endPoint y: 190, distance: 280.9
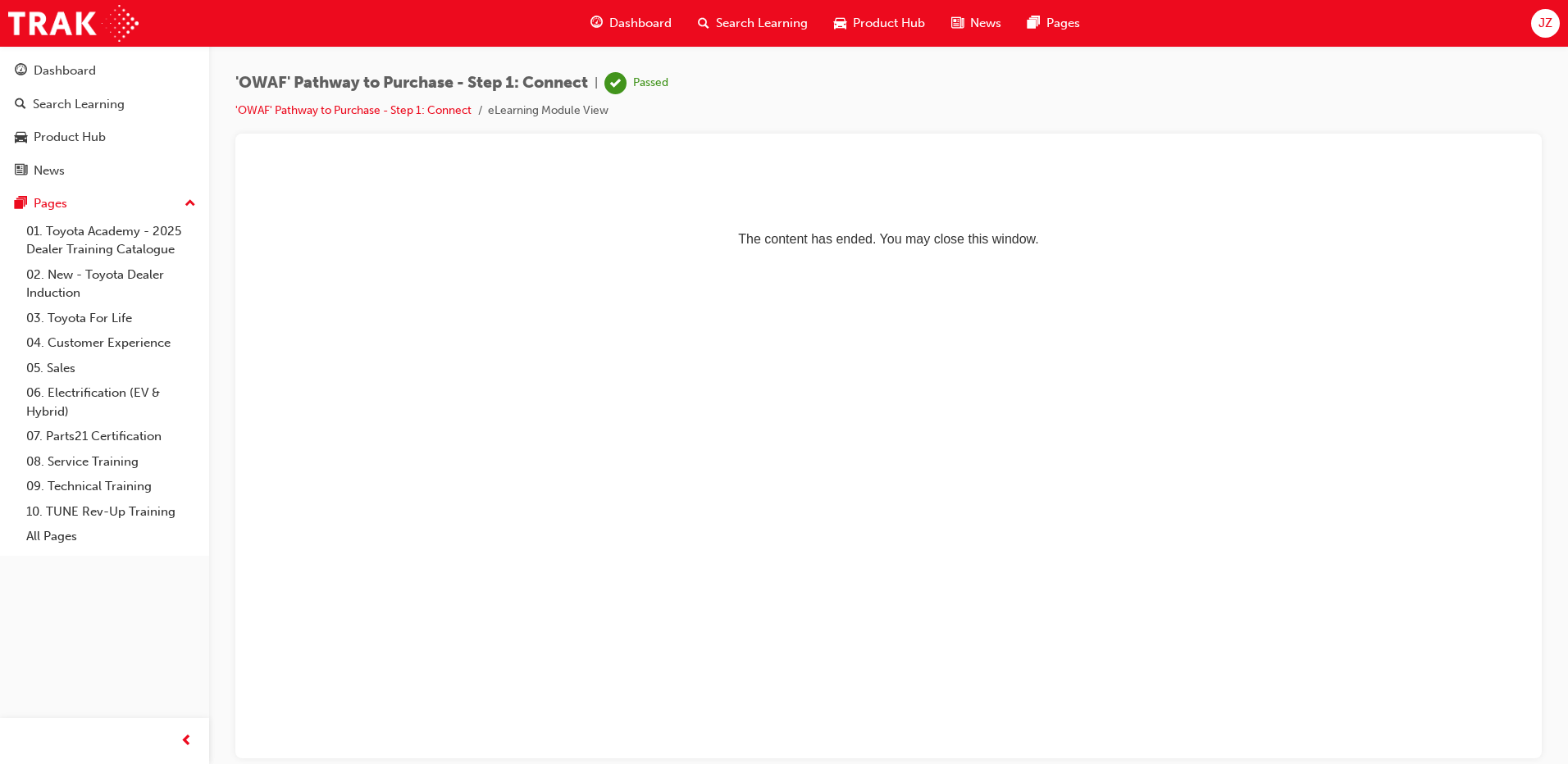
click at [906, 174] on p "The content has ended. You may close this window." at bounding box center [888, 209] width 1267 height 74
click at [891, 94] on div "'OWAF' Pathway to Purchase - Step 1: Connect | Passed 'OWAF' Pathway to Purchas…" at bounding box center [888, 102] width 1306 height 61
click at [904, 175] on p "The content has ended. You may close this window." at bounding box center [888, 209] width 1267 height 74
click at [902, 204] on p "The content has ended. You may close this window." at bounding box center [888, 209] width 1267 height 74
click at [881, 100] on div "'OWAF' Pathway to Purchase - Step 1: Connect | Passed 'OWAF' Pathway to Purchas…" at bounding box center [888, 102] width 1306 height 61
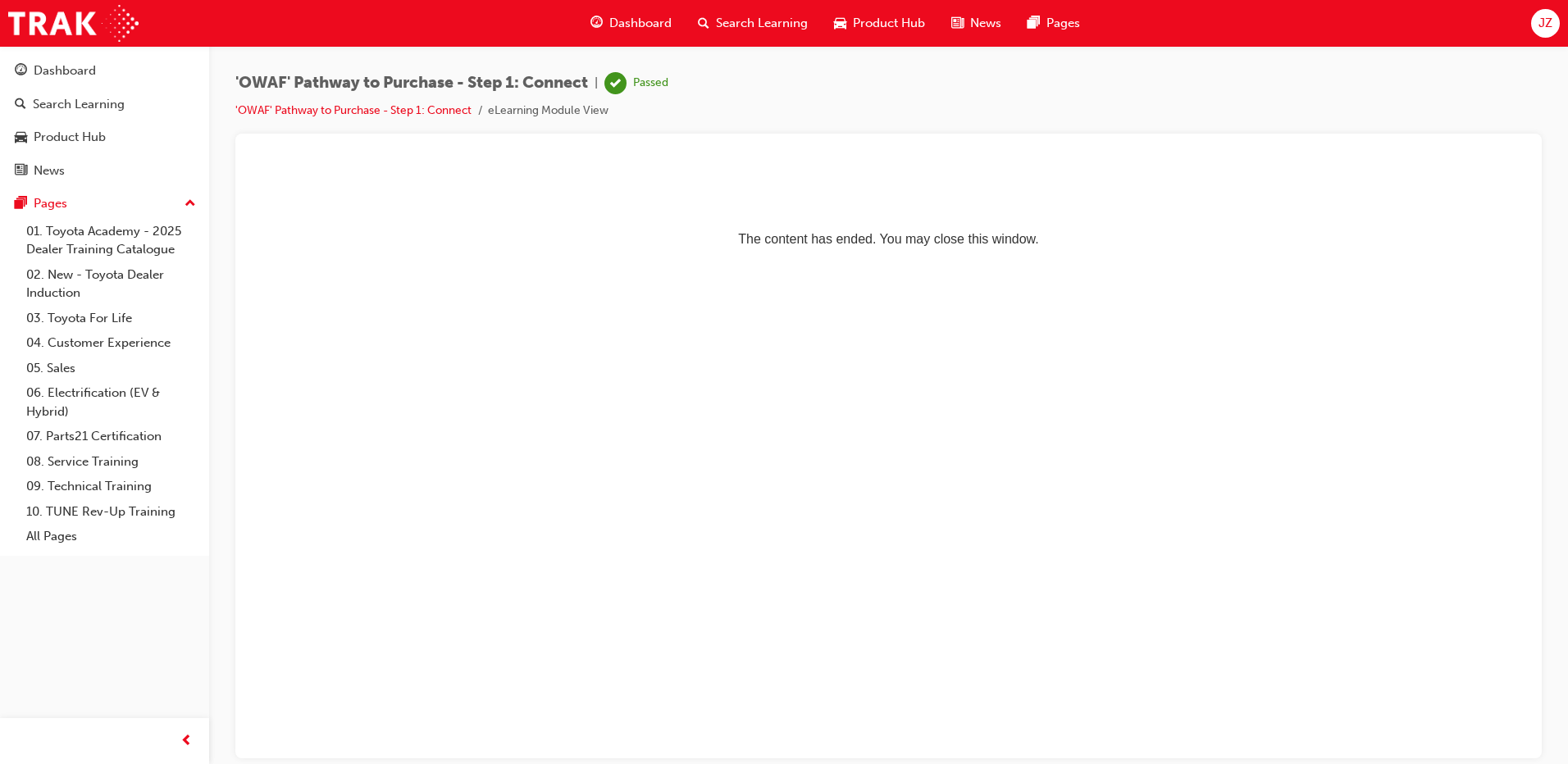
click at [905, 150] on div at bounding box center [888, 153] width 1280 height 13
click at [882, 95] on div "'OWAF' Pathway to Purchase - Step 1: Connect | Passed 'OWAF' Pathway to Purchas…" at bounding box center [888, 102] width 1306 height 61
click at [531, 84] on span "'OWAF' Pathway to Purchase - Step 1: Connect" at bounding box center [412, 83] width 352 height 19
drag, startPoint x: 238, startPoint y: 77, endPoint x: 599, endPoint y: 77, distance: 361.0
click at [599, 77] on div "'OWAF' Pathway to Purchase - Step 1: Connect | Passed" at bounding box center [452, 83] width 433 height 22
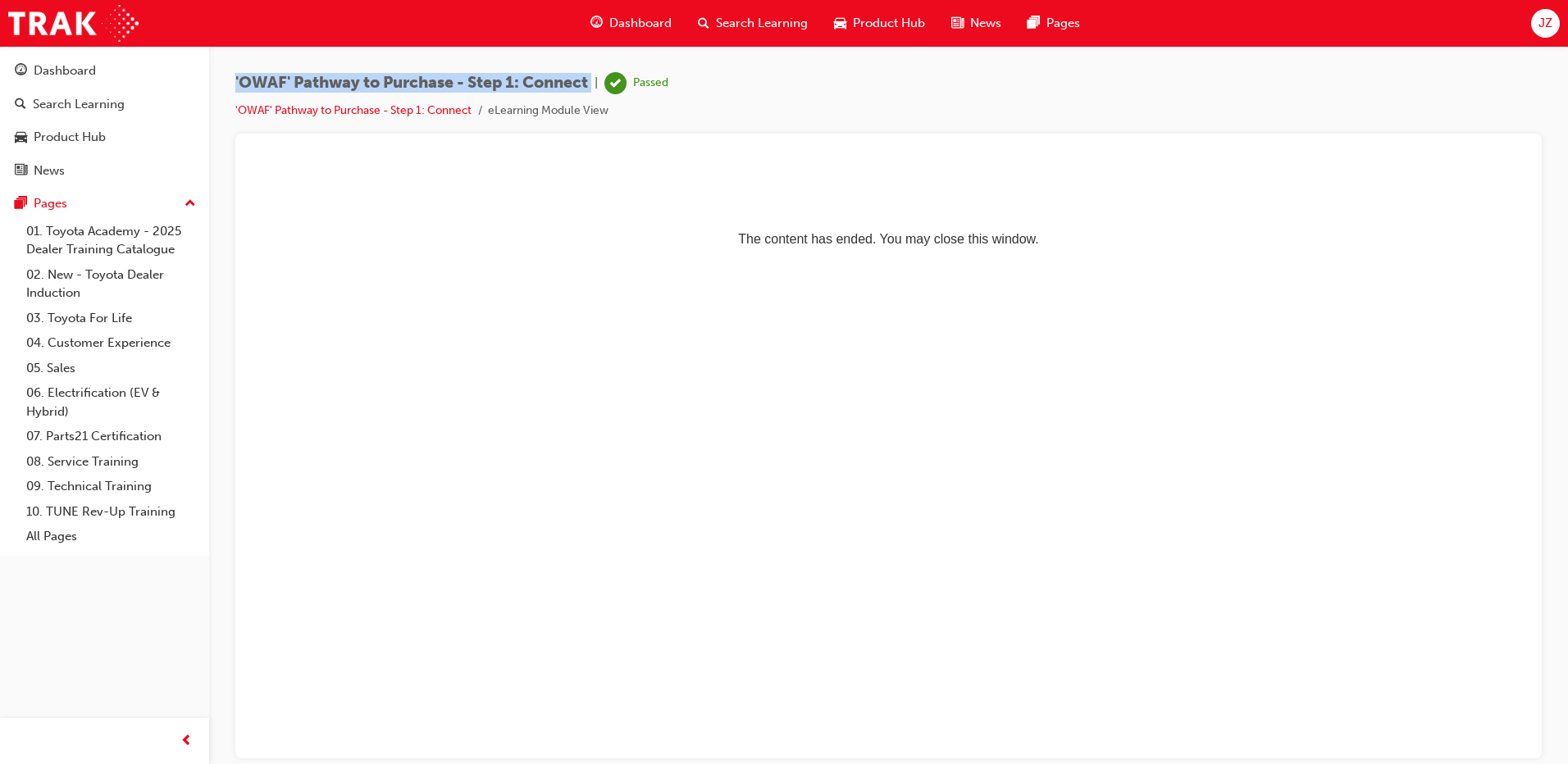
copy span "'OWAF' Pathway to Purchase - Step 1: Connect"
click at [660, 121] on div "'OWAF' Pathway to Purchase - Step 1: Connect | Passed 'OWAF' Pathway to Purchas…" at bounding box center [888, 102] width 1306 height 61
click at [873, 237] on p "The content has ended. You may close this window." at bounding box center [888, 209] width 1267 height 74
drag, startPoint x: 873, startPoint y: 240, endPoint x: 861, endPoint y: 248, distance: 14.4
click at [861, 246] on p "The content has ended. You may close this window." at bounding box center [888, 209] width 1267 height 74
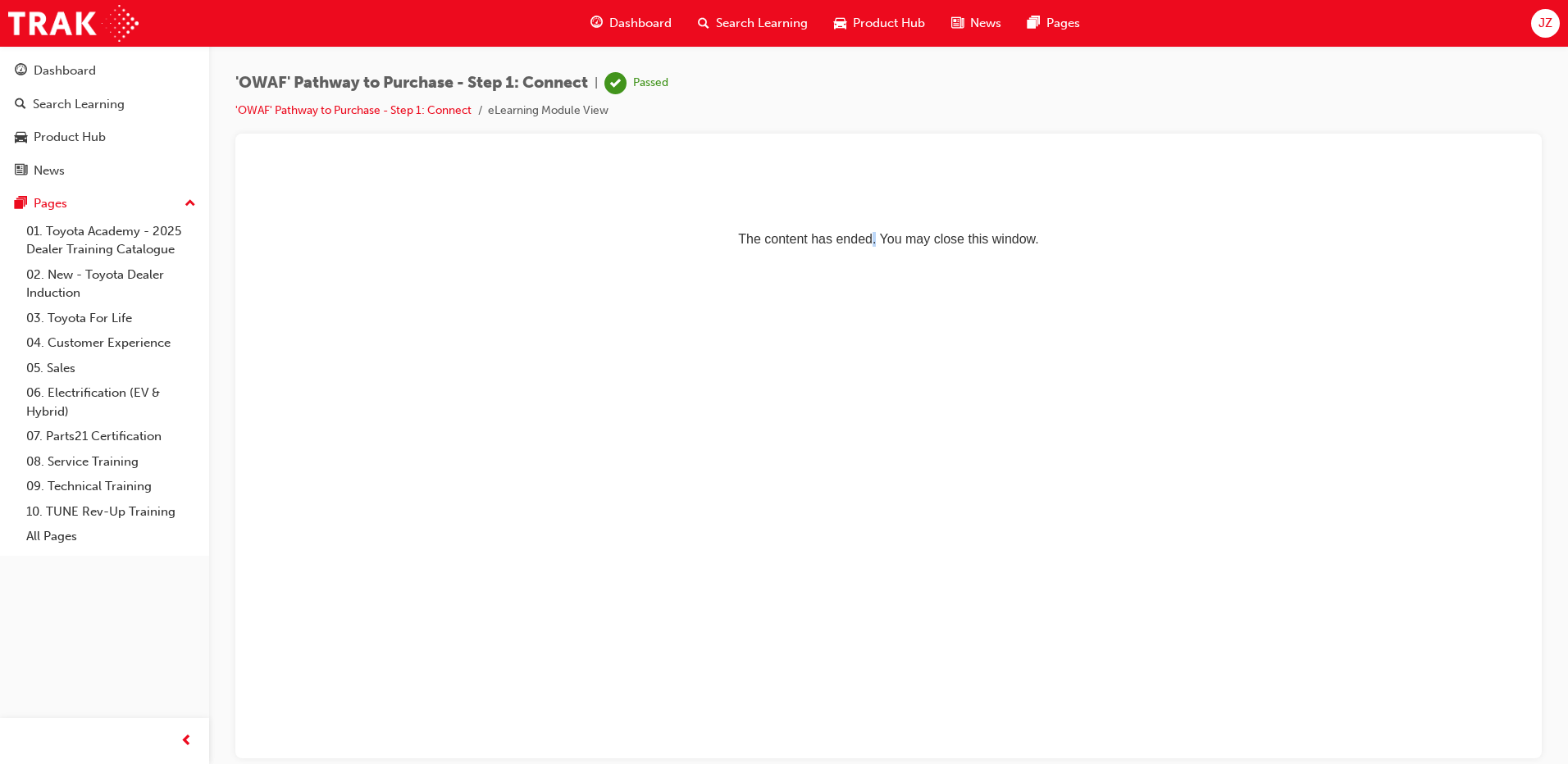
click at [872, 235] on p "The content has ended. You may close this window." at bounding box center [888, 209] width 1267 height 74
click at [715, 104] on div "'OWAF' Pathway to Purchase - Step 1: Connect | Passed 'OWAF' Pathway to Purchas…" at bounding box center [888, 102] width 1306 height 61
click at [1552, 27] on span "JZ" at bounding box center [1544, 23] width 14 height 19
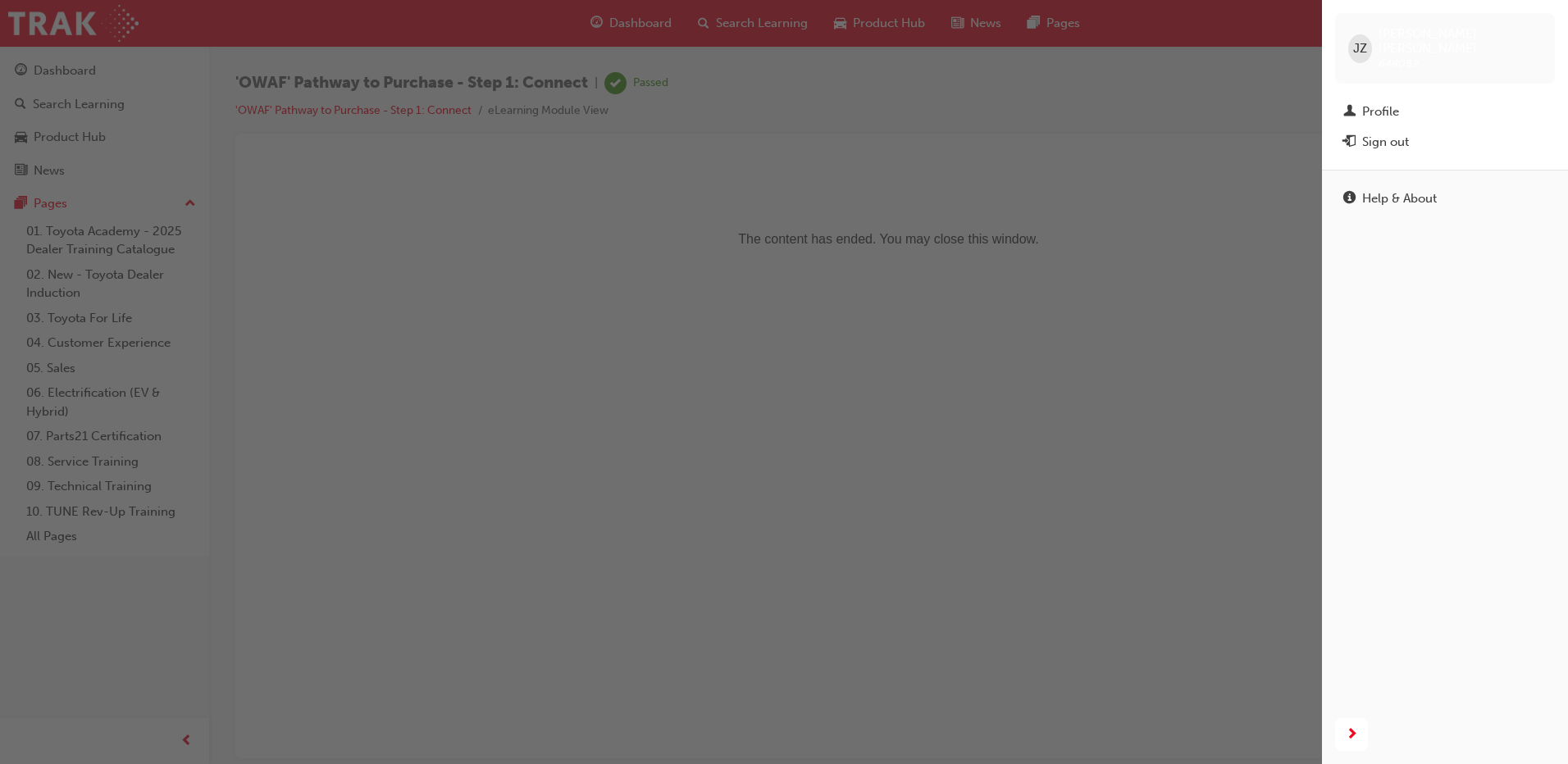
click at [1521, 26] on div "JZ James Zambrano 648052" at bounding box center [1445, 47] width 220 height 70
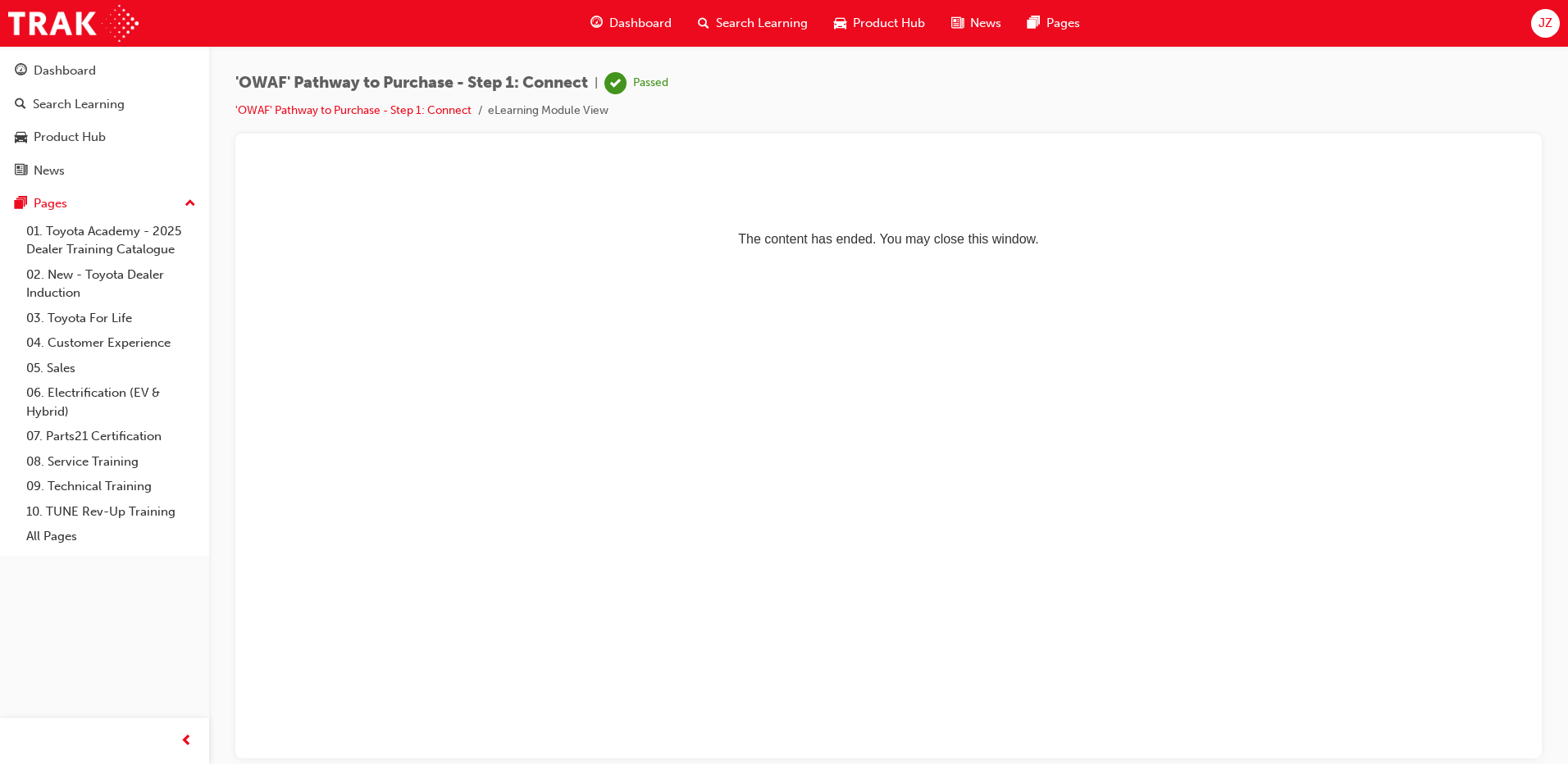
click at [847, 246] on p "The content has ended. You may close this window." at bounding box center [888, 209] width 1267 height 74
click at [182, 747] on span "prev-icon" at bounding box center [186, 741] width 12 height 20
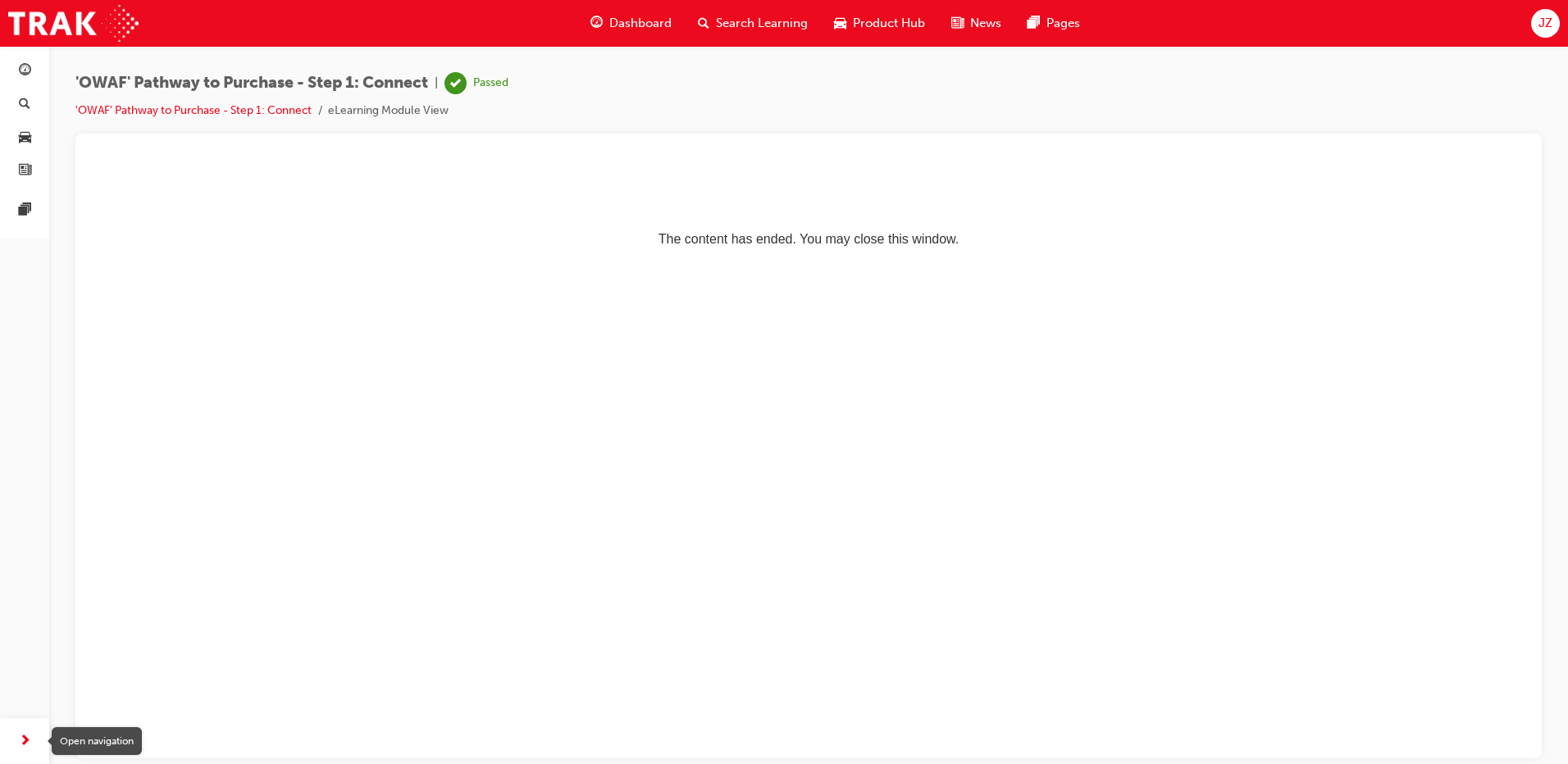
click at [14, 743] on div "button" at bounding box center [25, 741] width 33 height 33
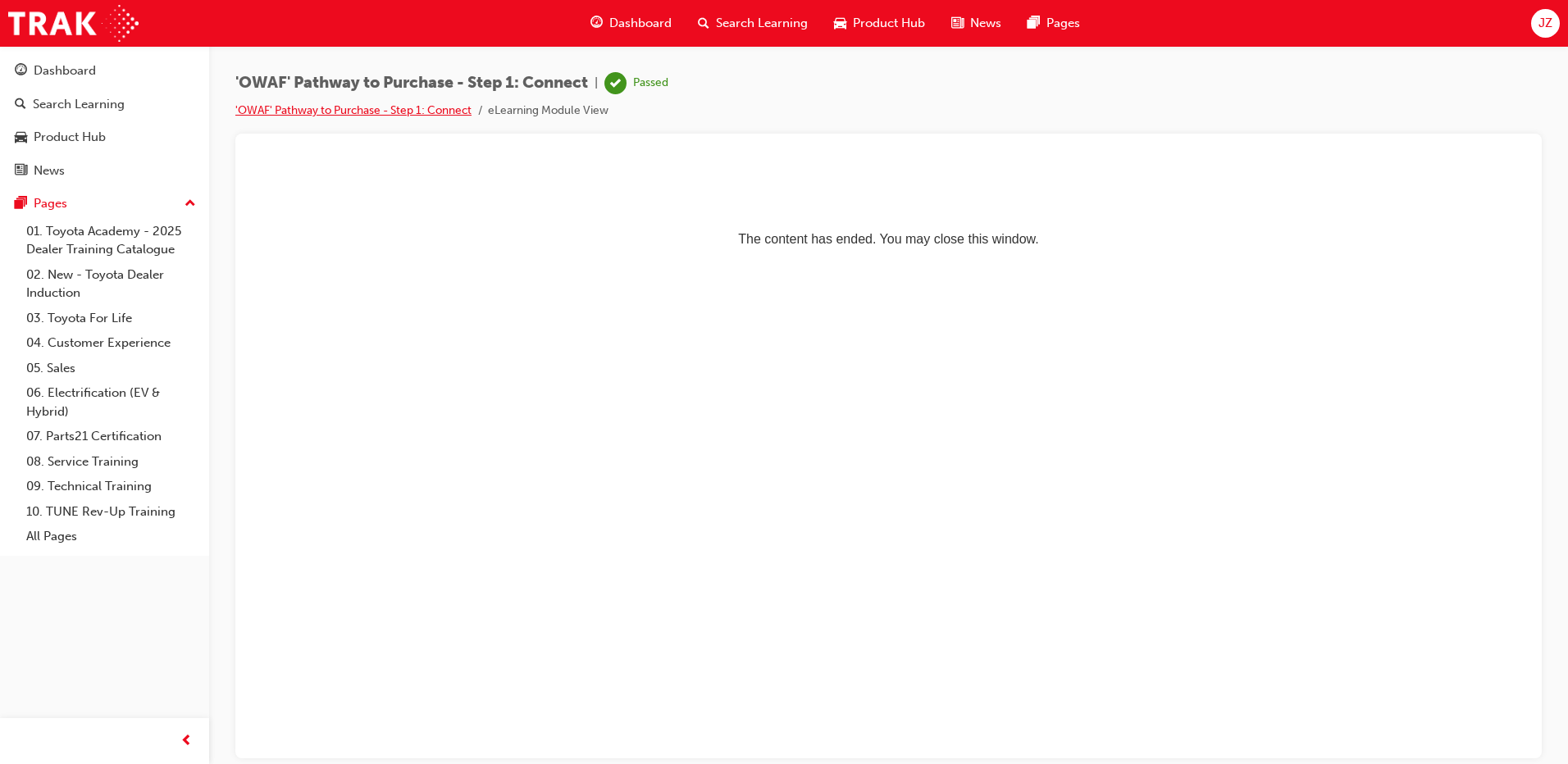
click at [440, 109] on link "'OWAF' Pathway to Purchase - Step 1: Connect" at bounding box center [353, 110] width 236 height 14
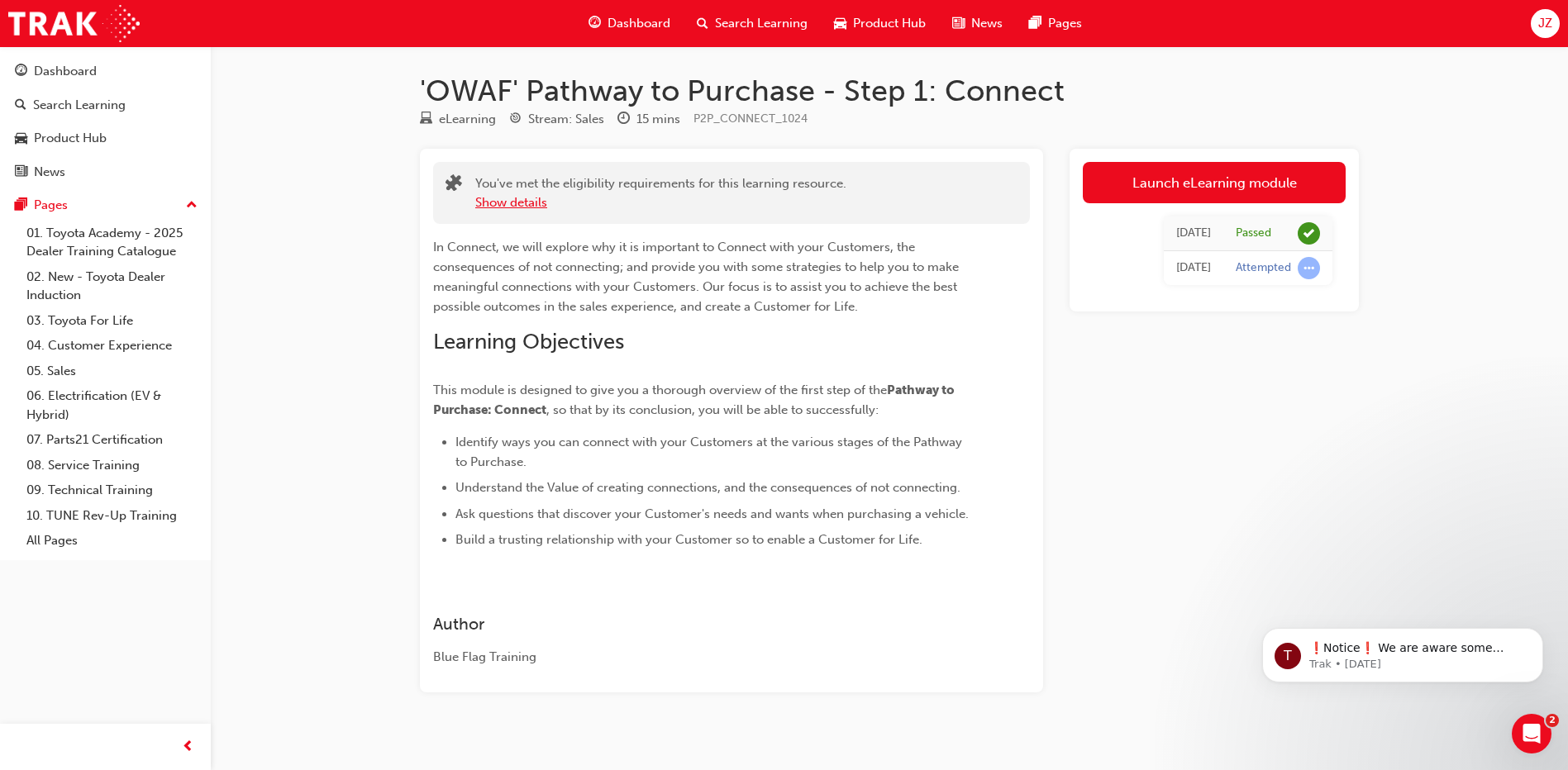
click at [526, 207] on button "Show details" at bounding box center [512, 202] width 72 height 19
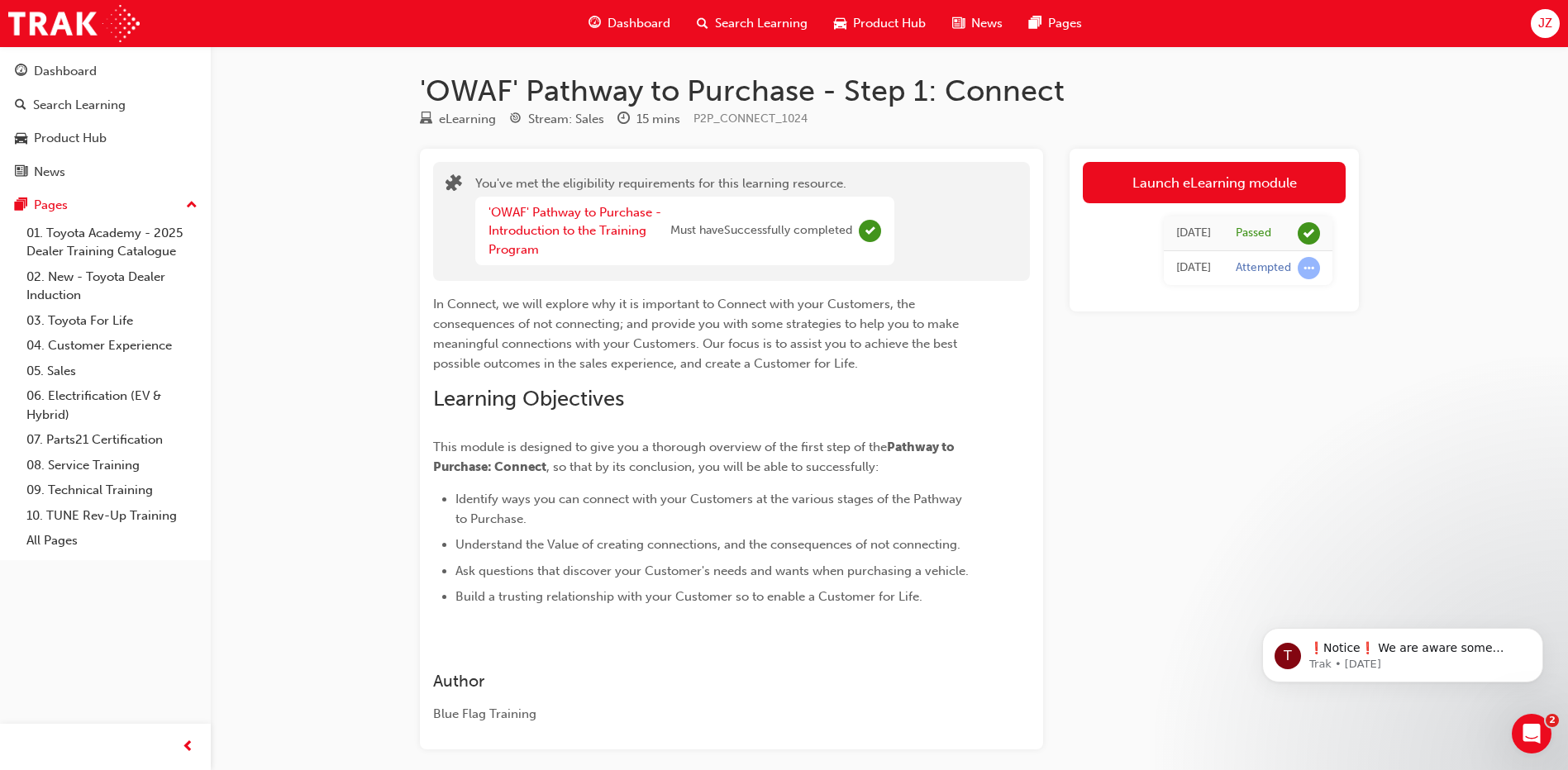
click at [297, 246] on div "'OWAF' Pathway to Purchase - Step 1: Connect eLearning Stream: Sales 15 mins P2…" at bounding box center [784, 421] width 1568 height 844
click at [325, 303] on div "'OWAF' Pathway to Purchase - Step 1: Connect eLearning Stream: Sales 15 mins P2…" at bounding box center [784, 421] width 1568 height 844
click at [362, 356] on div "'OWAF' Pathway to Purchase - Step 1: Connect eLearning Stream: Sales 15 mins P2…" at bounding box center [784, 421] width 1568 height 844
click at [1409, 649] on p "❗Notice❗ We are aware some training completions are missing from history, we ar…" at bounding box center [1416, 649] width 213 height 17
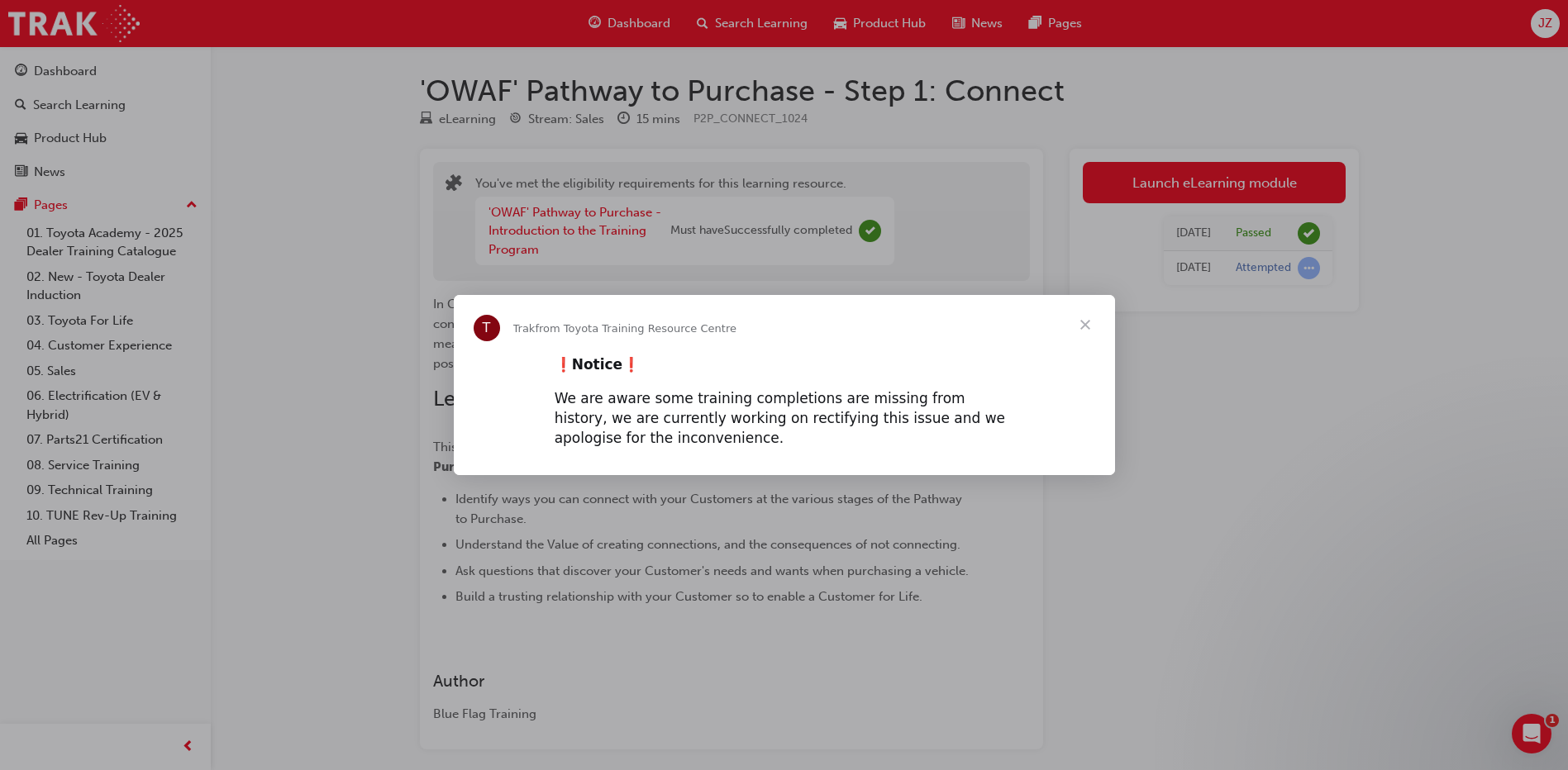
click at [1082, 322] on span "Close" at bounding box center [1085, 325] width 60 height 60
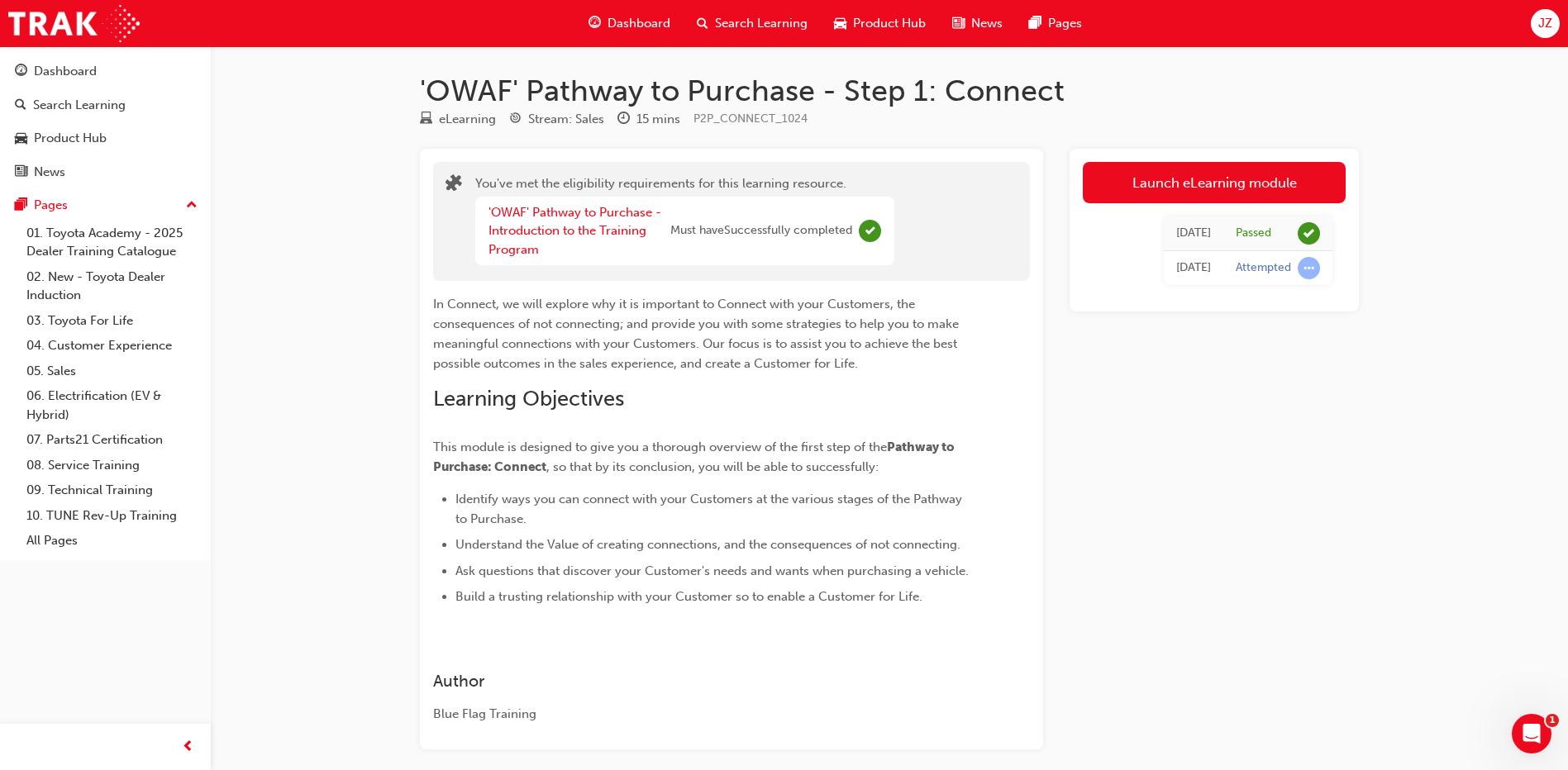
click at [297, 322] on div "'OWAF' Pathway to Purchase - Step 1: Connect eLearning Stream: Sales 15 mins P2…" at bounding box center [784, 421] width 1568 height 844
drag, startPoint x: 337, startPoint y: 257, endPoint x: 300, endPoint y: 272, distance: 39.9
click at [334, 259] on div "'OWAF' Pathway to Purchase - Step 1: Connect eLearning Stream: Sales 15 mins P2…" at bounding box center [784, 421] width 1568 height 844
click at [605, 231] on link "'OWAF' Pathway to Purchase - Introduction to the Training Program" at bounding box center [575, 231] width 173 height 52
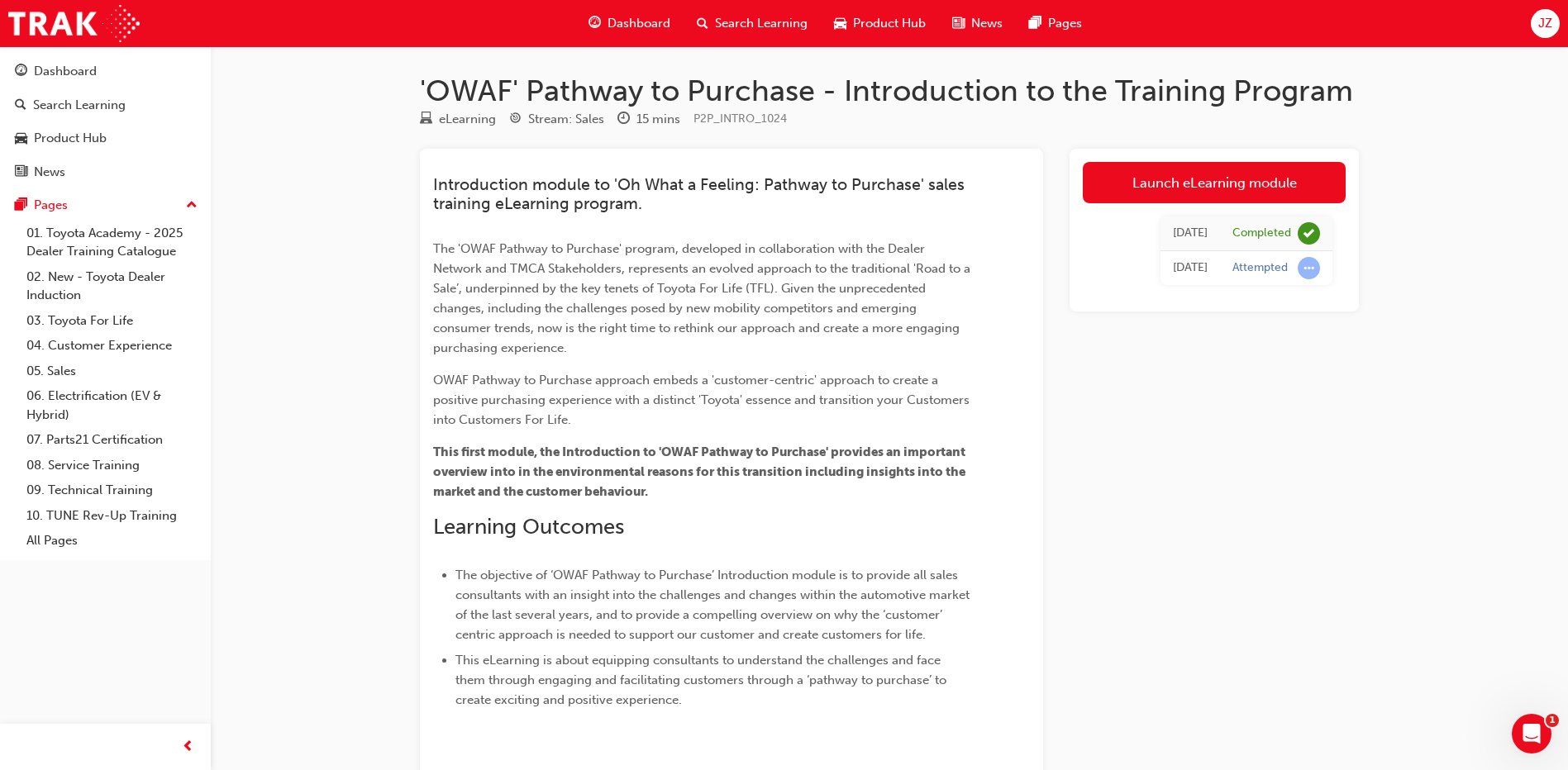
click at [331, 205] on div "'OWAF' Pathway to Purchase - Introduction to the Training Program eLearning Str…" at bounding box center [784, 474] width 1568 height 948
click at [89, 77] on div "Dashboard" at bounding box center [65, 71] width 63 height 19
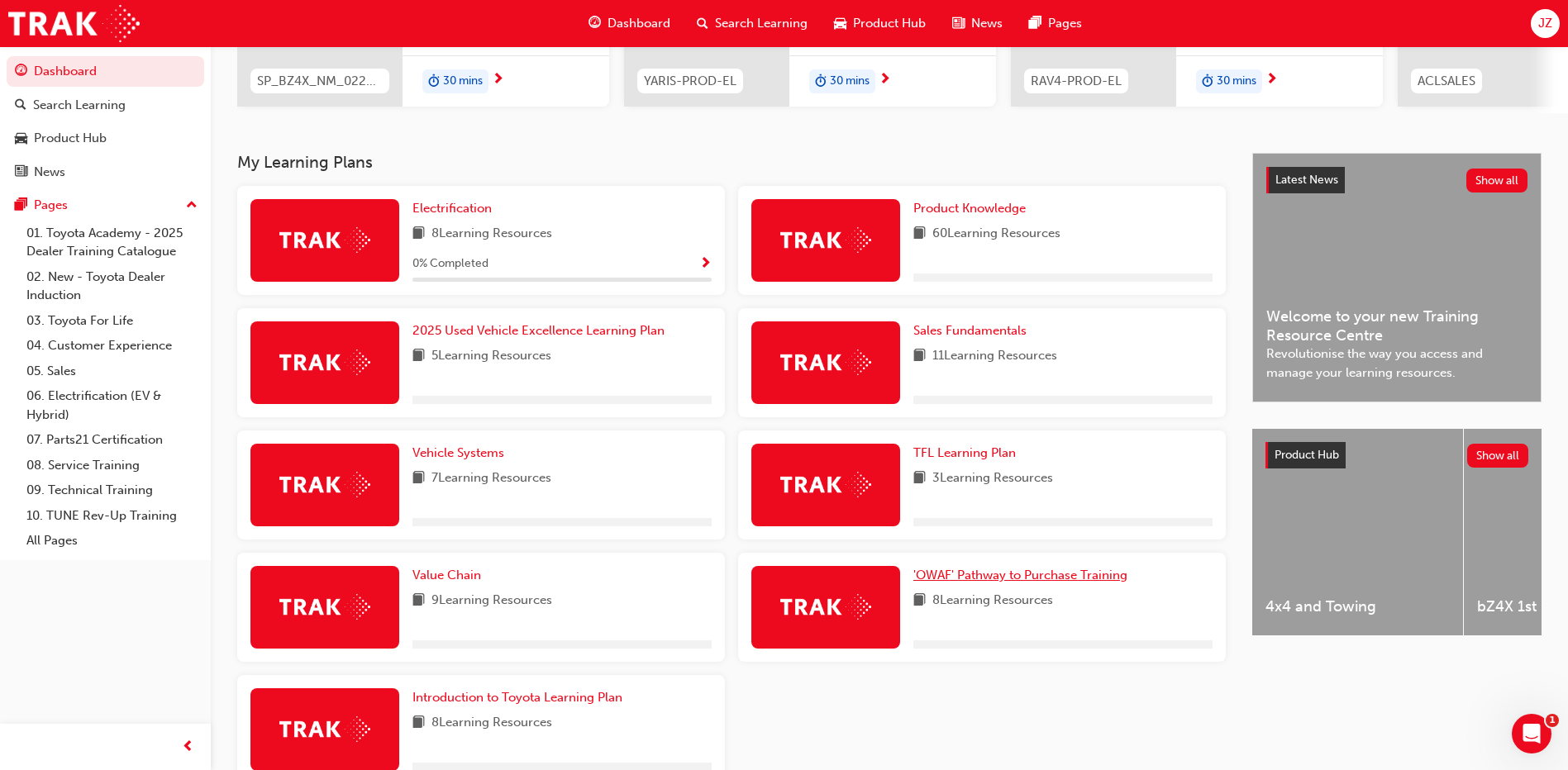
scroll to position [370, 0]
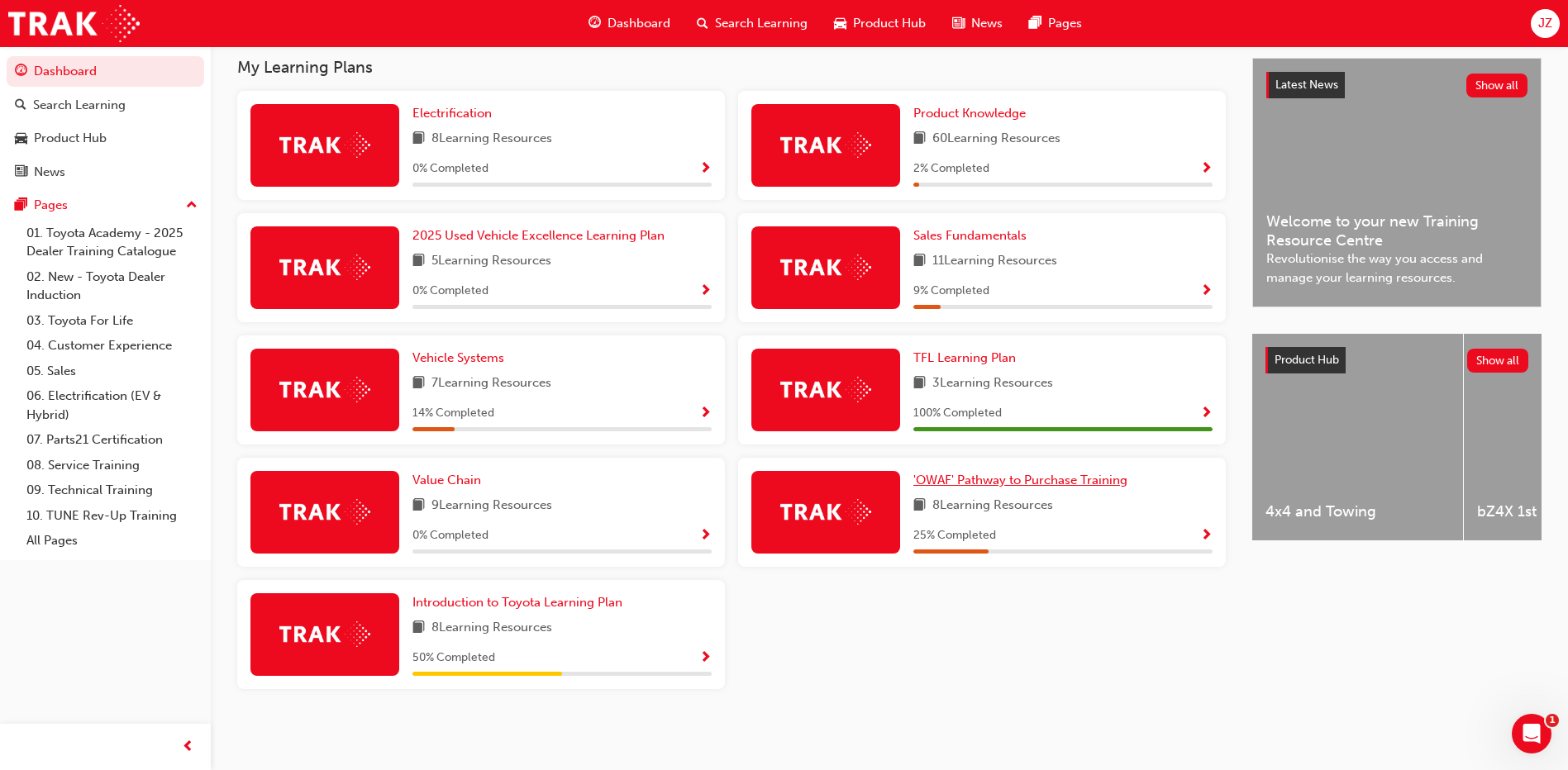
click at [1009, 481] on span "'OWAF' Pathway to Purchase Training" at bounding box center [1020, 480] width 214 height 15
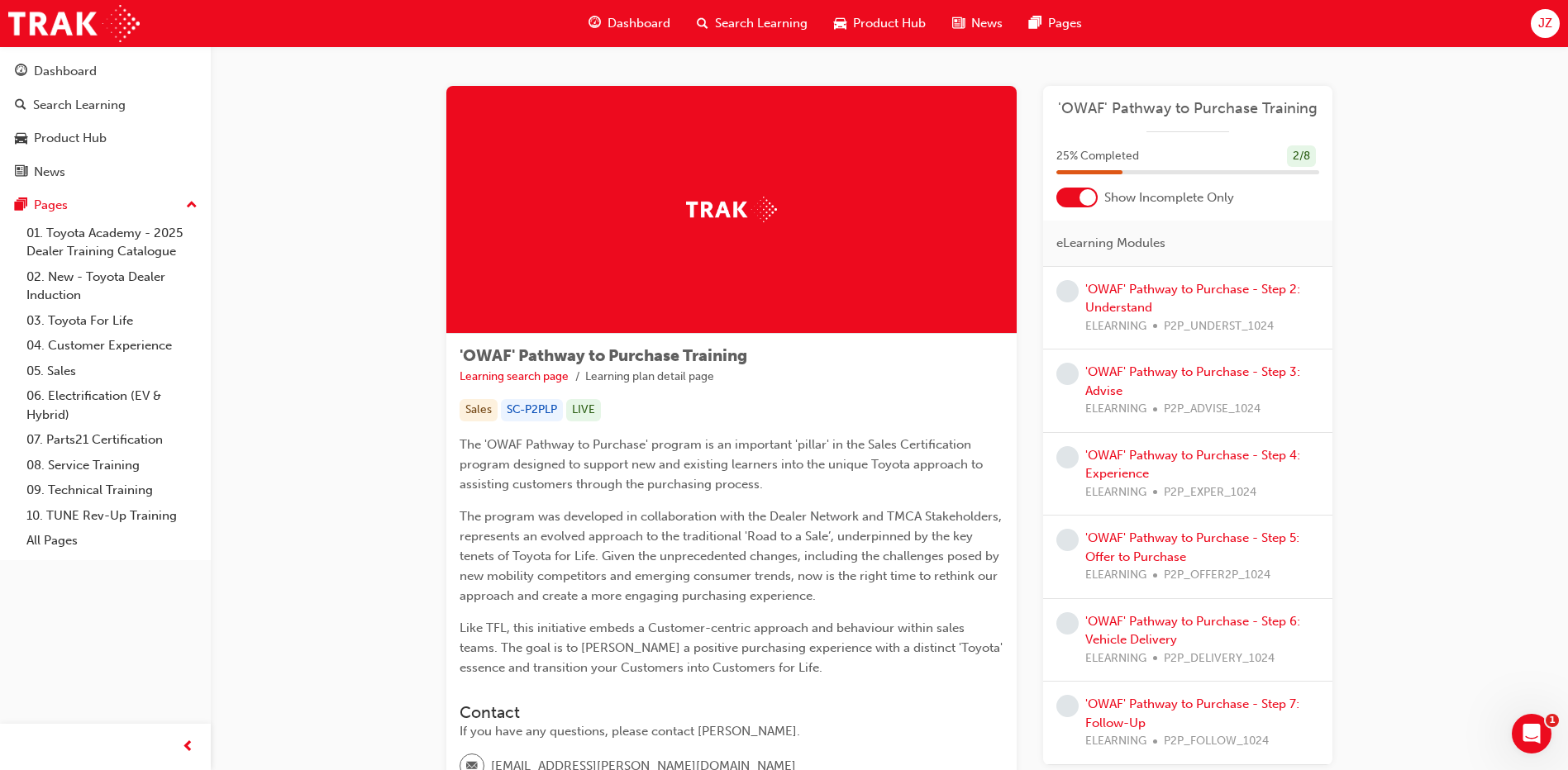
click at [1122, 298] on div "'OWAF' Pathway to Purchase - Step 2: Understand ELEARNING P2P_UNDERST_1024" at bounding box center [1203, 308] width 234 height 56
click at [1122, 305] on link "'OWAF' Pathway to Purchase - Step 2: Understand" at bounding box center [1193, 298] width 215 height 34
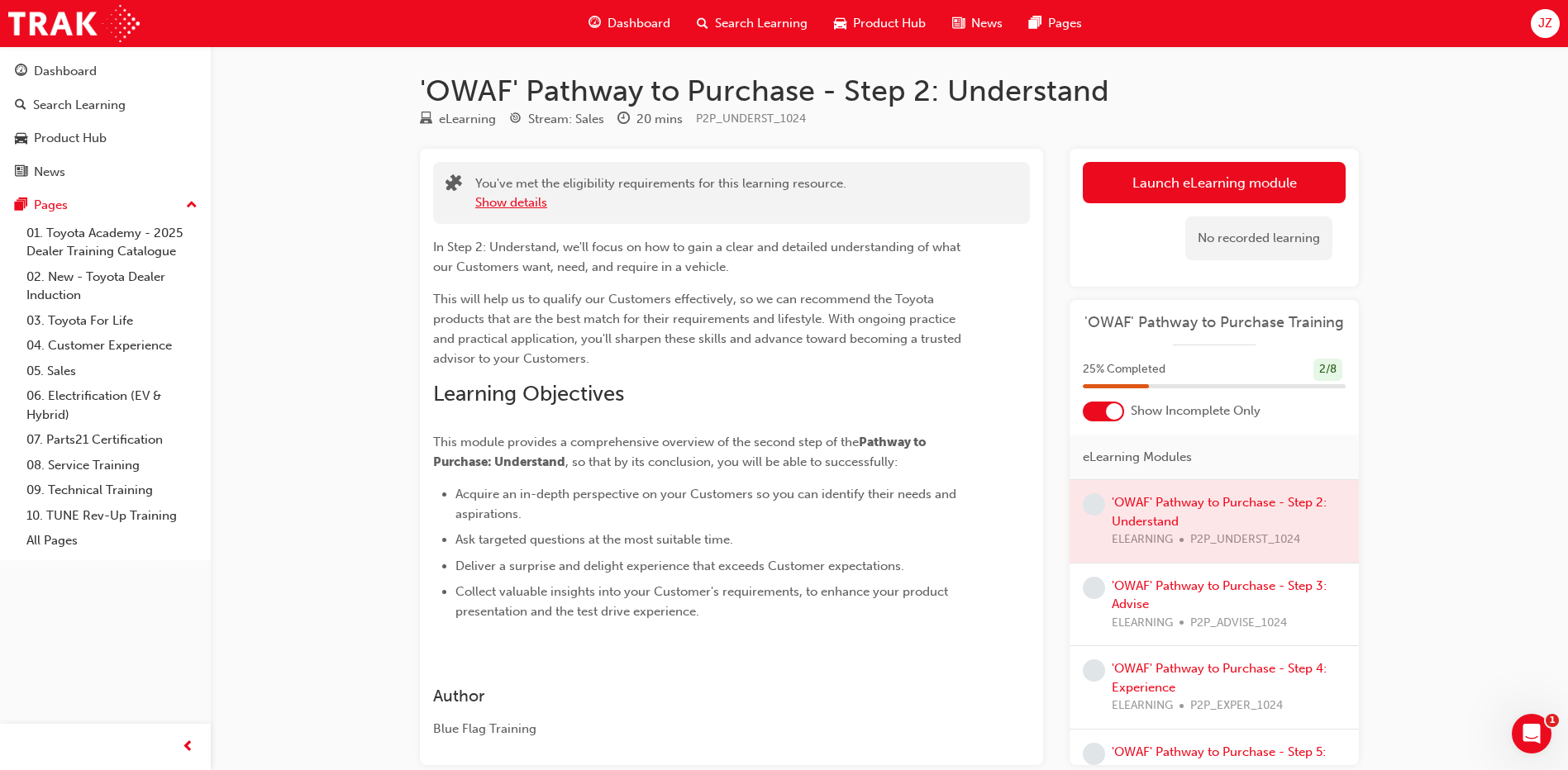
click at [523, 198] on button "Show details" at bounding box center [512, 202] width 72 height 19
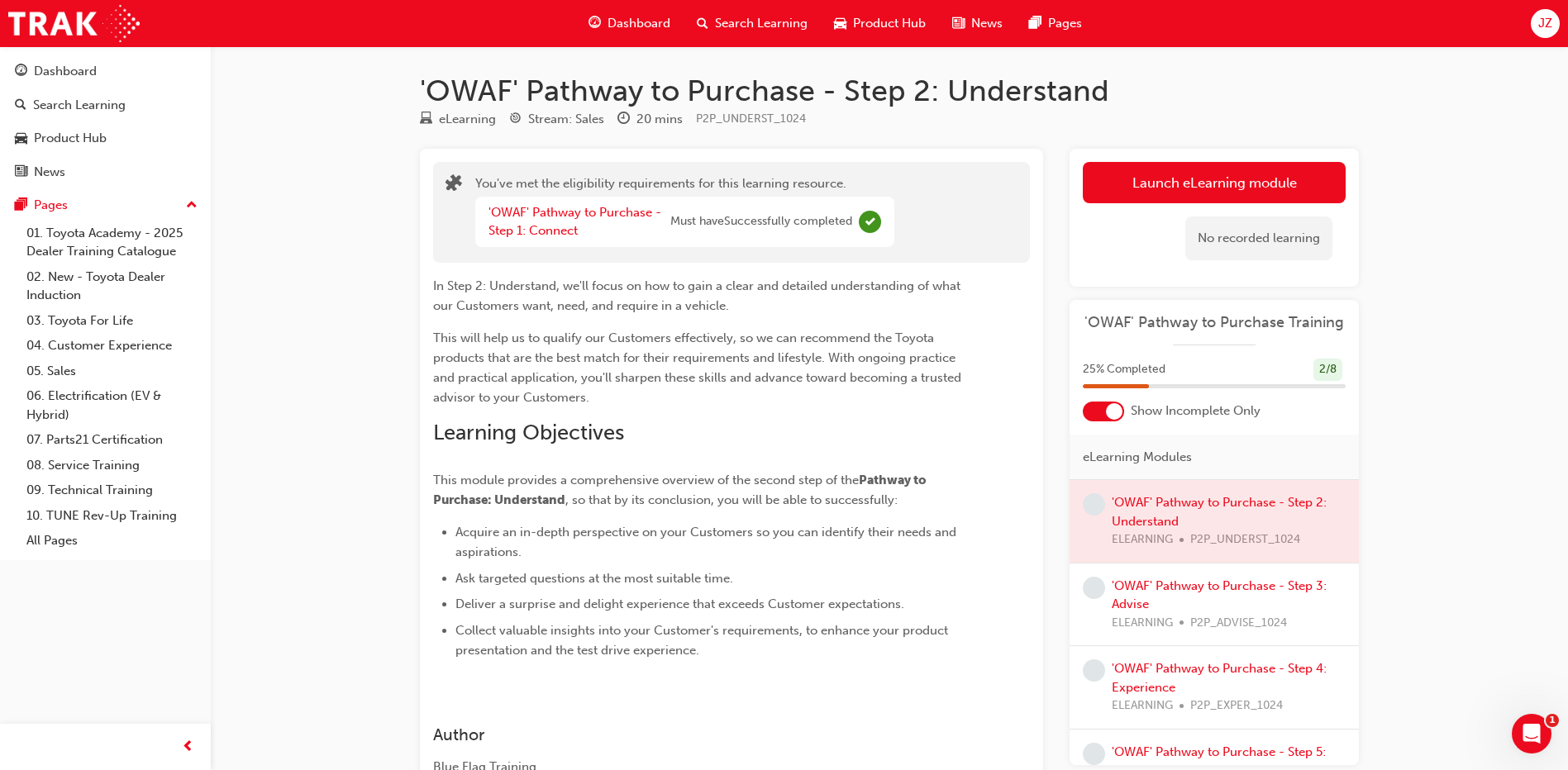
click at [1281, 241] on div "No recorded learning" at bounding box center [1259, 238] width 147 height 44
drag, startPoint x: 1281, startPoint y: 241, endPoint x: 1252, endPoint y: 344, distance: 107.0
click at [1252, 344] on div "'OWAF' Pathway to Purchase Training" at bounding box center [1214, 329] width 289 height 33
click at [1216, 413] on span "Show Incomplete Only" at bounding box center [1195, 411] width 130 height 19
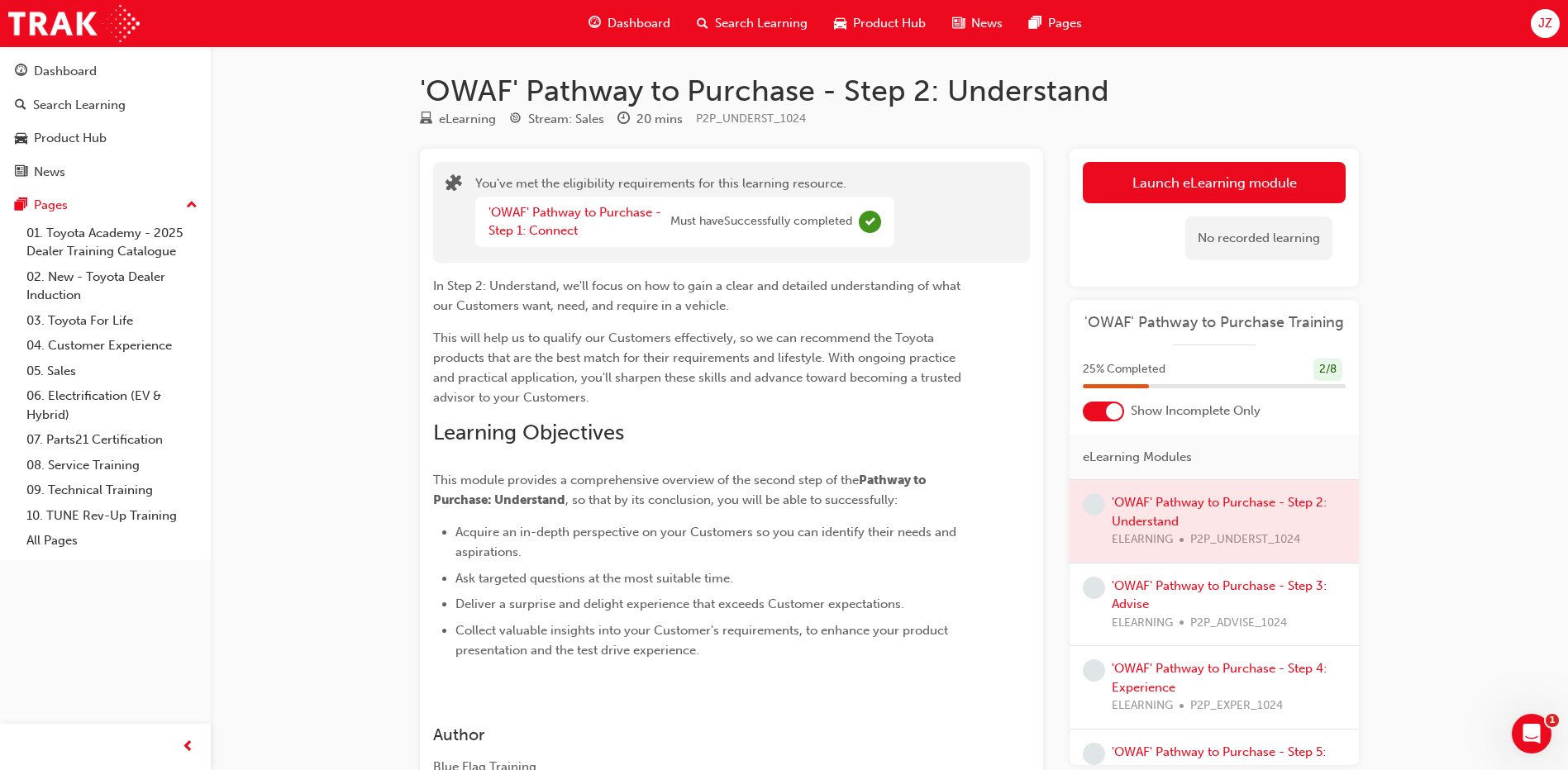
click at [1160, 521] on div at bounding box center [1214, 522] width 289 height 83
click at [1170, 500] on div at bounding box center [1214, 522] width 289 height 83
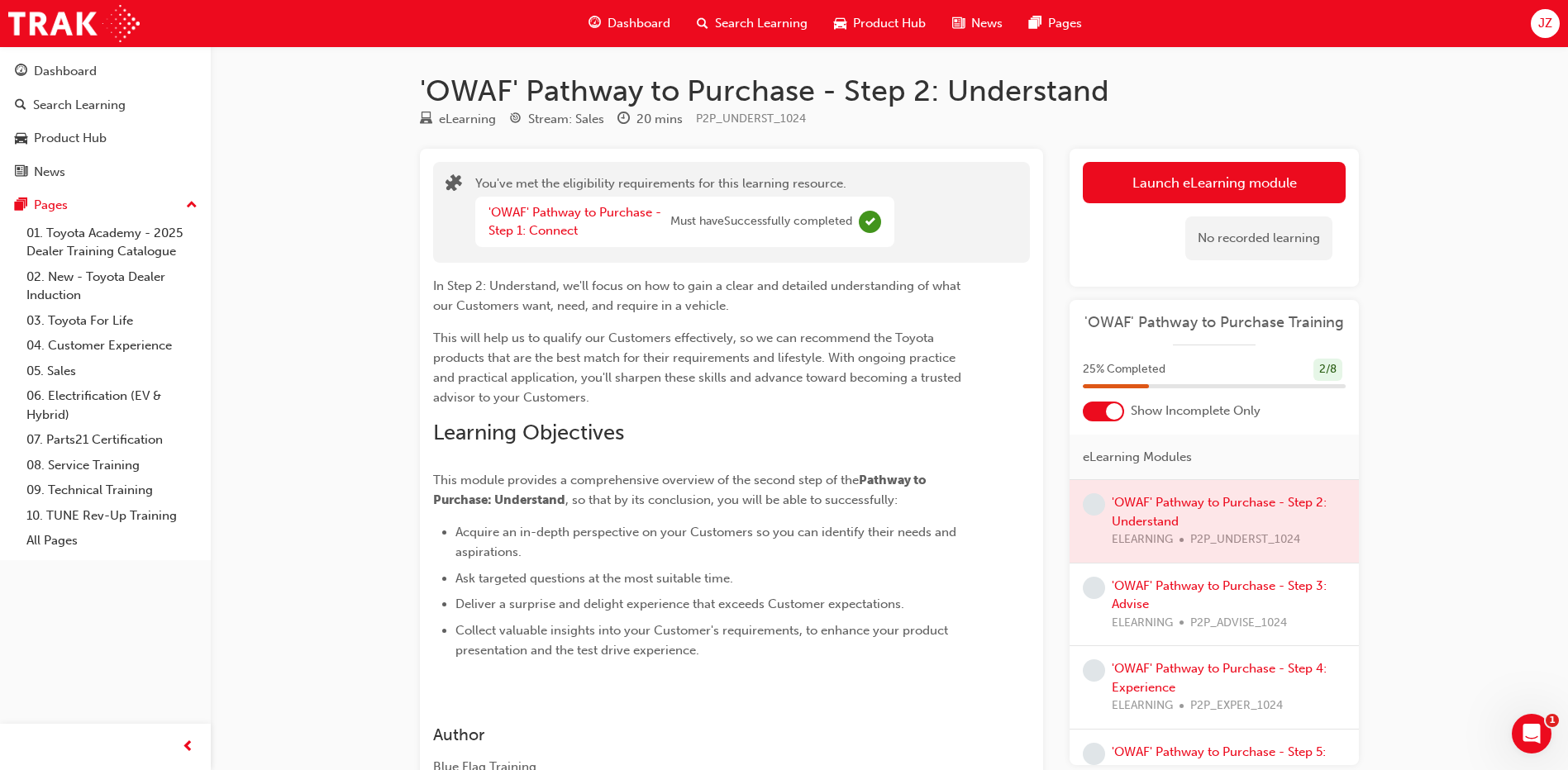
click at [1107, 496] on div at bounding box center [1214, 522] width 289 height 83
click at [1090, 504] on span "learningRecordVerb_NONE-icon" at bounding box center [1094, 504] width 22 height 22
click at [1148, 506] on div at bounding box center [1214, 522] width 289 height 83
click at [1224, 546] on div at bounding box center [1214, 522] width 289 height 83
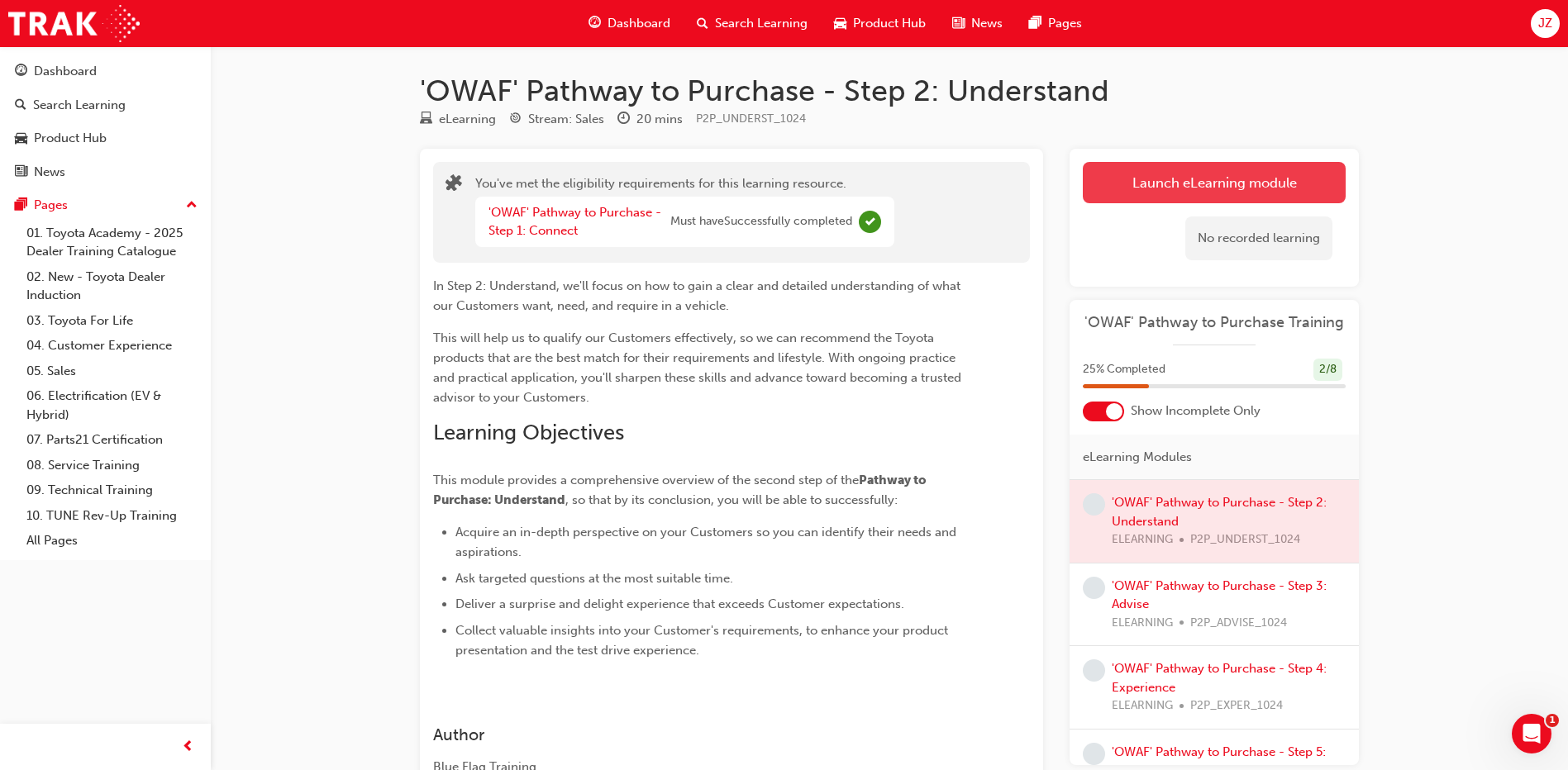
click at [1176, 182] on link "Launch eLearning module" at bounding box center [1215, 182] width 263 height 41
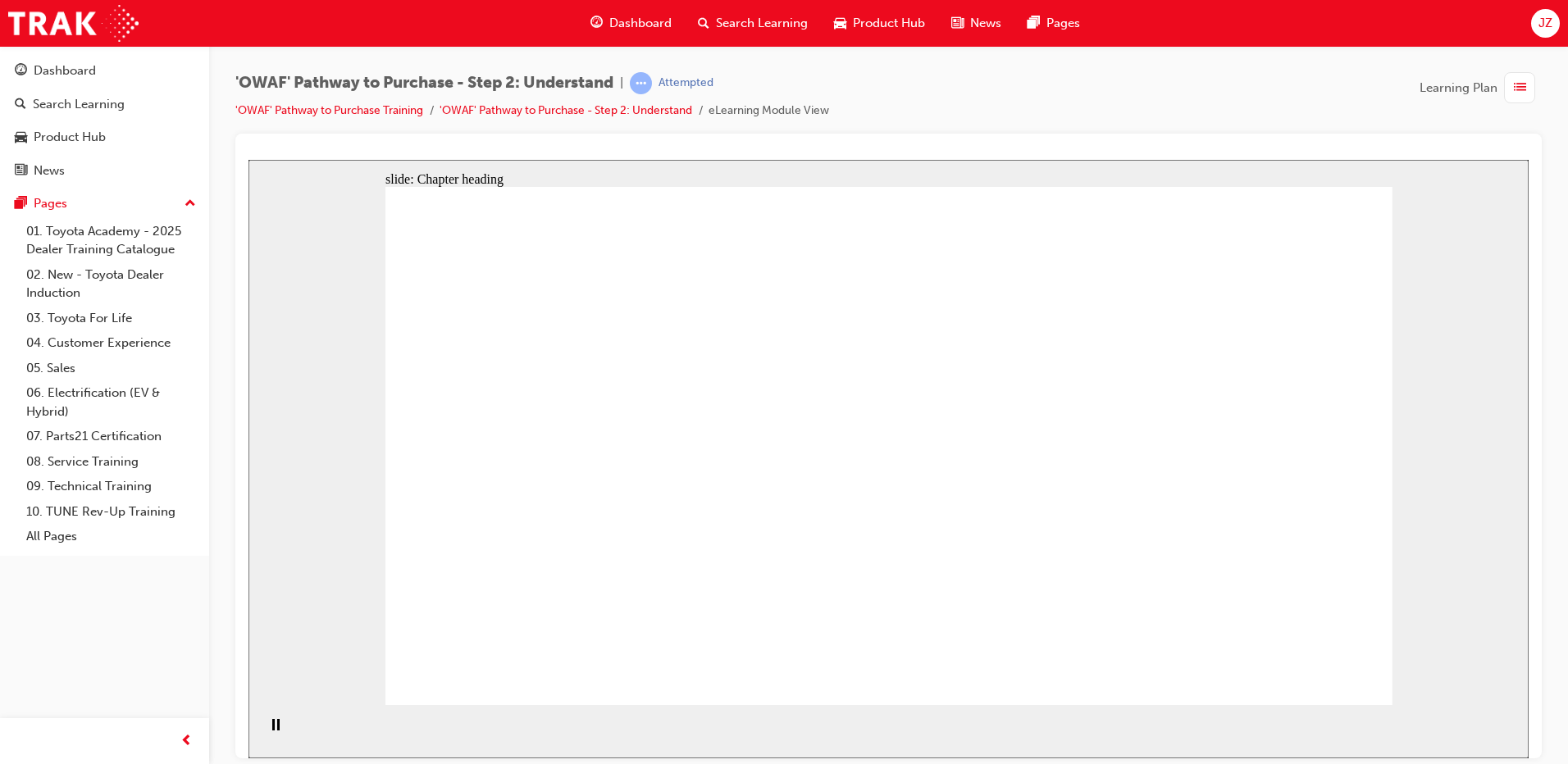
click at [960, 118] on div "'OWAF' Pathway to Purchase - Step 2: Understand | Attempted 'OWAF' Pathway to P…" at bounding box center [888, 102] width 1306 height 61
click at [895, 133] on div at bounding box center [888, 445] width 1306 height 625
click at [892, 110] on div "'OWAF' Pathway to Purchase - Step 2: Understand | Attempted 'OWAF' Pathway to P…" at bounding box center [888, 102] width 1306 height 61
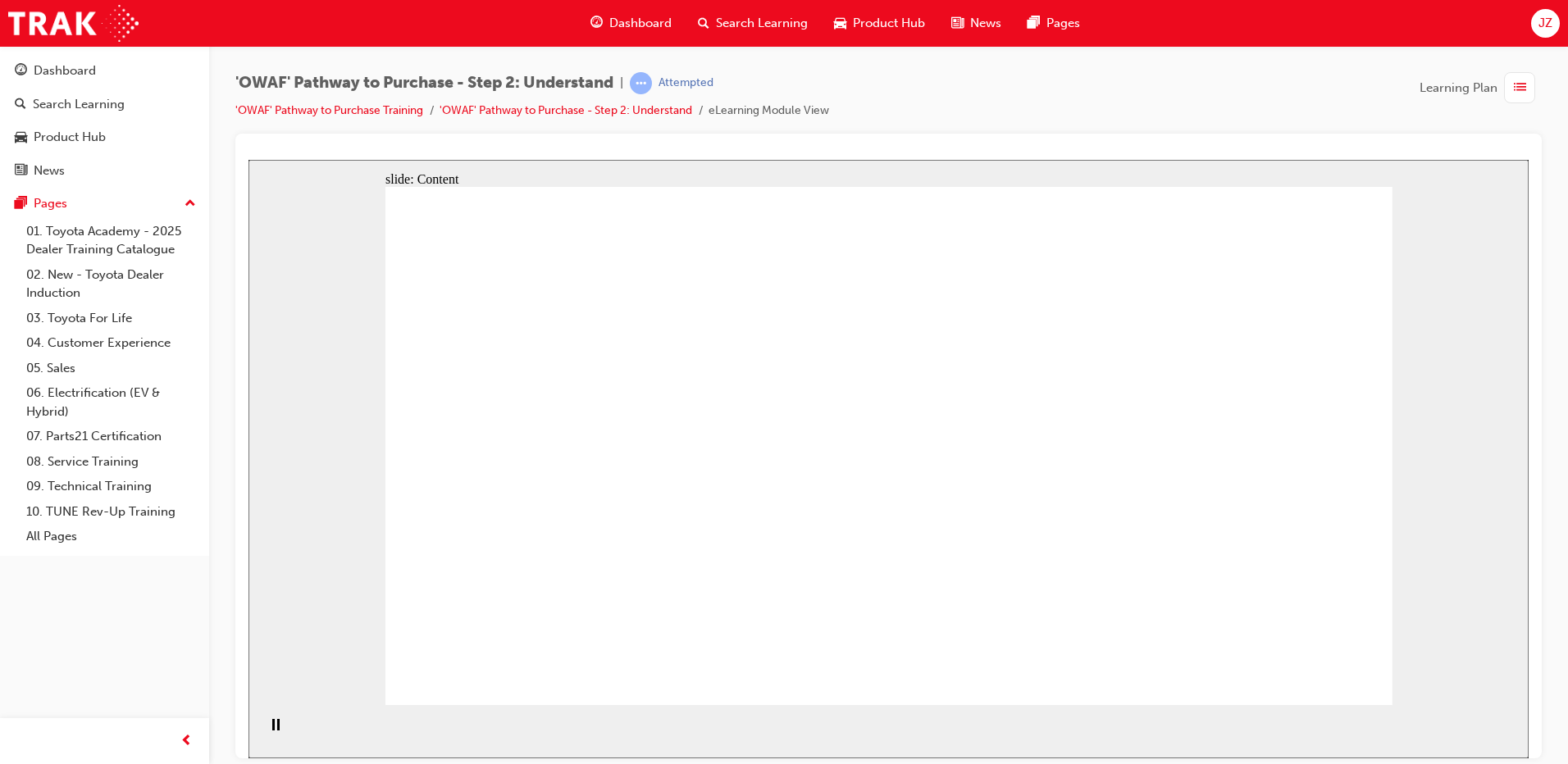
click at [907, 107] on div "'OWAF' Pathway to Purchase - Step 2: Understand | Attempted 'OWAF' Pathway to P…" at bounding box center [888, 102] width 1306 height 61
